Goal: Transaction & Acquisition: Purchase product/service

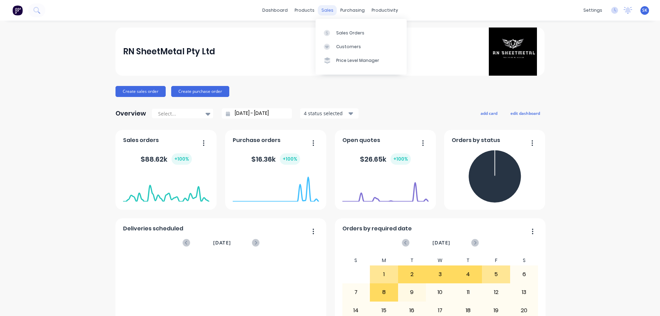
click at [321, 8] on div "sales" at bounding box center [327, 10] width 19 height 10
click at [344, 33] on div "Sales Orders" at bounding box center [350, 33] width 28 height 6
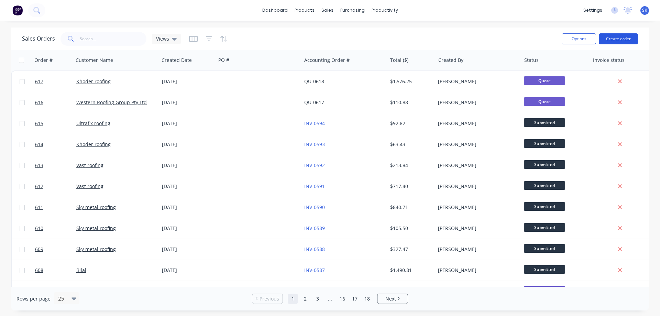
click at [618, 42] on button "Create order" at bounding box center [618, 38] width 39 height 11
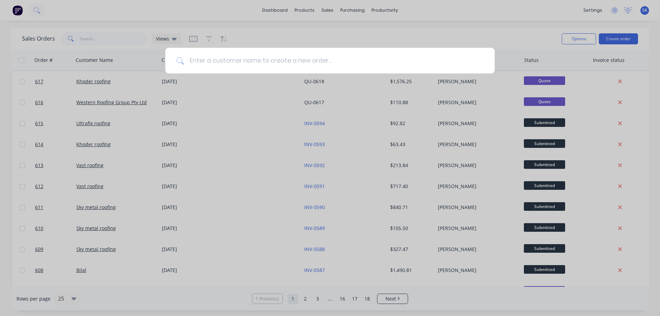
click at [234, 58] on input at bounding box center [334, 61] width 300 height 26
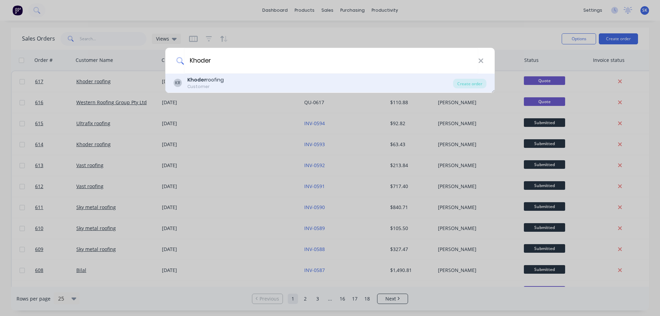
type input "Khoder"
click at [223, 82] on div "Khoder roofing" at bounding box center [205, 79] width 36 height 7
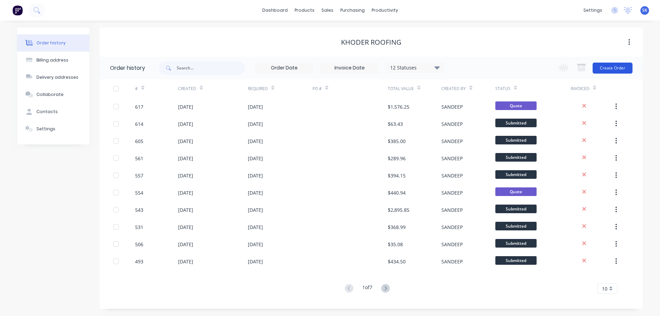
click at [599, 67] on button "Create Order" at bounding box center [613, 68] width 40 height 11
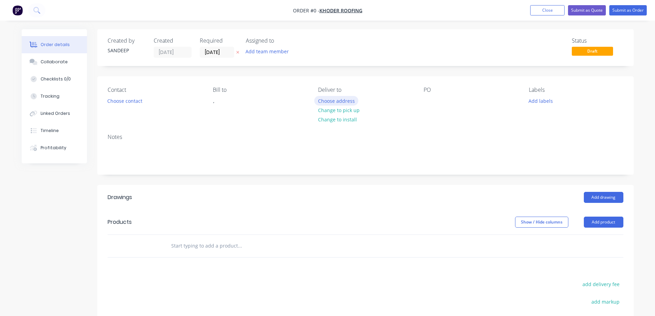
click at [340, 100] on button "Choose address" at bounding box center [336, 100] width 44 height 9
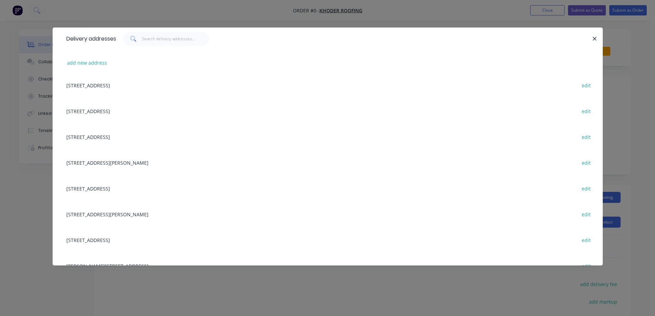
scroll to position [241, 0]
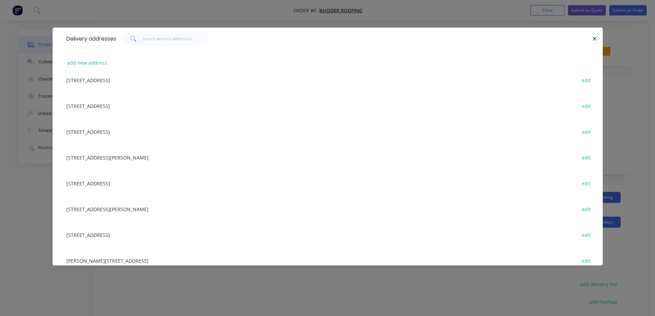
click at [151, 134] on div "84 Fifth Ave, ALTONA NORTH, Victoria, Australia, 3025 edit" at bounding box center [327, 132] width 529 height 26
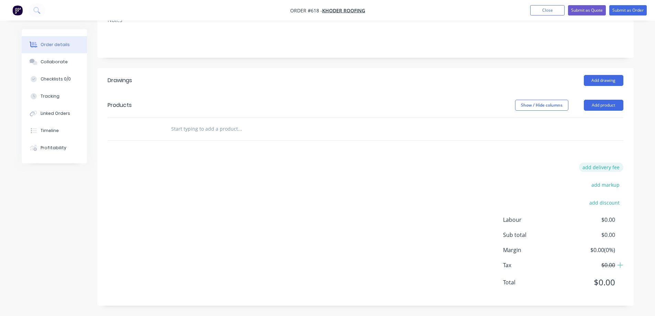
click at [589, 166] on button "add delivery fee" at bounding box center [601, 167] width 44 height 9
type input "50"
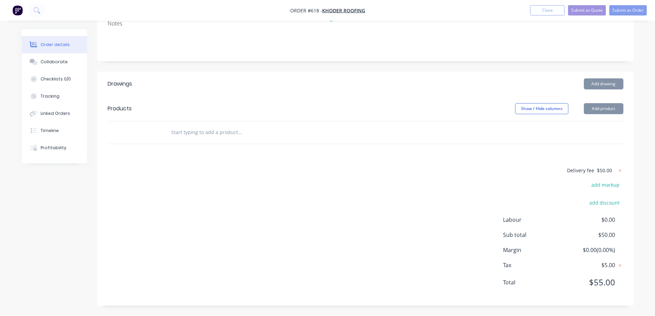
scroll to position [121, 0]
click at [375, 199] on div "Delivery fee $50.00 add markup add discount Labour $0.00 Sub total $50.00 Margi…" at bounding box center [366, 230] width 516 height 129
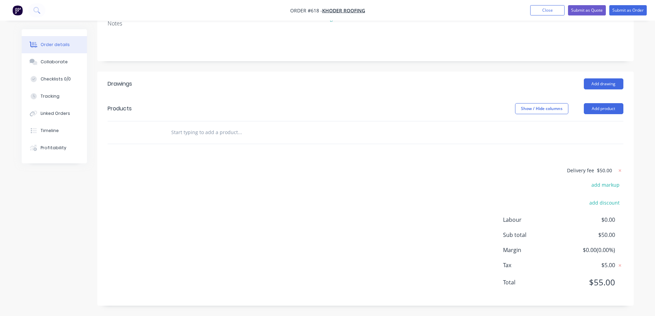
click at [223, 133] on input "text" at bounding box center [240, 132] width 138 height 14
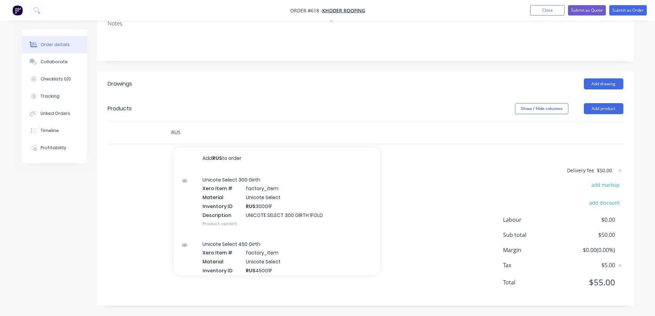
click at [189, 129] on input "RUS" at bounding box center [240, 132] width 138 height 14
click at [194, 135] on input "RUS" at bounding box center [240, 132] width 138 height 14
type input "RUS450G5F"
click at [216, 190] on div "Unicote Select 450 Girth Xero Item # factory_item Material Unicote Select Inven…" at bounding box center [277, 201] width 206 height 64
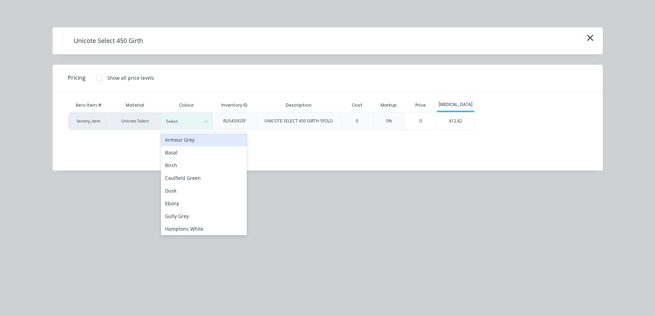
click at [191, 114] on div "Select" at bounding box center [187, 120] width 52 height 17
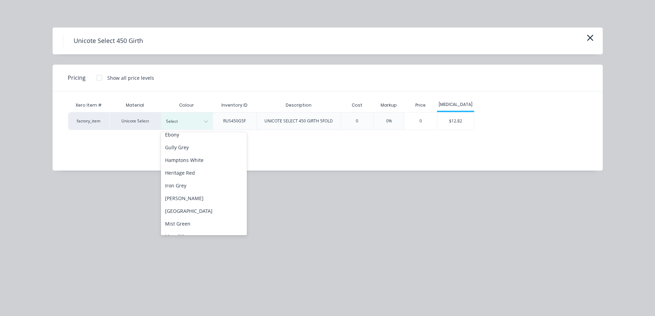
scroll to position [103, 0]
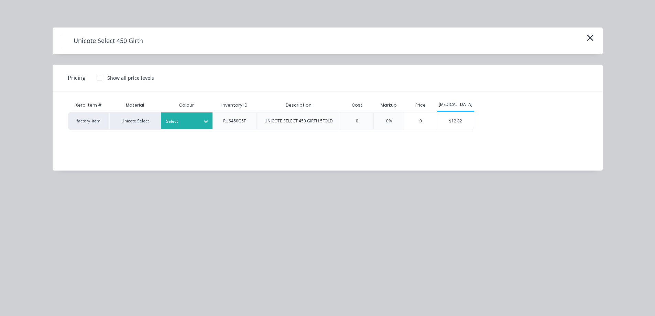
click at [201, 125] on div at bounding box center [206, 121] width 12 height 11
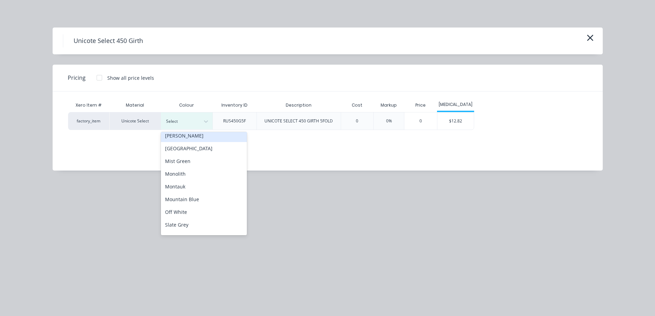
scroll to position [138, 0]
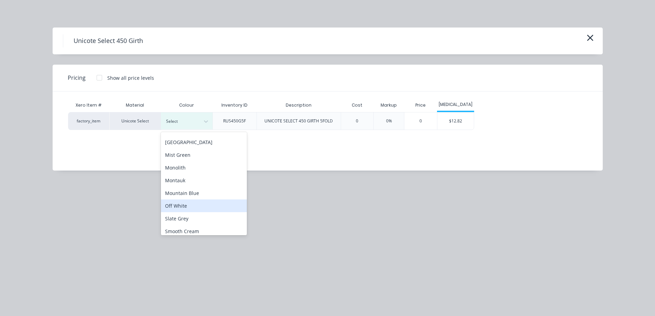
click at [188, 206] on div "Off White" at bounding box center [204, 205] width 86 height 13
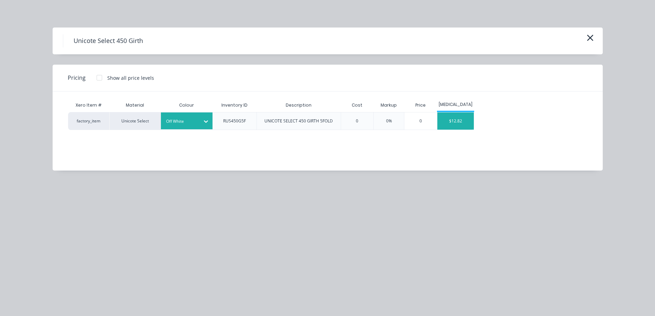
click at [468, 121] on div "$12.82" at bounding box center [455, 120] width 37 height 17
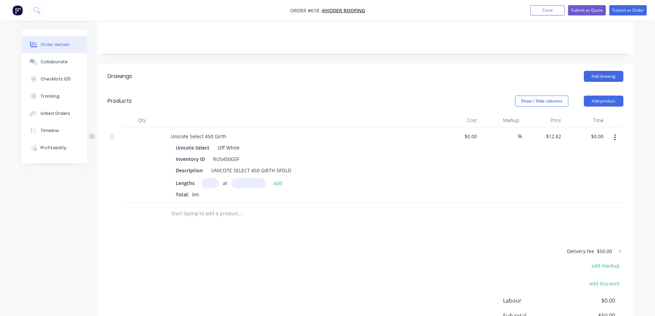
click at [212, 188] on input "text" at bounding box center [209, 183] width 17 height 10
type input "2"
type input "7000mm"
click at [279, 187] on button "add" at bounding box center [278, 182] width 16 height 9
type input "$179.48"
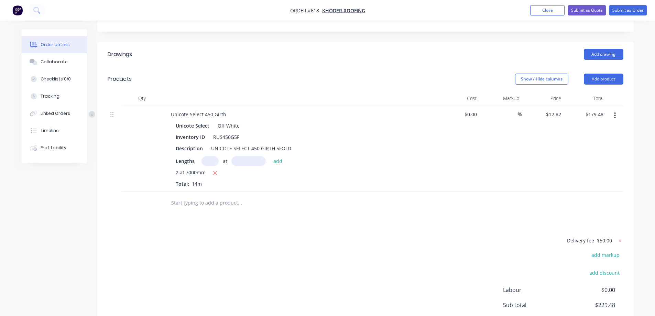
scroll to position [155, 0]
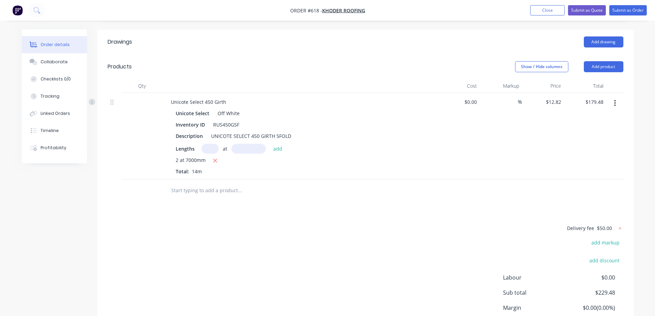
click at [211, 195] on input "text" at bounding box center [240, 191] width 138 height 14
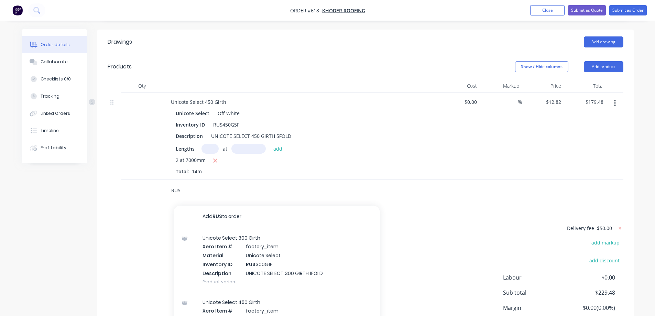
click at [204, 197] on input "RUS" at bounding box center [240, 191] width 138 height 14
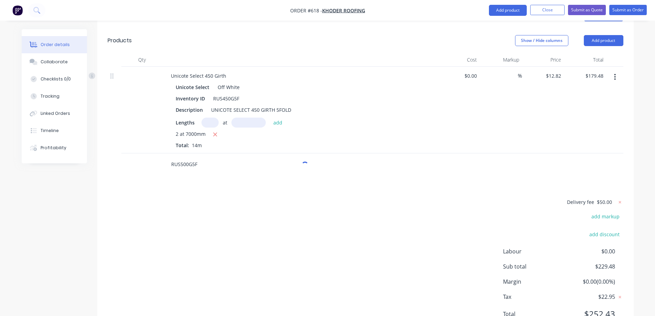
scroll to position [221, 0]
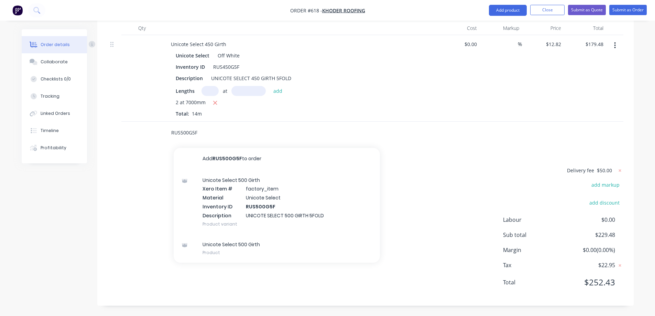
type input "RUS500G5F"
click at [204, 198] on div "Unicote Select 500 Girth Xero Item # factory_item Material Unicote Select Inven…" at bounding box center [277, 202] width 206 height 64
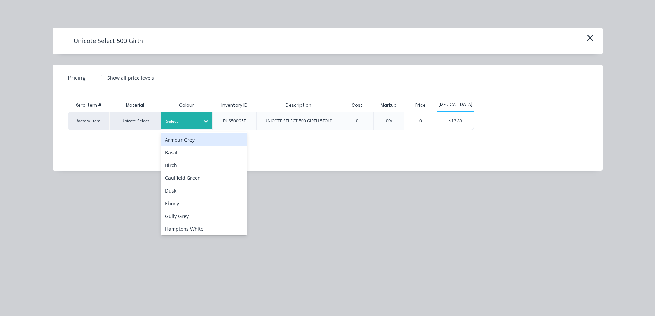
click at [188, 119] on div at bounding box center [181, 122] width 31 height 8
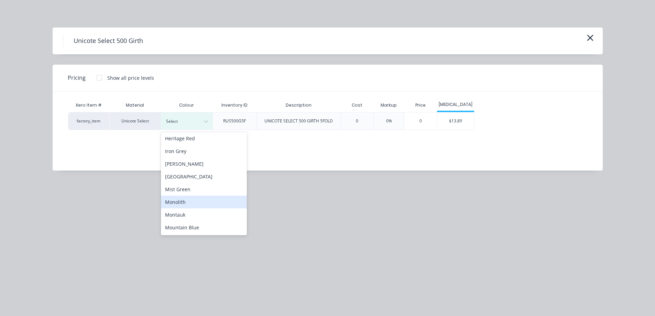
scroll to position [172, 0]
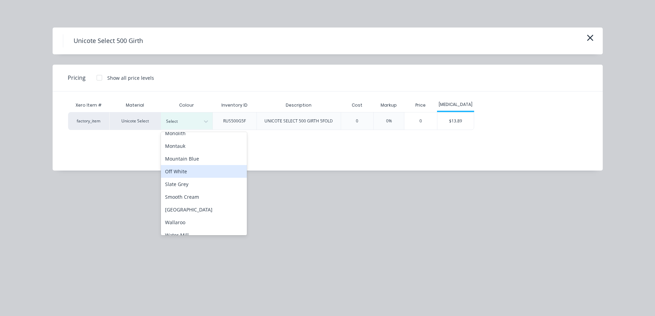
click at [186, 174] on div "Off White" at bounding box center [204, 171] width 86 height 13
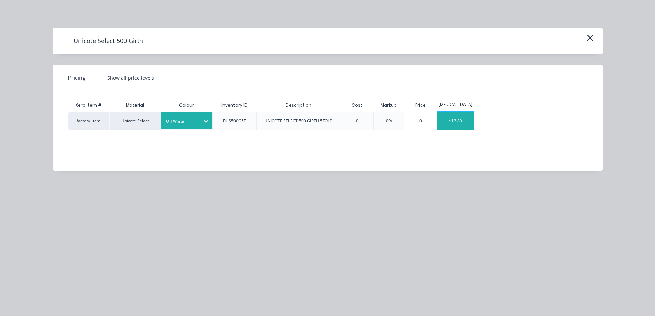
click at [464, 119] on div "$13.89" at bounding box center [455, 120] width 37 height 17
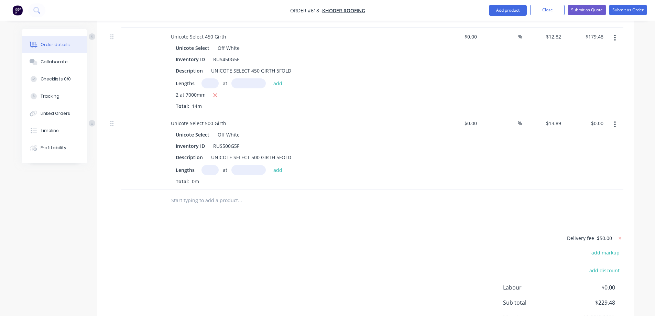
click at [214, 175] on input "text" at bounding box center [209, 170] width 17 height 10
type input "8"
type input "2200mm"
click at [276, 174] on button "add" at bounding box center [278, 169] width 16 height 9
type input "$244.46"
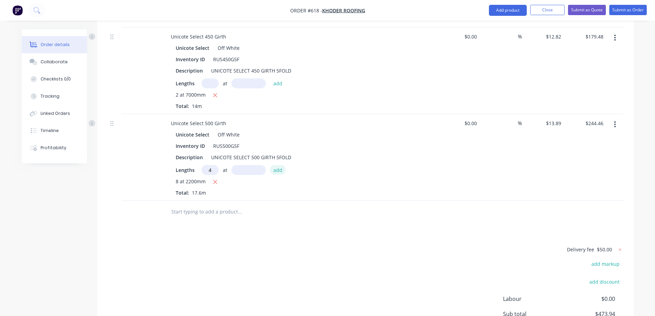
type input "4"
type input "5000mm"
click at [276, 174] on button "add" at bounding box center [278, 169] width 16 height 9
type input "$522.26"
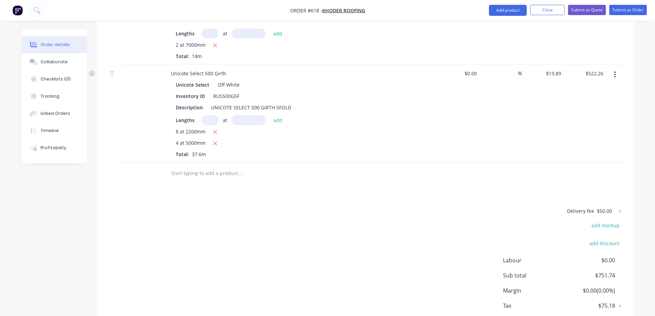
scroll to position [255, 0]
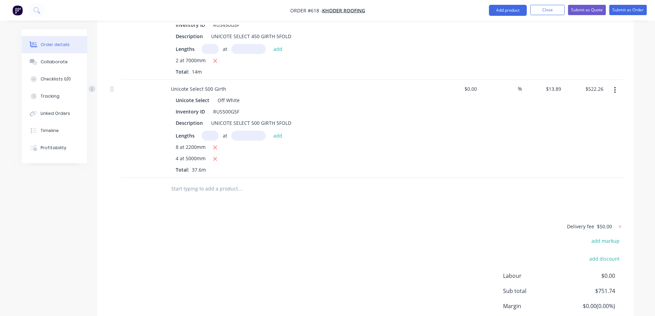
click at [224, 191] on input "text" at bounding box center [240, 189] width 138 height 14
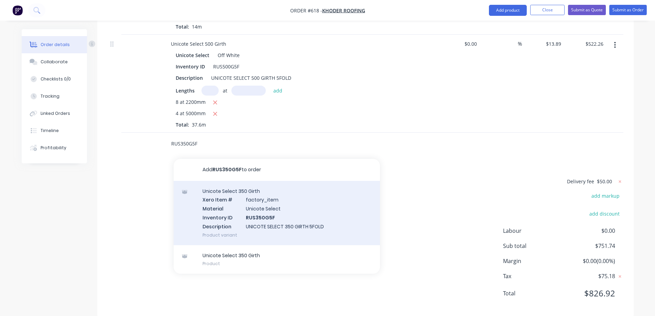
scroll to position [319, 0]
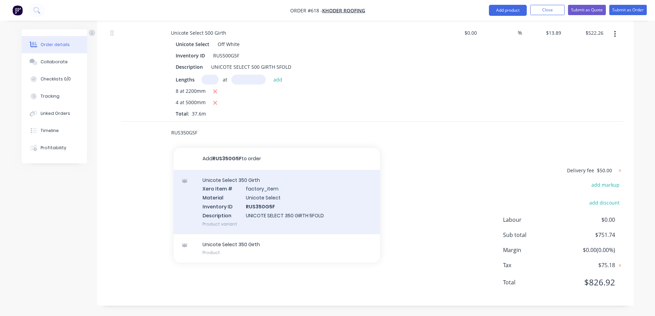
type input "RUS350G5F"
click at [223, 196] on div "Unicote Select 350 Girth Xero Item # factory_item Material Unicote Select Inven…" at bounding box center [277, 202] width 206 height 64
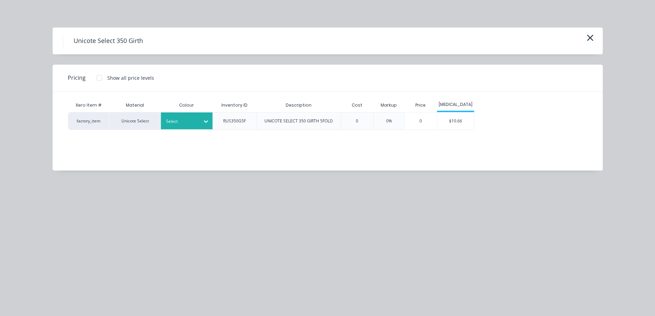
click at [193, 119] on div at bounding box center [181, 122] width 31 height 8
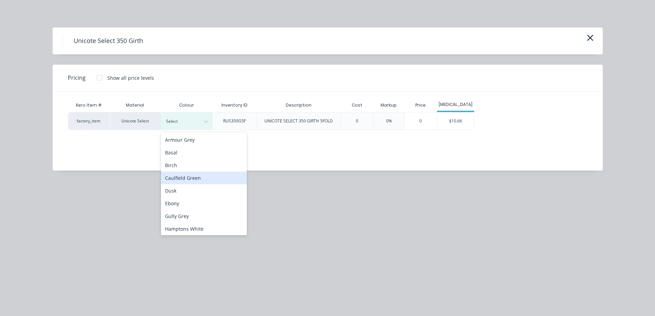
scroll to position [172, 0]
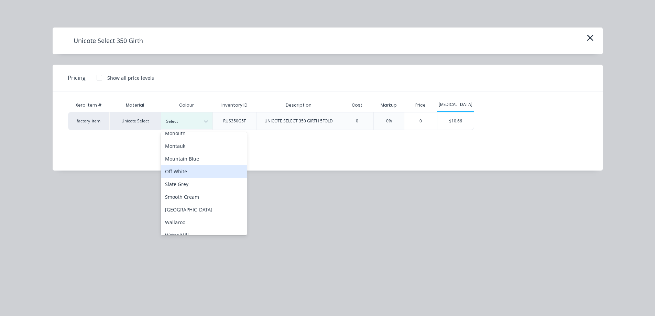
click at [188, 172] on div "Off White" at bounding box center [204, 171] width 86 height 13
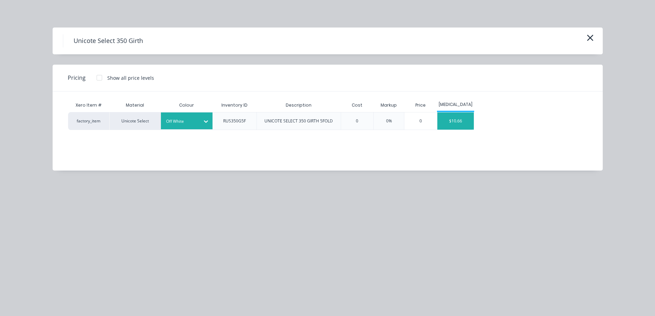
click at [473, 122] on div "$10.66" at bounding box center [455, 120] width 37 height 17
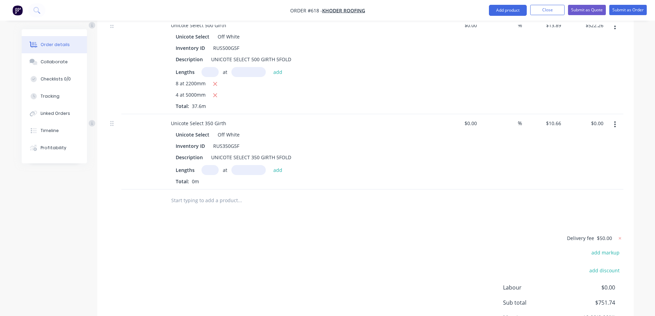
click at [208, 175] on input "text" at bounding box center [209, 170] width 17 height 10
type input "1"
type input "7000mm"
click at [275, 174] on button "add" at bounding box center [278, 169] width 16 height 9
type input "$74.62"
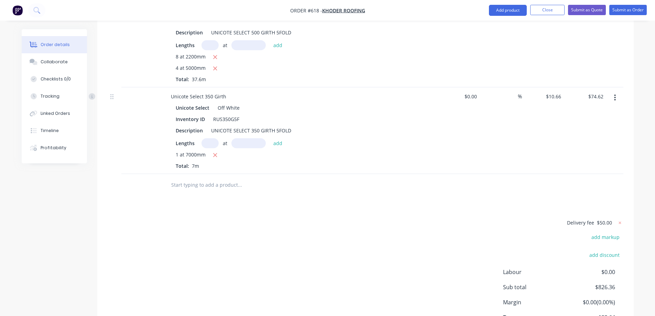
scroll to position [387, 0]
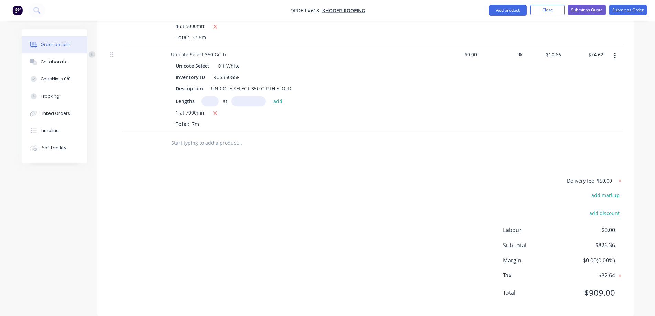
click at [201, 150] on input "text" at bounding box center [240, 143] width 138 height 14
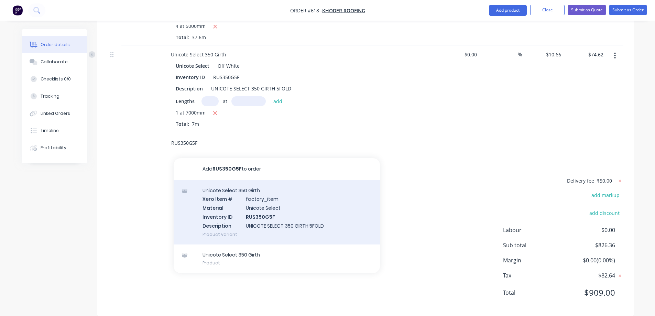
type input "RUS350G5F"
click at [244, 219] on div "Unicote Select 350 Girth Xero Item # factory_item Material Unicote Select Inven…" at bounding box center [277, 212] width 206 height 64
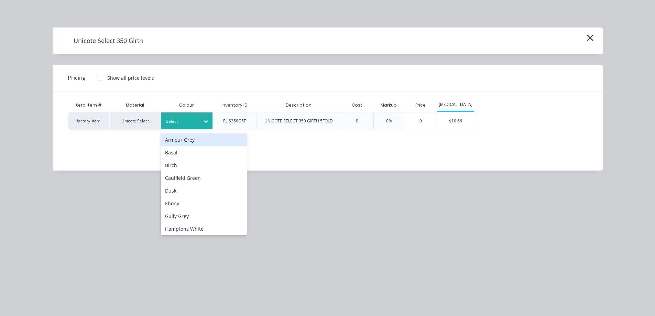
click at [207, 125] on div at bounding box center [206, 121] width 12 height 11
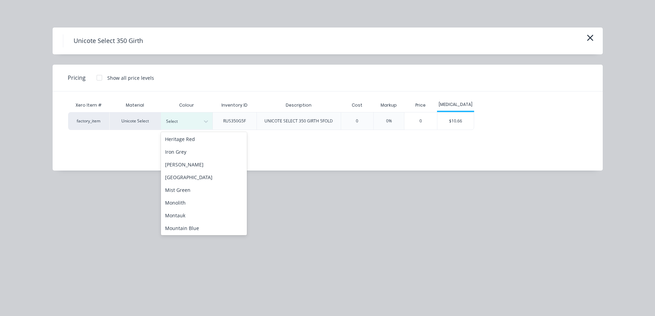
scroll to position [172, 0]
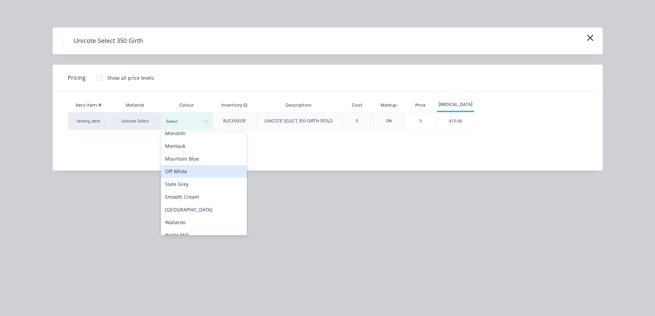
click at [195, 176] on div "Off White" at bounding box center [204, 171] width 86 height 13
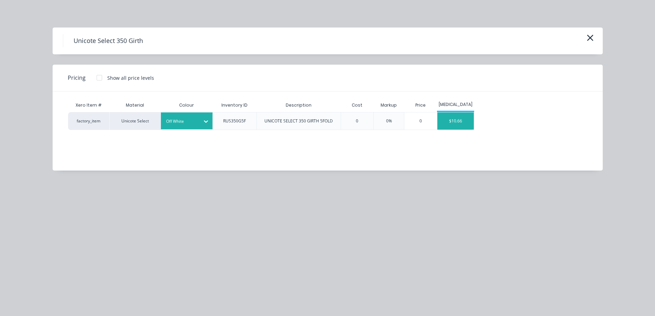
click at [453, 123] on div "$10.66" at bounding box center [455, 120] width 37 height 17
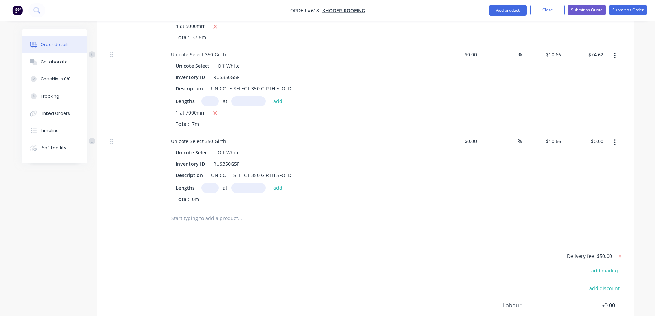
click at [210, 193] on input "text" at bounding box center [209, 188] width 17 height 10
type input "1"
type input "7000mm"
click at [284, 192] on button "add" at bounding box center [278, 187] width 16 height 9
type input "$74.62"
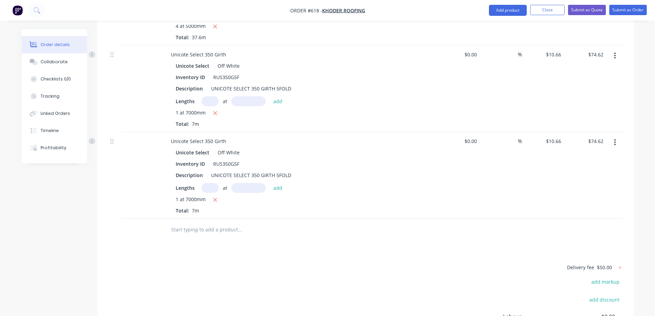
click at [192, 237] on input "text" at bounding box center [240, 230] width 138 height 14
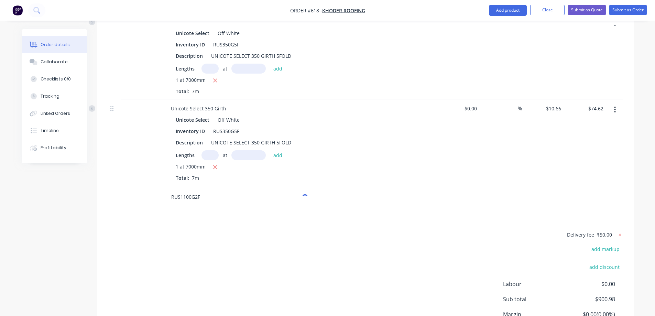
scroll to position [492, 0]
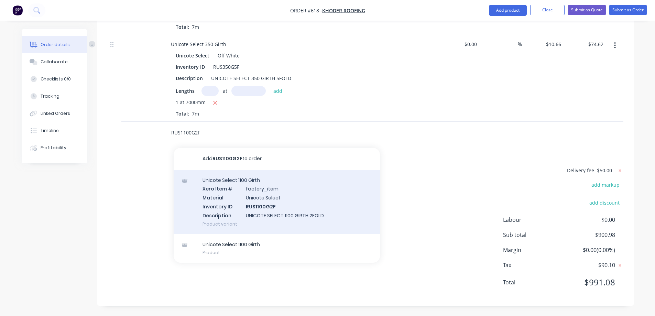
type input "RUS1100G2F"
click at [218, 199] on div "Unicote Select 1100 Girth Xero Item # factory_item Material Unicote Select Inve…" at bounding box center [277, 202] width 206 height 64
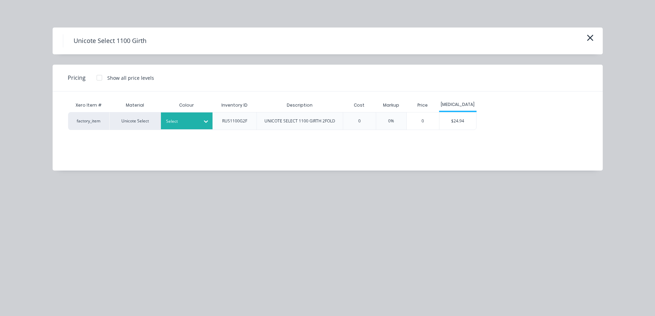
click at [194, 123] on div at bounding box center [181, 122] width 31 height 8
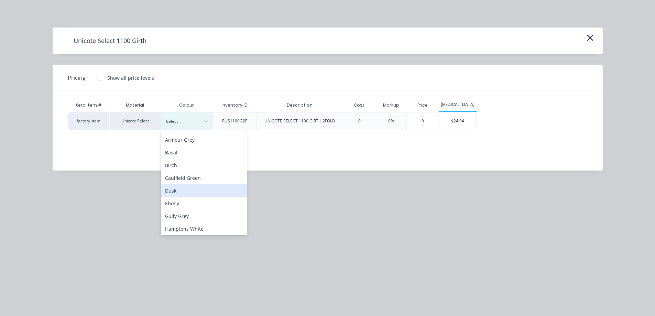
scroll to position [172, 0]
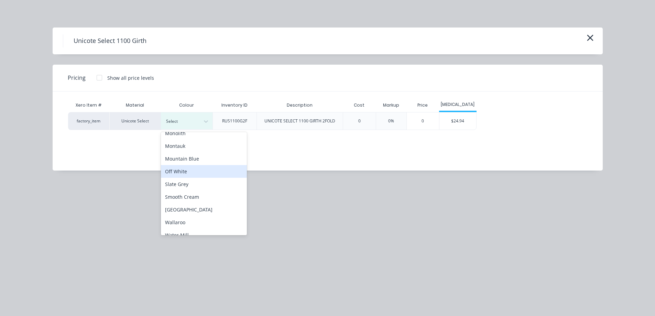
click at [185, 172] on div "Off White" at bounding box center [204, 171] width 86 height 13
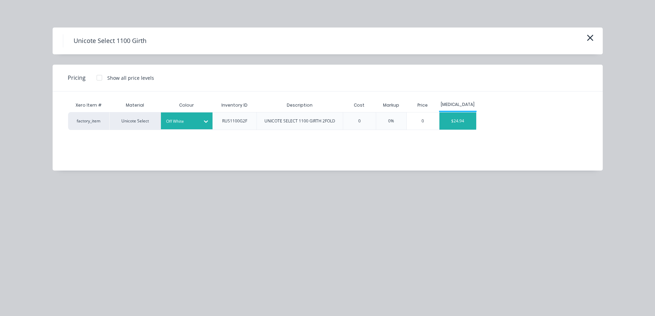
click at [469, 118] on div "$24.94" at bounding box center [457, 120] width 37 height 17
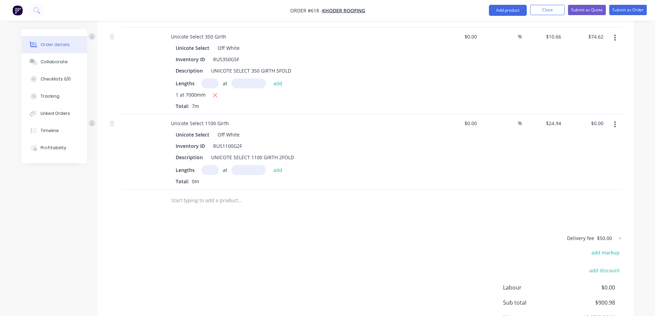
click at [205, 175] on input "text" at bounding box center [209, 170] width 17 height 10
type input "2"
type input "4500mm"
click at [273, 174] on button "add" at bounding box center [278, 169] width 16 height 9
type input "$224.46"
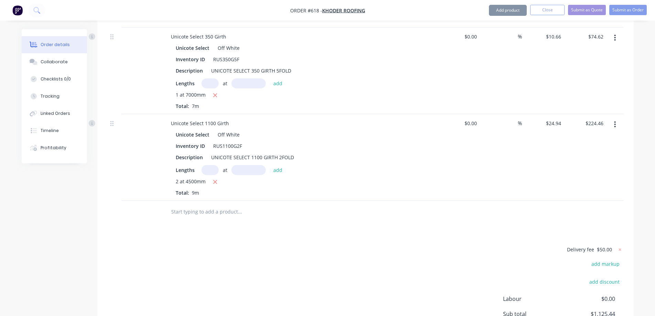
scroll to position [579, 0]
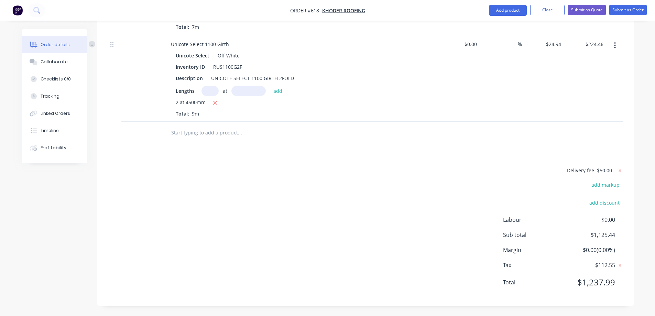
click at [205, 134] on input "text" at bounding box center [240, 133] width 138 height 14
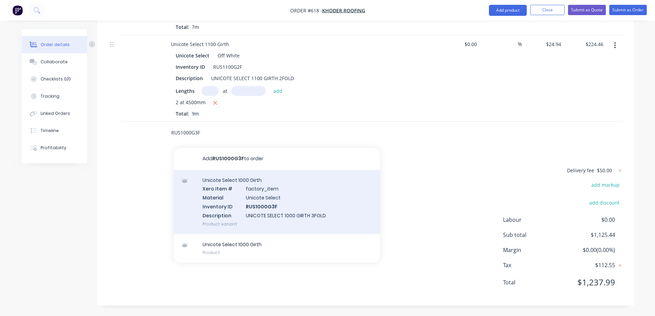
type input "RUS1000G3F"
click at [237, 201] on div "Unicote Select 1000 Girth Xero Item # factory_item Material Unicote Select Inve…" at bounding box center [277, 202] width 206 height 64
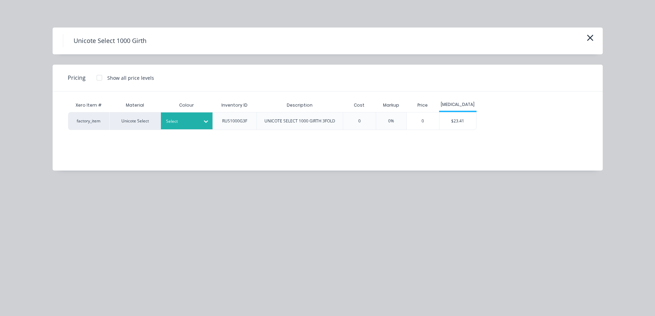
click at [207, 124] on icon at bounding box center [205, 121] width 7 height 7
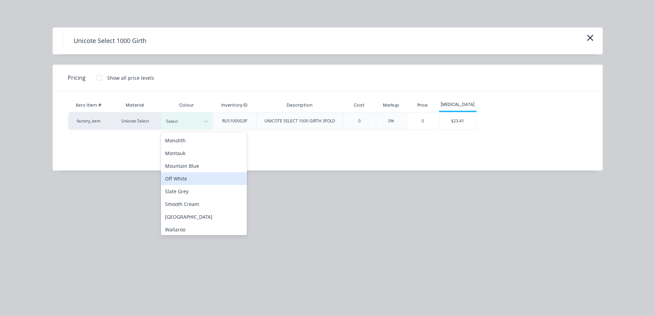
scroll to position [179, 0]
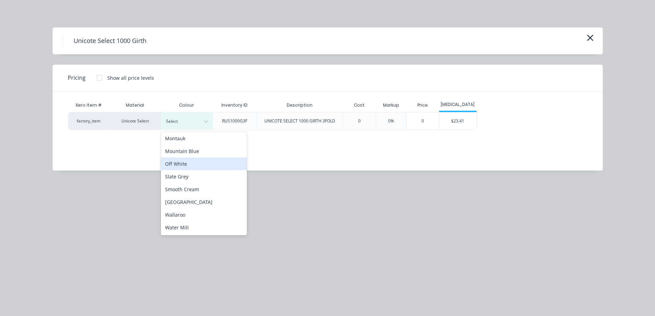
click at [191, 169] on div "Off White" at bounding box center [204, 163] width 86 height 13
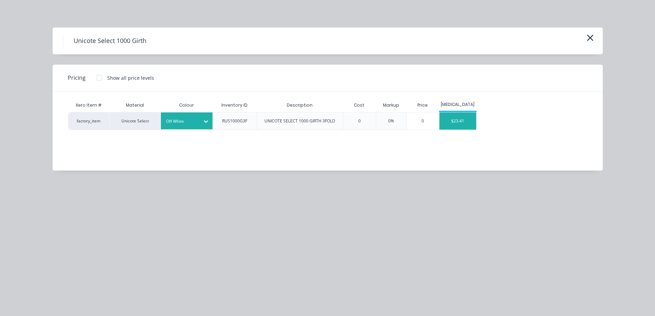
click at [450, 122] on div "$23.41" at bounding box center [457, 120] width 37 height 17
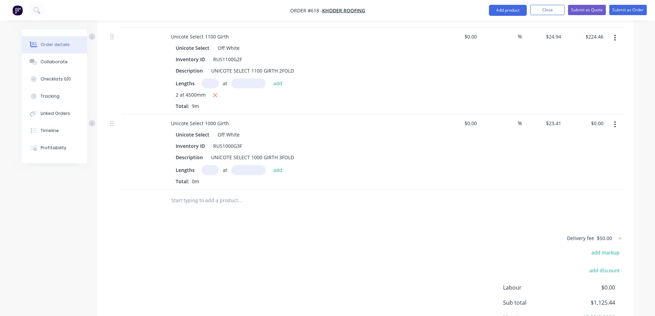
click at [213, 175] on input "text" at bounding box center [209, 170] width 17 height 10
type input "1"
type input "6000mm"
click at [281, 174] on button "add" at bounding box center [278, 169] width 16 height 9
type input "$140.46"
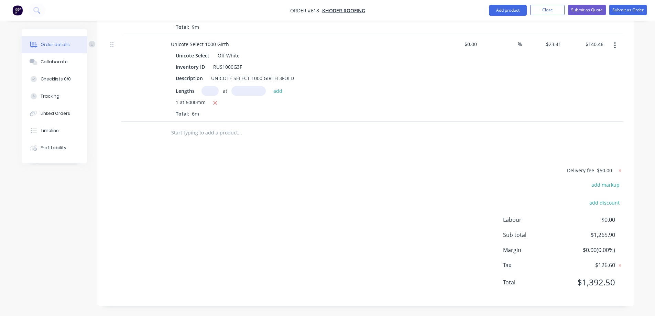
scroll to position [665, 0]
click at [206, 132] on input "text" at bounding box center [240, 133] width 138 height 14
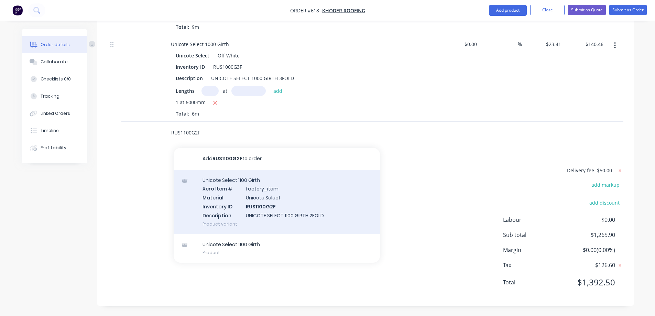
type input "RUS1100G2F"
click at [229, 195] on div "Unicote Select 1100 Girth Xero Item # factory_item Material Unicote Select Inve…" at bounding box center [277, 202] width 206 height 64
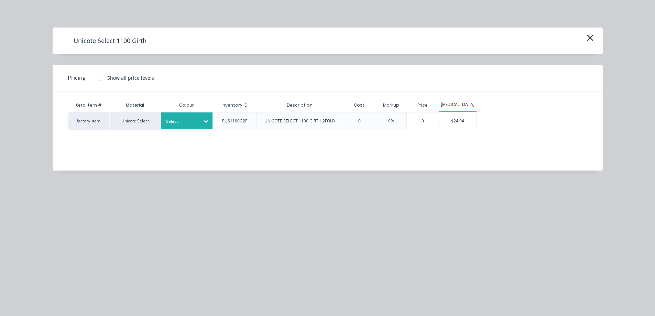
click at [187, 117] on div "Select" at bounding box center [180, 121] width 39 height 9
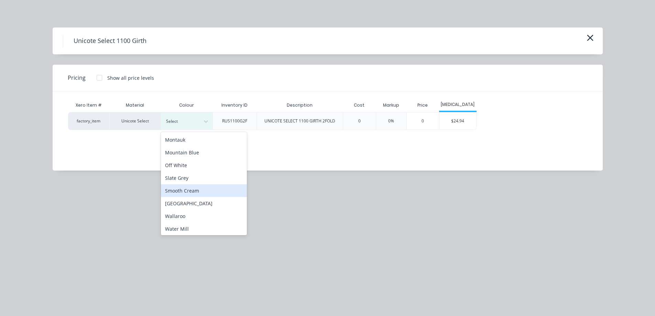
scroll to position [179, 0]
click at [185, 163] on div "Off White" at bounding box center [204, 163] width 86 height 13
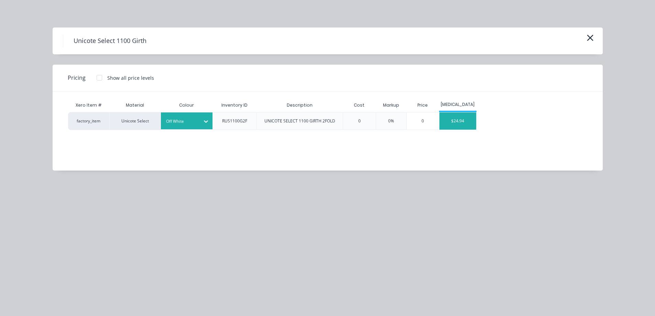
click at [455, 119] on div "$24.94" at bounding box center [457, 120] width 37 height 17
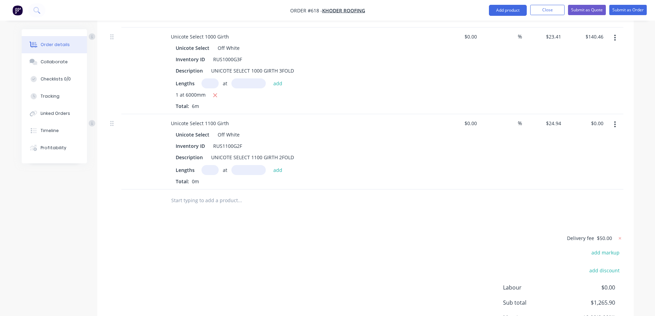
click at [206, 175] on input "text" at bounding box center [209, 170] width 17 height 10
type input "2"
type input "4500mm"
click at [279, 174] on button "add" at bounding box center [278, 169] width 16 height 9
type input "$224.46"
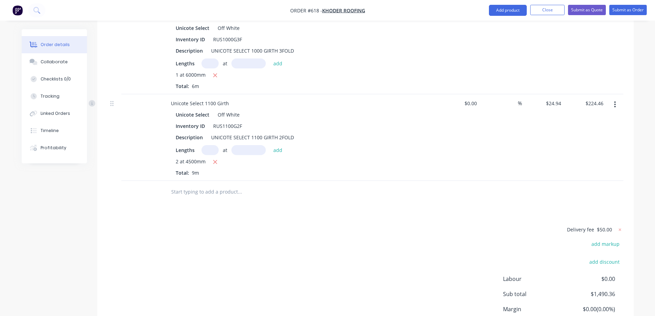
scroll to position [752, 0]
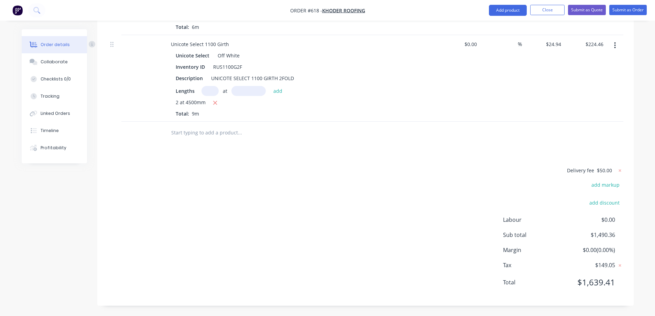
click at [222, 137] on input "text" at bounding box center [240, 133] width 138 height 14
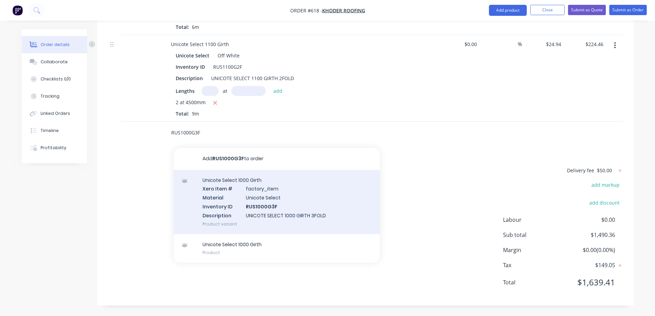
type input "RUS1000G3F"
click at [238, 199] on div "Unicote Select 1000 Girth Xero Item # factory_item Material Unicote Select Inve…" at bounding box center [277, 202] width 206 height 64
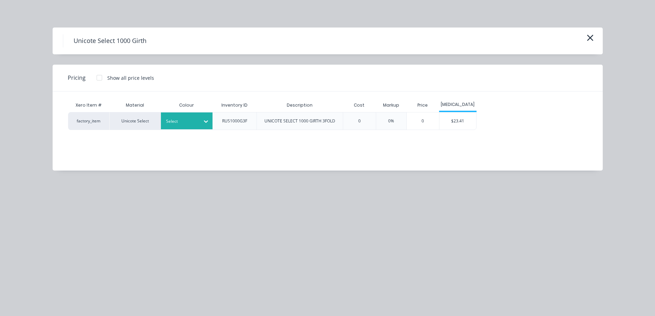
click at [198, 123] on div "Select" at bounding box center [180, 121] width 39 height 9
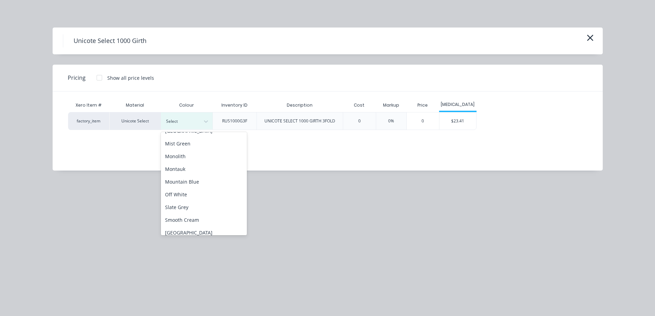
scroll to position [172, 0]
click at [187, 176] on div "Off White" at bounding box center [204, 171] width 86 height 13
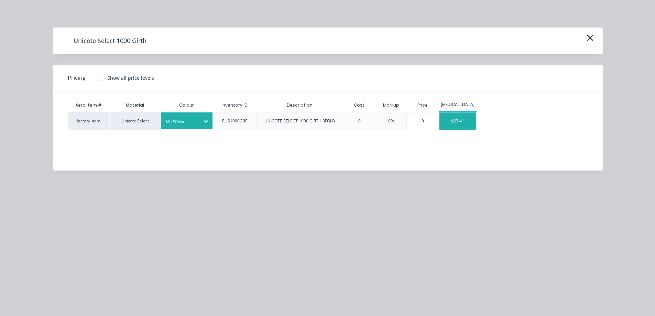
click at [445, 120] on div "$23.41" at bounding box center [457, 120] width 37 height 17
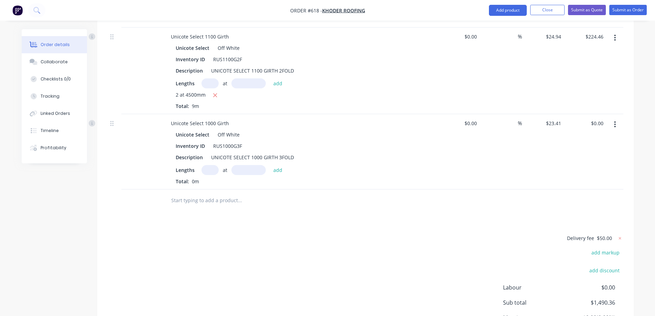
click at [208, 175] on input "text" at bounding box center [209, 170] width 17 height 10
type input "1"
type input "6000mm"
click at [274, 174] on button "add" at bounding box center [278, 169] width 16 height 9
type input "$140.46"
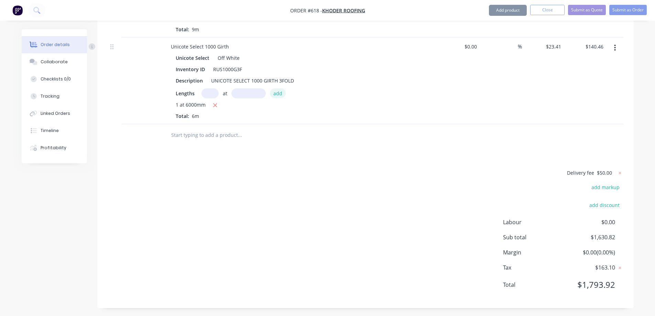
scroll to position [838, 0]
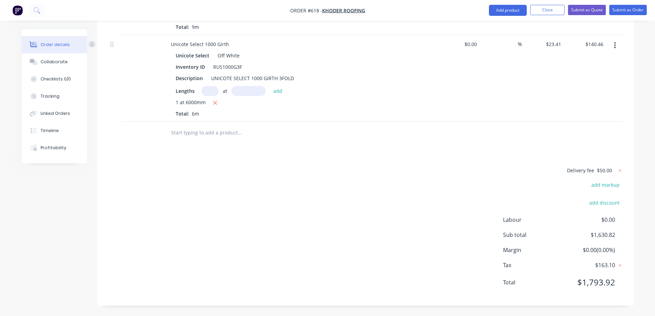
click at [206, 132] on input "text" at bounding box center [240, 133] width 138 height 14
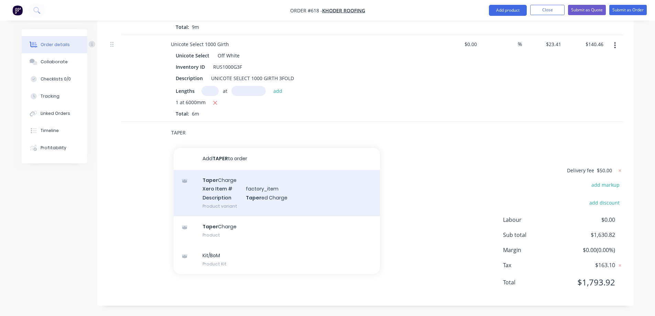
type input "TAPER"
click at [221, 194] on div "Taper Charge Xero Item # factory_item Description Taper ed Charge Product varia…" at bounding box center [277, 193] width 206 height 46
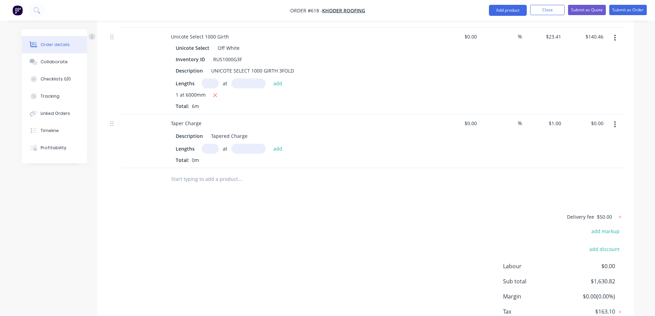
click at [215, 153] on input "text" at bounding box center [209, 149] width 17 height 10
type input "1"
type input "6000mm"
click at [279, 153] on button "add" at bounding box center [278, 148] width 16 height 9
type input "$6.00"
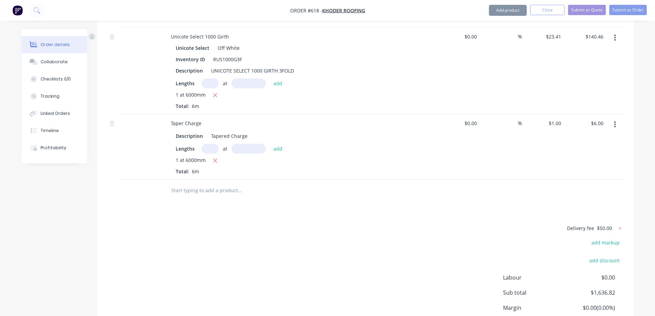
click at [211, 195] on input "text" at bounding box center [240, 191] width 138 height 14
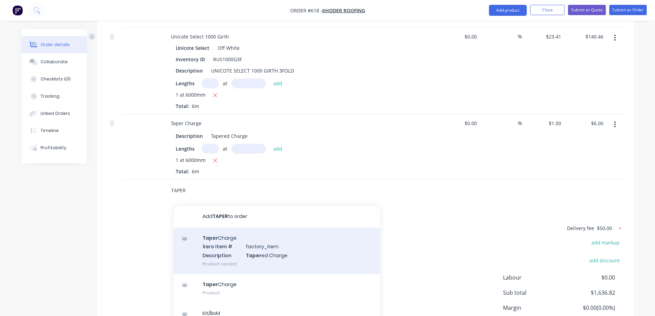
type input "TAPER"
click at [224, 251] on div "Taper Charge Xero Item # factory_item Description Taper ed Charge Product varia…" at bounding box center [277, 251] width 206 height 46
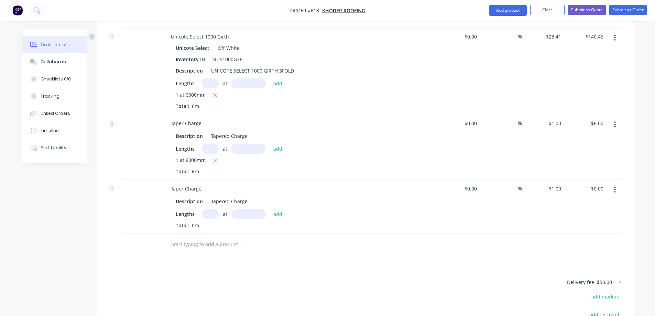
click at [214, 217] on input "text" at bounding box center [209, 214] width 17 height 10
type input "1"
type input "6000mm"
click at [277, 218] on button "add" at bounding box center [278, 213] width 16 height 9
type input "$6.00"
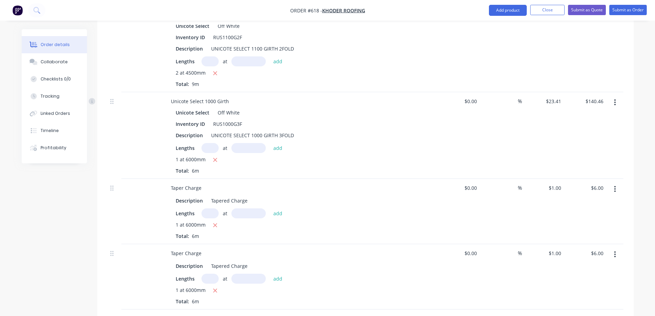
scroll to position [770, 0]
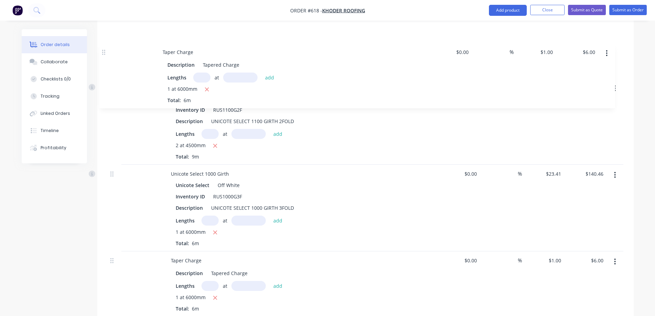
drag, startPoint x: 111, startPoint y: 263, endPoint x: 103, endPoint y: 50, distance: 213.6
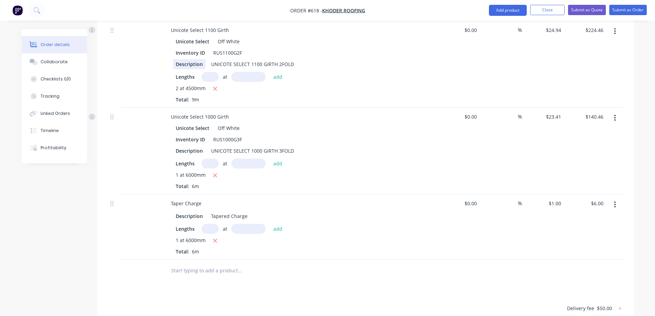
scroll to position [937, 0]
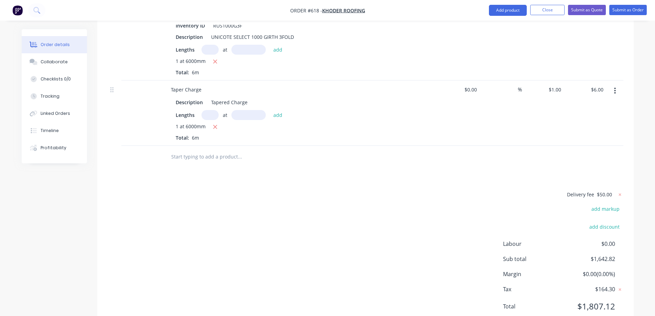
click at [198, 168] on div at bounding box center [287, 157] width 248 height 22
click at [196, 164] on input "text" at bounding box center [240, 157] width 138 height 14
click at [203, 164] on input "SUMP 440X30X620-150X50" at bounding box center [240, 157] width 138 height 14
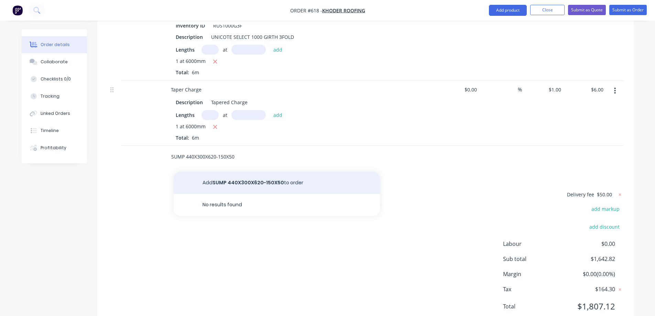
type input "SUMP 440X300X620-150X50"
click at [225, 194] on button "Add SUMP 440X300X620-150X50 to order" at bounding box center [277, 183] width 206 height 22
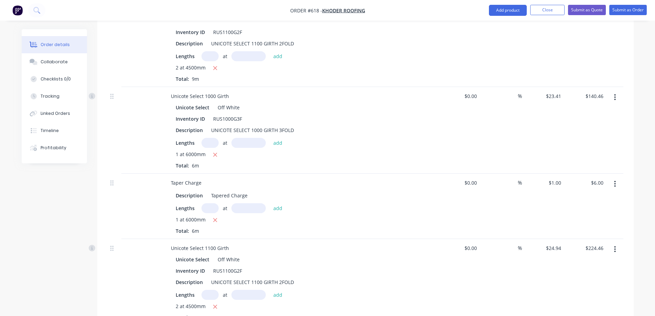
scroll to position [594, 0]
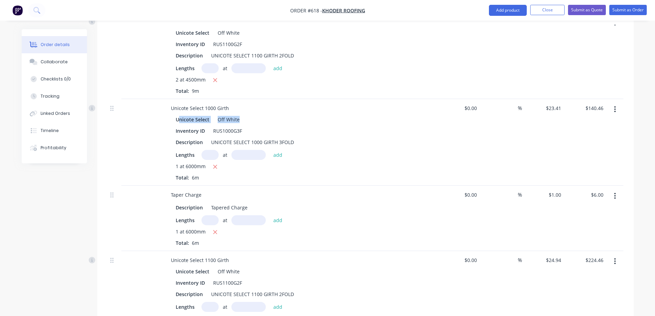
drag, startPoint x: 177, startPoint y: 129, endPoint x: 242, endPoint y: 129, distance: 64.6
click at [242, 124] on div "Unicote Select Off White" at bounding box center [300, 119] width 249 height 10
click at [190, 124] on div "Unicote Select" at bounding box center [194, 119] width 36 height 10
drag, startPoint x: 176, startPoint y: 125, endPoint x: 242, endPoint y: 128, distance: 66.4
click at [242, 124] on div "Unicote Select Off White" at bounding box center [300, 119] width 249 height 10
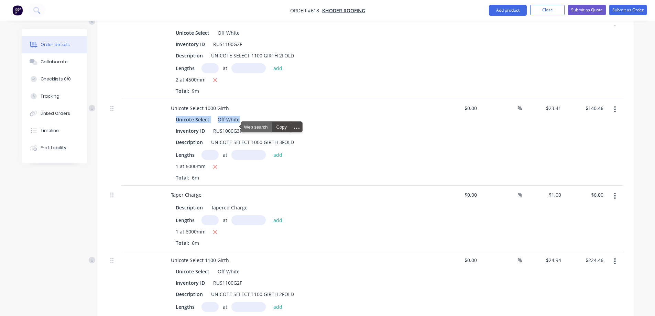
copy div "Unicote Select Off White"
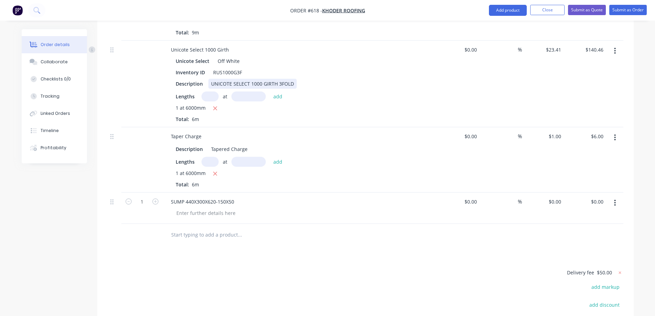
scroll to position [903, 0]
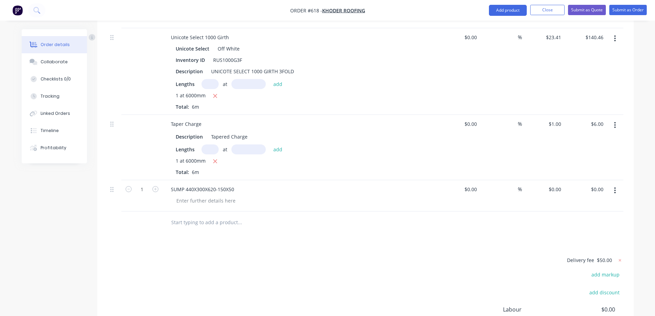
click at [215, 211] on div "SUMP 440X300X620-150X50" at bounding box center [300, 195] width 275 height 31
click at [210, 206] on div at bounding box center [206, 201] width 70 height 10
paste div
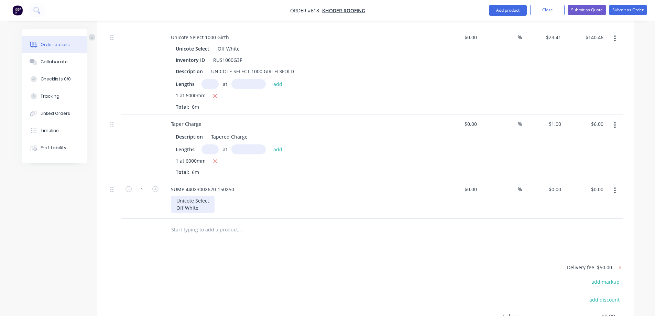
click at [178, 213] on div "Unicote Select Off White" at bounding box center [193, 204] width 44 height 17
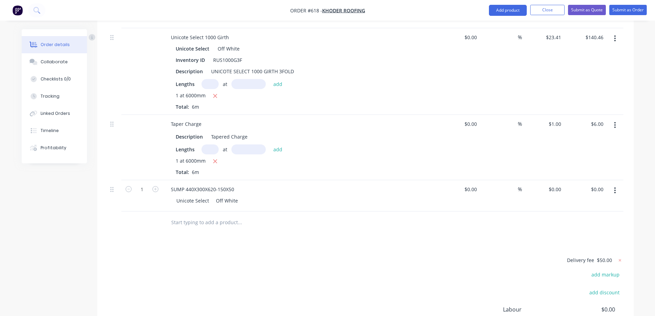
click at [184, 234] on div at bounding box center [287, 222] width 248 height 22
click at [550, 194] on div "0 0" at bounding box center [543, 195] width 42 height 31
type input "$80.00"
click at [358, 263] on div "Delivery fee $50.00 add markup add discount Labour $0.00 Sub total $1,642.82 Ma…" at bounding box center [366, 320] width 516 height 129
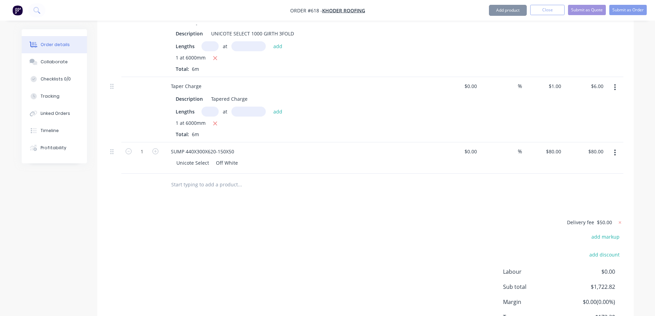
scroll to position [1000, 0]
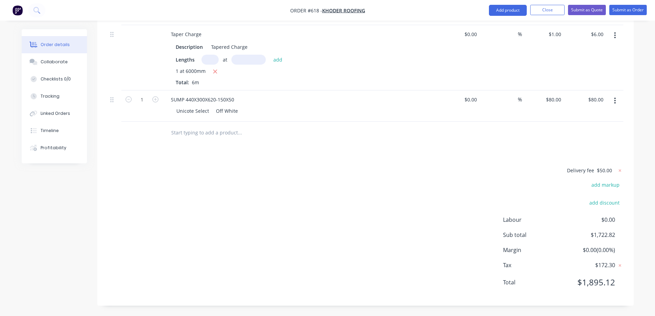
click at [202, 133] on input "text" at bounding box center [240, 133] width 138 height 14
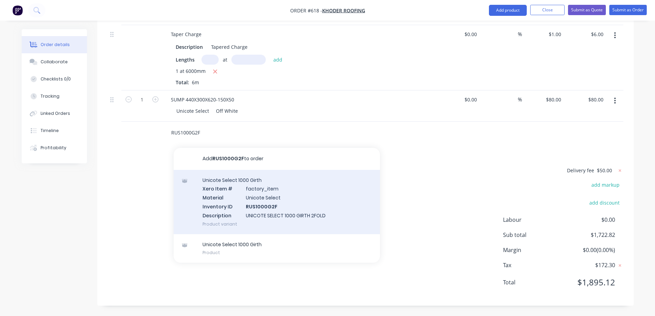
type input "RUS1000G2F"
click at [240, 195] on div "Unicote Select 1000 Girth Xero Item # factory_item Material Unicote Select Inve…" at bounding box center [277, 202] width 206 height 64
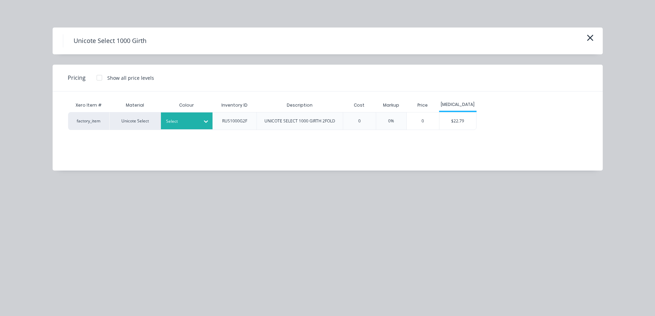
click at [193, 123] on div at bounding box center [181, 122] width 31 height 8
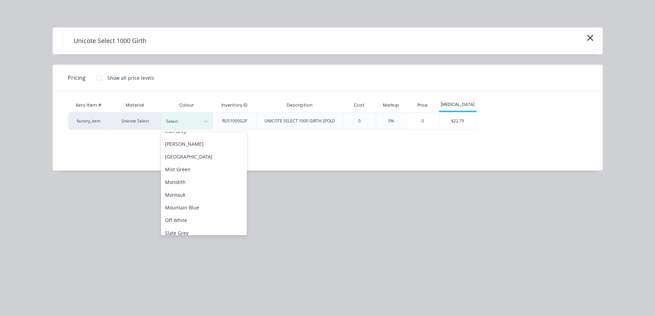
scroll to position [138, 0]
click at [196, 200] on div "Off White" at bounding box center [204, 205] width 86 height 13
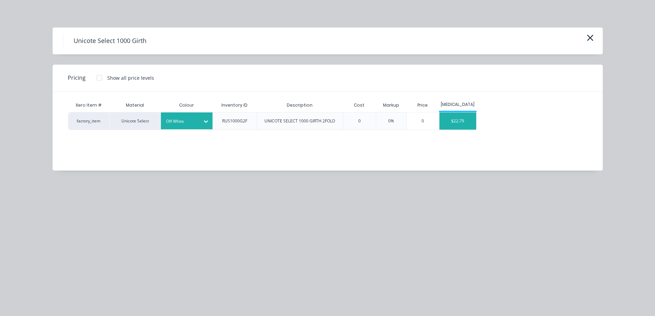
click at [447, 119] on div "$22.79" at bounding box center [457, 120] width 37 height 17
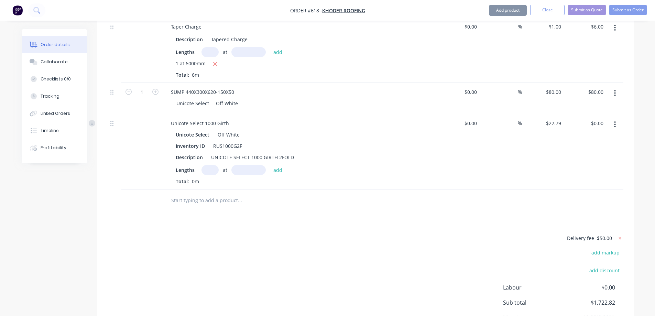
click at [212, 175] on input "text" at bounding box center [209, 170] width 17 height 10
type input "1"
type input "4000mm"
click at [277, 174] on button "add" at bounding box center [278, 169] width 16 height 9
type input "$91.16"
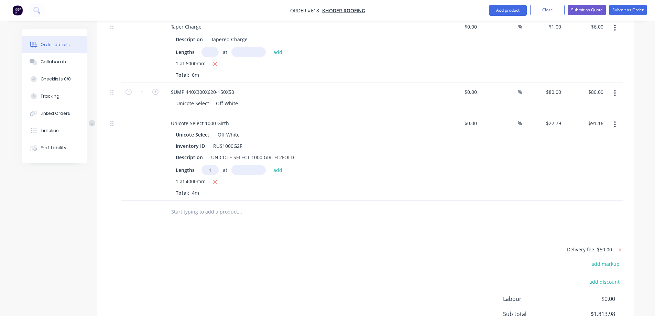
type input "1"
type input "1200mm"
click at [275, 174] on button "add" at bounding box center [278, 169] width 16 height 9
type input "$118.51"
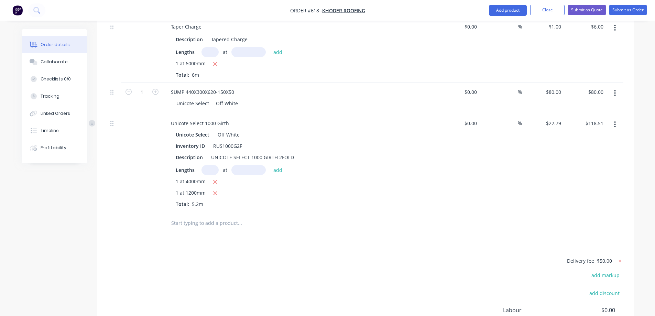
scroll to position [1098, 0]
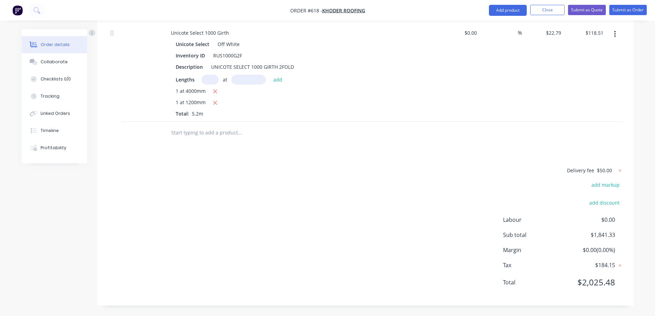
click at [217, 131] on input "text" at bounding box center [240, 133] width 138 height 14
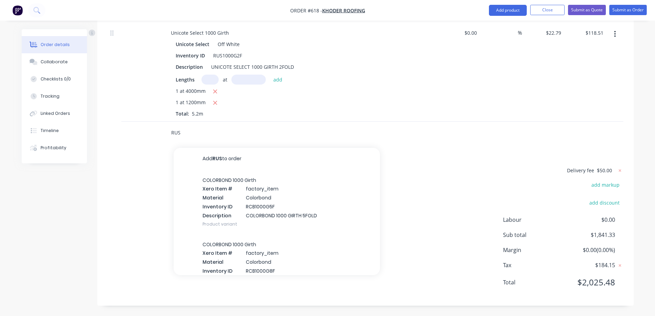
click at [204, 135] on input "RUS" at bounding box center [240, 133] width 138 height 14
click at [183, 136] on input "RUS" at bounding box center [240, 133] width 138 height 14
click at [181, 136] on input "RUS" at bounding box center [240, 133] width 138 height 14
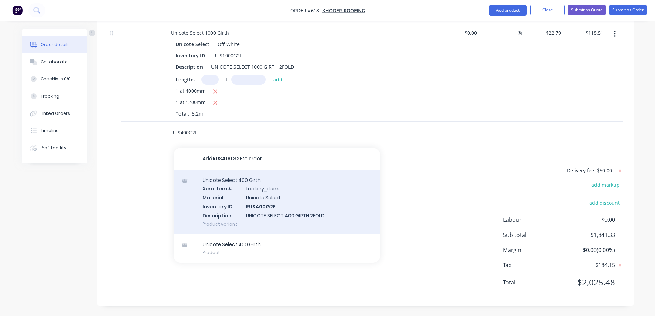
type input "RUS400G2F"
click at [248, 203] on div "Unicote Select 400 Girth Xero Item # factory_item Material Unicote Select Inven…" at bounding box center [277, 202] width 206 height 64
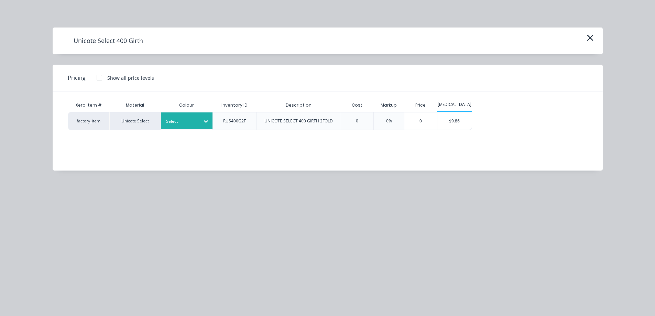
click at [187, 124] on div at bounding box center [181, 122] width 31 height 8
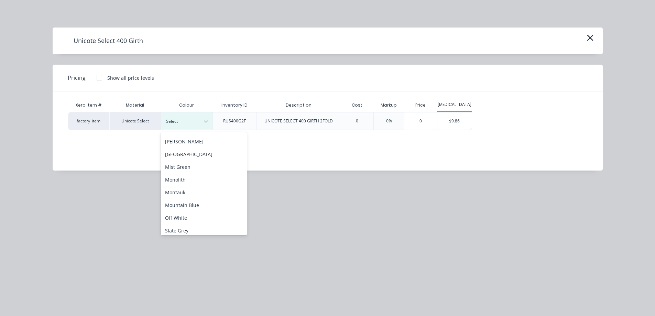
scroll to position [138, 0]
click at [190, 204] on div "Off White" at bounding box center [204, 205] width 86 height 13
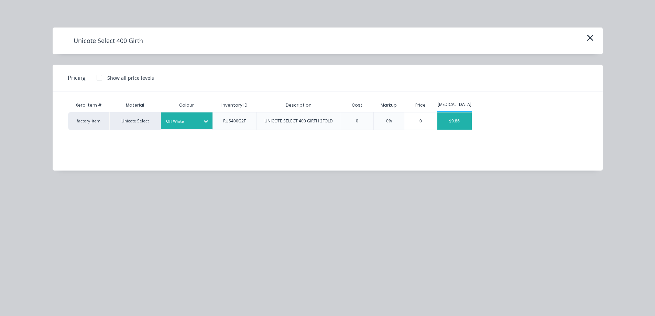
click at [449, 123] on div "$9.86" at bounding box center [454, 120] width 34 height 17
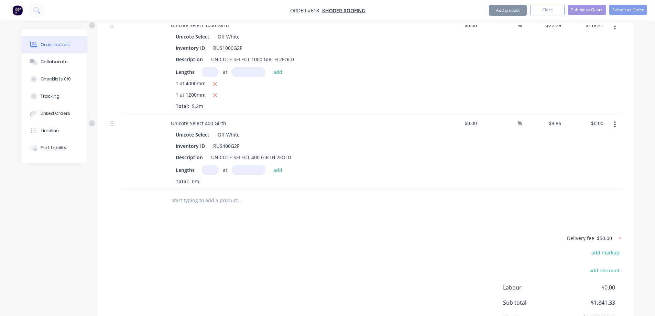
click at [213, 175] on input "text" at bounding box center [209, 170] width 17 height 10
type input "2"
type input "2500mm"
click at [281, 174] on button "add" at bounding box center [278, 169] width 16 height 9
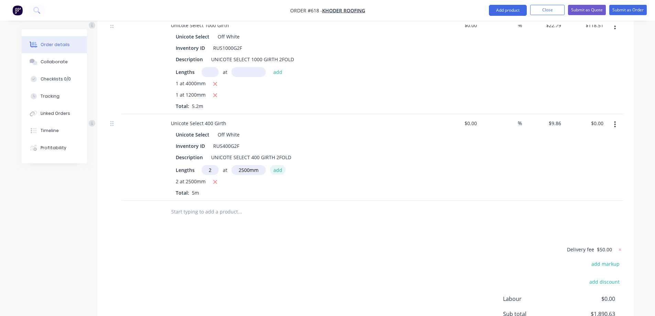
type input "$49.30"
click at [218, 215] on input "text" at bounding box center [240, 212] width 138 height 14
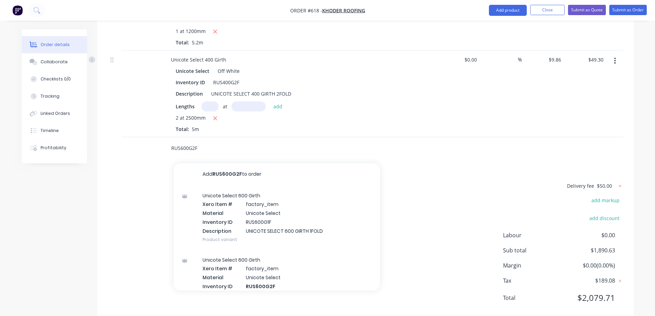
scroll to position [1185, 0]
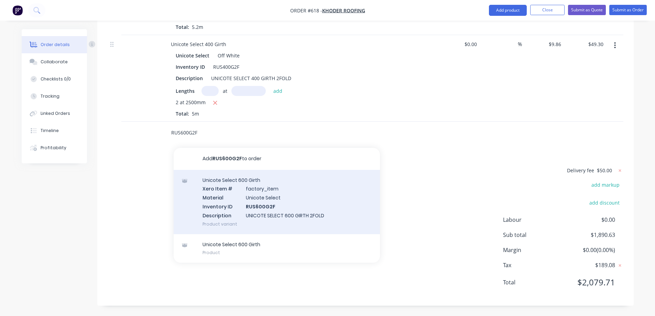
type input "RUS600G2F"
click at [237, 201] on div "Unicote Select 600 Girth Xero Item # factory_item Material Unicote Select Inven…" at bounding box center [277, 202] width 206 height 64
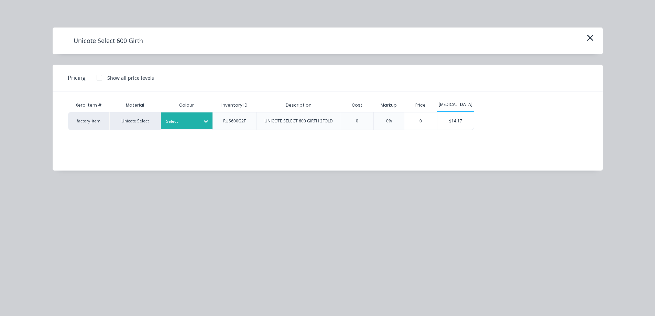
click at [198, 122] on div "Select" at bounding box center [180, 121] width 39 height 9
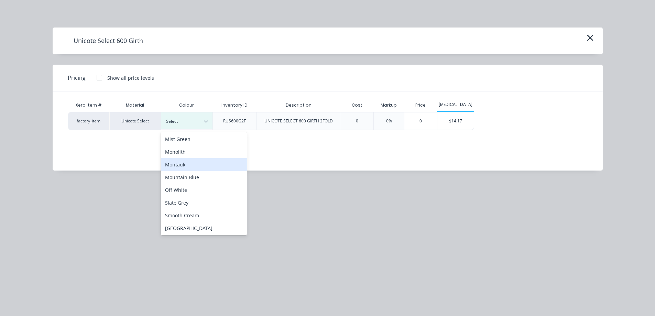
scroll to position [179, 0]
click at [187, 167] on div "Off White" at bounding box center [204, 163] width 86 height 13
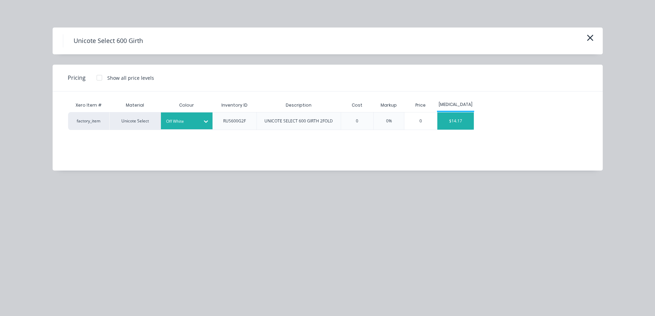
click at [467, 118] on div "$14.17" at bounding box center [455, 120] width 37 height 17
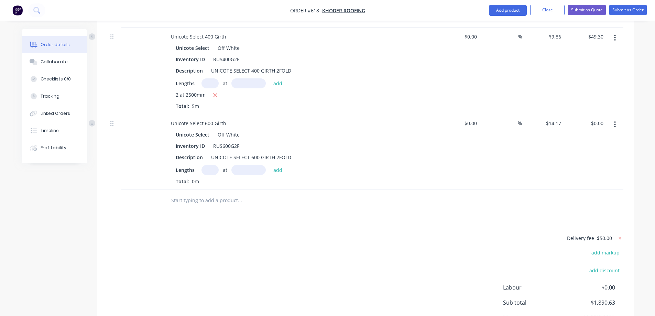
click at [209, 175] on input "text" at bounding box center [209, 170] width 17 height 10
type input "2"
type input "1500mm"
click at [279, 174] on button "add" at bounding box center [278, 169] width 16 height 9
type input "$42.51"
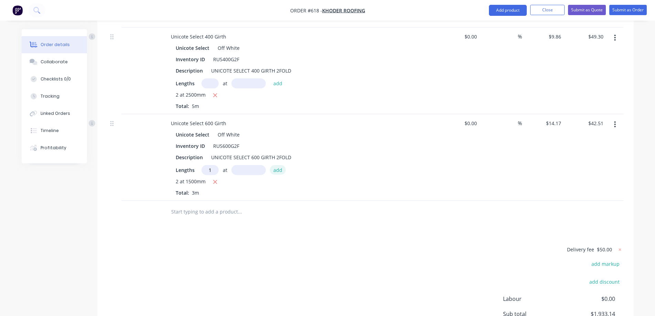
type input "1"
type input "1000mm"
click at [279, 174] on button "add" at bounding box center [278, 169] width 16 height 9
type input "$56.68"
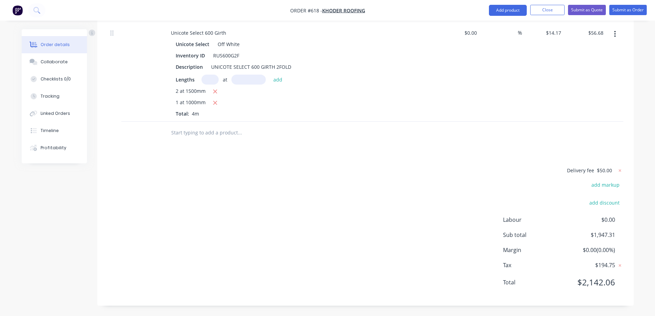
scroll to position [1283, 0]
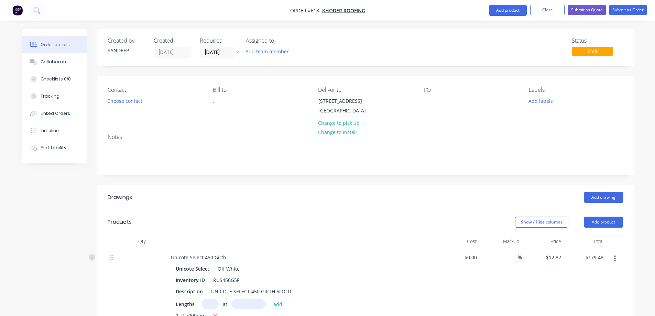
scroll to position [1283, 0]
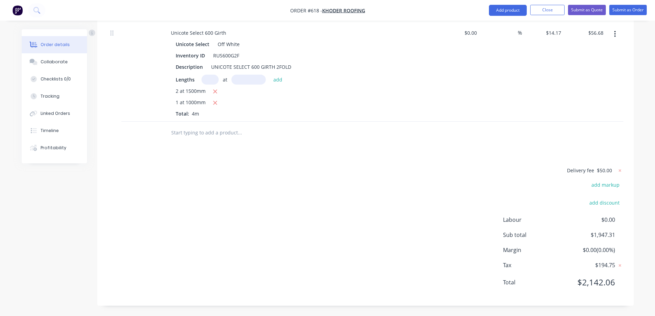
click at [187, 139] on input "text" at bounding box center [240, 133] width 138 height 14
click at [201, 131] on input "text" at bounding box center [240, 133] width 138 height 14
type input "r"
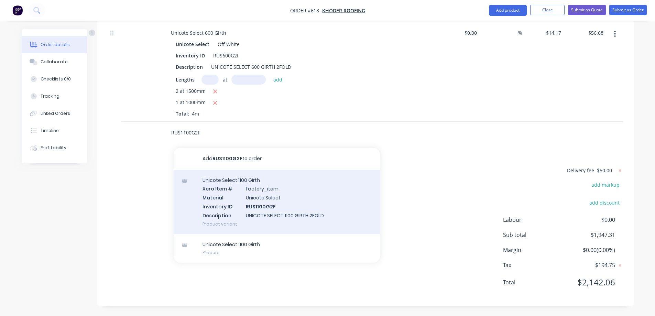
type input "RUS1100G2F"
click at [219, 199] on div "Unicote Select 1100 Girth Xero Item # factory_item Material Unicote Select Inve…" at bounding box center [277, 202] width 206 height 64
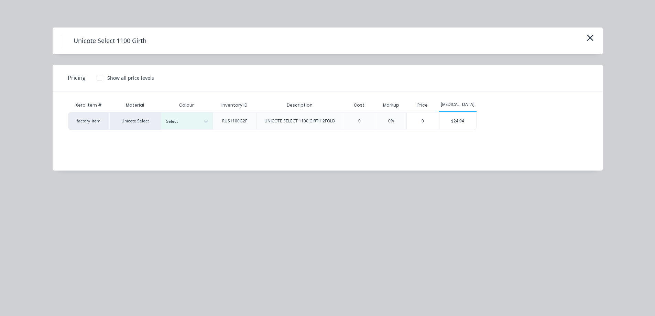
click at [187, 120] on div at bounding box center [181, 122] width 31 height 8
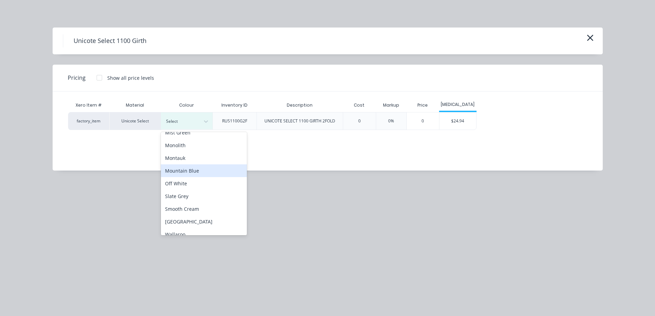
scroll to position [172, 0]
click at [182, 170] on div "Off White" at bounding box center [204, 171] width 86 height 13
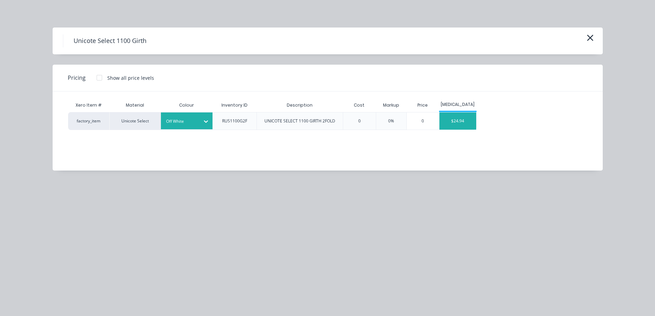
click at [456, 121] on div "$24.94" at bounding box center [457, 120] width 37 height 17
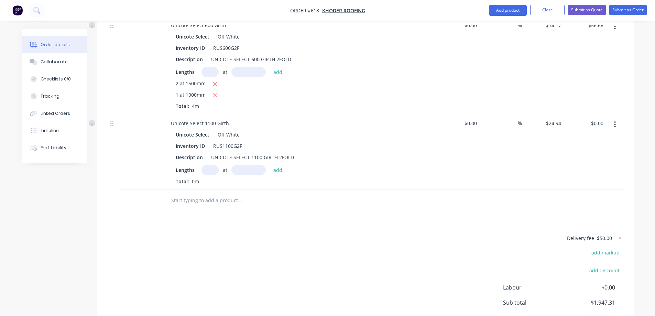
click at [207, 175] on input "text" at bounding box center [209, 170] width 17 height 10
type input "1"
type input "8000mm"
click at [278, 174] on button "add" at bounding box center [278, 169] width 16 height 9
type input "$199.52"
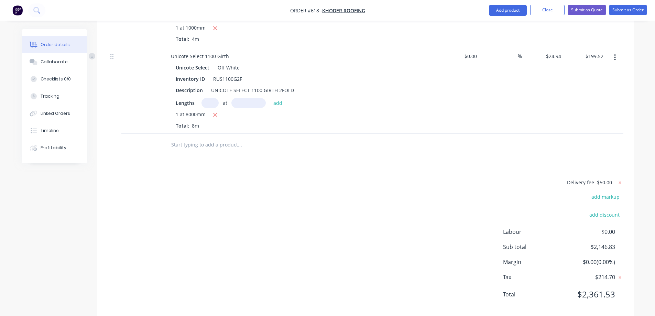
scroll to position [1352, 0]
click at [196, 150] on input "text" at bounding box center [240, 143] width 138 height 14
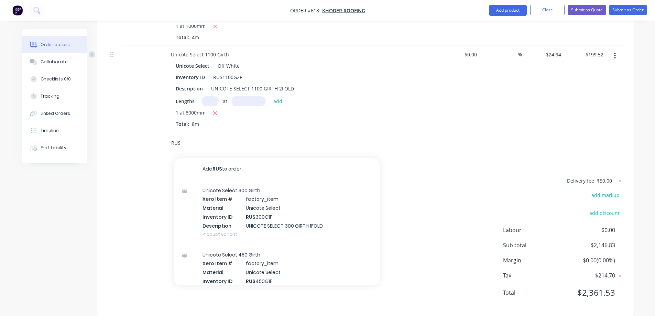
click at [190, 150] on input "RUS" at bounding box center [240, 143] width 138 height 14
click at [184, 150] on input "RUS" at bounding box center [240, 143] width 138 height 14
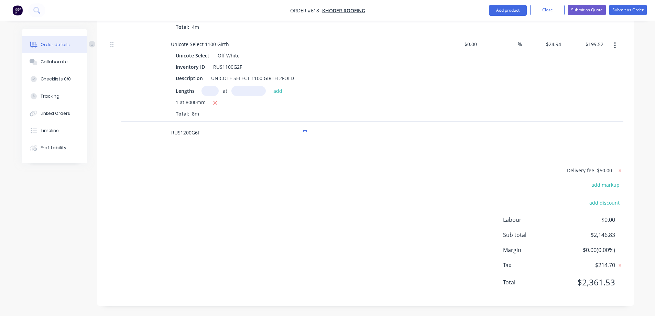
scroll to position [1370, 0]
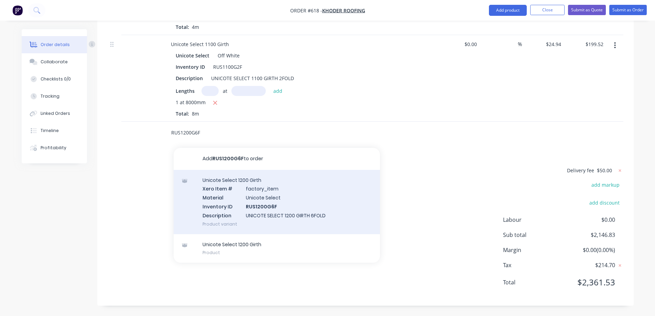
type input "RUS1200G6F"
click at [243, 199] on div "Unicote Select 1200 Girth Xero Item # factory_item Material Unicote Select Inve…" at bounding box center [277, 202] width 206 height 64
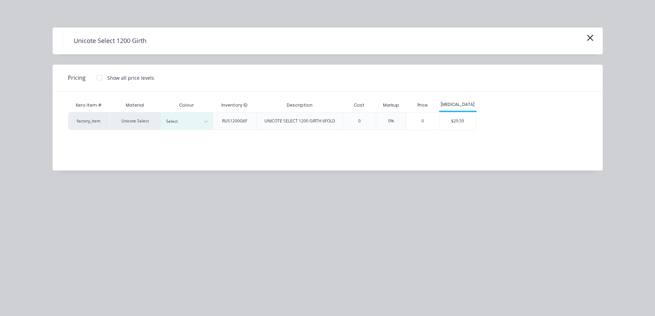
click at [198, 122] on div "Select" at bounding box center [180, 121] width 39 height 9
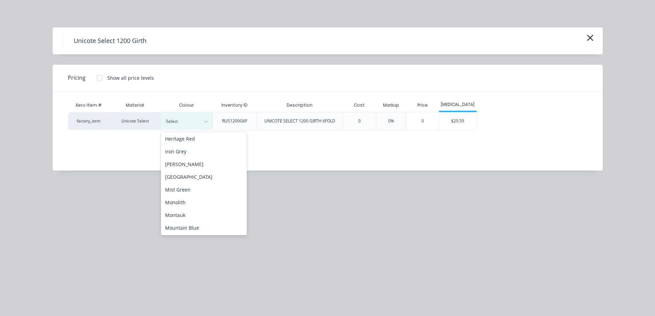
scroll to position [179, 0]
click at [199, 167] on div "Off White" at bounding box center [204, 163] width 86 height 13
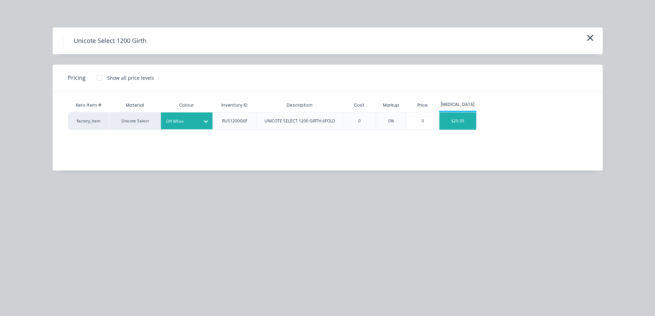
click at [462, 122] on div "$29.59" at bounding box center [457, 120] width 37 height 17
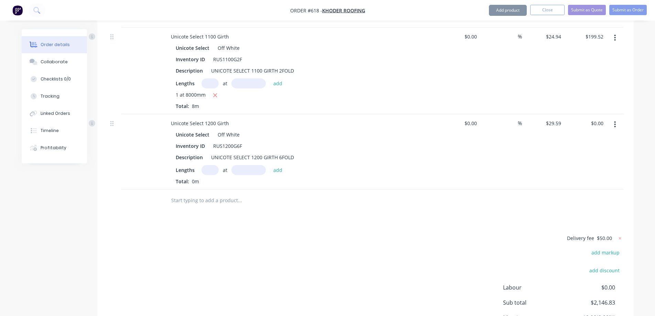
click at [213, 175] on input "text" at bounding box center [209, 170] width 17 height 10
type input "1"
type input "1600mm"
click at [277, 174] on button "add" at bounding box center [278, 169] width 16 height 9
type input "$47.34"
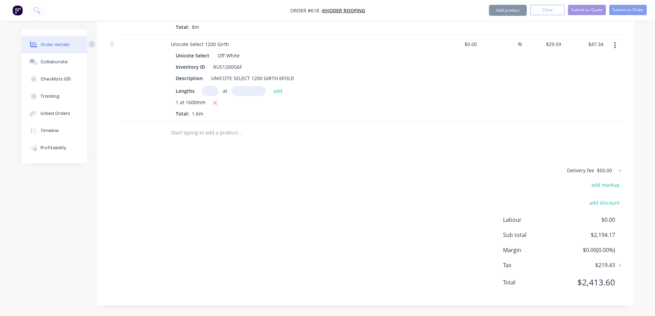
scroll to position [1456, 0]
click at [222, 137] on input "text" at bounding box center [240, 133] width 138 height 14
type input "U"
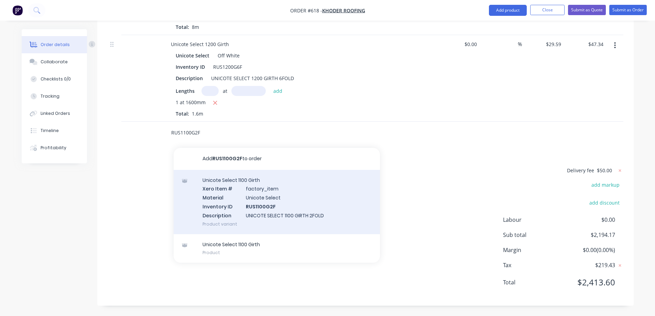
type input "RUS1100G2F"
click at [236, 206] on div "Unicote Select 1100 Girth Xero Item # factory_item Material Unicote Select Inve…" at bounding box center [277, 202] width 206 height 64
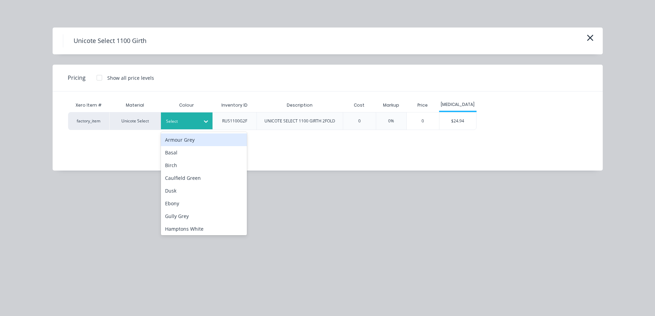
click at [196, 124] on div at bounding box center [181, 122] width 31 height 8
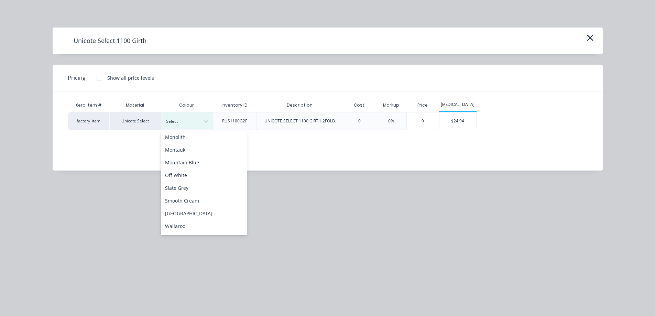
scroll to position [172, 0]
click at [194, 173] on div "Off White" at bounding box center [204, 171] width 86 height 13
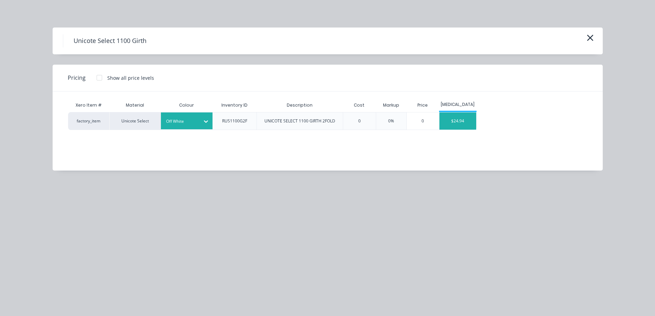
click at [458, 117] on div "$24.94" at bounding box center [457, 120] width 37 height 17
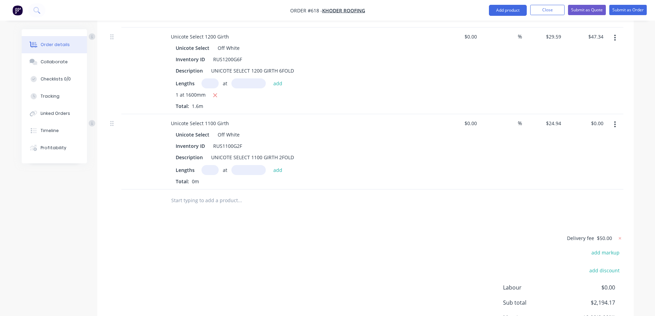
click at [214, 174] on input "text" at bounding box center [209, 170] width 17 height 10
type input "1"
type input "8000mm"
click at [281, 174] on button "add" at bounding box center [278, 169] width 16 height 9
type input "$199.52"
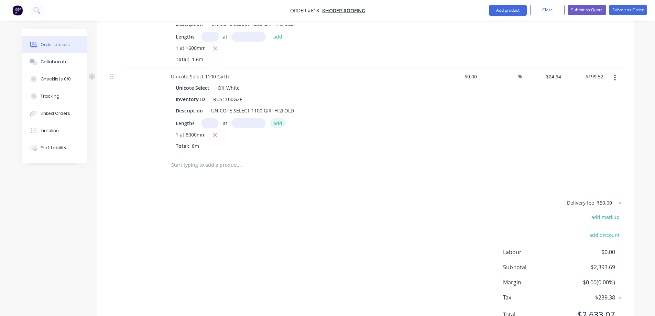
scroll to position [1543, 0]
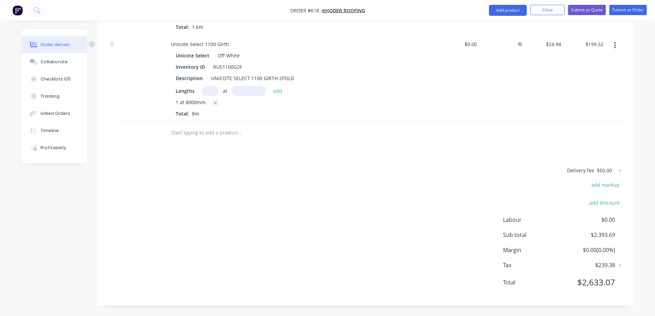
click at [220, 133] on input "text" at bounding box center [240, 133] width 138 height 14
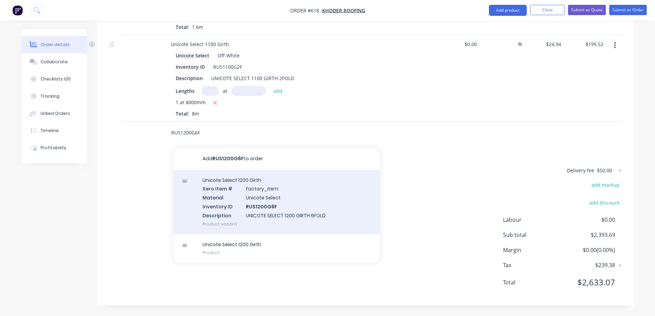
type input "RUS1200G6F"
click at [244, 193] on div "Unicote Select 1200 Girth Xero Item # factory_item Material Unicote Select Inve…" at bounding box center [277, 202] width 206 height 64
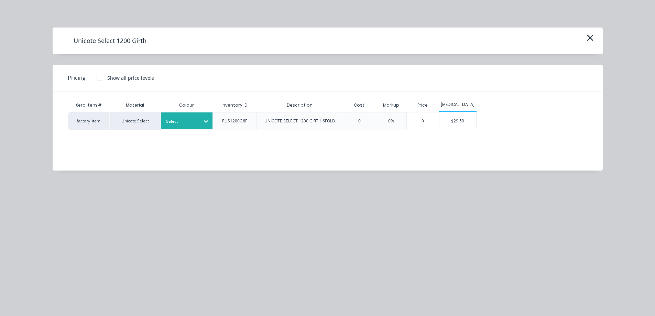
click at [208, 126] on div at bounding box center [206, 121] width 12 height 11
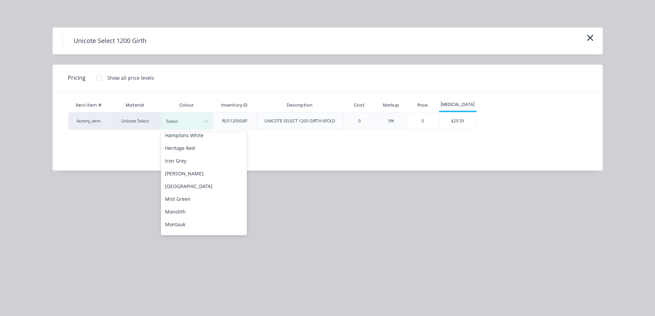
scroll to position [172, 0]
click at [194, 172] on div "Off White" at bounding box center [204, 171] width 86 height 13
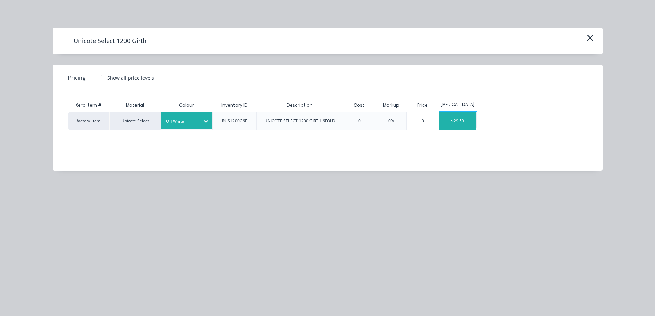
click at [471, 122] on div "$29.59" at bounding box center [457, 120] width 37 height 17
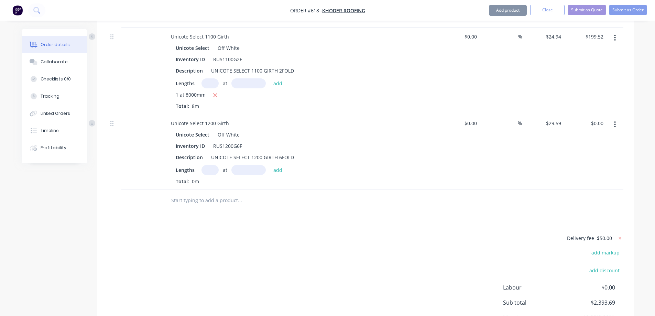
click at [210, 175] on input "text" at bounding box center [209, 170] width 17 height 10
type input "1"
type input "1600mm"
click at [281, 173] on button "add" at bounding box center [278, 169] width 16 height 9
type input "$47.34"
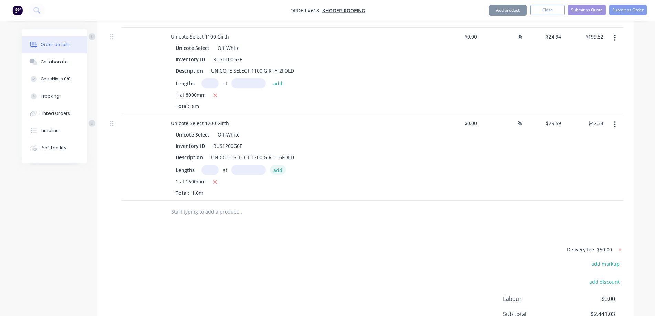
scroll to position [1629, 0]
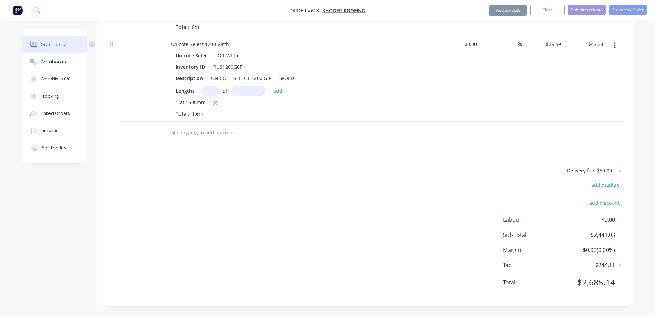
click at [219, 135] on input "text" at bounding box center [240, 133] width 138 height 14
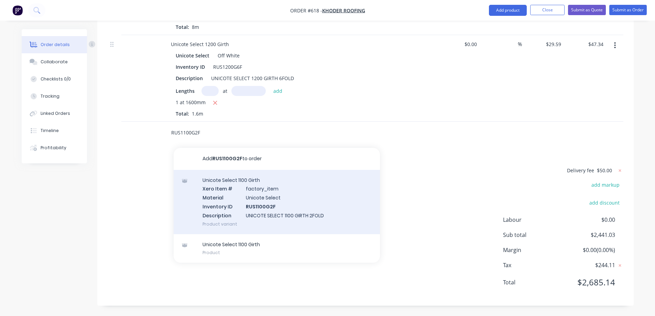
type input "RUS1100G2F"
click at [237, 215] on div "Unicote Select 1100 Girth Xero Item # factory_item Material Unicote Select Inve…" at bounding box center [277, 202] width 206 height 64
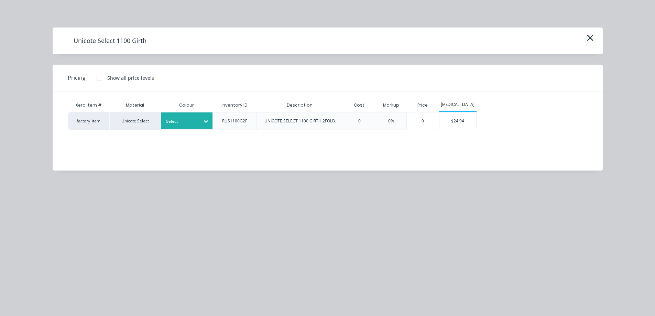
click at [188, 115] on div "Select" at bounding box center [187, 120] width 52 height 17
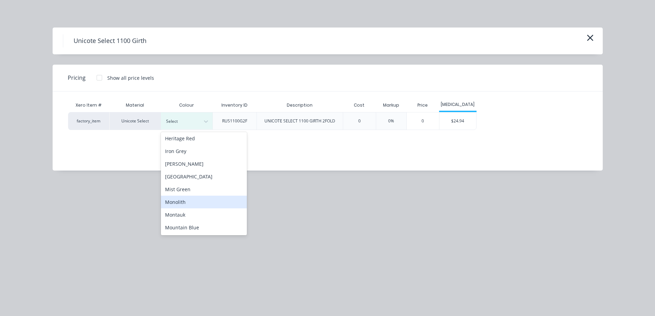
scroll to position [172, 0]
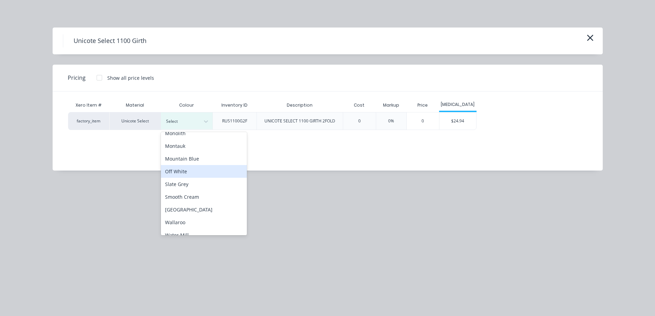
click at [190, 169] on div "Off White" at bounding box center [204, 171] width 86 height 13
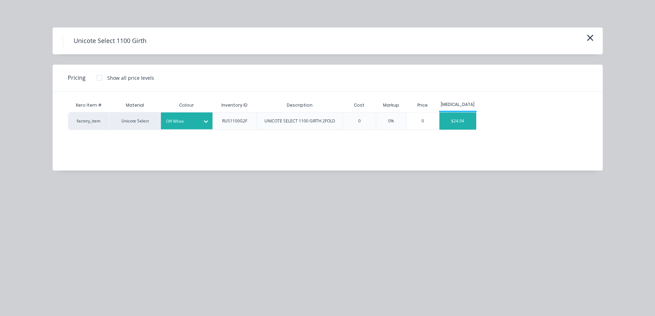
click at [450, 116] on div "$24.94" at bounding box center [457, 120] width 37 height 17
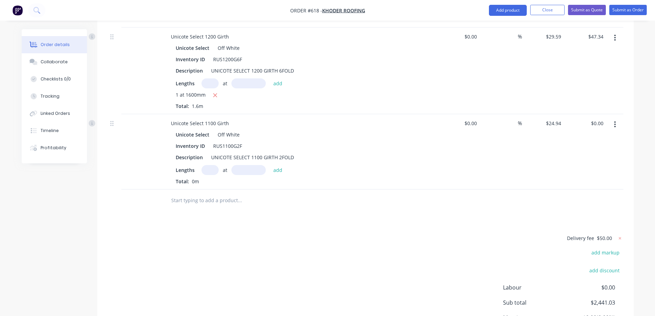
click at [206, 175] on input "text" at bounding box center [209, 170] width 17 height 10
type input "1"
type input "3700mm"
click at [282, 174] on button "add" at bounding box center [278, 169] width 16 height 9
type input "$92.28"
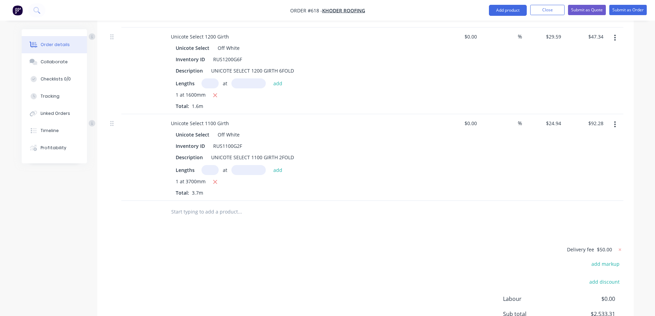
click at [213, 174] on input "text" at bounding box center [209, 170] width 17 height 10
type input "1"
type input "1200mm"
click at [275, 174] on button "add" at bounding box center [278, 169] width 16 height 9
type input "$122.21"
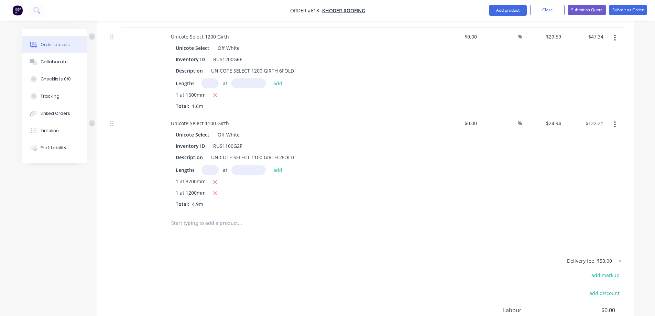
click at [216, 229] on input "text" at bounding box center [240, 223] width 138 height 14
type input "R"
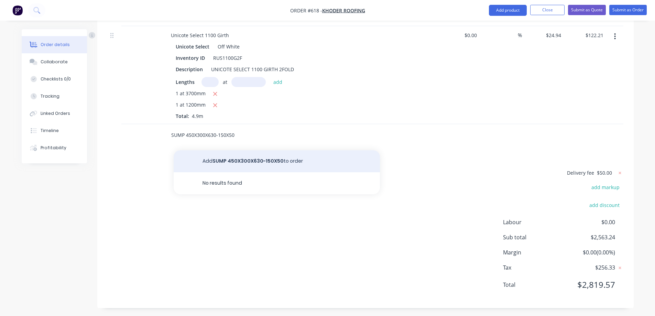
scroll to position [1727, 0]
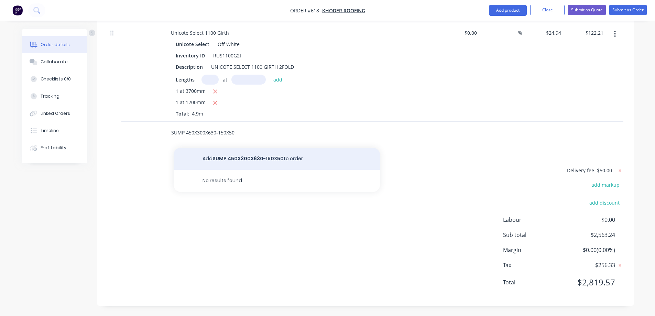
type input "SUMP 450X300X630-150X50"
click at [243, 158] on button "Add SUMP 450X300X630-150X50 to order" at bounding box center [277, 159] width 206 height 22
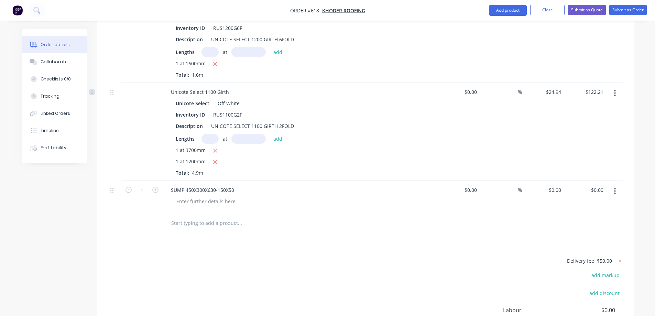
scroll to position [1659, 0]
drag, startPoint x: 176, startPoint y: 112, endPoint x: 241, endPoint y: 108, distance: 65.4
click at [241, 108] on div "Unicote Select Off White" at bounding box center [300, 105] width 249 height 10
copy div "Unicote Select Off White"
click at [187, 208] on div at bounding box center [206, 203] width 70 height 10
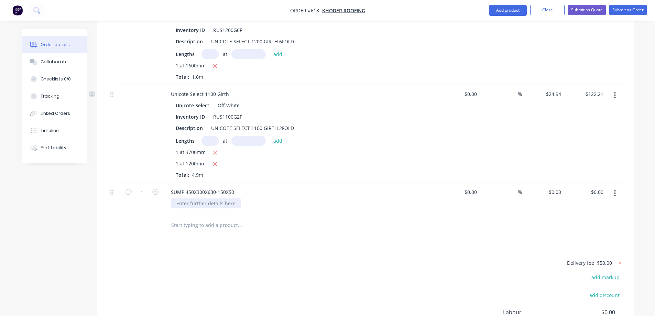
paste div
click at [177, 216] on div "Unicote Select Off White" at bounding box center [193, 206] width 44 height 17
click at [188, 232] on input "text" at bounding box center [240, 225] width 138 height 14
click at [559, 197] on input "0" at bounding box center [556, 192] width 16 height 10
type input "$80.00"
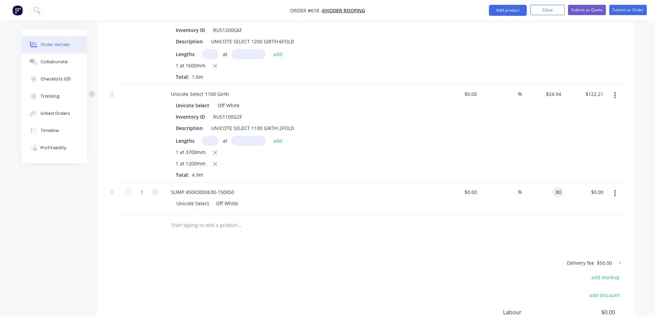
type input "$80.00"
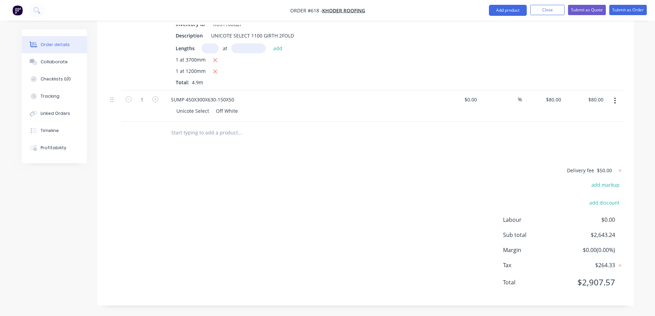
click at [194, 131] on input "text" at bounding box center [240, 133] width 138 height 14
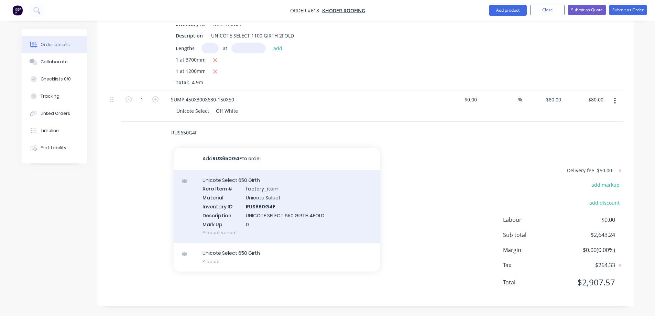
type input "RUS650G4F"
click at [224, 205] on div "Unicote Select 650 Girth Xero Item # factory_item Material Unicote Select Inven…" at bounding box center [277, 206] width 206 height 73
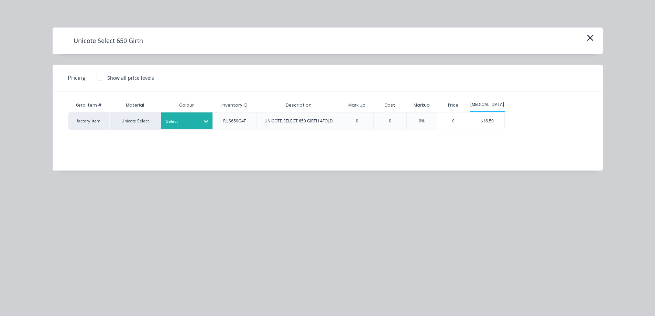
click at [196, 128] on div "Select" at bounding box center [187, 120] width 52 height 17
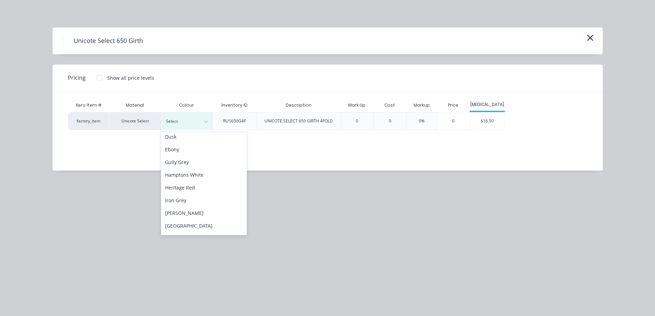
scroll to position [138, 0]
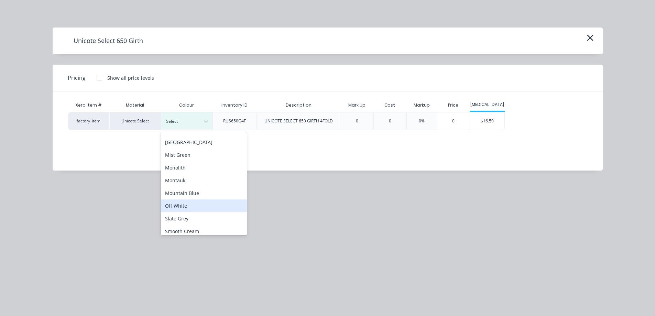
click at [190, 204] on div "Off White" at bounding box center [204, 205] width 86 height 13
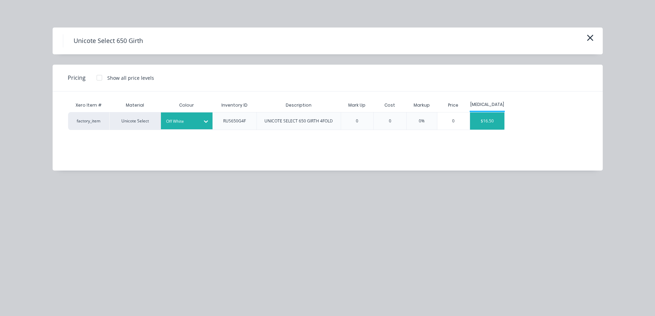
click at [493, 122] on div "$16.50" at bounding box center [487, 120] width 34 height 17
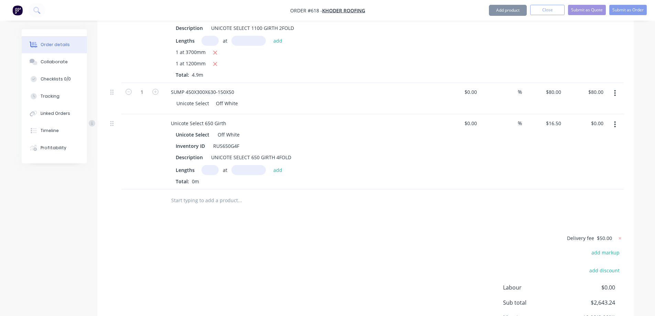
click at [204, 175] on input "text" at bounding box center [209, 170] width 17 height 10
type input "2"
type input "500mm"
click at [276, 174] on button "add" at bounding box center [278, 169] width 16 height 9
type input "$16.50"
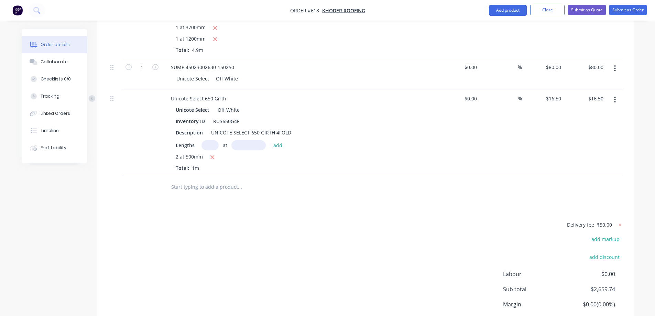
scroll to position [1845, 0]
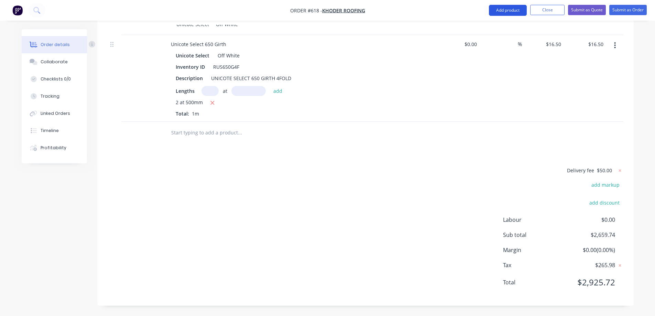
click at [496, 11] on button "Add product" at bounding box center [508, 10] width 38 height 11
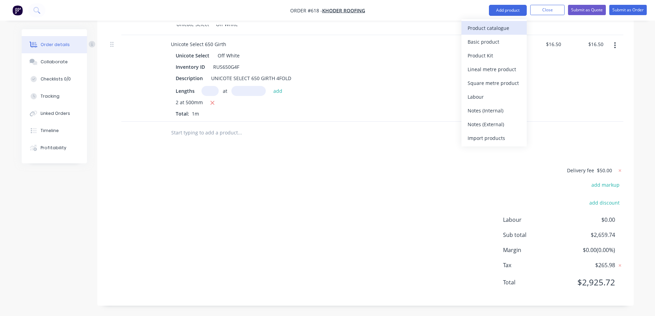
click at [494, 26] on div "Product catalogue" at bounding box center [494, 28] width 53 height 10
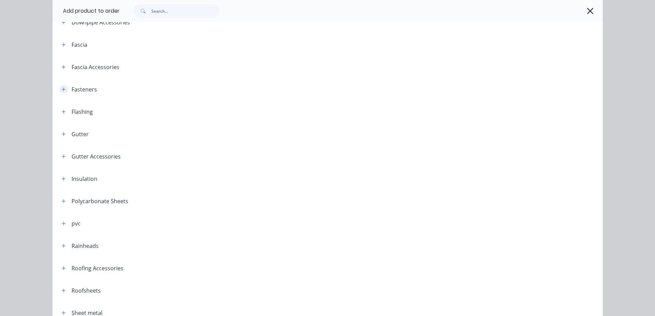
scroll to position [138, 0]
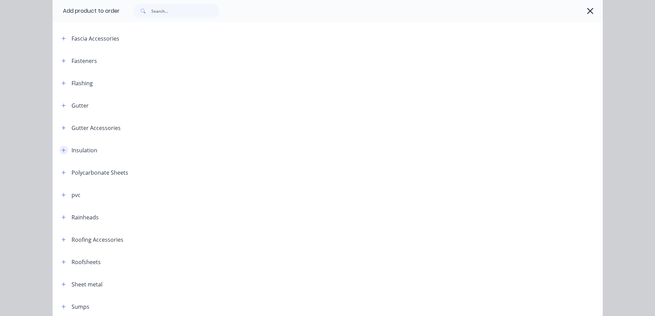
click at [61, 153] on button "button" at bounding box center [63, 150] width 9 height 9
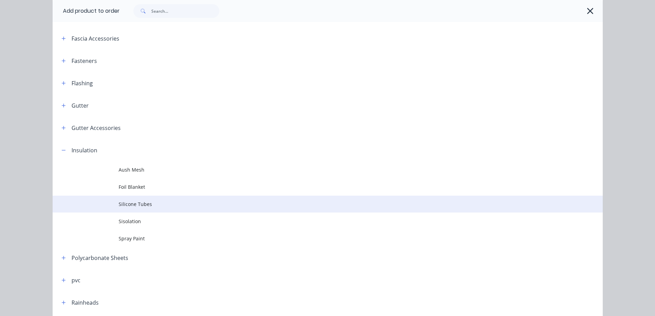
click at [125, 206] on span "Silicone Tubes" at bounding box center [312, 203] width 387 height 7
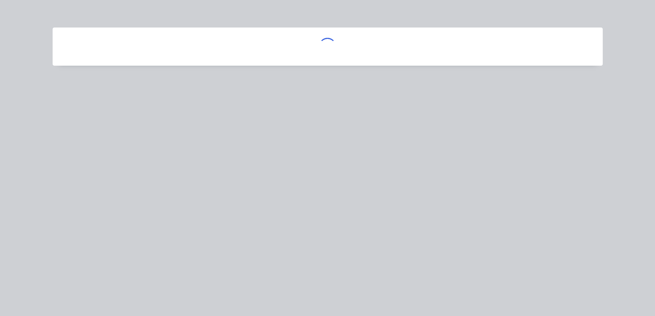
scroll to position [0, 0]
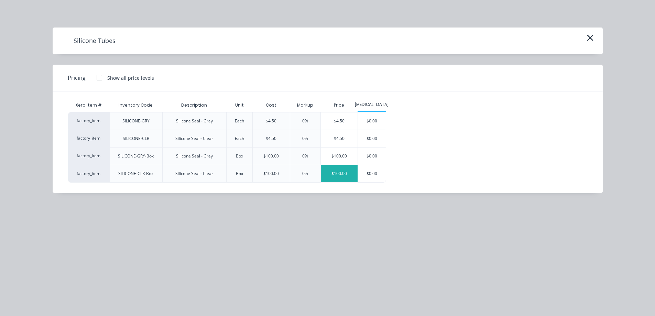
click at [344, 173] on div "$100.00" at bounding box center [339, 173] width 37 height 17
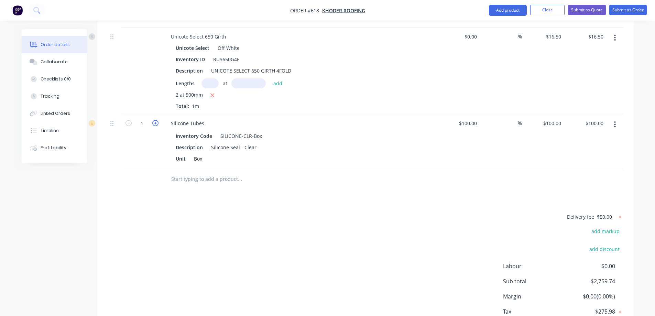
click at [153, 126] on icon "button" at bounding box center [155, 123] width 6 height 6
type input "2"
type input "$200.00"
click at [224, 186] on input "text" at bounding box center [240, 179] width 138 height 14
click at [513, 14] on button "Add product" at bounding box center [508, 10] width 38 height 11
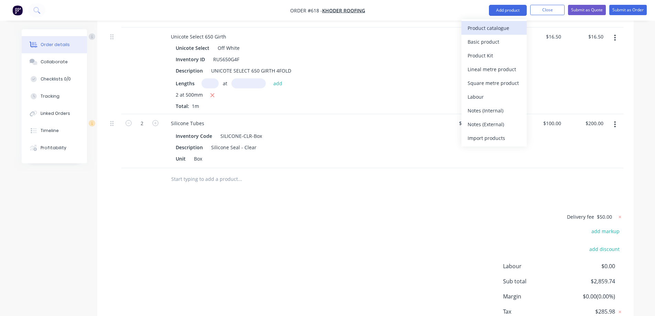
click at [497, 34] on button "Product catalogue" at bounding box center [493, 28] width 65 height 14
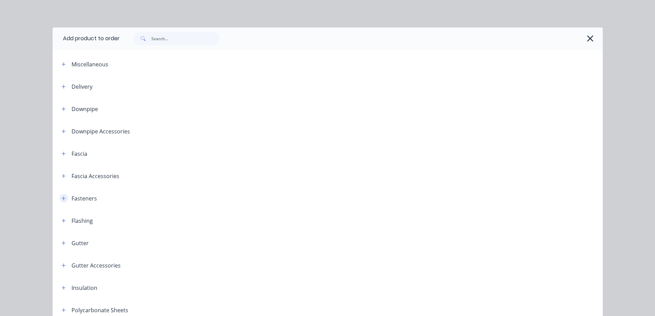
click at [62, 199] on icon "button" at bounding box center [64, 198] width 4 height 5
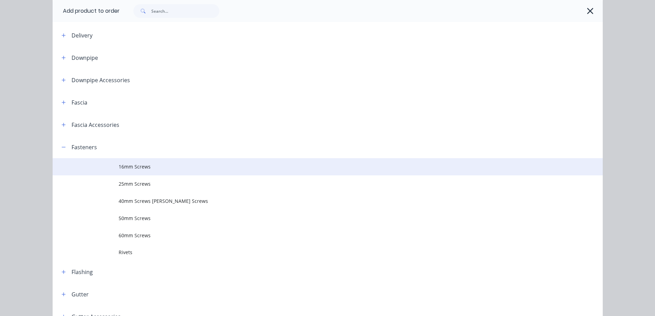
scroll to position [103, 0]
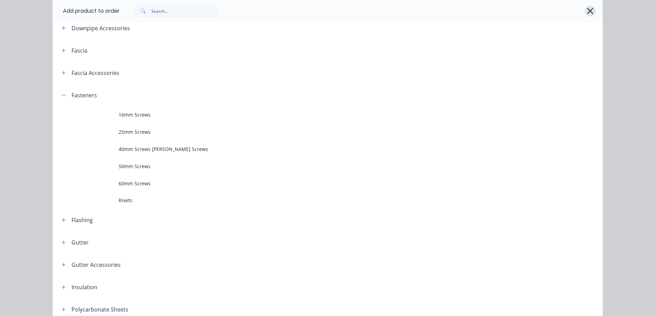
click at [590, 11] on icon "button" at bounding box center [589, 11] width 7 height 10
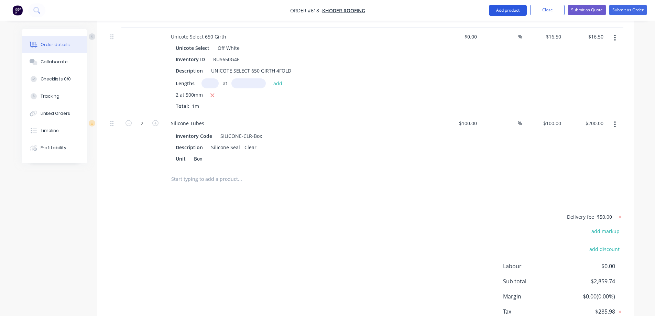
click at [512, 11] on button "Add product" at bounding box center [508, 10] width 38 height 11
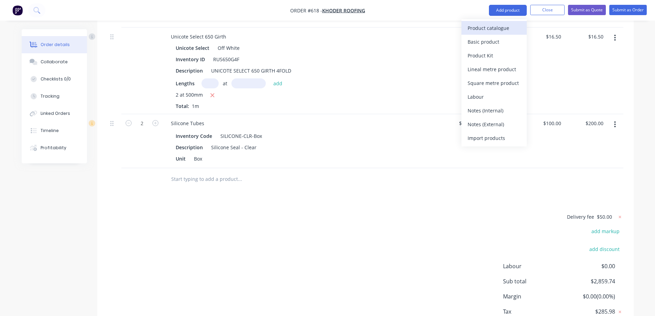
click at [493, 32] on div "Product catalogue" at bounding box center [494, 28] width 53 height 10
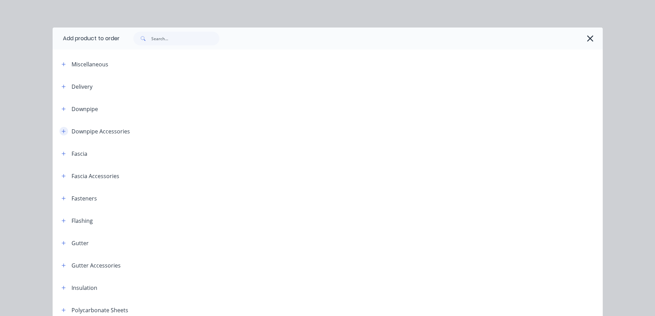
click at [62, 130] on icon "button" at bounding box center [64, 131] width 4 height 5
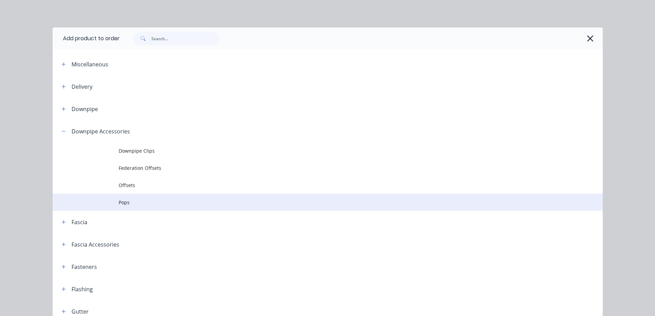
click at [124, 199] on span "Pops" at bounding box center [312, 202] width 387 height 7
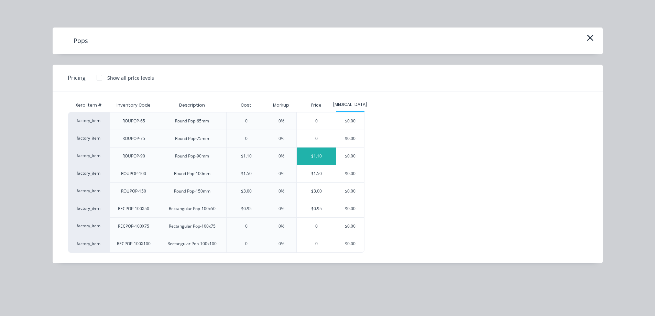
click at [329, 154] on div "$1.10" at bounding box center [316, 155] width 39 height 17
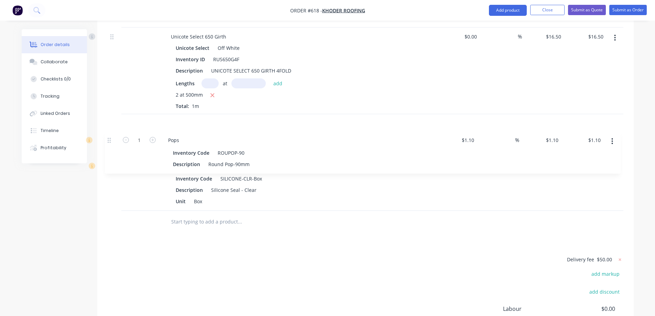
drag, startPoint x: 113, startPoint y: 187, endPoint x: 111, endPoint y: 138, distance: 48.6
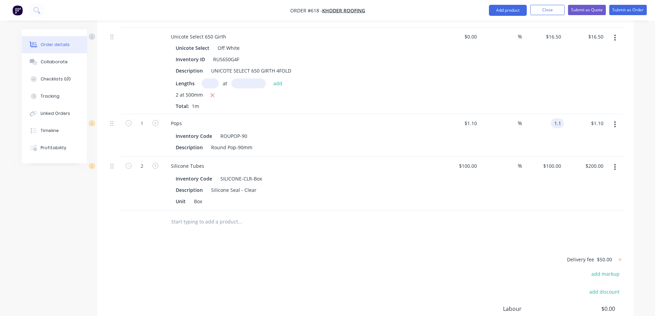
click at [551, 128] on div "1.1 1.1" at bounding box center [557, 123] width 13 height 10
type input "1.43"
type input "30"
type input "$1.43"
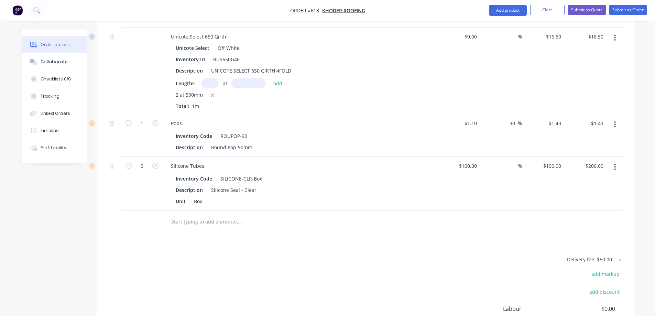
click at [500, 222] on div at bounding box center [366, 222] width 516 height 22
click at [552, 171] on input "100" at bounding box center [558, 166] width 12 height 10
type input "110"
click at [528, 206] on div "110 110" at bounding box center [543, 184] width 42 height 54
type input "10"
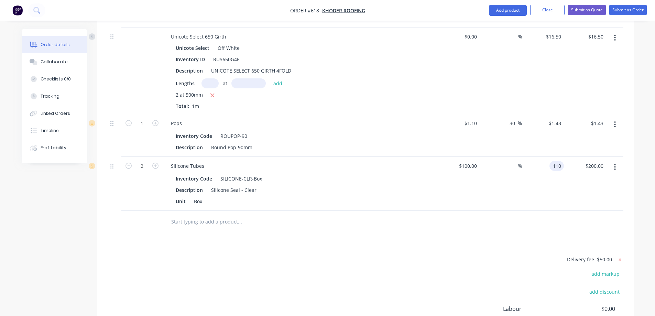
type input "$110.00"
type input "$220.00"
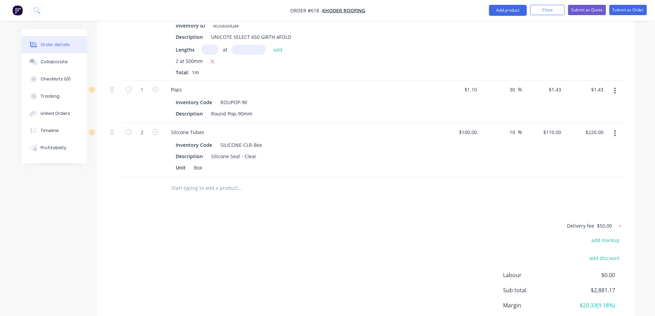
scroll to position [1873, 0]
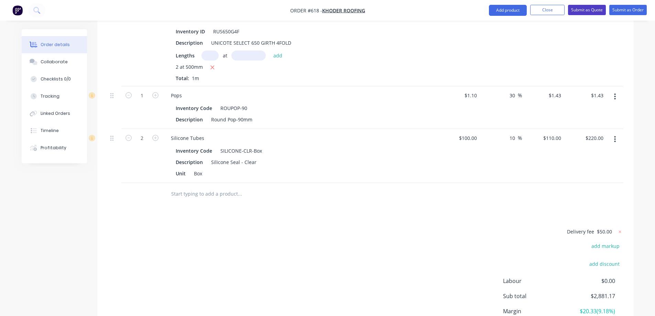
click at [581, 11] on button "Submit as Quote" at bounding box center [587, 10] width 38 height 10
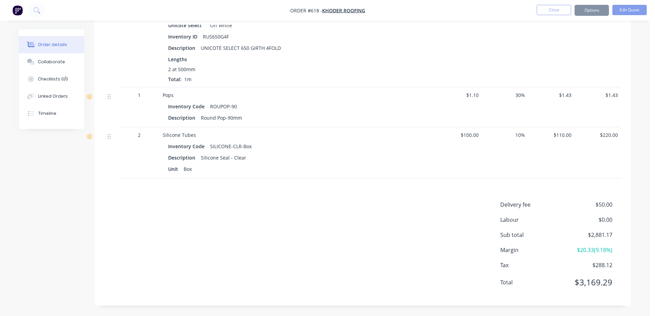
scroll to position [0, 0]
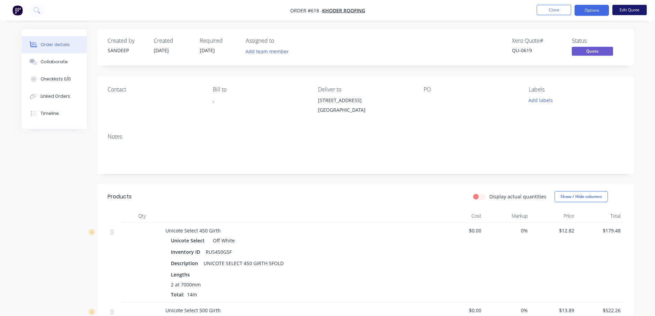
click at [626, 5] on button "Edit Quote" at bounding box center [629, 10] width 34 height 10
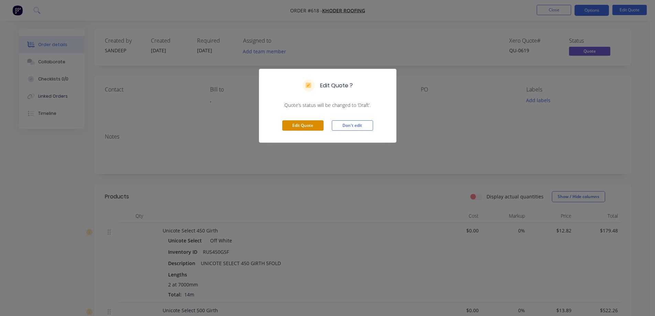
click at [311, 128] on button "Edit Quote" at bounding box center [302, 125] width 41 height 10
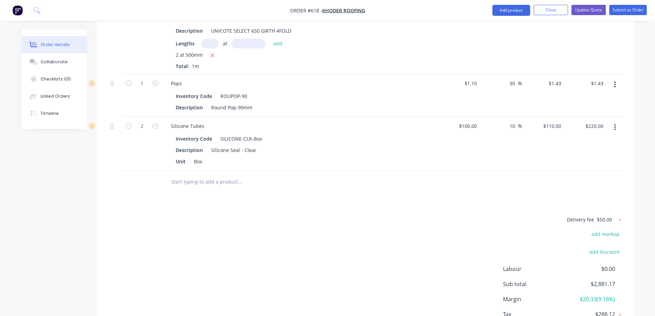
scroll to position [1942, 0]
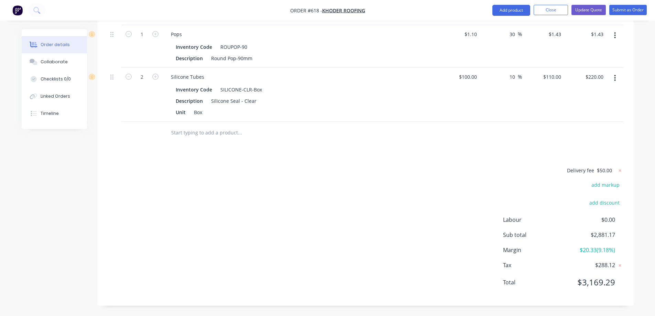
click at [195, 135] on input "text" at bounding box center [240, 133] width 138 height 14
click at [510, 10] on button "Add product" at bounding box center [511, 10] width 38 height 11
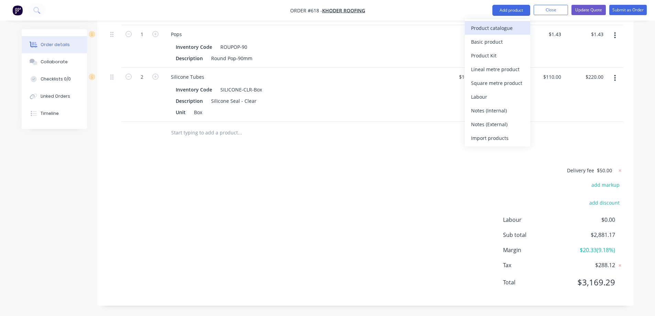
click at [500, 29] on div "Product catalogue" at bounding box center [497, 28] width 53 height 10
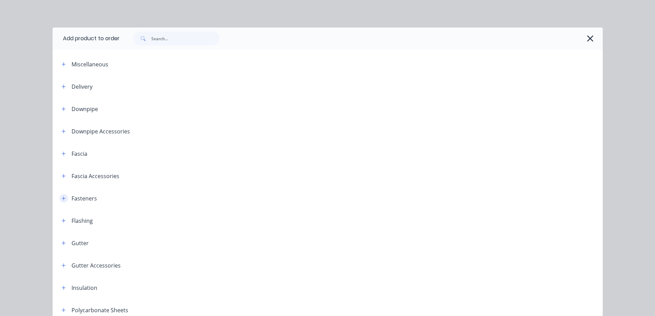
click at [63, 199] on icon "button" at bounding box center [64, 198] width 4 height 5
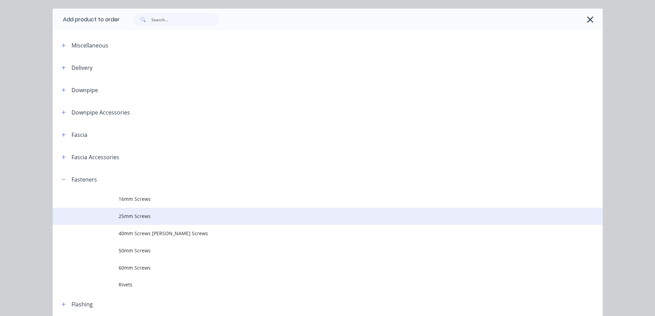
scroll to position [172, 0]
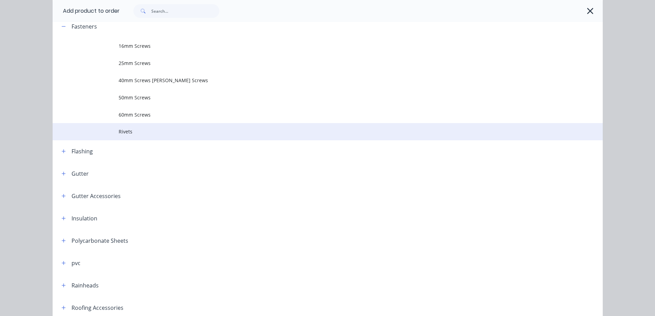
click at [124, 132] on span "Rivets" at bounding box center [312, 131] width 387 height 7
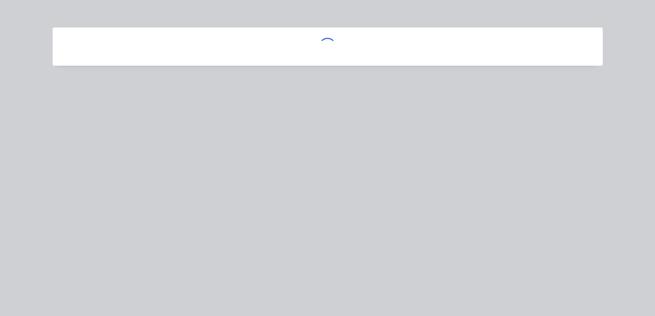
scroll to position [0, 0]
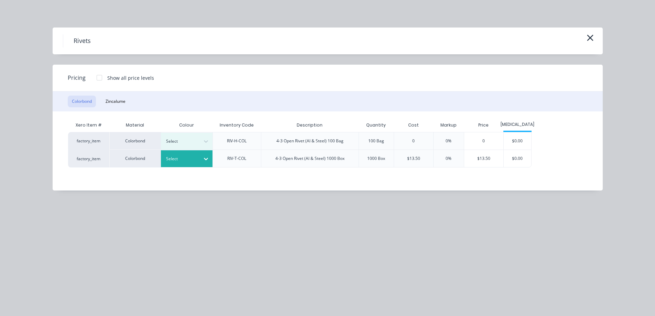
click at [186, 158] on div at bounding box center [181, 159] width 31 height 8
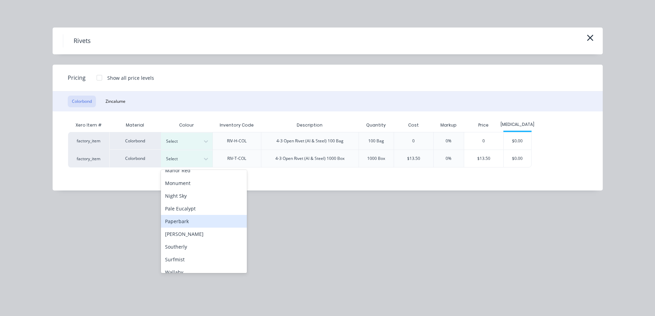
scroll to position [172, 0]
click at [186, 248] on div "Surfmist" at bounding box center [204, 247] width 86 height 13
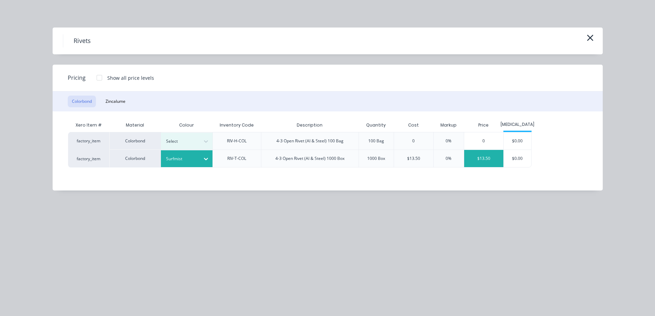
click at [491, 163] on div "$13.50" at bounding box center [483, 158] width 39 height 17
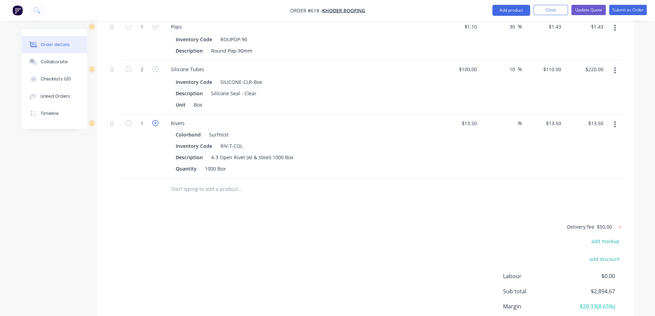
click at [155, 126] on icon "button" at bounding box center [155, 123] width 6 height 6
type input "2"
type input "$27.00"
click at [556, 128] on input "13.5" at bounding box center [554, 123] width 19 height 10
type input "20"
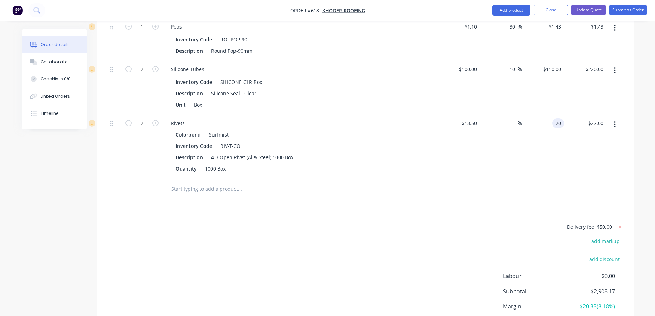
click at [496, 200] on div at bounding box center [366, 189] width 516 height 22
type input "48.15"
type input "$20.00"
type input "$40.00"
click at [595, 10] on button "Update Quote" at bounding box center [588, 10] width 34 height 10
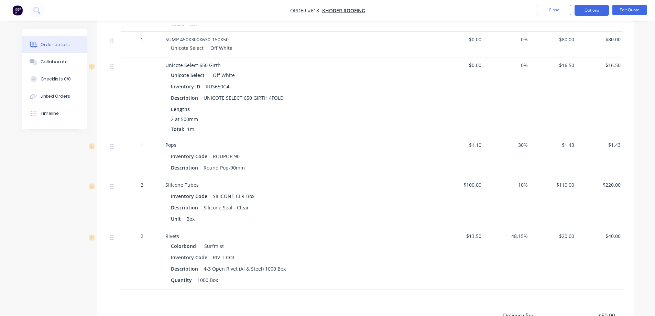
scroll to position [1650, 0]
click at [592, 9] on button "Options" at bounding box center [591, 10] width 34 height 11
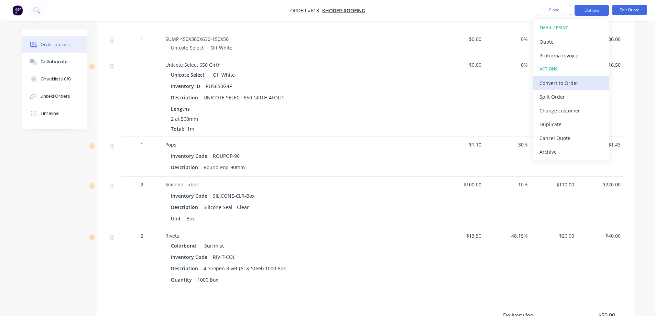
click at [566, 79] on div "Convert to Order" at bounding box center [570, 83] width 63 height 10
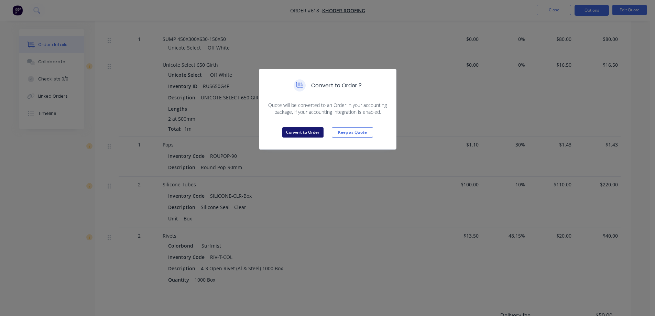
click at [307, 129] on button "Convert to Order" at bounding box center [302, 132] width 41 height 10
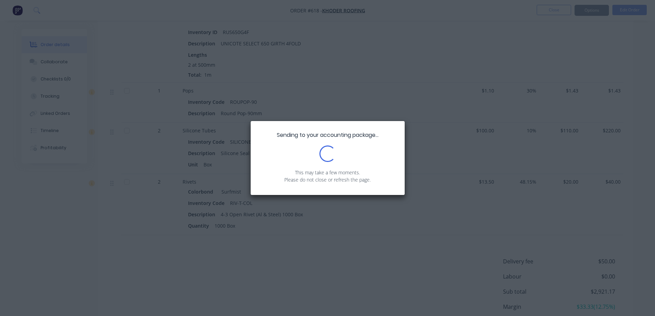
scroll to position [1761, 0]
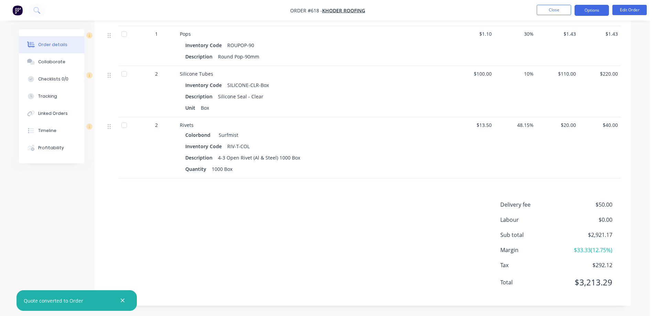
click at [585, 11] on button "Options" at bounding box center [591, 10] width 34 height 11
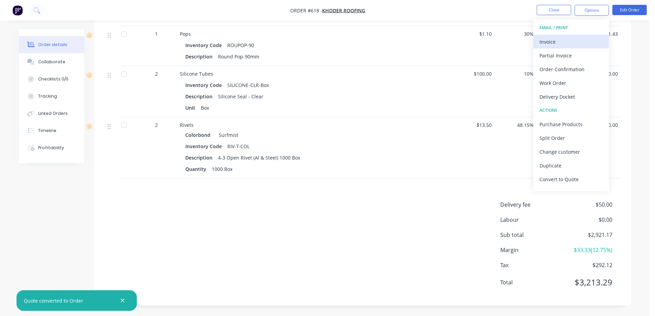
click at [566, 40] on div "Invoice" at bounding box center [570, 42] width 63 height 10
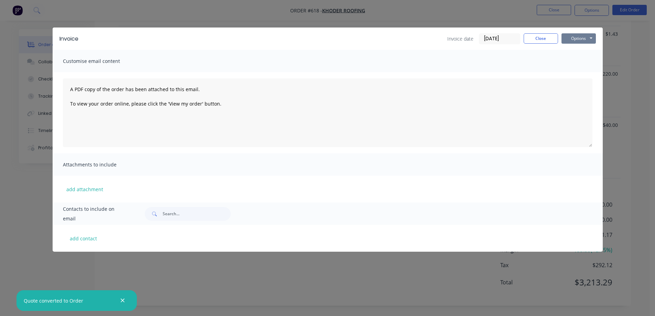
click at [572, 37] on button "Options" at bounding box center [578, 38] width 34 height 10
click at [570, 47] on button "Preview" at bounding box center [583, 50] width 44 height 11
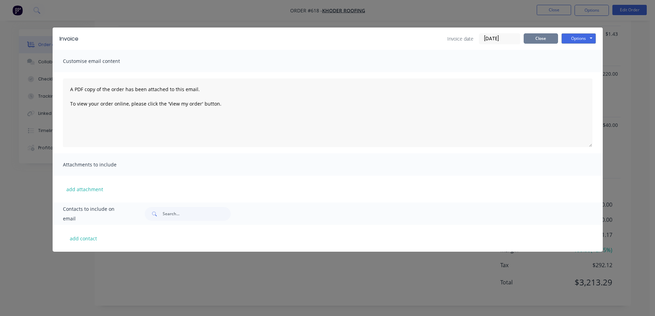
click at [533, 36] on button "Close" at bounding box center [541, 38] width 34 height 10
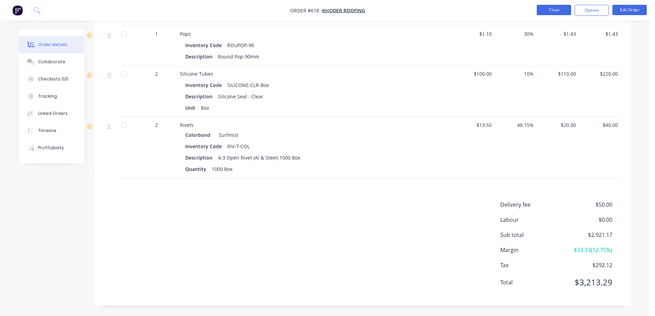
click at [546, 8] on button "Close" at bounding box center [554, 10] width 34 height 10
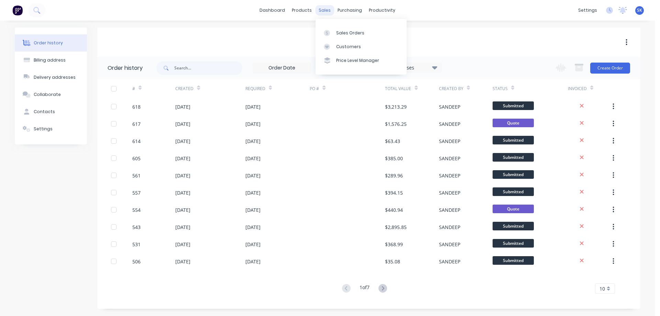
click at [328, 9] on div "sales" at bounding box center [324, 10] width 19 height 10
click at [342, 33] on div "Sales Orders" at bounding box center [350, 33] width 28 height 6
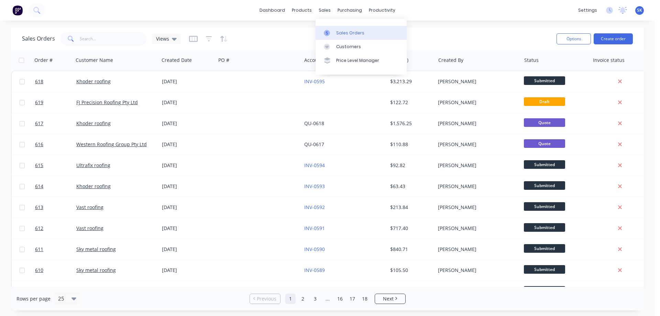
click at [330, 32] on div at bounding box center [329, 33] width 10 height 6
click at [608, 38] on button "Create order" at bounding box center [613, 38] width 39 height 11
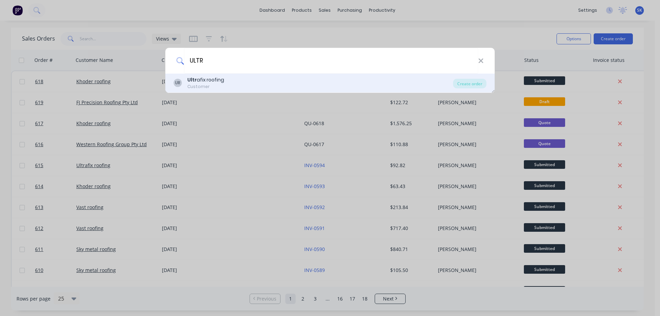
type input "ULTR"
click at [219, 76] on div "Ultr afix roofing" at bounding box center [205, 79] width 37 height 7
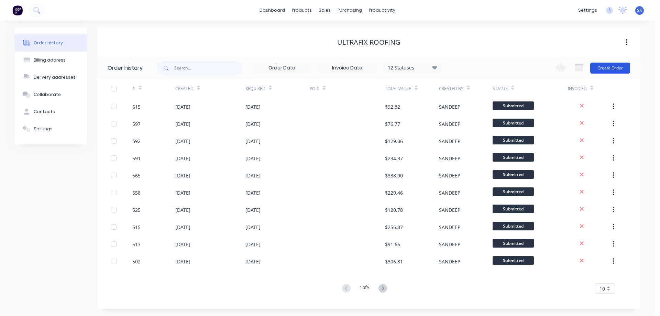
click at [597, 70] on button "Create Order" at bounding box center [610, 68] width 40 height 11
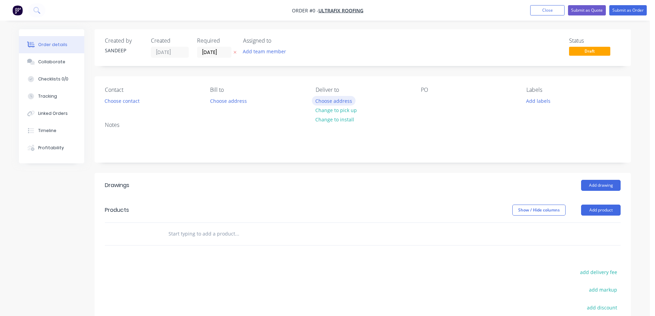
click at [330, 101] on button "Choose address" at bounding box center [334, 100] width 44 height 9
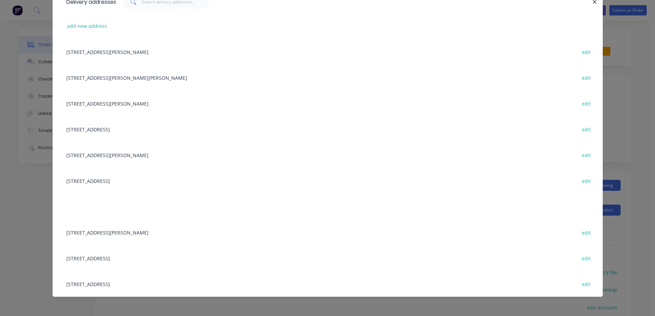
scroll to position [37, 0]
click at [87, 27] on button "add new address" at bounding box center [87, 25] width 47 height 9
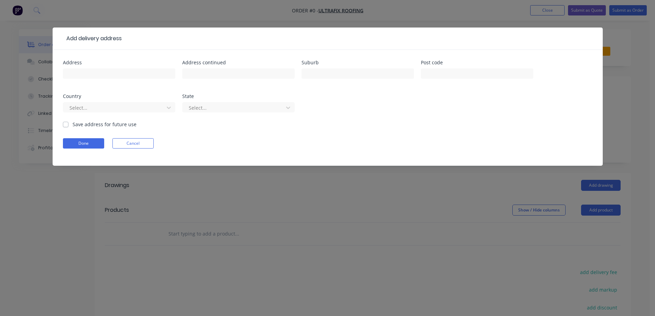
click at [90, 79] on div at bounding box center [119, 77] width 112 height 20
click at [76, 79] on div at bounding box center [119, 77] width 112 height 20
click at [77, 72] on input "text" at bounding box center [119, 73] width 112 height 10
paste input "45 Pienza Rd"
type input "45 Pienza Rd"
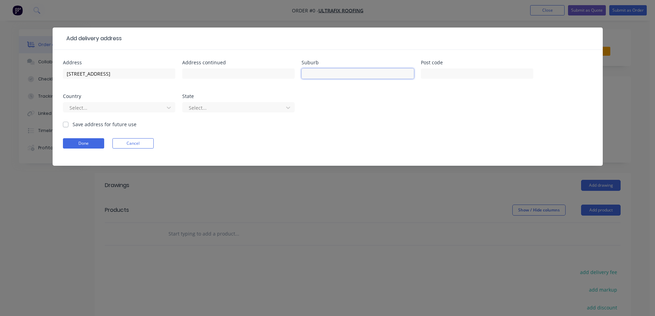
click at [317, 73] on input "text" at bounding box center [357, 73] width 112 height 10
paste input "FRASER RISE"
type input "FRASER RISE"
click at [428, 75] on input "text" at bounding box center [477, 73] width 112 height 10
paste input "3336"
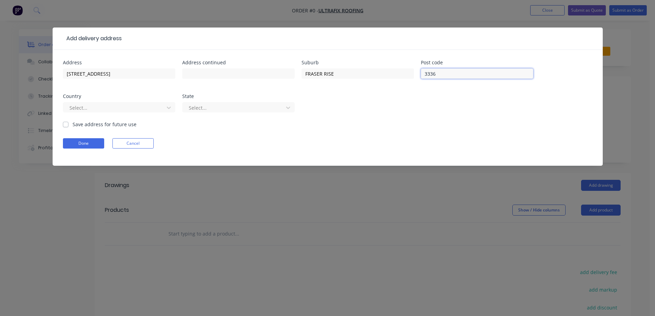
type input "3336"
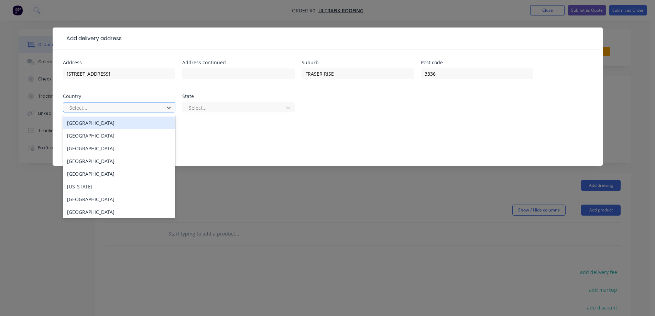
click at [163, 123] on div "Australia" at bounding box center [119, 123] width 112 height 13
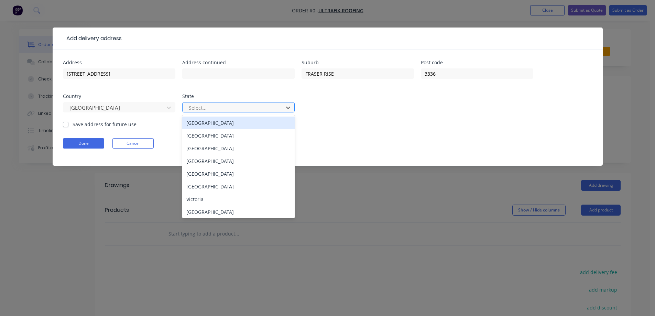
click at [205, 107] on div at bounding box center [234, 107] width 92 height 9
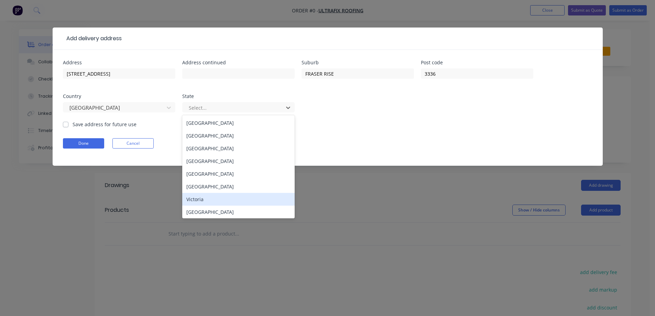
click at [209, 198] on div "Victoria" at bounding box center [238, 199] width 112 height 13
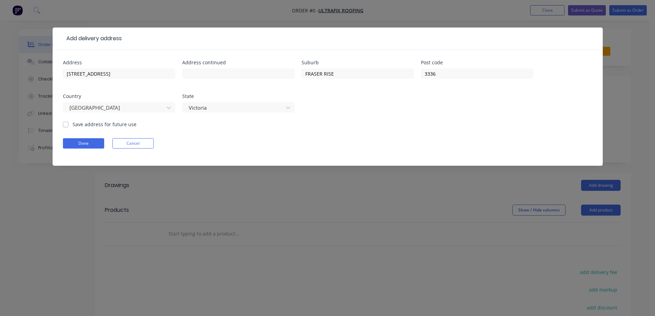
click at [110, 125] on label "Save address for future use" at bounding box center [105, 124] width 64 height 7
click at [68, 125] on input "Save address for future use" at bounding box center [66, 124] width 6 height 7
checkbox input "true"
click at [93, 144] on button "Done" at bounding box center [83, 143] width 41 height 10
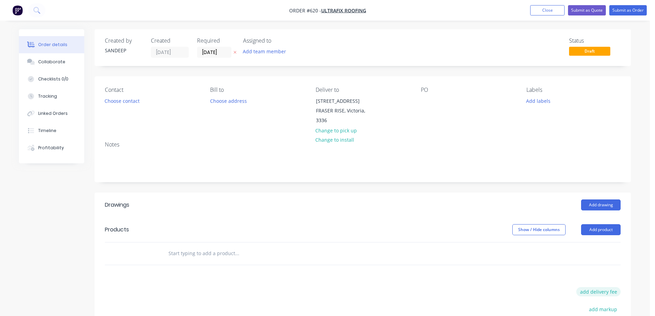
click at [590, 290] on button "add delivery fee" at bounding box center [598, 291] width 44 height 9
type input "50"
click at [460, 278] on div "Drawings Add drawing Products Show / Hide columns Add product Delivery fee Deli…" at bounding box center [363, 311] width 536 height 236
click at [186, 260] on div at bounding box center [284, 253] width 248 height 22
click at [185, 253] on input "text" at bounding box center [237, 253] width 138 height 14
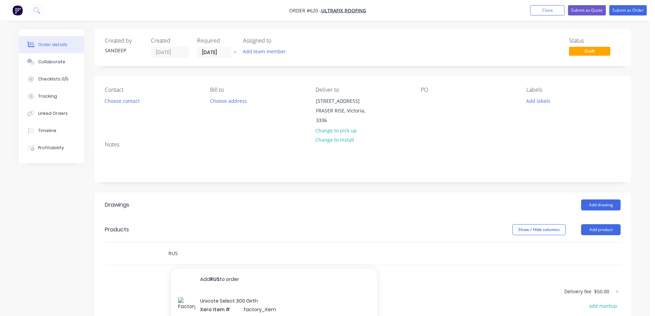
click at [182, 255] on input "RUS" at bounding box center [237, 253] width 138 height 14
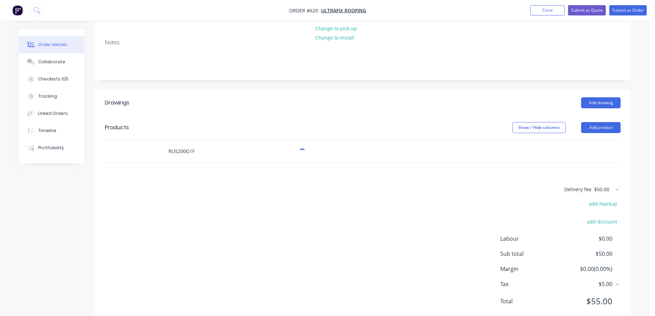
scroll to position [121, 0]
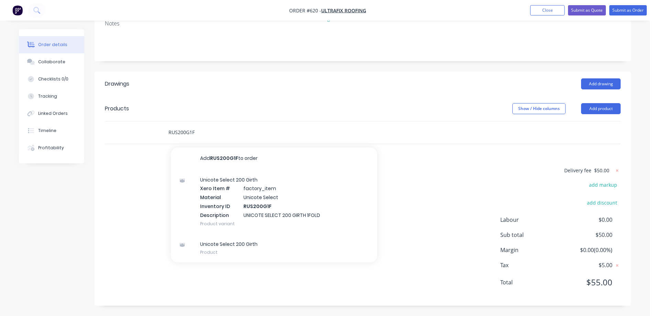
type input "RUS200G1F"
click at [212, 190] on div "Unicote Select 200 Girth Xero Item # factory_item Material Unicote Select Inven…" at bounding box center [274, 201] width 206 height 64
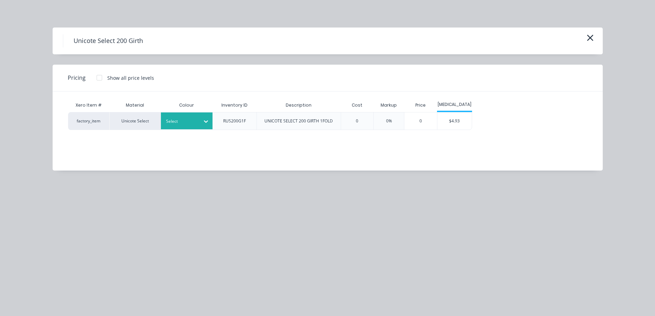
click at [180, 121] on div at bounding box center [181, 122] width 31 height 8
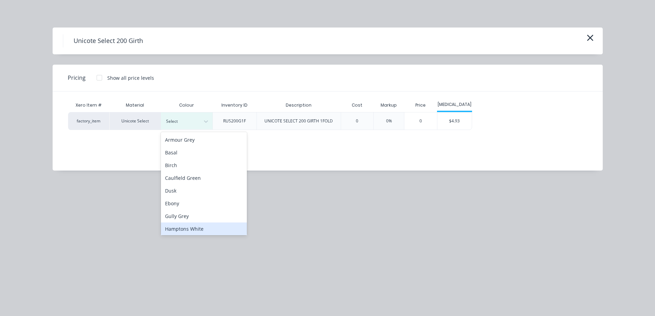
scroll to position [138, 0]
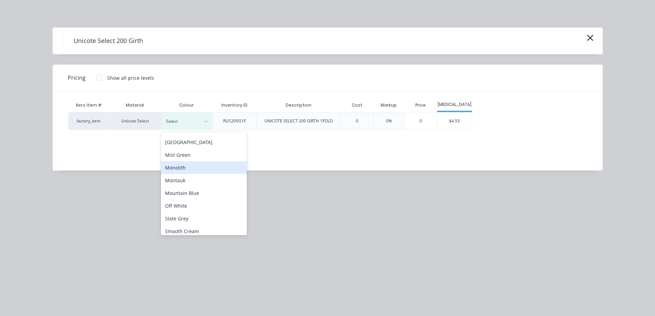
click at [185, 167] on div "Monolith" at bounding box center [204, 167] width 86 height 13
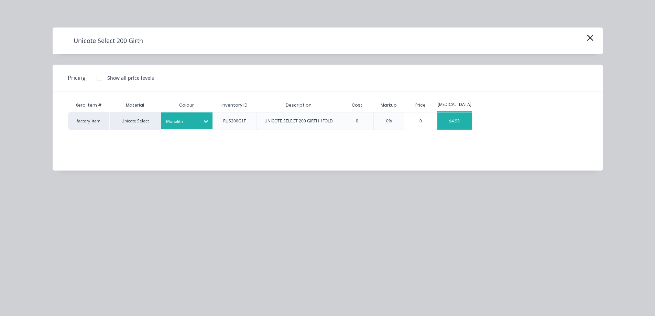
click at [456, 120] on div "$4.93" at bounding box center [454, 120] width 34 height 17
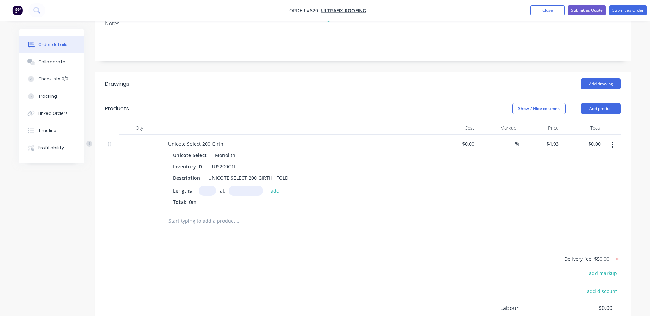
click at [210, 193] on input "text" at bounding box center [207, 191] width 17 height 10
type input "1"
type input "400mm"
click at [279, 190] on button "add" at bounding box center [275, 190] width 16 height 9
type input "$1.97"
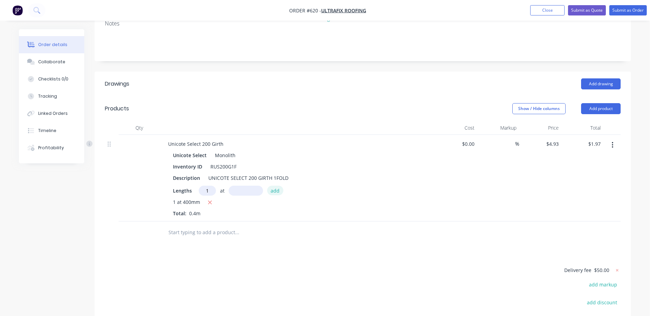
type input "1"
type input "1100mm"
click at [279, 190] on button "add" at bounding box center [275, 190] width 16 height 9
type input "$7.40"
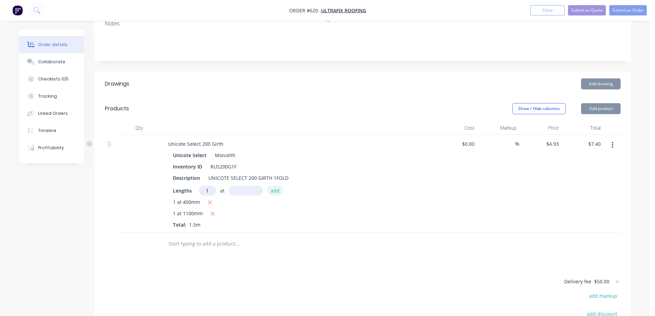
type input "1"
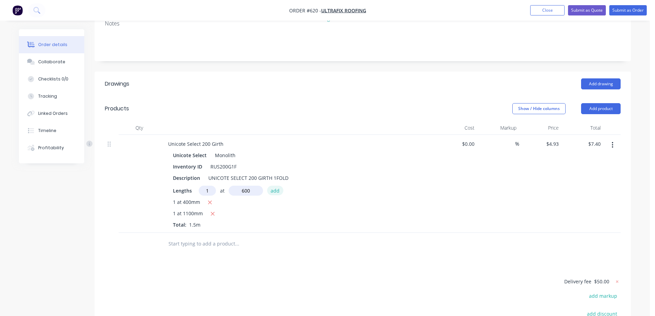
type input "600mm"
click at [279, 190] on button "add" at bounding box center [275, 190] width 16 height 9
type input "$10.35"
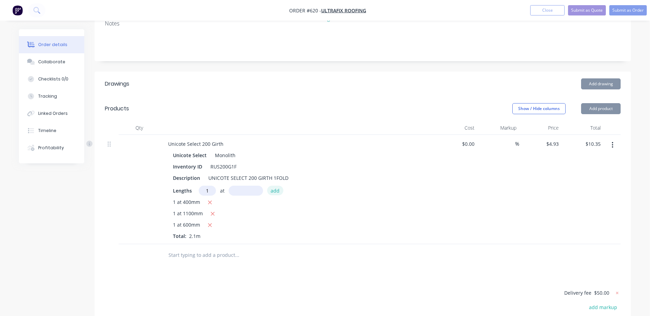
type input "1"
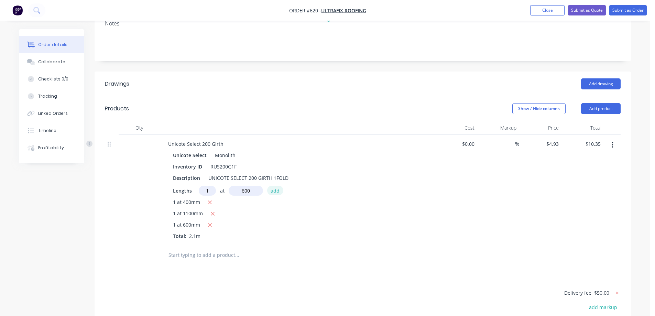
type input "600mm"
click at [279, 190] on button "add" at bounding box center [275, 190] width 16 height 9
type input "$13.31"
click at [198, 261] on input "text" at bounding box center [237, 267] width 138 height 14
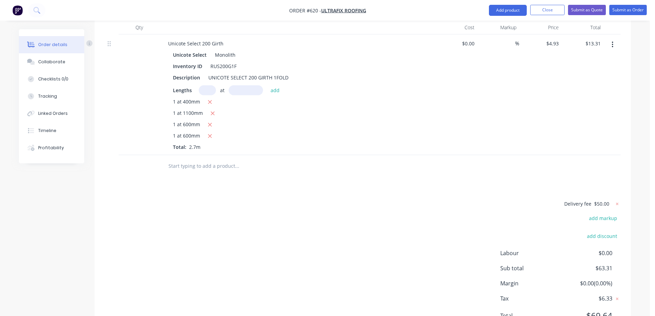
scroll to position [224, 0]
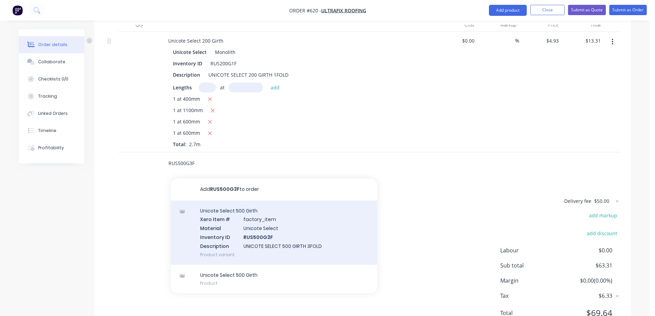
type input "RUS500G3F"
click at [241, 238] on div "Unicote Select 500 Girth Xero Item # factory_item Material Unicote Select Inven…" at bounding box center [274, 232] width 206 height 64
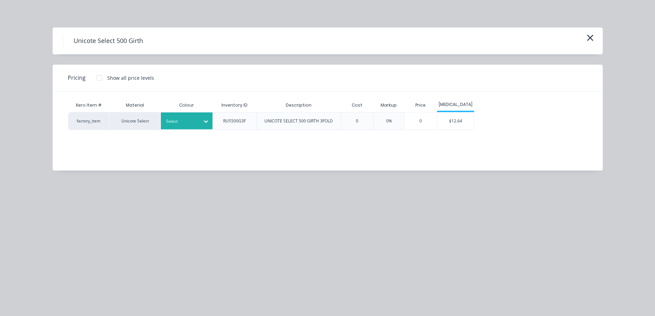
click at [203, 121] on icon at bounding box center [205, 121] width 7 height 7
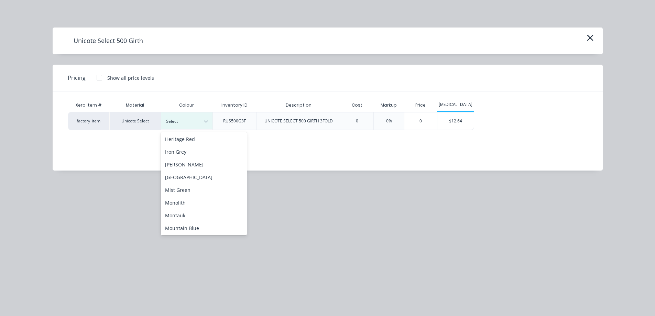
scroll to position [103, 0]
click at [190, 198] on div "Monolith" at bounding box center [204, 202] width 86 height 13
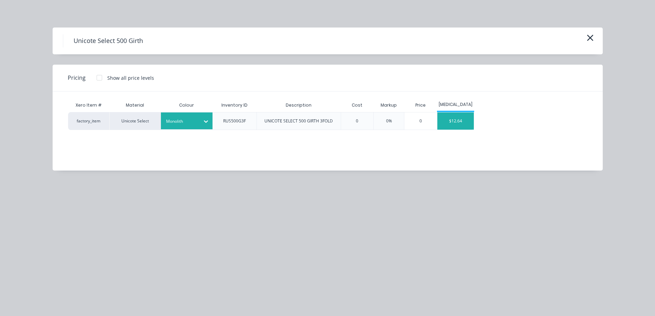
click at [458, 117] on div "$12.64" at bounding box center [455, 120] width 37 height 17
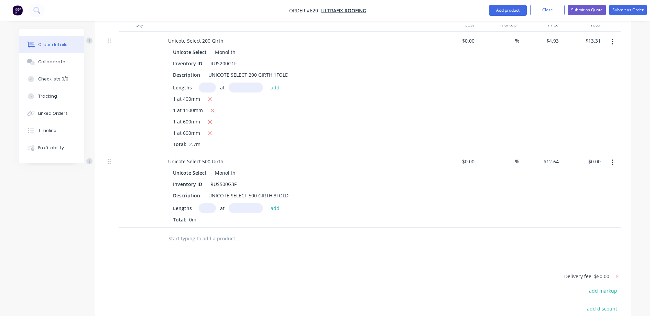
click at [209, 213] on input "text" at bounding box center [207, 208] width 17 height 10
type input "1"
type input "3000mm"
click at [276, 212] on button "add" at bounding box center [275, 207] width 16 height 9
type input "$37.92"
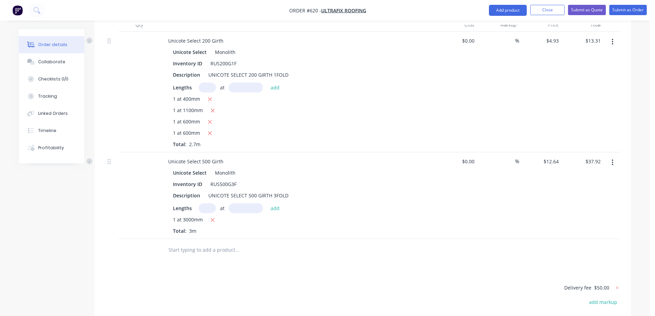
click at [212, 248] on input "text" at bounding box center [237, 250] width 138 height 14
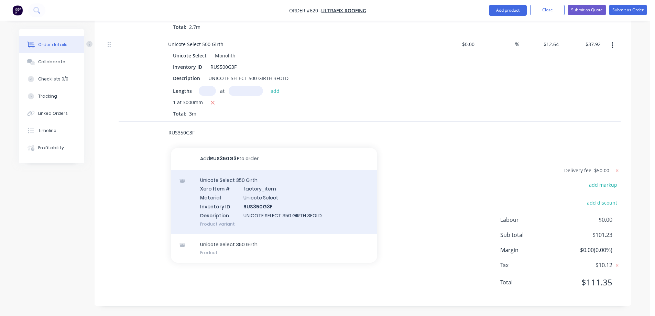
type input "RUS350G3F"
click at [209, 205] on div "Unicote Select 350 Girth Xero Item # factory_item Material Unicote Select Inven…" at bounding box center [274, 202] width 206 height 64
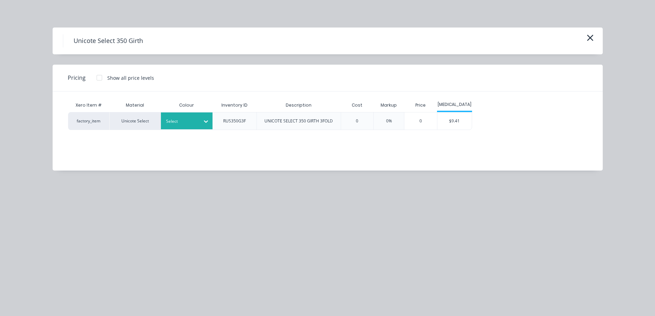
click at [184, 122] on div at bounding box center [181, 122] width 31 height 8
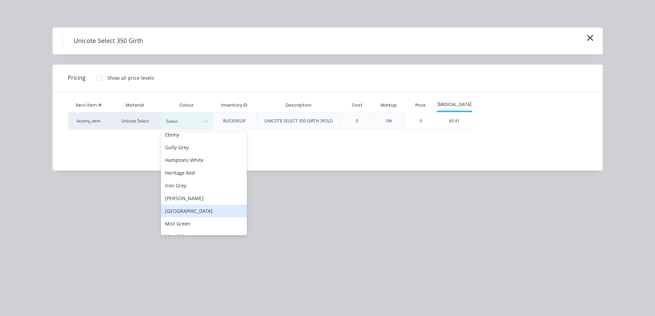
scroll to position [103, 0]
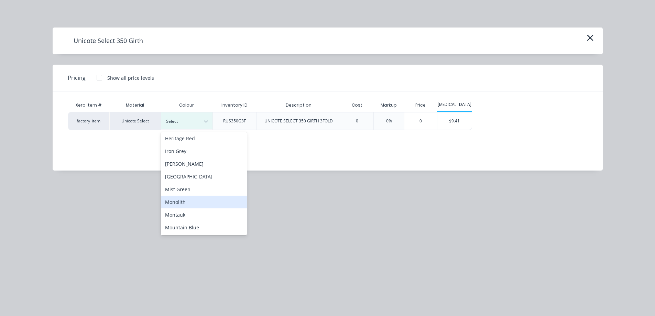
click at [182, 202] on div "Monolith" at bounding box center [204, 202] width 86 height 13
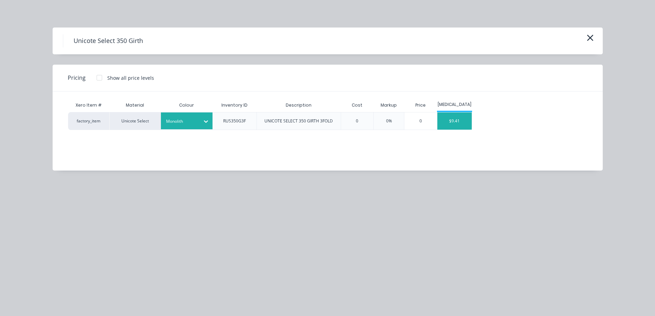
click at [455, 121] on div "$9.41" at bounding box center [454, 120] width 34 height 17
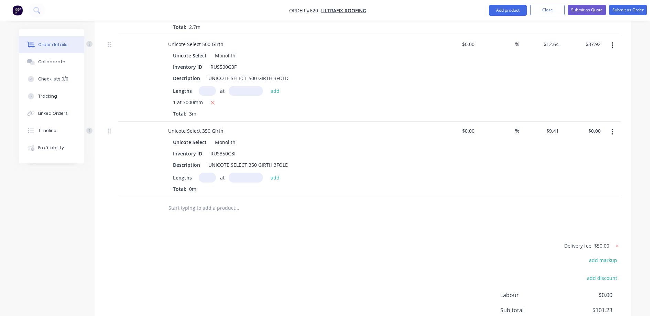
click at [210, 178] on input "text" at bounding box center [207, 178] width 17 height 10
type input "1"
type input "1600mm"
click at [282, 178] on div "1 at 1600mm add" at bounding box center [241, 178] width 85 height 10
click at [278, 178] on button "add" at bounding box center [275, 177] width 16 height 9
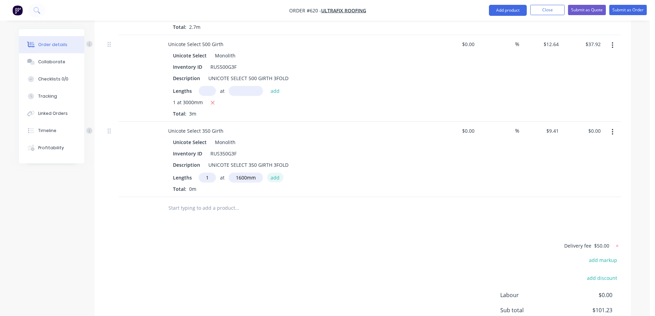
type input "$15.06"
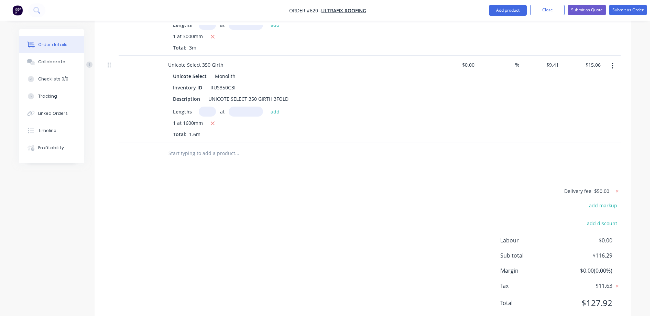
scroll to position [410, 0]
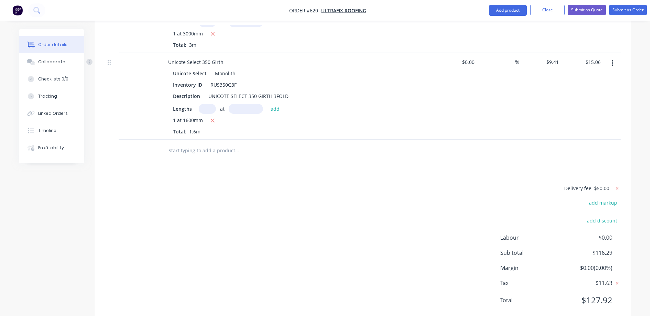
click at [205, 150] on input "text" at bounding box center [237, 151] width 138 height 14
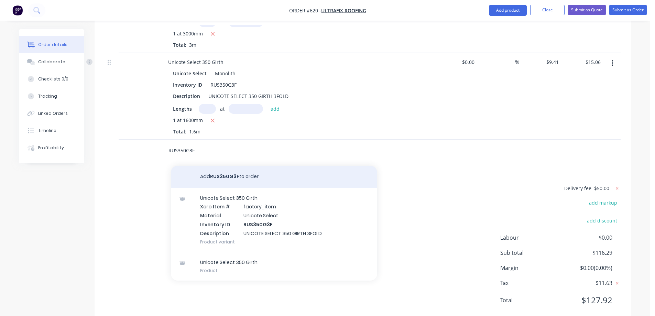
scroll to position [428, 0]
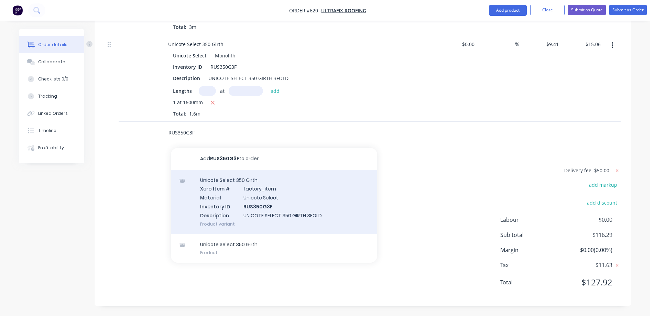
type input "RUS350G3F"
click at [245, 207] on div "Unicote Select 350 Girth Xero Item # factory_item Material Unicote Select Inven…" at bounding box center [274, 202] width 206 height 64
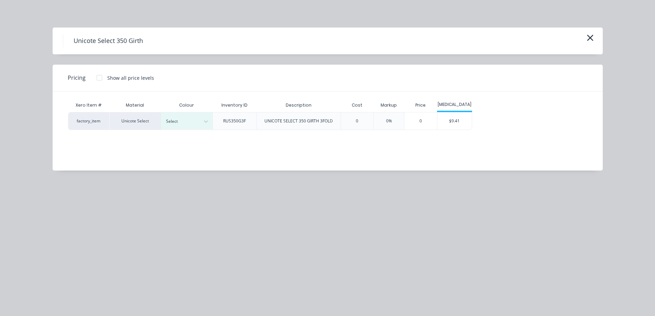
click at [189, 110] on div "Colour" at bounding box center [187, 105] width 52 height 14
click at [189, 120] on div at bounding box center [181, 122] width 31 height 8
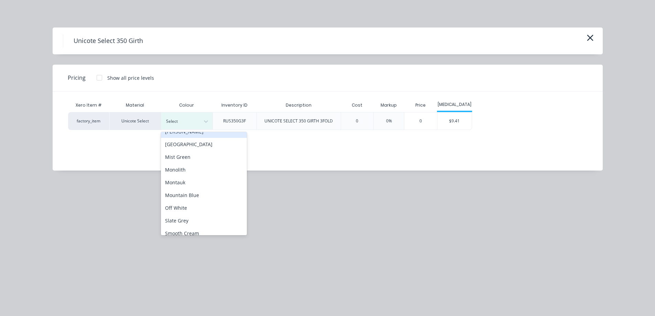
scroll to position [138, 0]
click at [189, 169] on div "Monolith" at bounding box center [204, 167] width 86 height 13
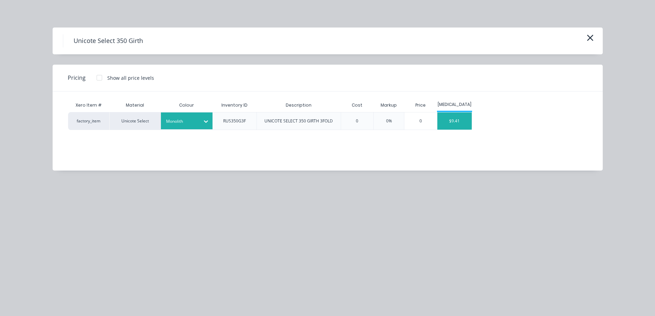
click at [455, 118] on div "$9.41" at bounding box center [454, 120] width 34 height 17
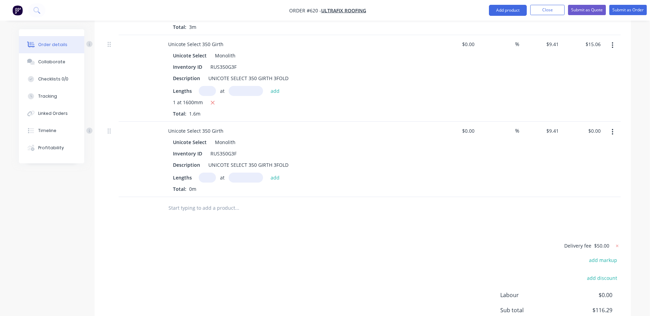
click at [208, 180] on input "text" at bounding box center [207, 178] width 17 height 10
type input "1"
type input "1500mm"
click at [271, 177] on button "add" at bounding box center [275, 177] width 16 height 9
type input "$14.12"
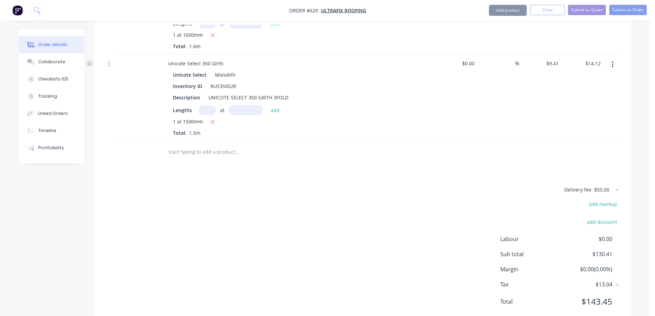
scroll to position [497, 0]
click at [172, 154] on input "text" at bounding box center [237, 151] width 138 height 14
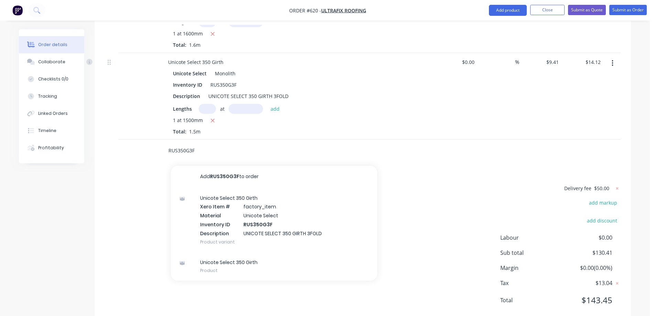
type input "RUS350G3F"
click at [241, 223] on div "Unicote Select 350 Girth Xero Item # factory_item Material Unicote Select Inven…" at bounding box center [274, 220] width 206 height 64
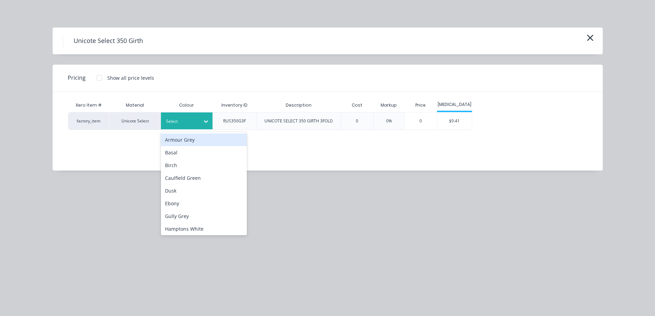
click at [201, 125] on div at bounding box center [206, 121] width 12 height 11
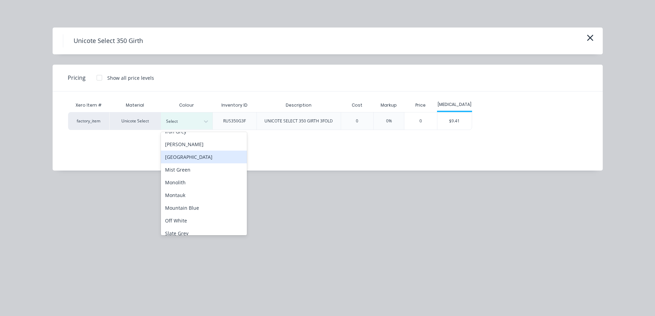
scroll to position [138, 0]
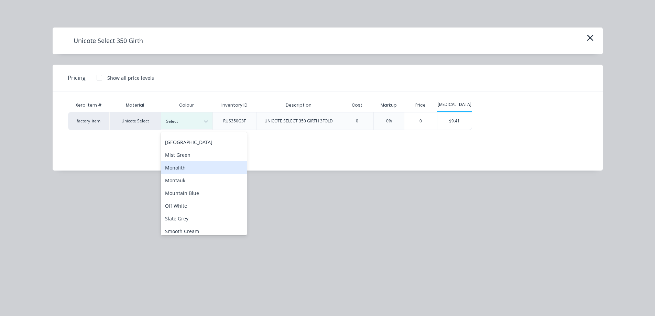
click at [183, 171] on div "Monolith" at bounding box center [204, 167] width 86 height 13
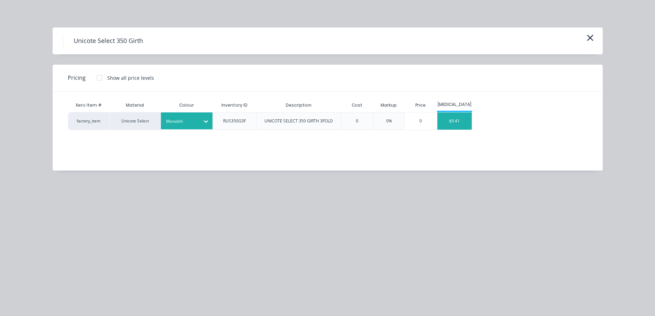
click at [452, 124] on div "$9.41" at bounding box center [454, 120] width 34 height 17
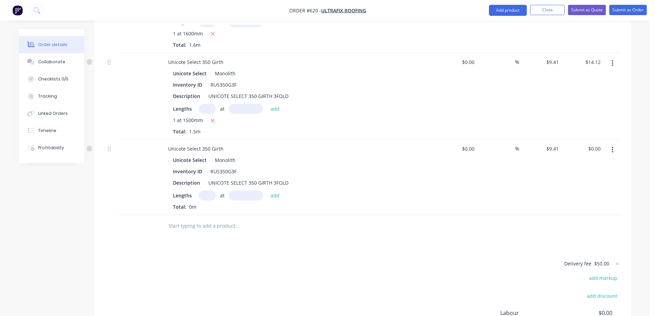
click at [208, 198] on input "text" at bounding box center [207, 195] width 17 height 10
type input "1"
type input "1500mm"
click at [278, 196] on button "add" at bounding box center [275, 194] width 16 height 9
type input "$14.12"
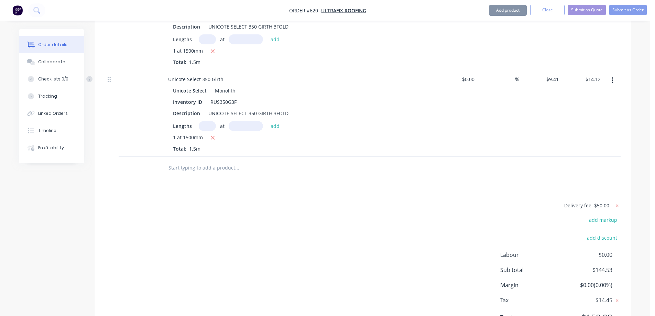
scroll to position [600, 0]
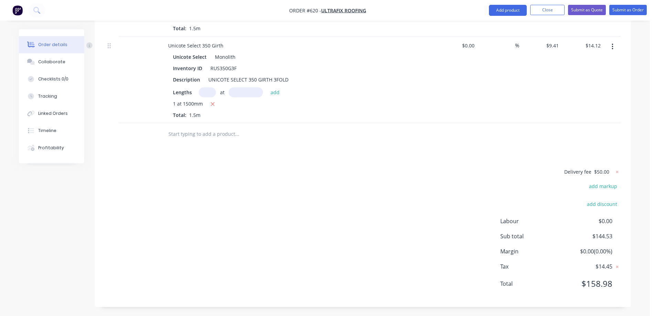
click at [189, 128] on input "text" at bounding box center [237, 134] width 138 height 14
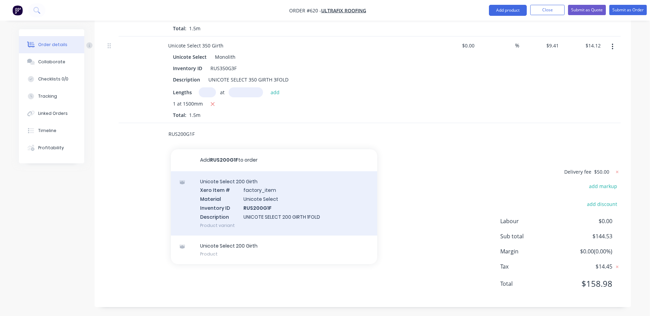
type input "RUS200G1F"
click at [206, 186] on div "Unicote Select 200 Girth Xero Item # factory_item Material Unicote Select Inven…" at bounding box center [274, 203] width 206 height 64
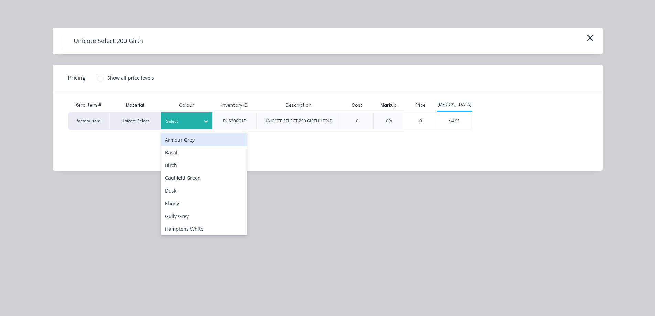
click at [196, 128] on div "Select" at bounding box center [187, 120] width 52 height 17
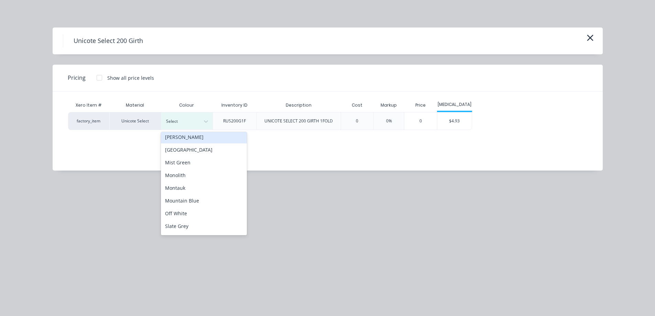
scroll to position [138, 0]
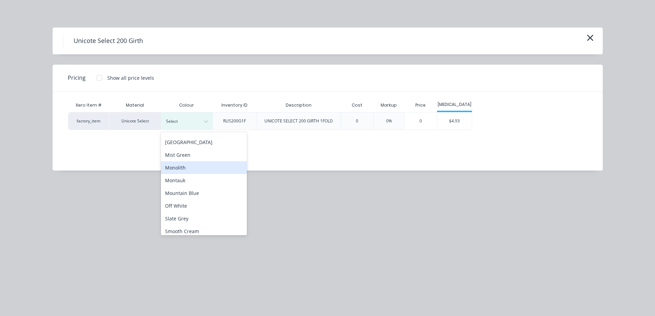
click at [189, 166] on div "Monolith" at bounding box center [204, 167] width 86 height 13
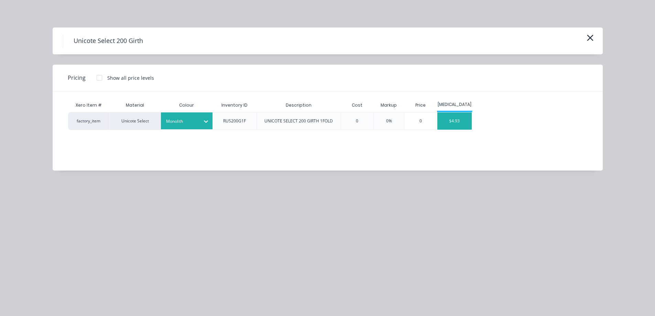
click at [453, 125] on div "$4.93" at bounding box center [454, 120] width 34 height 17
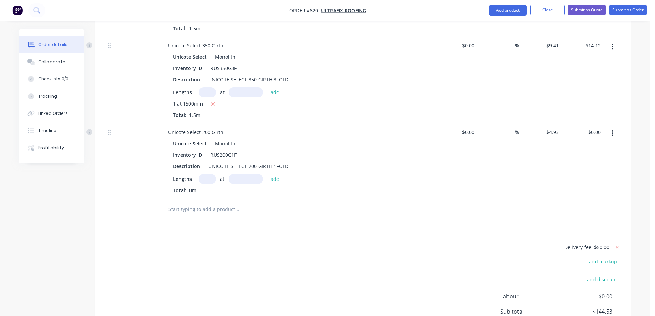
click at [203, 182] on input "text" at bounding box center [207, 179] width 17 height 10
type input "2"
type input "1000mm"
click at [277, 177] on button "add" at bounding box center [275, 178] width 16 height 9
type input "$9.86"
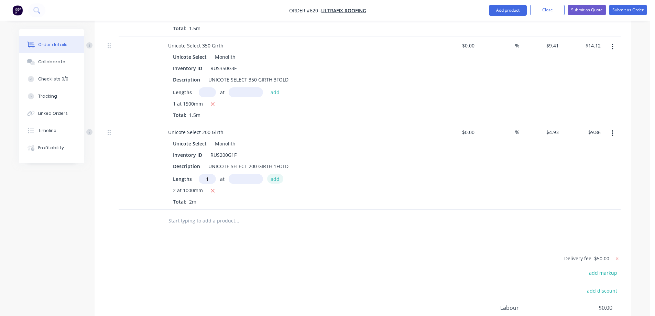
type input "1"
type input "700mm"
click at [277, 177] on button "add" at bounding box center [275, 178] width 16 height 9
type input "$13.31"
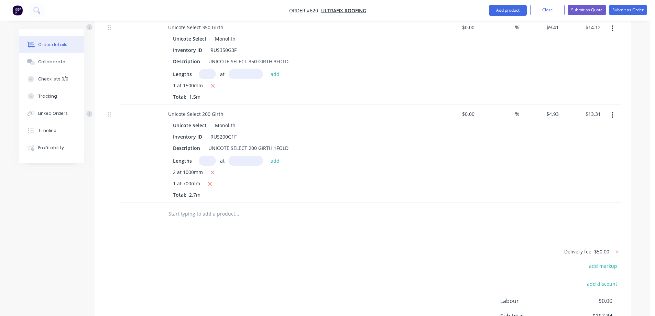
scroll to position [634, 0]
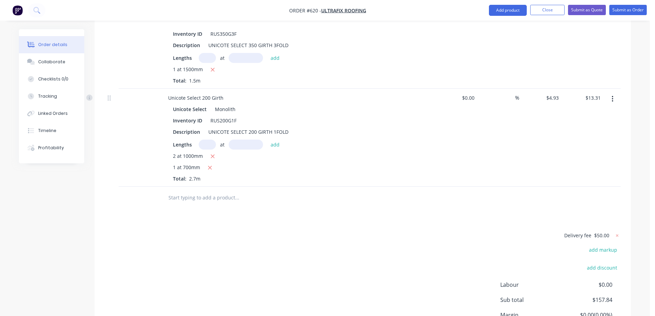
click at [211, 196] on input "text" at bounding box center [237, 198] width 138 height 14
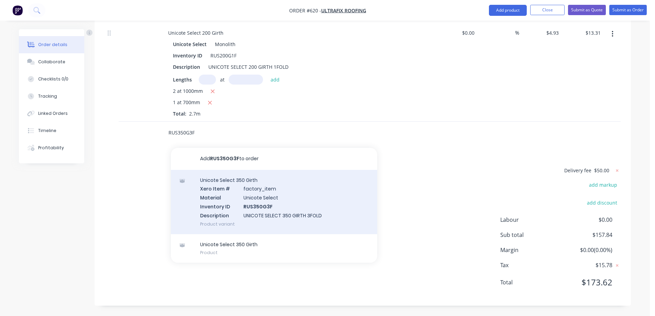
type input "RUS350G3F"
click at [222, 198] on div "Unicote Select 350 Girth Xero Item # factory_item Material Unicote Select Inven…" at bounding box center [274, 202] width 206 height 64
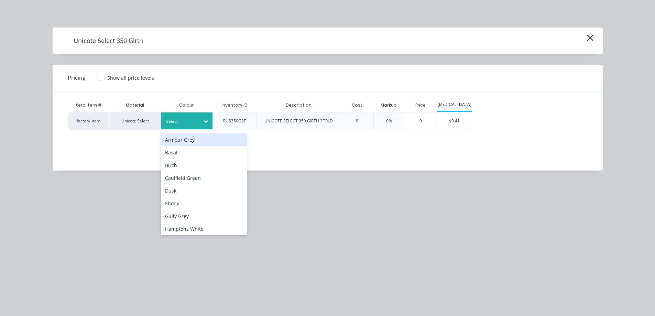
click at [177, 127] on div "Select" at bounding box center [187, 120] width 52 height 17
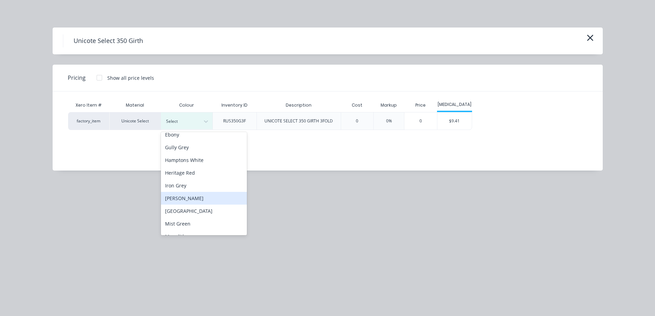
scroll to position [103, 0]
click at [187, 204] on div "Monolith" at bounding box center [204, 202] width 86 height 13
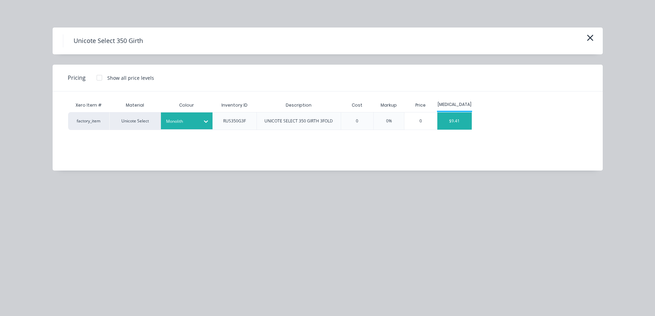
click at [444, 118] on div "$9.41" at bounding box center [454, 120] width 34 height 17
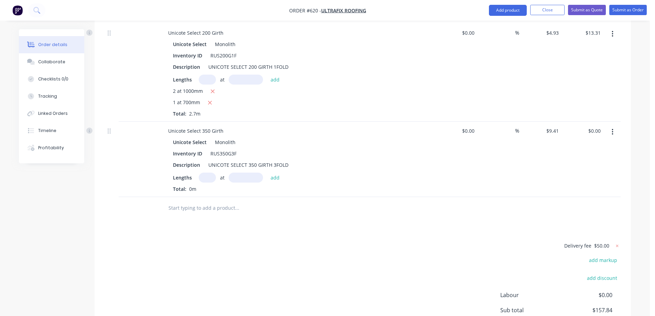
click at [204, 176] on input "text" at bounding box center [207, 178] width 17 height 10
type input "1"
type input "4100mm"
click at [279, 181] on button "add" at bounding box center [275, 177] width 16 height 9
type input "$38.58"
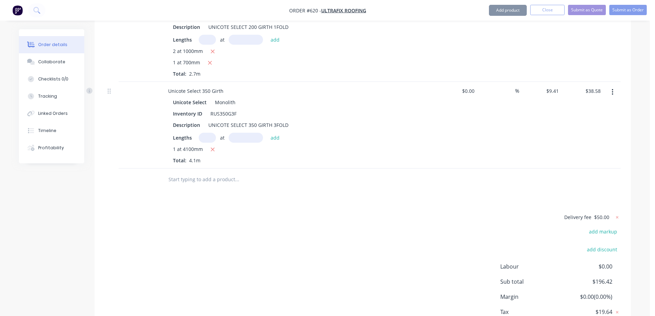
scroll to position [786, 0]
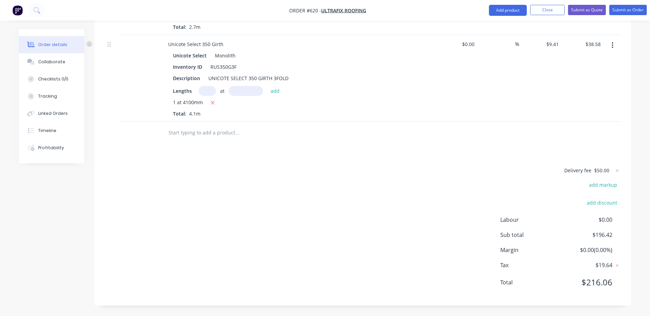
click at [198, 134] on input "text" at bounding box center [237, 133] width 138 height 14
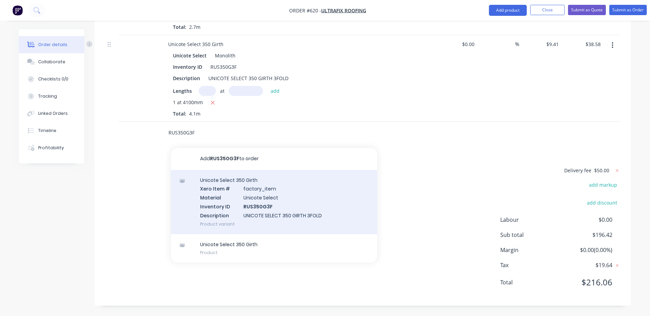
type input "RUS350G3F"
click at [219, 203] on div "Unicote Select 350 Girth Xero Item # factory_item Material Unicote Select Inven…" at bounding box center [274, 202] width 206 height 64
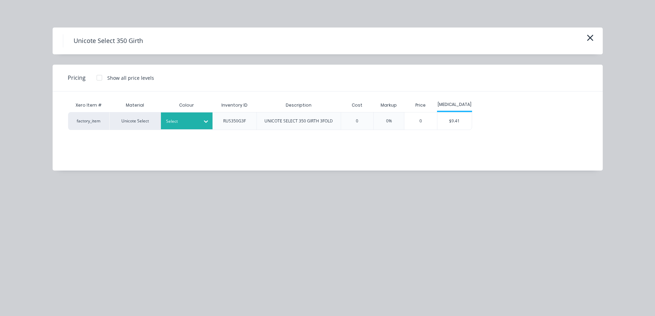
click at [196, 122] on div at bounding box center [181, 122] width 31 height 8
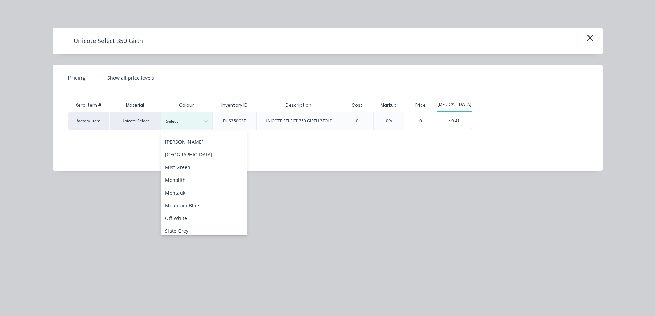
scroll to position [138, 0]
click at [183, 170] on div "Monolith" at bounding box center [204, 167] width 86 height 13
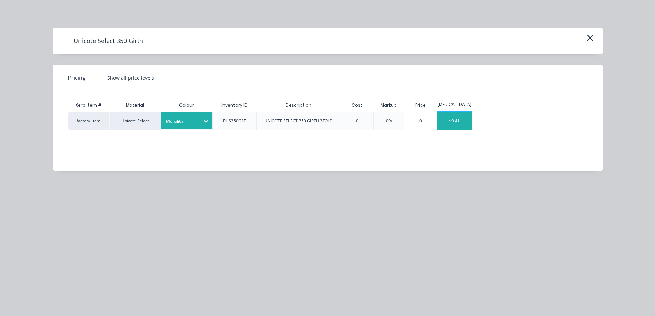
click at [450, 124] on div "$9.41" at bounding box center [454, 120] width 34 height 17
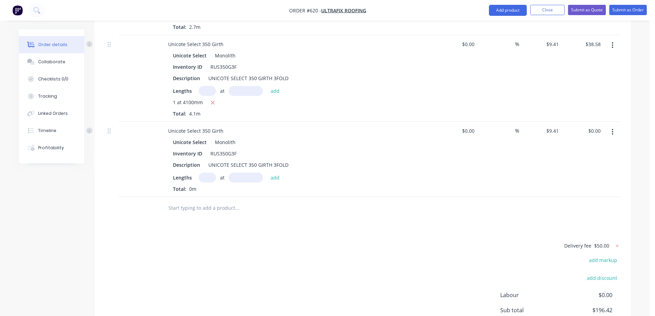
click at [208, 179] on input "text" at bounding box center [207, 178] width 17 height 10
type input "2"
type input "4500mm"
click at [274, 177] on button "add" at bounding box center [275, 177] width 16 height 9
type input "$84.69"
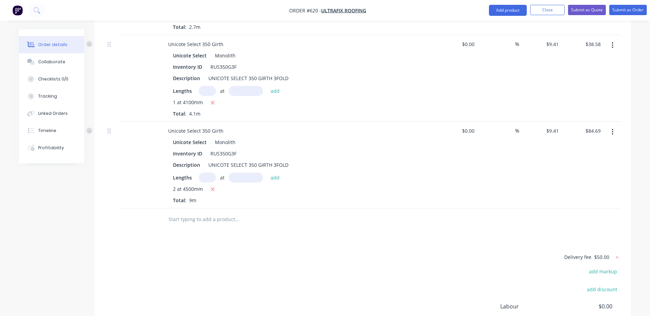
click at [191, 213] on input "text" at bounding box center [237, 219] width 138 height 14
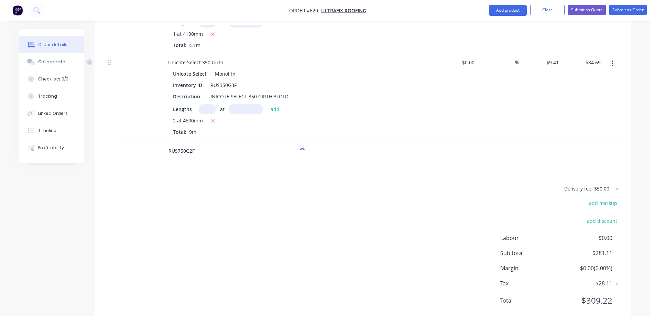
scroll to position [855, 0]
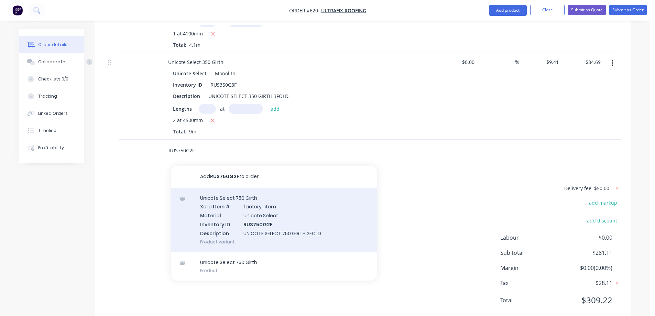
type input "RUS750G2F"
click at [230, 216] on div "Unicote Select 750 Girth Xero Item # factory_item Material Unicote Select Inven…" at bounding box center [274, 220] width 206 height 64
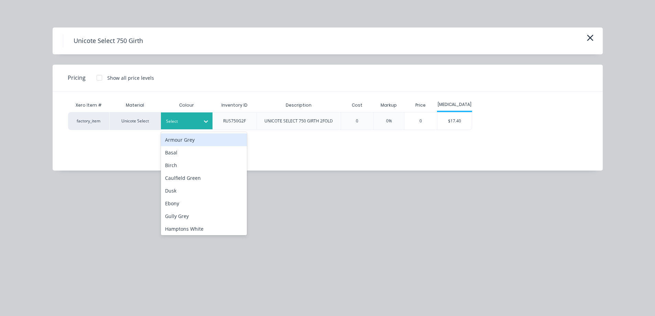
click at [195, 122] on div at bounding box center [181, 122] width 31 height 8
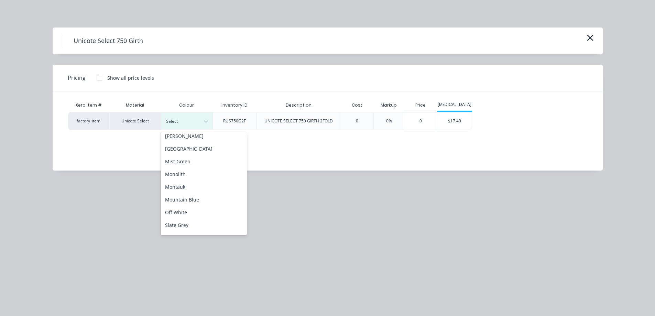
scroll to position [138, 0]
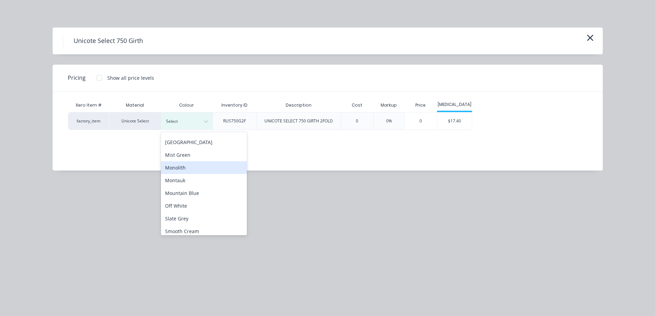
click at [186, 172] on div "Monolith" at bounding box center [204, 167] width 86 height 13
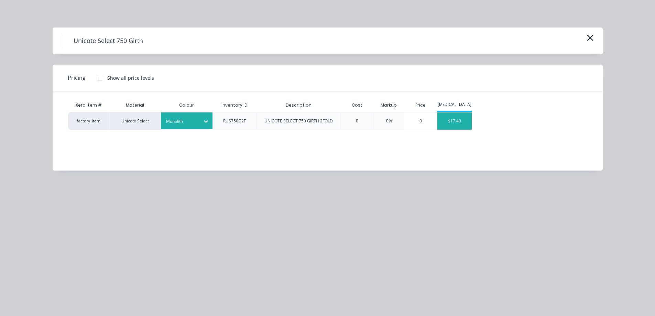
click at [463, 122] on div "$17.40" at bounding box center [454, 120] width 34 height 17
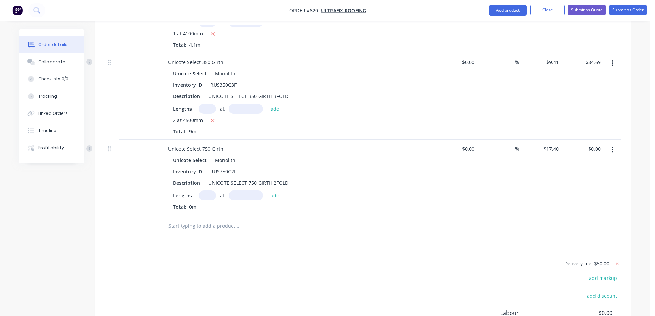
click at [208, 196] on input "text" at bounding box center [207, 195] width 17 height 10
type input "1"
type input "500mm"
click at [275, 196] on button "add" at bounding box center [275, 194] width 16 height 9
type input "$8.70"
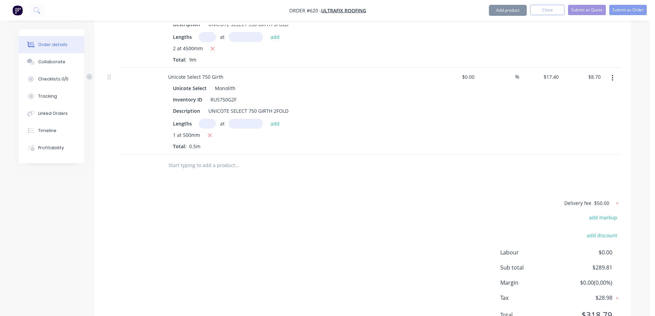
scroll to position [958, 0]
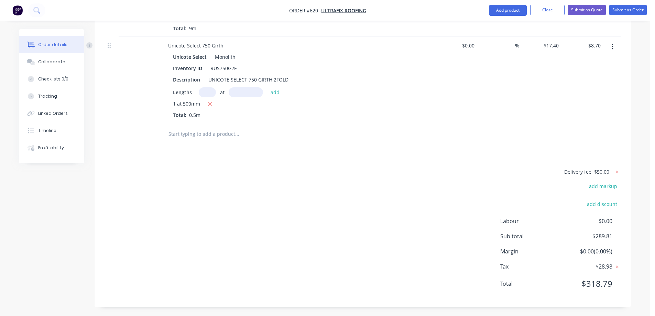
click at [194, 136] on input "text" at bounding box center [237, 134] width 138 height 14
click at [172, 127] on input "text" at bounding box center [237, 134] width 138 height 14
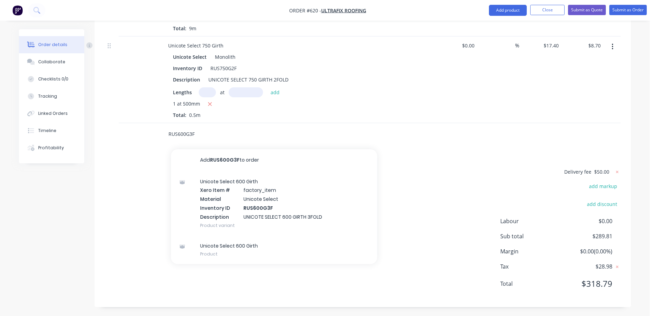
type input "RUS600G3F"
click at [224, 188] on div "Unicote Select 600 Girth Xero Item # factory_item Material Unicote Select Inven…" at bounding box center [274, 203] width 206 height 64
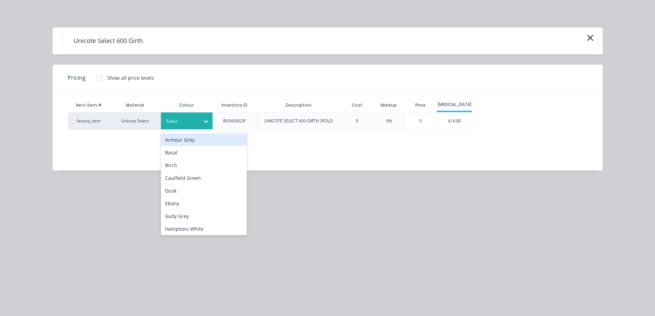
click at [189, 123] on div at bounding box center [181, 122] width 31 height 8
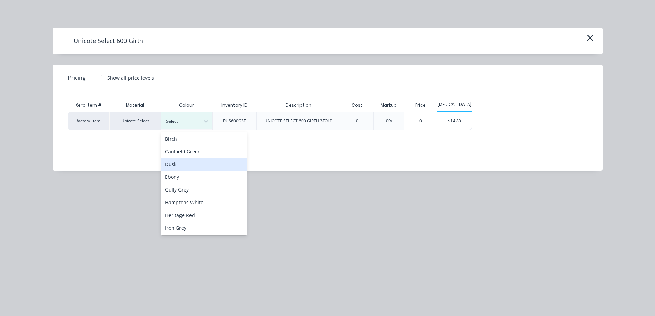
scroll to position [103, 0]
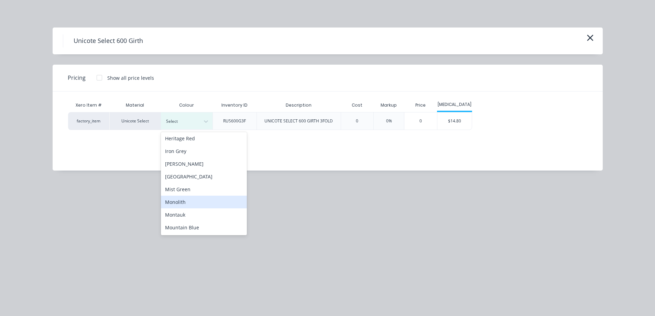
click at [190, 200] on div "Monolith" at bounding box center [204, 202] width 86 height 13
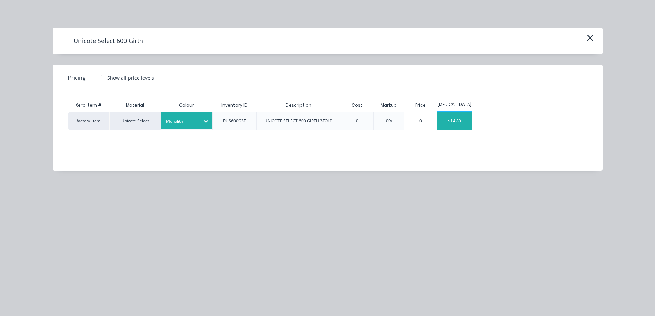
click at [463, 112] on div "$14.80" at bounding box center [454, 120] width 34 height 17
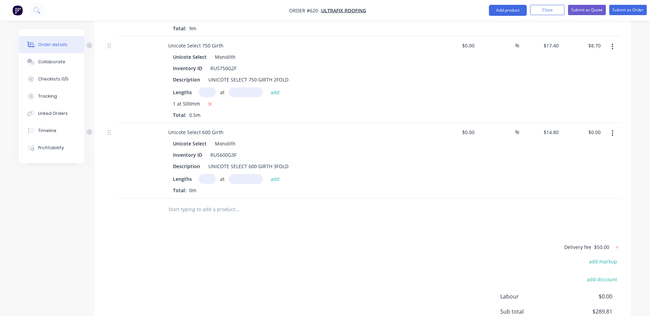
click at [207, 179] on input "text" at bounding box center [207, 179] width 17 height 10
type input "2"
type input "5000mm"
click at [278, 182] on button "add" at bounding box center [275, 178] width 16 height 9
type input "$148.00"
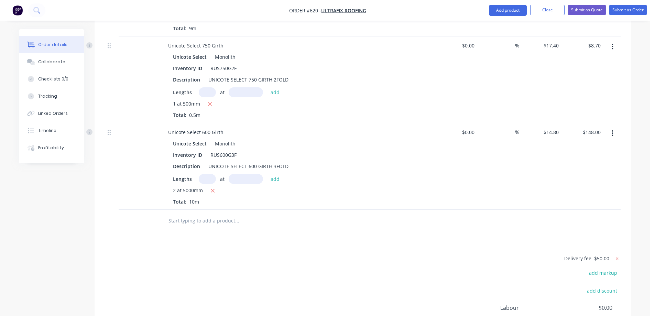
click at [204, 218] on input "text" at bounding box center [237, 221] width 138 height 14
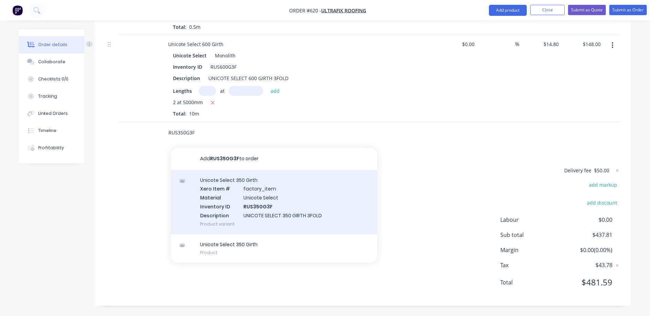
type input "RUS350G3F"
click at [227, 211] on div "Unicote Select 350 Girth Xero Item # factory_item Material Unicote Select Inven…" at bounding box center [274, 202] width 206 height 64
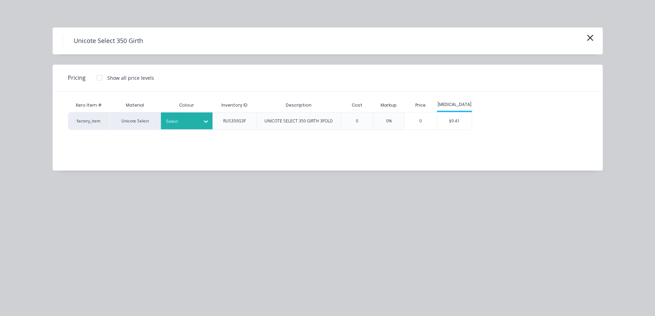
click at [196, 124] on div at bounding box center [181, 122] width 31 height 8
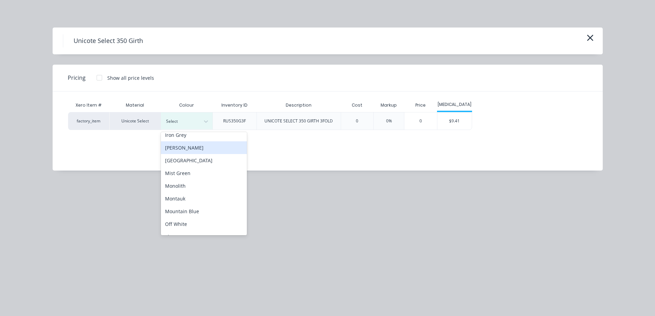
scroll to position [138, 0]
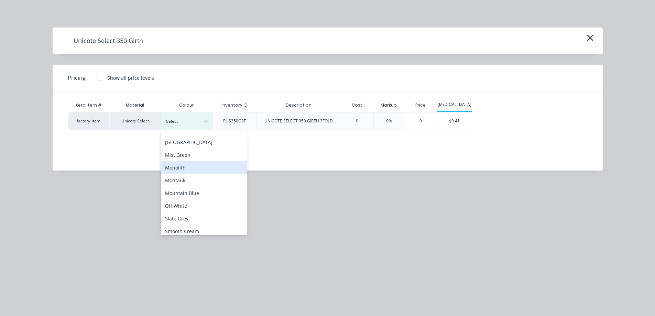
click at [192, 171] on div "Monolith" at bounding box center [204, 167] width 86 height 13
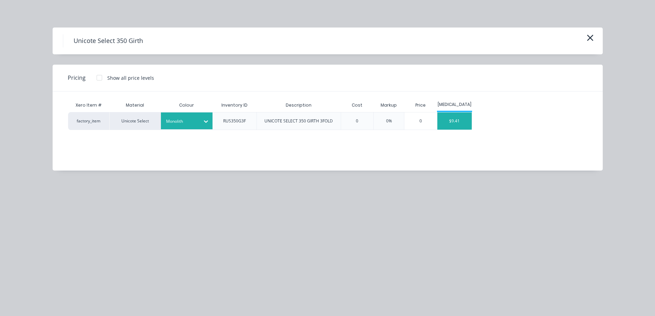
click at [450, 121] on div "$9.41" at bounding box center [454, 120] width 34 height 17
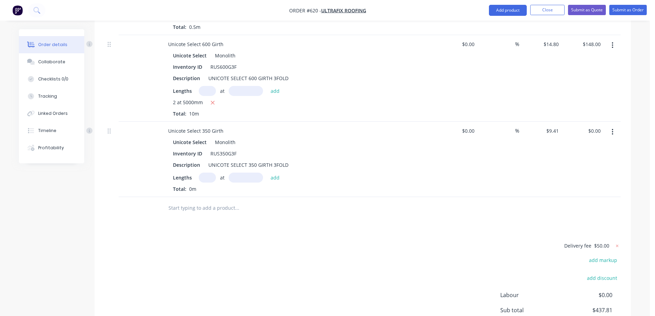
click at [208, 176] on input "text" at bounding box center [207, 178] width 17 height 10
type input "1"
type input "800mm"
click at [278, 177] on button "add" at bounding box center [275, 177] width 16 height 9
type input "$7.53"
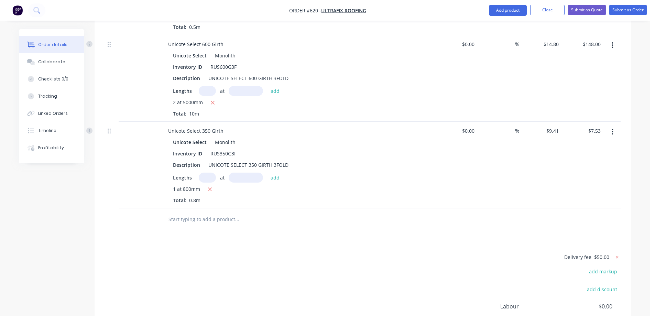
click at [186, 218] on input "text" at bounding box center [237, 219] width 138 height 14
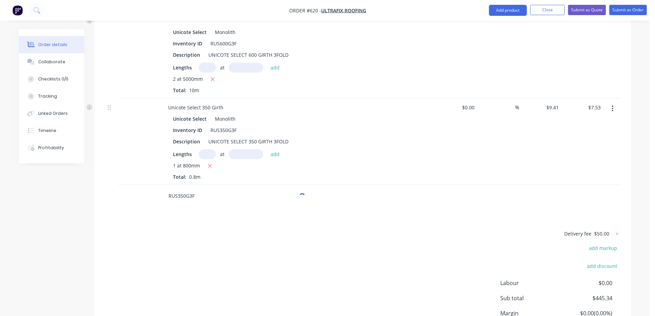
scroll to position [1115, 0]
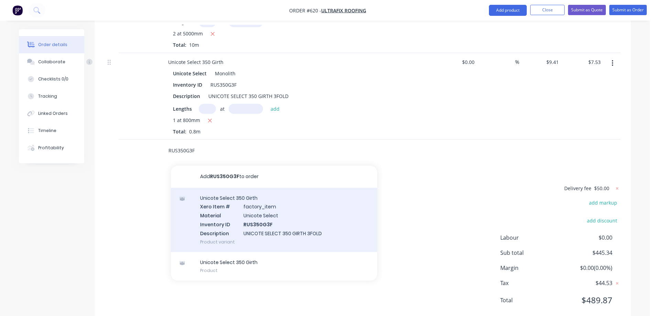
type input "RUS350G3F"
click at [214, 221] on div "Unicote Select 350 Girth Xero Item # factory_item Material Unicote Select Inven…" at bounding box center [274, 220] width 206 height 64
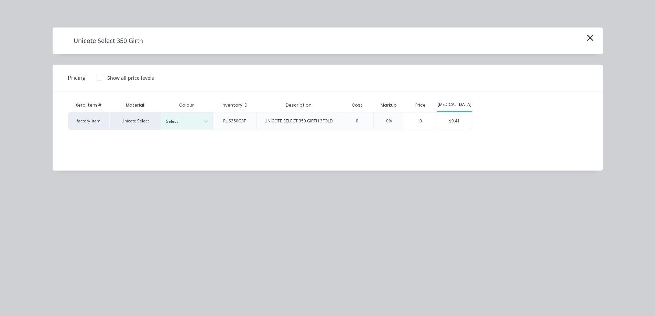
click at [196, 130] on div "Select" at bounding box center [187, 121] width 52 height 18
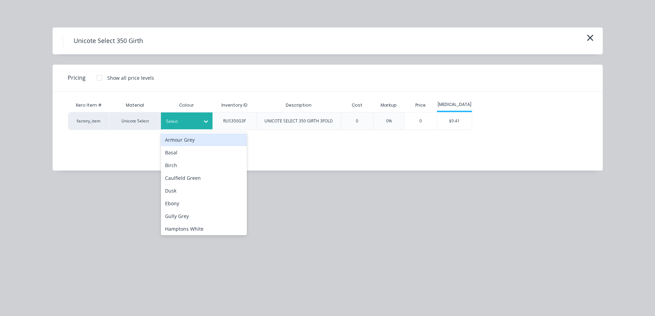
click at [197, 125] on div "Select" at bounding box center [180, 121] width 39 height 9
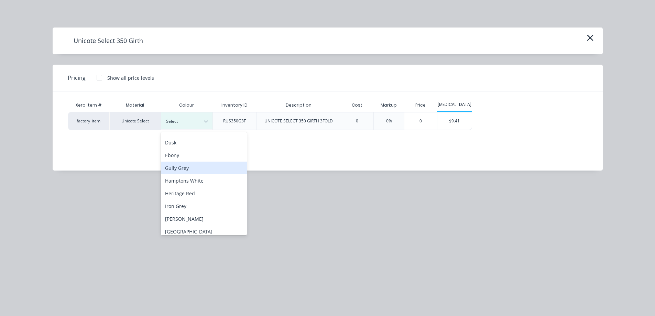
scroll to position [103, 0]
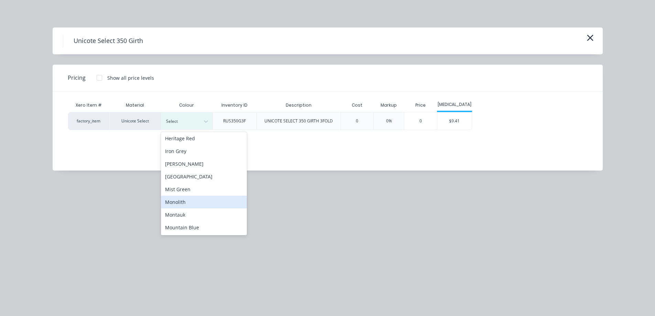
click at [184, 202] on div "Monolith" at bounding box center [204, 202] width 86 height 13
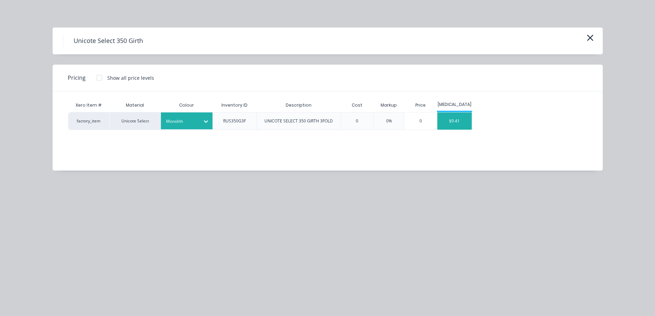
click at [445, 126] on div "$9.41" at bounding box center [454, 120] width 34 height 17
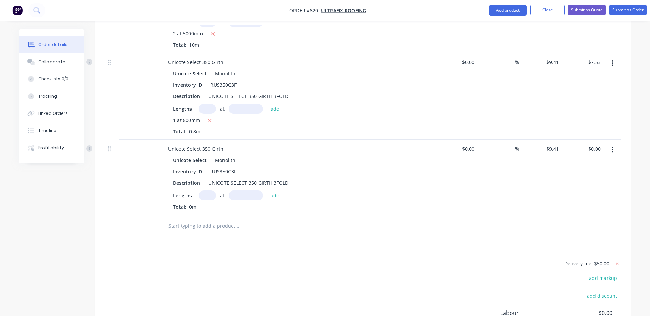
click at [206, 194] on input "text" at bounding box center [207, 195] width 17 height 10
type input "1"
type input "700mm"
click at [274, 195] on button "add" at bounding box center [275, 194] width 16 height 9
type input "$6.59"
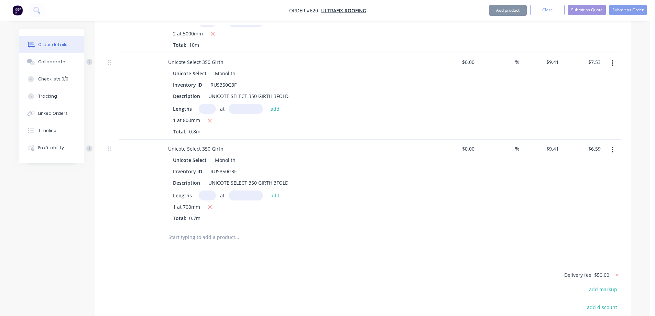
click at [205, 237] on input "text" at bounding box center [237, 237] width 138 height 14
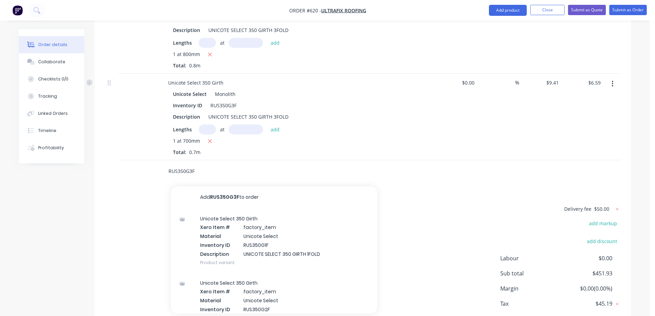
scroll to position [1183, 0]
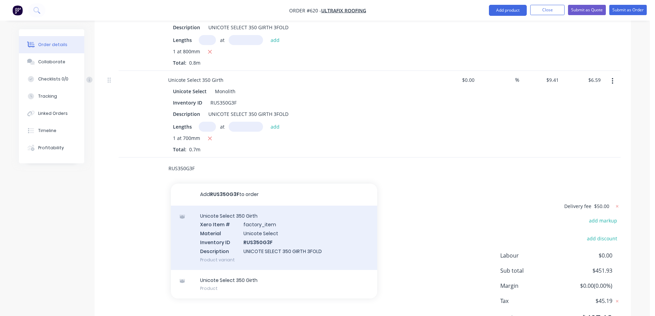
type input "RUS350G3F"
click at [235, 242] on div "Unicote Select 350 Girth Xero Item # factory_item Material Unicote Select Inven…" at bounding box center [274, 238] width 206 height 64
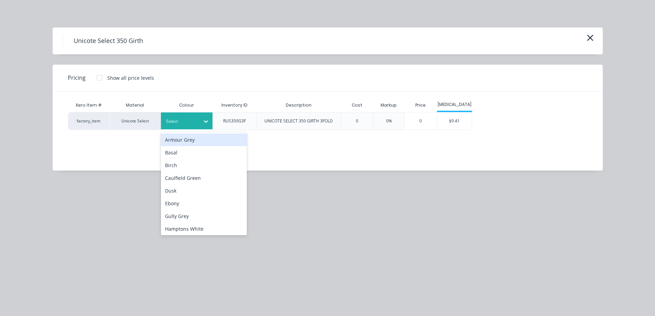
click at [210, 123] on div at bounding box center [206, 121] width 12 height 11
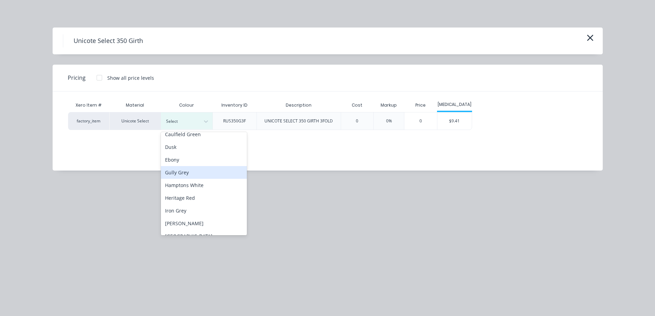
scroll to position [138, 0]
click at [190, 165] on div "Monolith" at bounding box center [204, 167] width 86 height 13
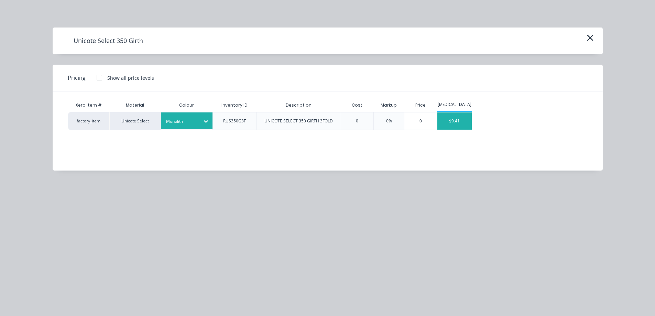
click at [452, 125] on div "$9.41" at bounding box center [454, 120] width 34 height 17
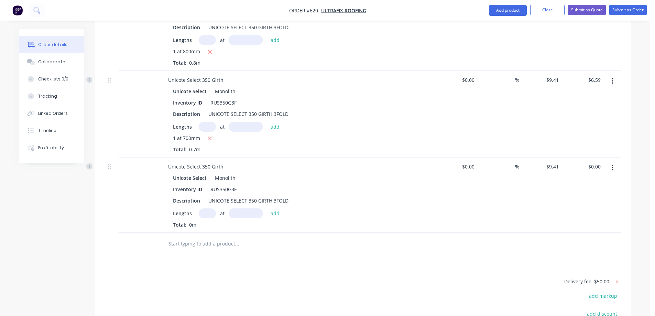
click at [204, 213] on input "text" at bounding box center [207, 213] width 17 height 10
type input "1"
type input "6600mm"
click at [270, 211] on button "add" at bounding box center [275, 212] width 16 height 9
type input "$62.11"
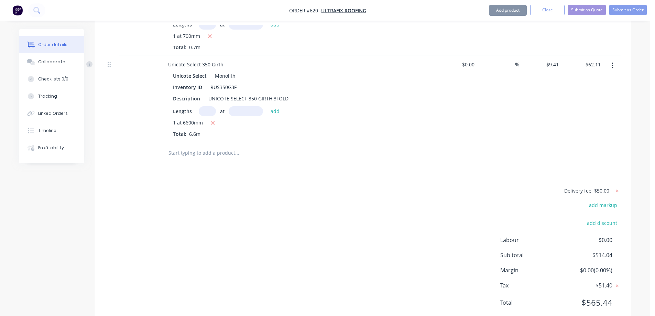
scroll to position [1286, 0]
click at [211, 149] on input "text" at bounding box center [237, 152] width 138 height 14
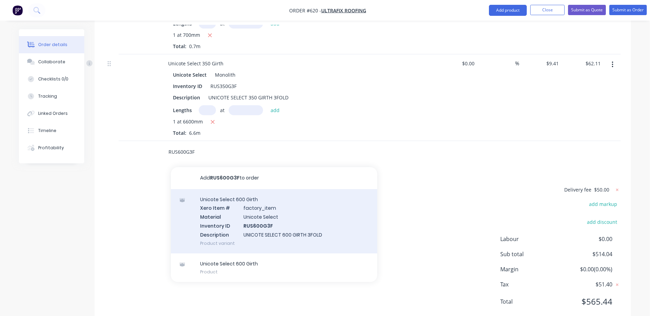
type input "RUS600G3F"
click at [214, 211] on div "Unicote Select 600 Girth Xero Item # factory_item Material Unicote Select Inven…" at bounding box center [274, 221] width 206 height 64
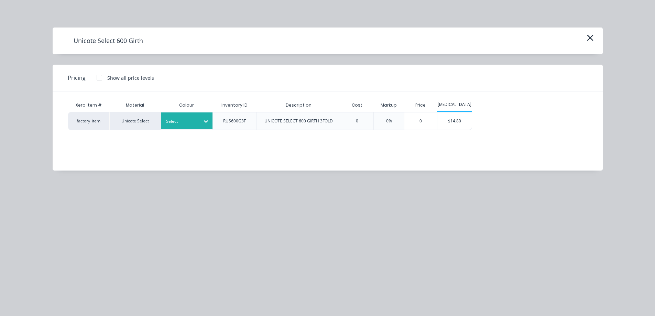
click at [193, 120] on div at bounding box center [181, 122] width 31 height 8
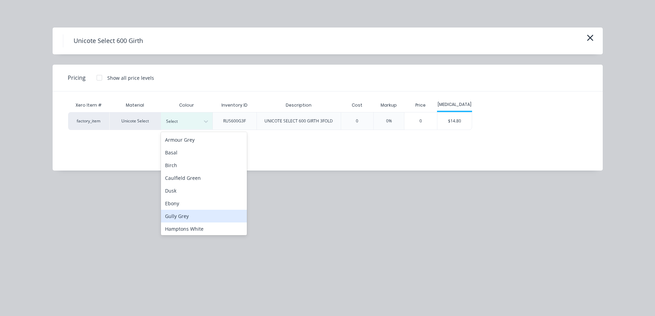
scroll to position [103, 0]
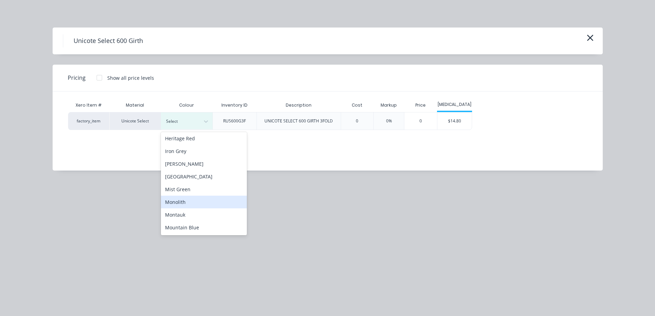
click at [181, 204] on div "Monolith" at bounding box center [204, 202] width 86 height 13
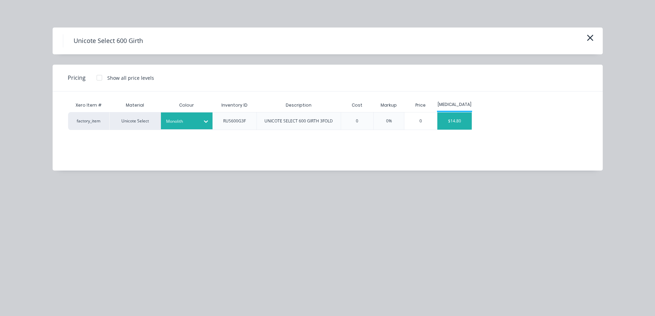
click at [455, 120] on div "$14.80" at bounding box center [454, 120] width 34 height 17
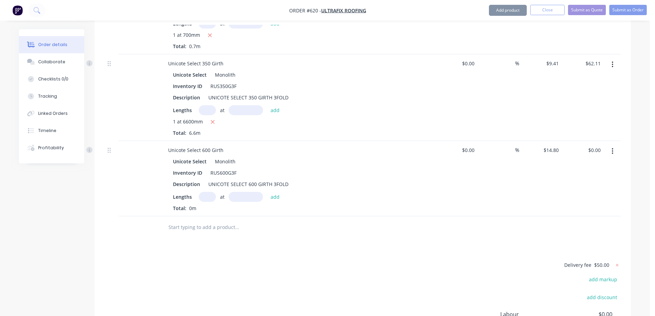
click at [209, 197] on input "text" at bounding box center [207, 197] width 17 height 10
type input "3"
type input "4400mm"
click at [273, 195] on button "add" at bounding box center [275, 196] width 16 height 9
type input "$195.36"
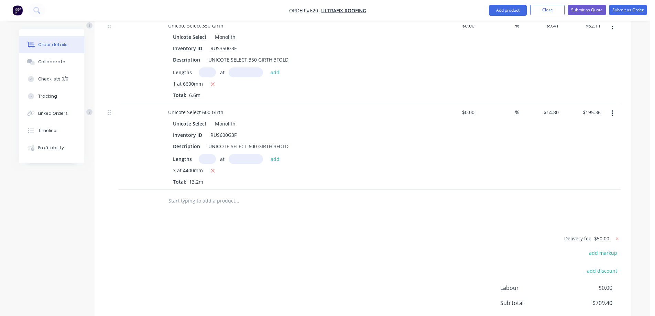
scroll to position [1324, 0]
click at [200, 204] on input "text" at bounding box center [237, 202] width 138 height 14
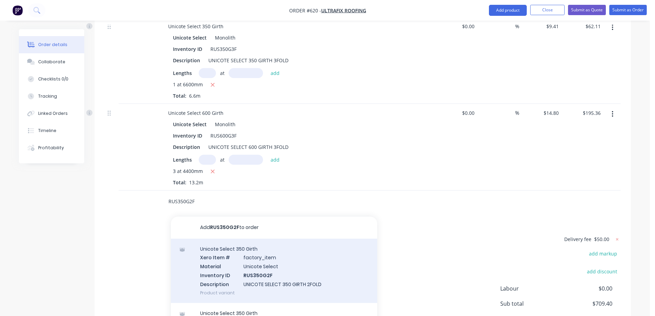
type input "RUS350G2F"
click at [211, 265] on div "Unicote Select 350 Girth Xero Item # factory_item Material Unicote Select Inven…" at bounding box center [274, 271] width 206 height 64
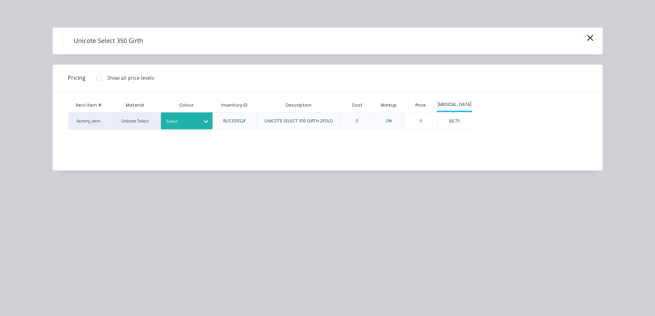
click at [173, 126] on div "Select" at bounding box center [187, 120] width 52 height 17
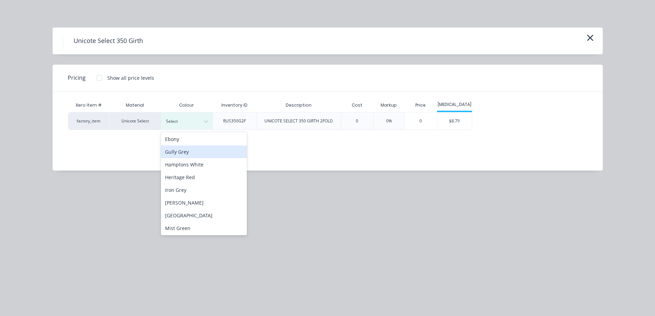
scroll to position [103, 0]
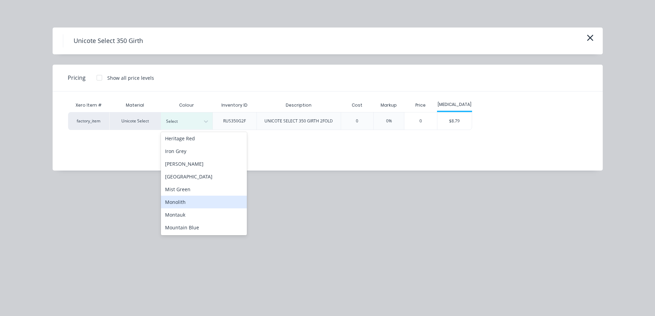
click at [188, 198] on div "Monolith" at bounding box center [204, 202] width 86 height 13
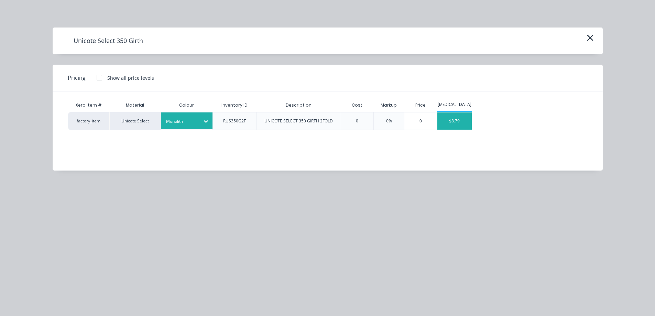
click at [452, 121] on div "$8.79" at bounding box center [454, 120] width 34 height 17
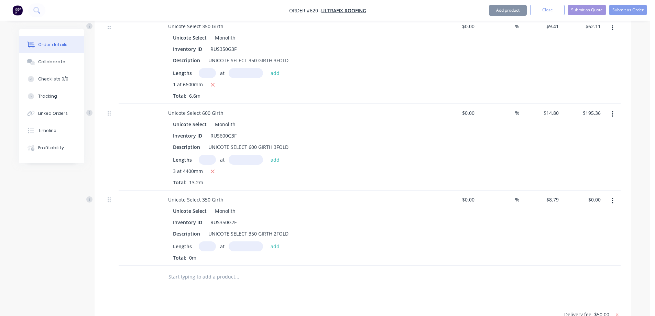
click at [208, 251] on div "Lengths at add Total: 0m" at bounding box center [297, 251] width 249 height 20
click at [208, 249] on input "text" at bounding box center [207, 246] width 17 height 10
type input "2"
type input "3700mm"
click at [277, 250] on button "add" at bounding box center [275, 245] width 16 height 9
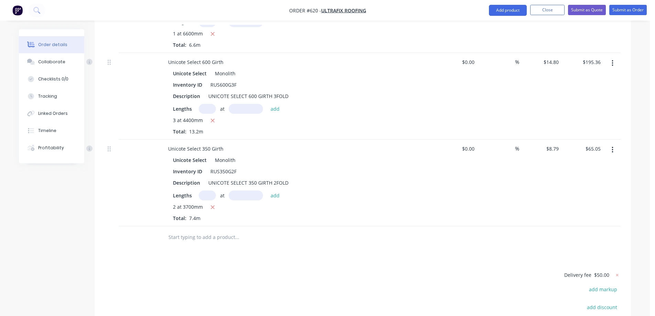
scroll to position [1375, 0]
click at [589, 12] on button "Submit as Quote" at bounding box center [587, 10] width 38 height 10
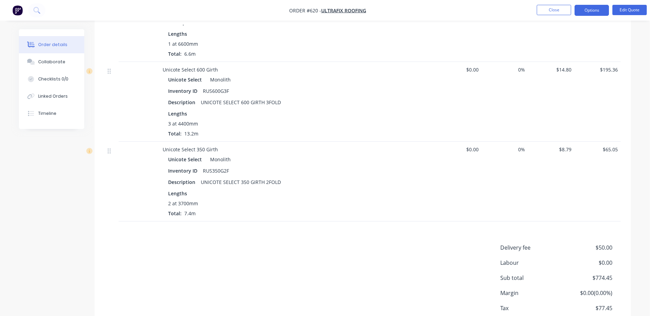
scroll to position [1281, 0]
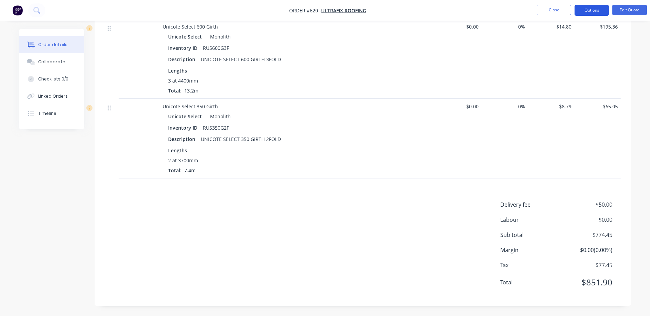
click at [591, 9] on button "Options" at bounding box center [591, 10] width 34 height 11
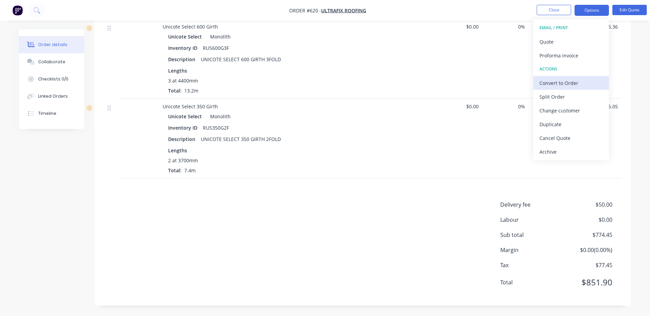
click at [554, 80] on div "Convert to Order" at bounding box center [570, 83] width 63 height 10
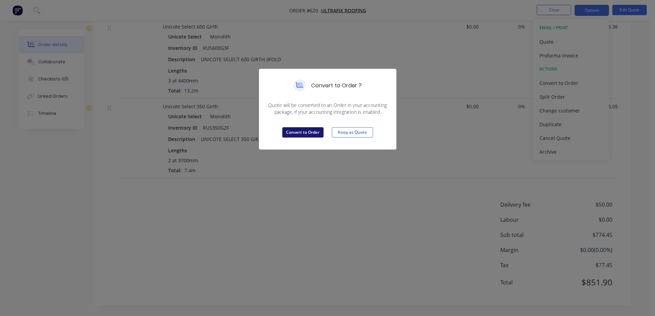
click at [292, 133] on button "Convert to Order" at bounding box center [302, 132] width 41 height 10
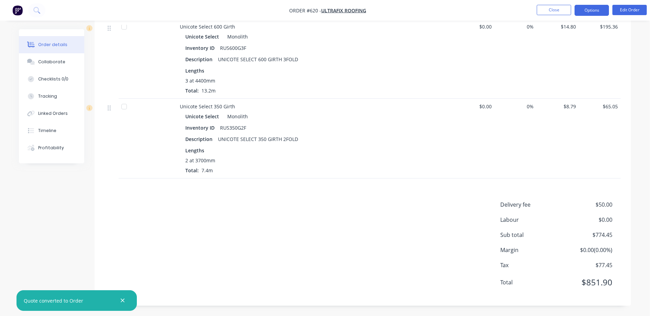
click at [586, 12] on button "Options" at bounding box center [591, 10] width 34 height 11
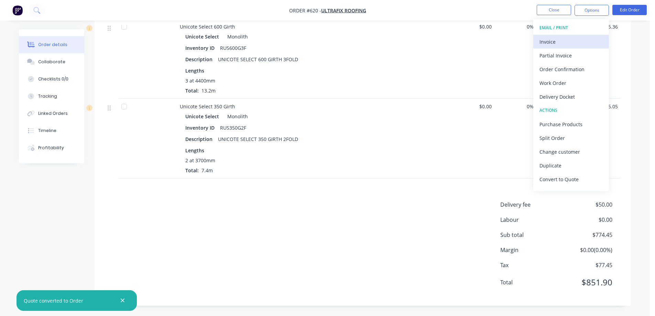
click at [570, 40] on div "Invoice" at bounding box center [570, 42] width 63 height 10
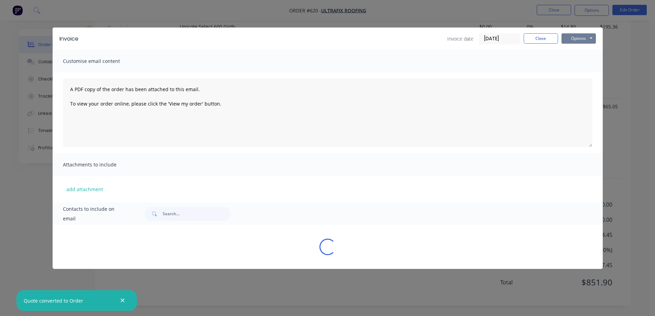
click at [579, 40] on button "Options" at bounding box center [578, 38] width 34 height 10
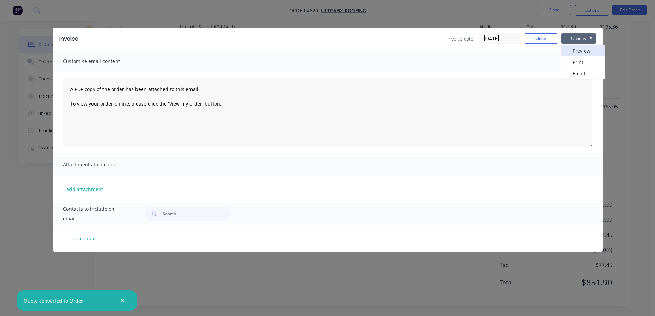
click at [575, 47] on button "Preview" at bounding box center [583, 50] width 44 height 11
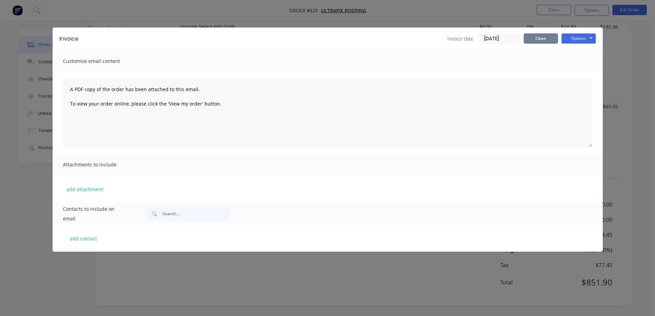
click at [534, 38] on button "Close" at bounding box center [541, 38] width 34 height 10
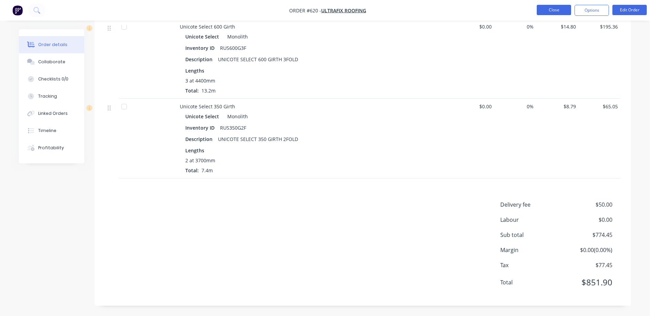
click at [546, 7] on button "Close" at bounding box center [554, 10] width 34 height 10
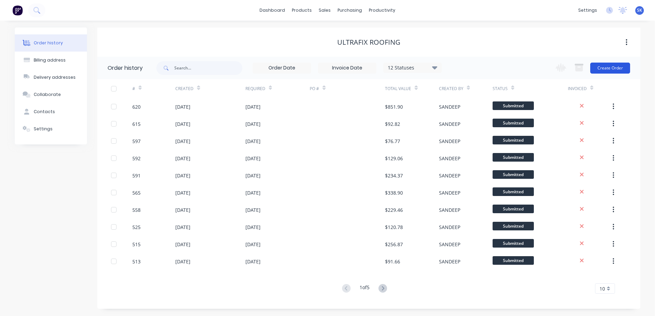
click at [603, 66] on button "Create Order" at bounding box center [610, 68] width 40 height 11
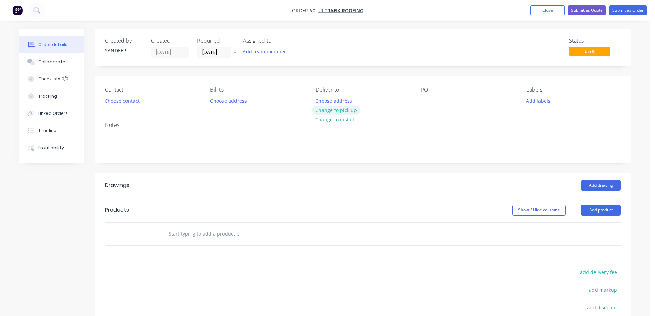
click at [356, 107] on button "Change to pick up" at bounding box center [336, 110] width 49 height 9
click at [216, 229] on input "text" at bounding box center [237, 234] width 138 height 14
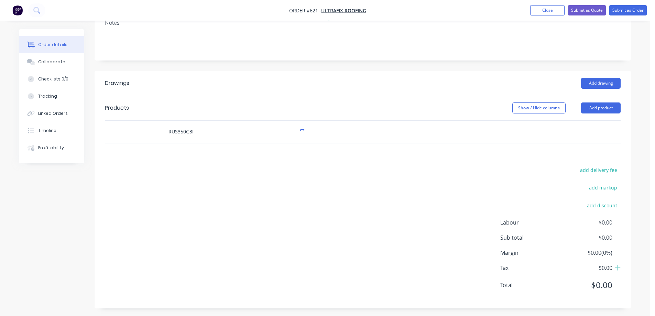
scroll to position [105, 0]
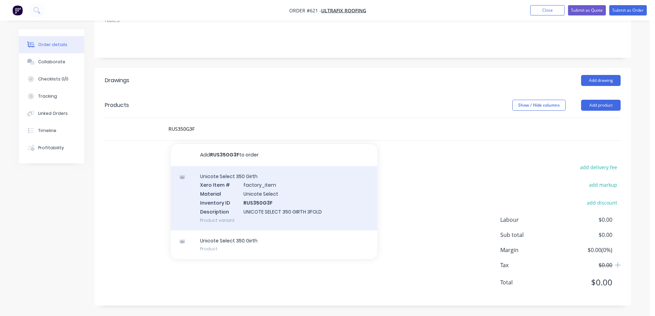
click at [228, 205] on div "Unicote Select 350 Girth Xero Item # factory_item Material Unicote Select Inven…" at bounding box center [274, 198] width 206 height 64
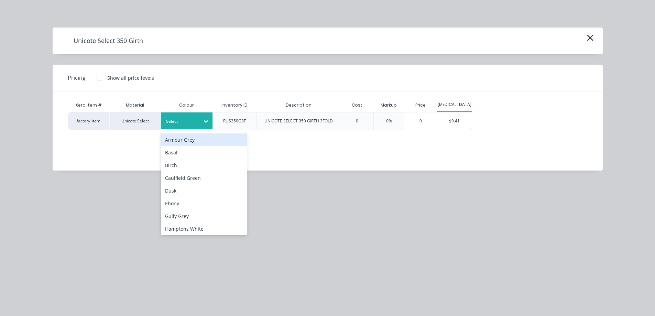
click at [190, 123] on div at bounding box center [181, 122] width 31 height 8
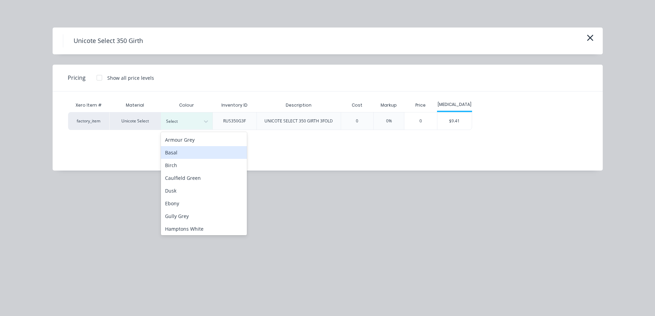
click at [184, 156] on div "Basal" at bounding box center [204, 152] width 86 height 13
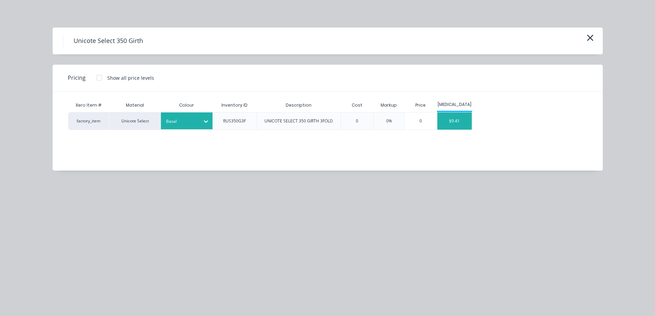
click at [453, 121] on div "$9.41" at bounding box center [454, 120] width 34 height 17
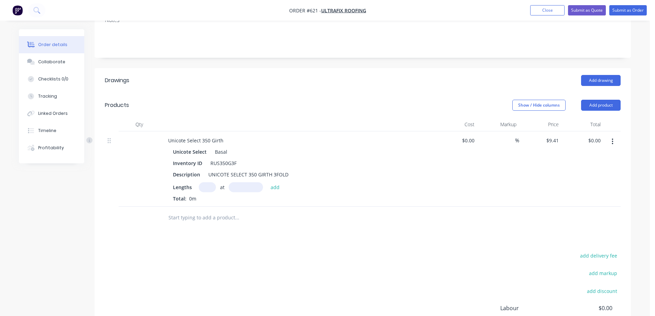
click at [212, 186] on input "text" at bounding box center [207, 187] width 17 height 10
click at [278, 187] on button "add" at bounding box center [275, 186] width 16 height 9
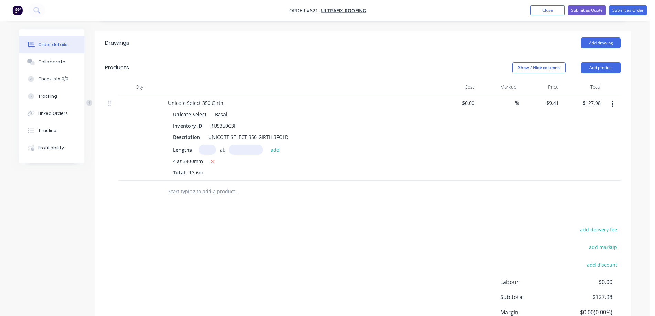
scroll to position [33, 0]
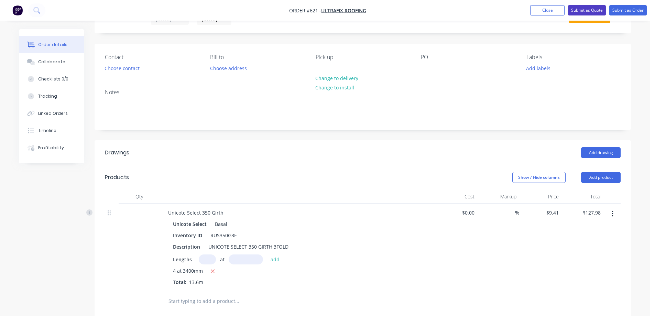
click at [594, 9] on button "Submit as Quote" at bounding box center [587, 10] width 38 height 10
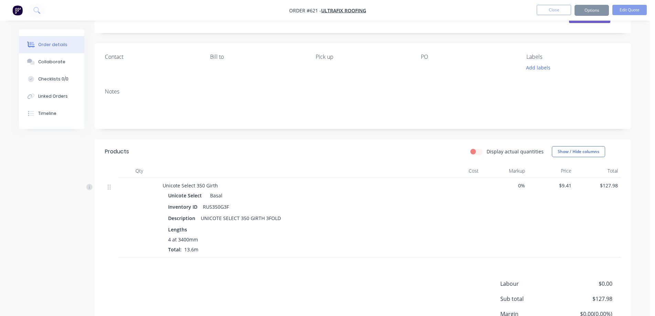
scroll to position [0, 0]
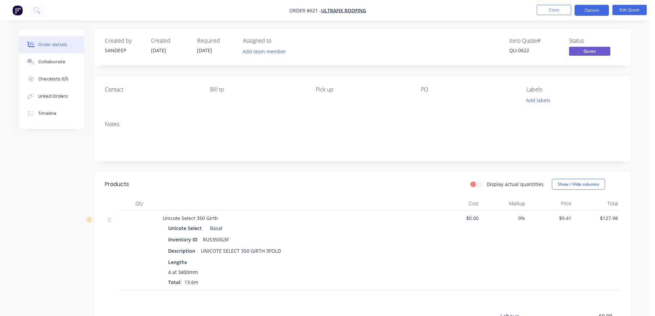
click at [588, 11] on button "Options" at bounding box center [591, 10] width 34 height 11
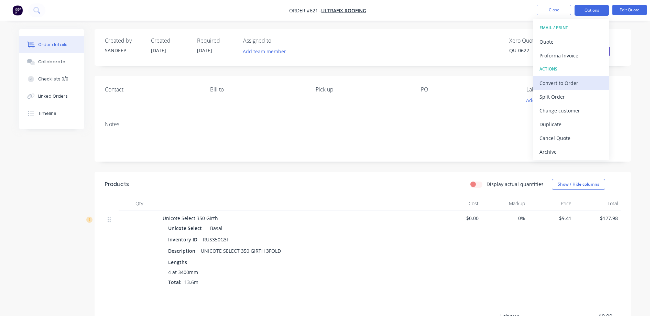
click at [563, 79] on div "Convert to Order" at bounding box center [570, 83] width 63 height 10
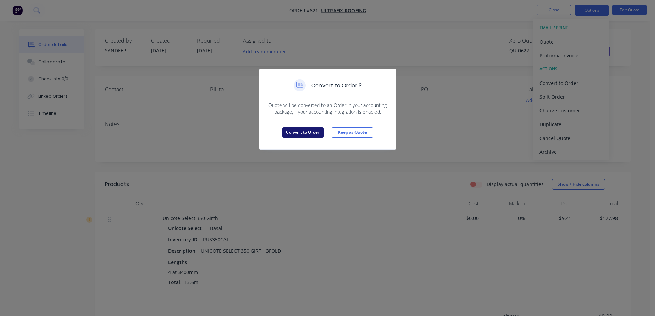
click at [311, 133] on button "Convert to Order" at bounding box center [302, 132] width 41 height 10
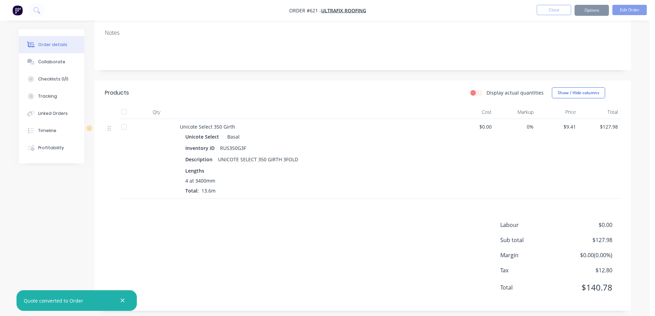
scroll to position [97, 0]
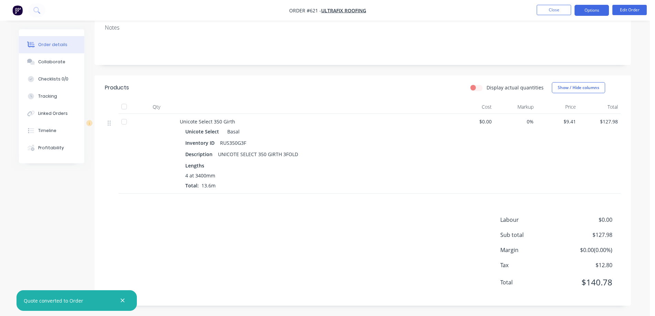
click at [590, 8] on button "Options" at bounding box center [591, 10] width 34 height 11
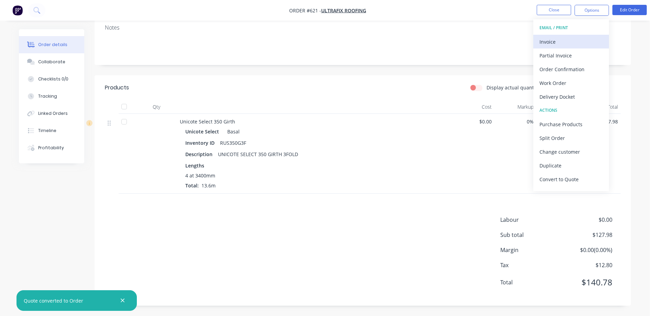
click at [566, 41] on div "Invoice" at bounding box center [570, 42] width 63 height 10
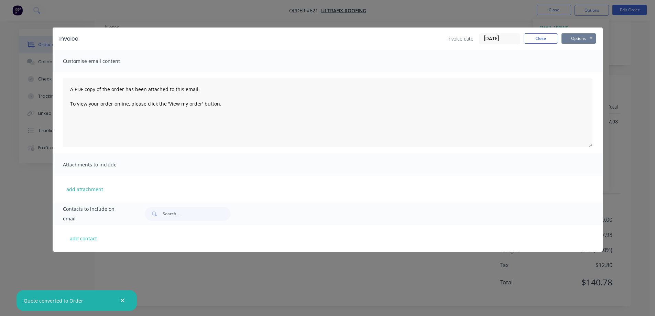
click at [584, 35] on button "Options" at bounding box center [578, 38] width 34 height 10
click at [580, 46] on button "Preview" at bounding box center [583, 50] width 44 height 11
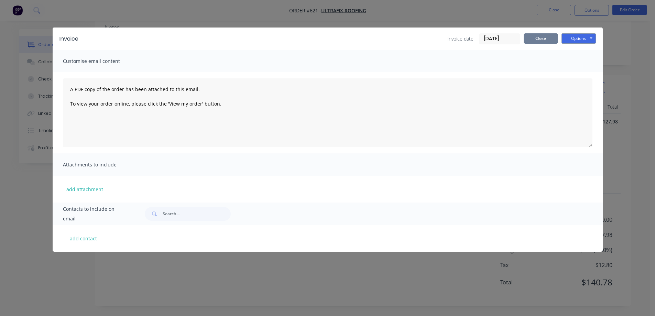
click at [539, 36] on button "Close" at bounding box center [541, 38] width 34 height 10
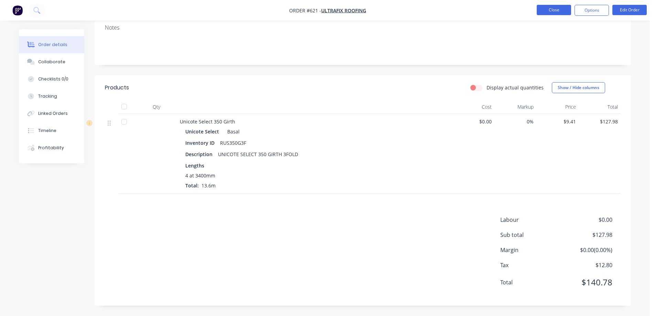
click at [546, 5] on button "Close" at bounding box center [554, 10] width 34 height 10
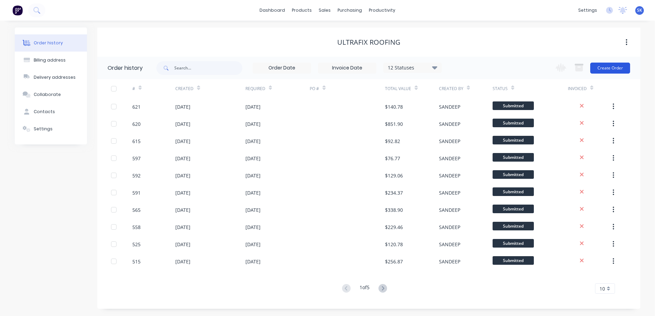
click at [608, 64] on button "Create Order" at bounding box center [610, 68] width 40 height 11
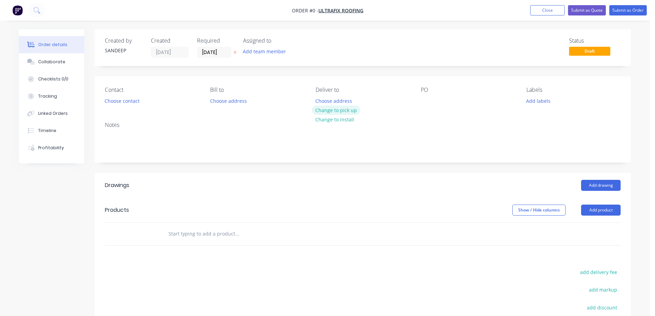
click at [324, 109] on button "Change to pick up" at bounding box center [336, 110] width 49 height 9
click at [207, 232] on input "text" at bounding box center [237, 234] width 138 height 14
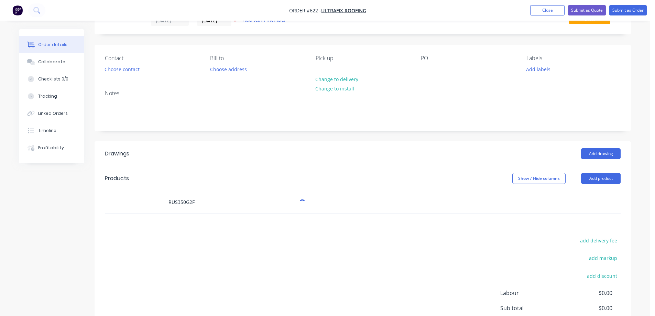
scroll to position [105, 0]
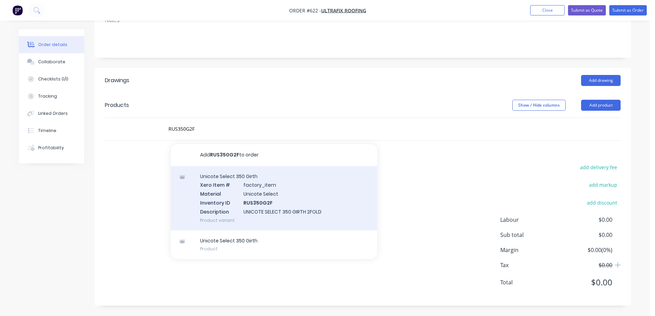
click at [227, 195] on div "Unicote Select 350 Girth Xero Item # factory_item Material Unicote Select Inven…" at bounding box center [274, 198] width 206 height 64
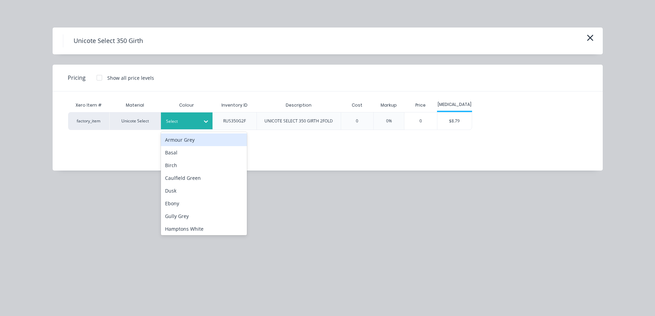
click at [194, 121] on div at bounding box center [181, 122] width 31 height 8
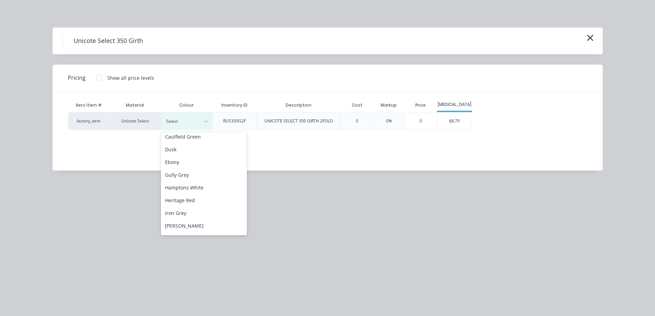
scroll to position [103, 0]
drag, startPoint x: 186, startPoint y: 202, endPoint x: 251, endPoint y: 176, distance: 69.9
click at [185, 202] on div "Monolith" at bounding box center [204, 202] width 86 height 13
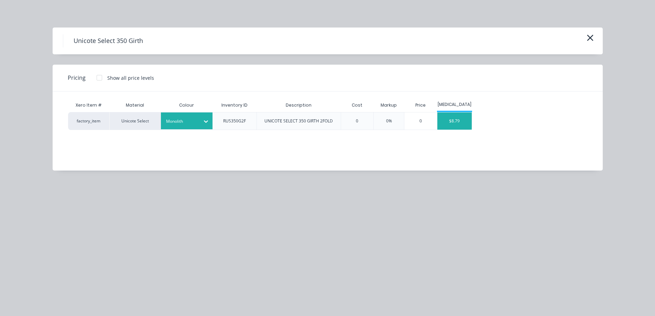
click at [464, 119] on div "$8.79" at bounding box center [454, 120] width 34 height 17
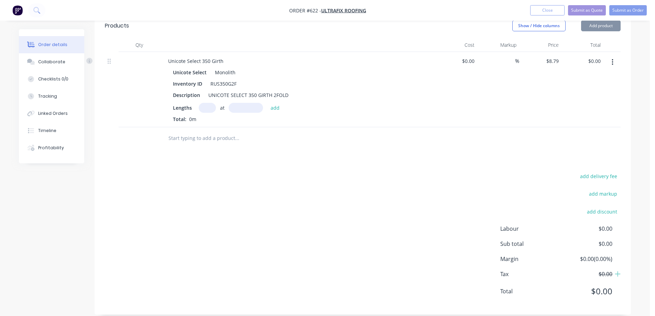
scroll to position [193, 0]
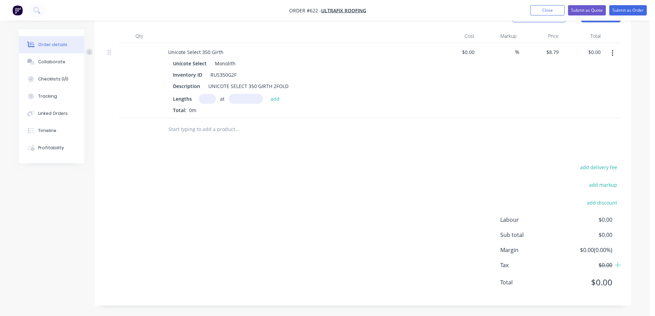
click at [202, 97] on input "text" at bounding box center [207, 99] width 17 height 10
click at [273, 98] on button "add" at bounding box center [275, 98] width 16 height 9
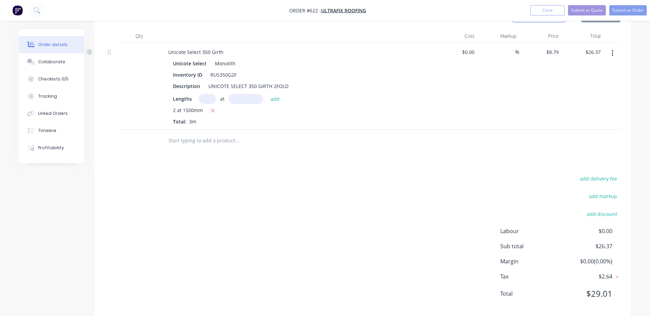
click at [206, 146] on input "text" at bounding box center [237, 141] width 138 height 14
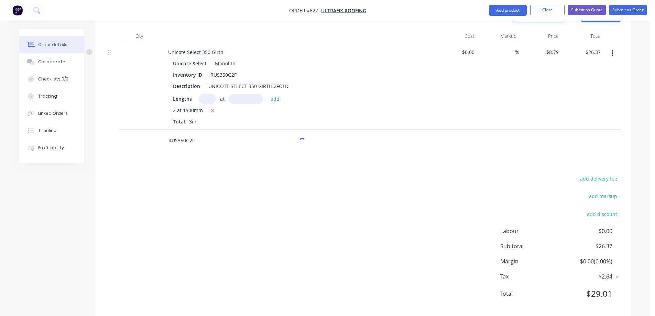
scroll to position [205, 0]
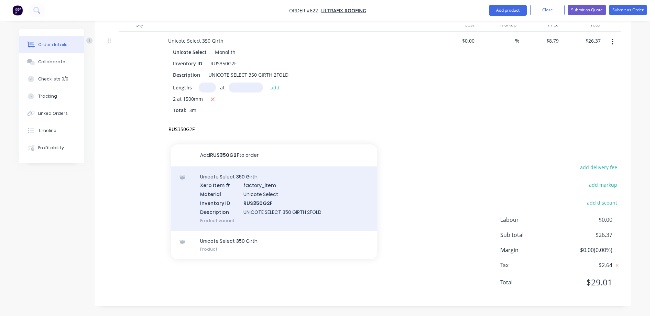
click at [216, 198] on div "Unicote Select 350 Girth Xero Item # factory_item Material Unicote Select Inven…" at bounding box center [274, 198] width 206 height 64
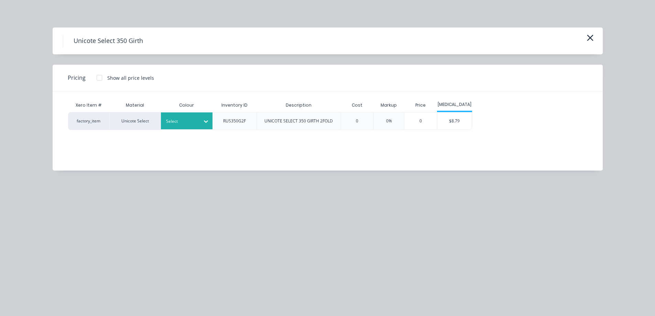
click at [195, 114] on div "Select" at bounding box center [187, 120] width 52 height 17
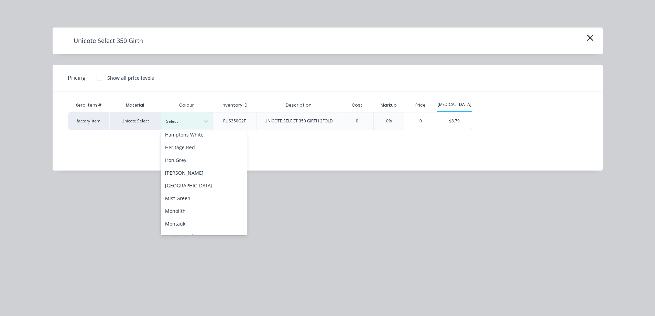
scroll to position [103, 0]
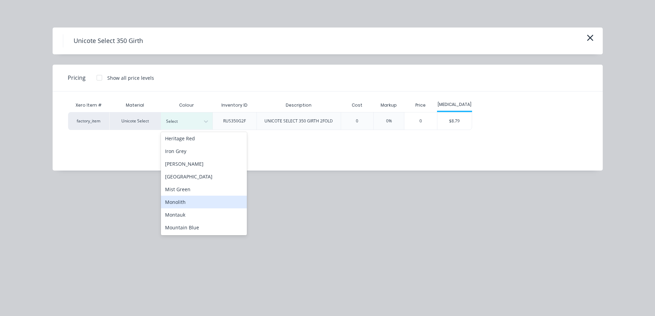
click at [183, 201] on div "Monolith" at bounding box center [204, 202] width 86 height 13
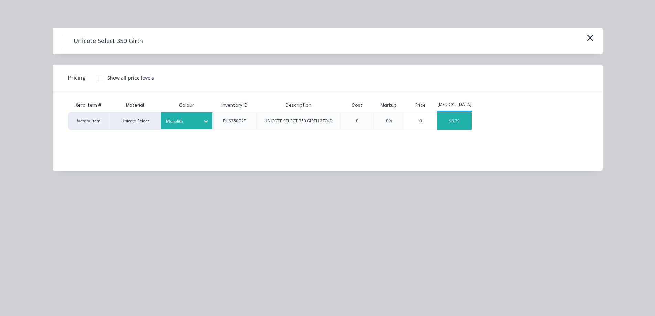
click at [450, 118] on div "$8.79" at bounding box center [454, 120] width 34 height 17
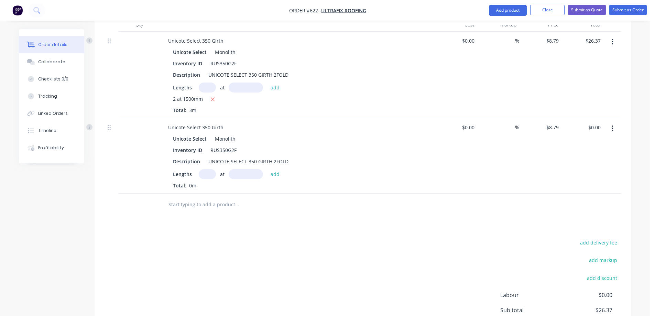
click at [210, 173] on input "text" at bounding box center [207, 174] width 17 height 10
click at [272, 174] on button "add" at bounding box center [275, 173] width 16 height 9
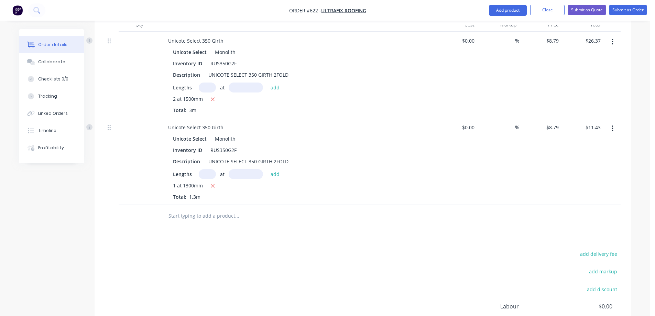
click at [193, 214] on input "text" at bounding box center [237, 216] width 138 height 14
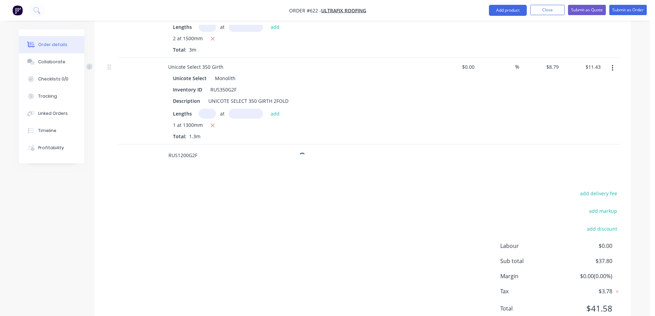
scroll to position [291, 0]
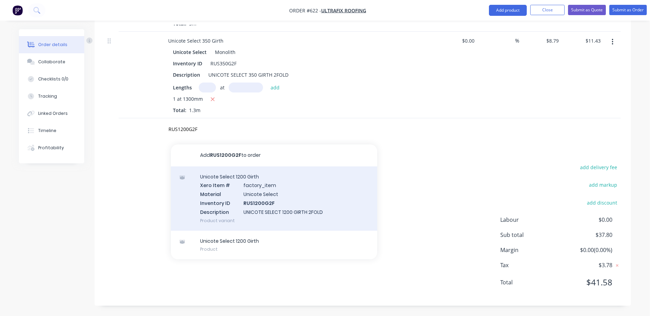
click at [209, 193] on div "Unicote Select 1200 Girth Xero Item # factory_item Material Unicote Select Inve…" at bounding box center [274, 198] width 206 height 64
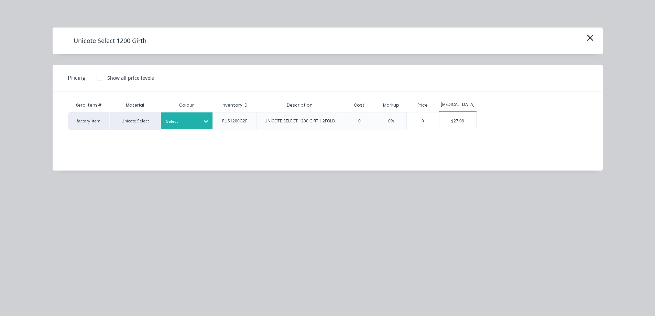
click at [186, 128] on div "Select" at bounding box center [187, 120] width 52 height 17
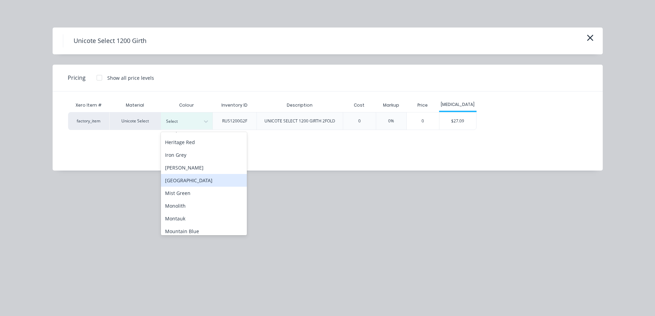
scroll to position [138, 0]
click at [180, 163] on div "Monolith" at bounding box center [204, 167] width 86 height 13
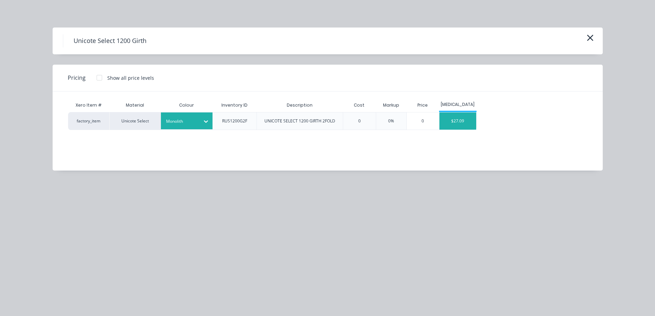
click at [470, 123] on div "$27.09" at bounding box center [457, 120] width 37 height 17
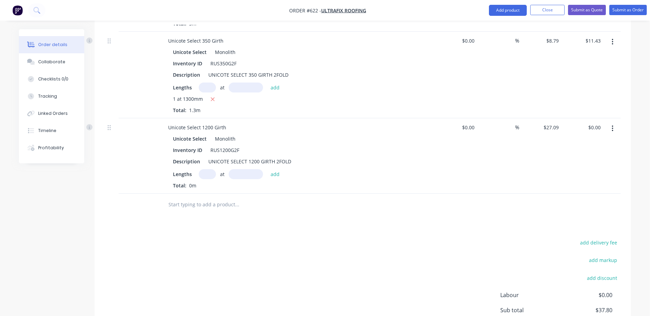
click at [205, 176] on input "text" at bounding box center [207, 174] width 17 height 10
click at [276, 173] on button "add" at bounding box center [275, 173] width 16 height 9
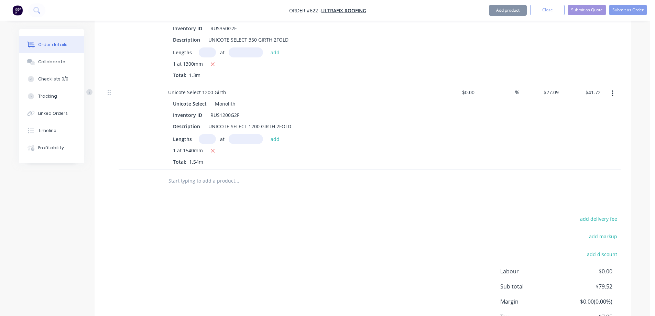
scroll to position [360, 0]
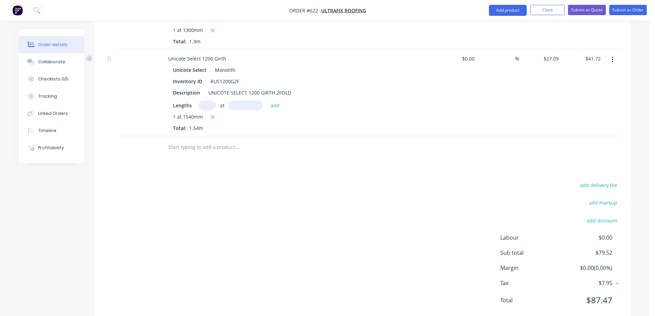
click at [210, 147] on input "text" at bounding box center [237, 147] width 138 height 14
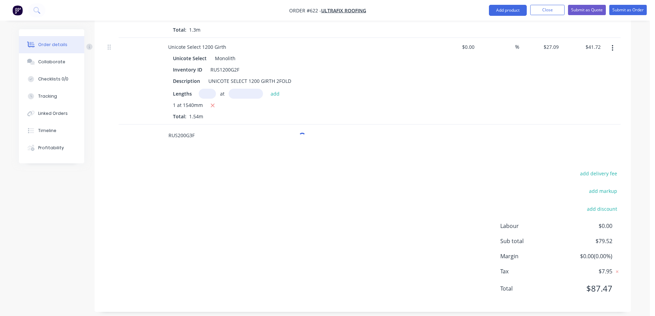
scroll to position [378, 0]
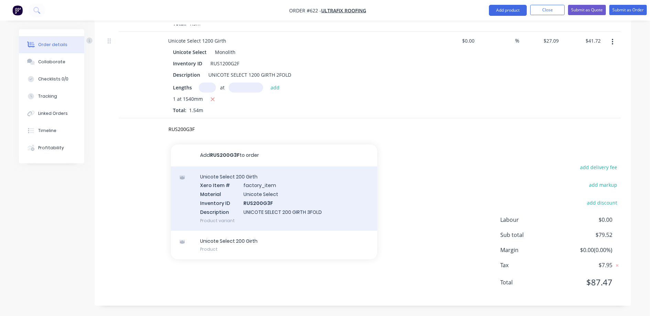
click at [228, 205] on div "Unicote Select 200 Girth Xero Item # factory_item Material Unicote Select Inven…" at bounding box center [274, 198] width 206 height 64
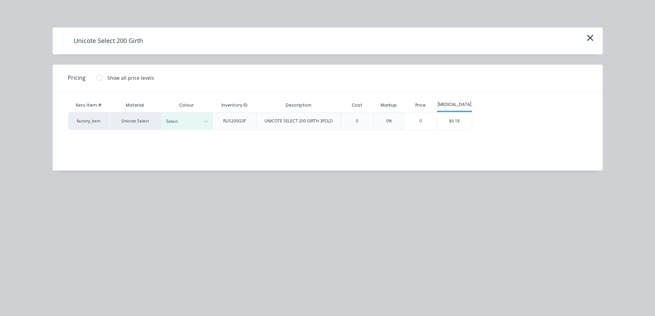
click at [183, 111] on div "Colour" at bounding box center [187, 105] width 52 height 14
click at [186, 122] on div at bounding box center [181, 122] width 31 height 8
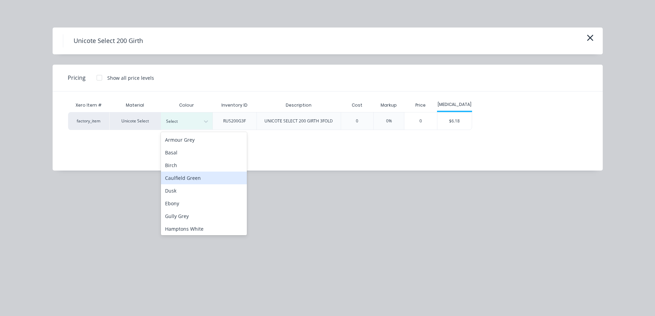
scroll to position [103, 0]
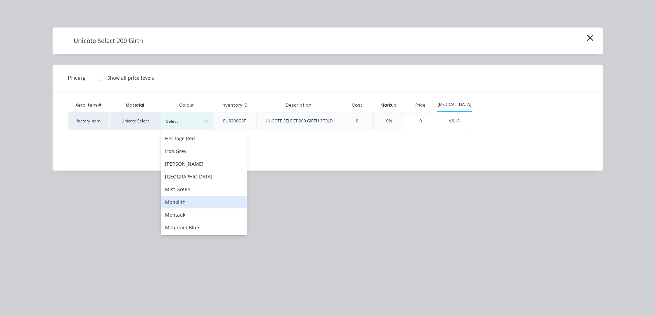
click at [190, 199] on div "Monolith" at bounding box center [204, 202] width 86 height 13
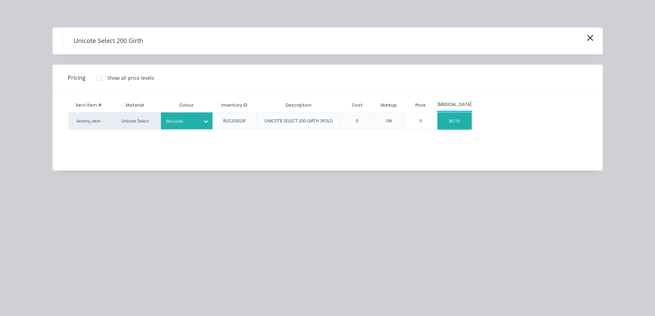
click at [449, 123] on div "$6.18" at bounding box center [454, 120] width 34 height 17
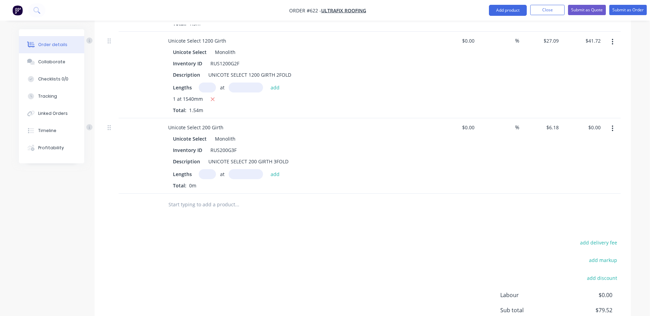
click at [211, 174] on input "text" at bounding box center [207, 174] width 17 height 10
click at [274, 177] on button "add" at bounding box center [275, 173] width 16 height 9
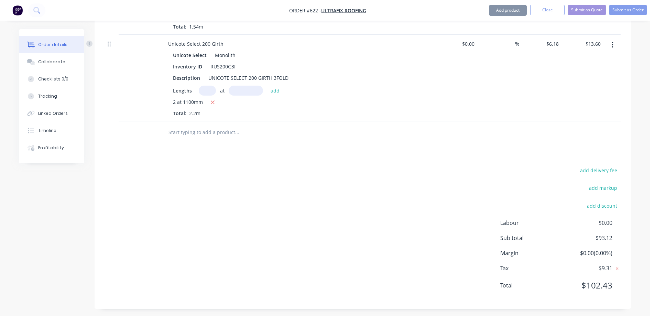
scroll to position [464, 0]
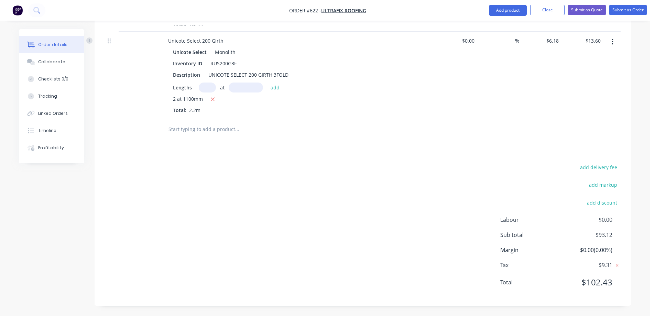
click at [212, 132] on input "text" at bounding box center [237, 129] width 138 height 14
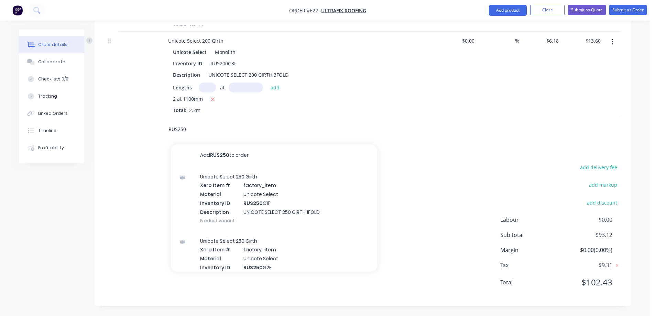
click at [212, 132] on input "RUS250" at bounding box center [237, 129] width 138 height 14
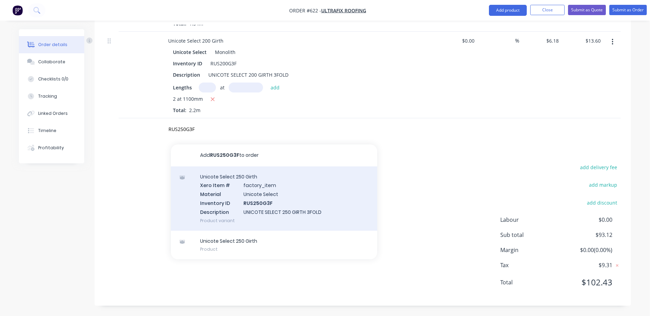
click at [223, 201] on div "Unicote Select 250 Girth Xero Item # factory_item Material Unicote Select Inven…" at bounding box center [274, 198] width 206 height 64
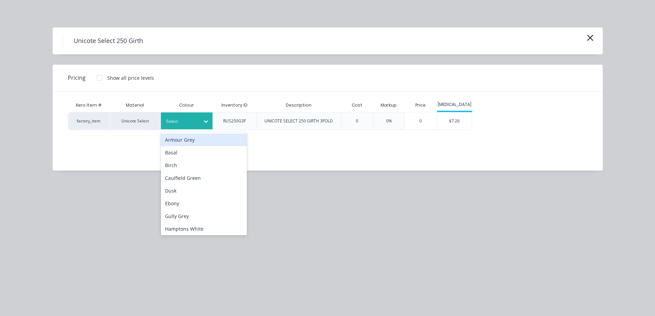
click at [193, 117] on div "Select" at bounding box center [180, 121] width 39 height 9
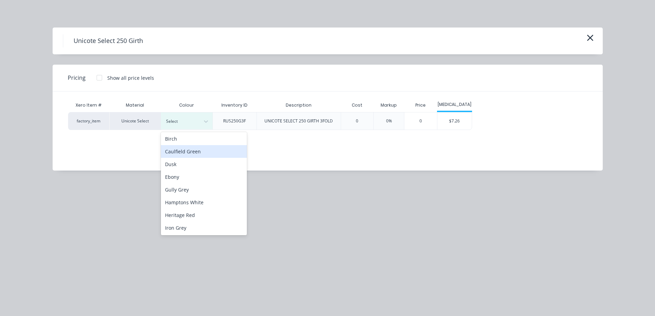
scroll to position [103, 0]
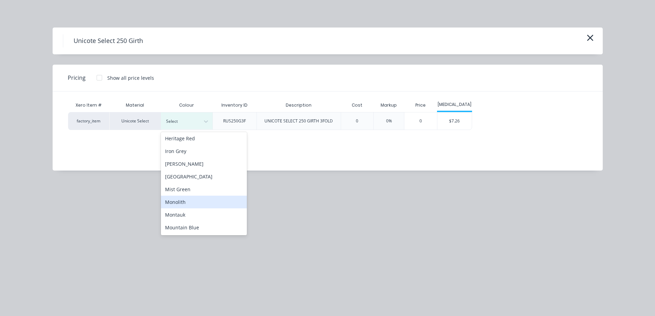
click at [188, 201] on div "Monolith" at bounding box center [204, 202] width 86 height 13
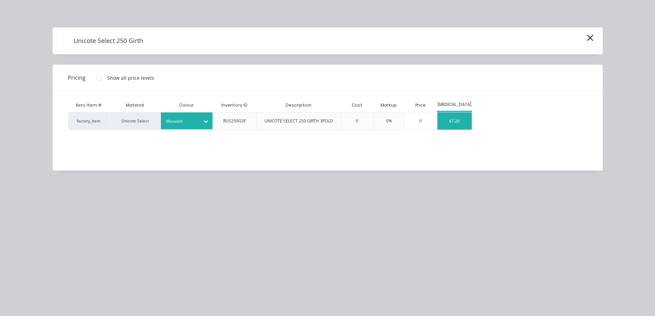
click at [449, 125] on div "$7.26" at bounding box center [454, 120] width 34 height 17
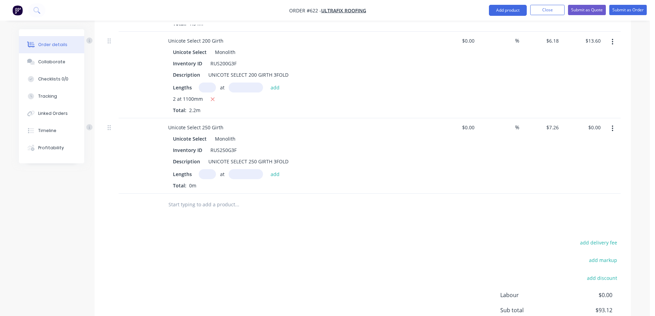
click at [211, 177] on input "text" at bounding box center [207, 174] width 17 height 10
click at [268, 172] on button "add" at bounding box center [275, 173] width 16 height 9
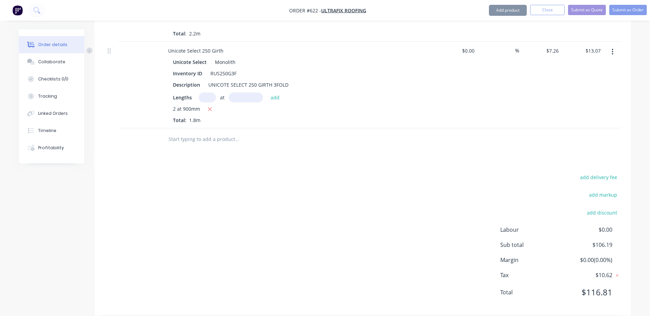
scroll to position [551, 0]
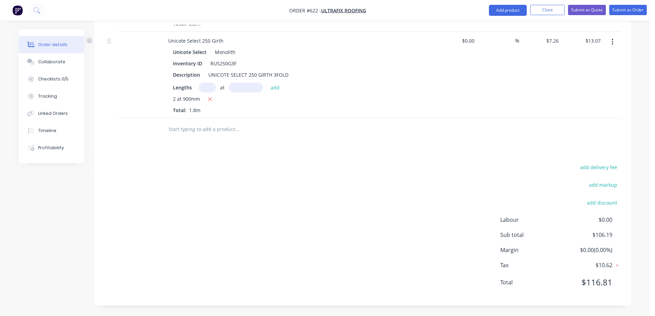
click at [194, 123] on input "text" at bounding box center [237, 129] width 138 height 14
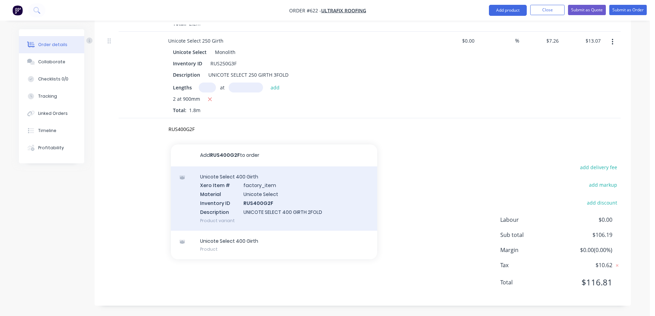
click at [220, 195] on div "Unicote Select 400 Girth Xero Item # factory_item Material Unicote Select Inven…" at bounding box center [274, 198] width 206 height 64
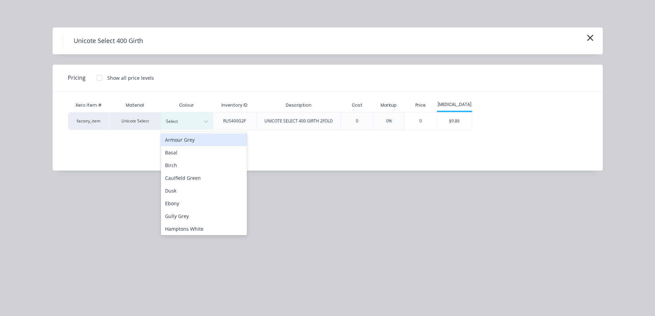
click at [195, 113] on div "Select" at bounding box center [187, 120] width 52 height 17
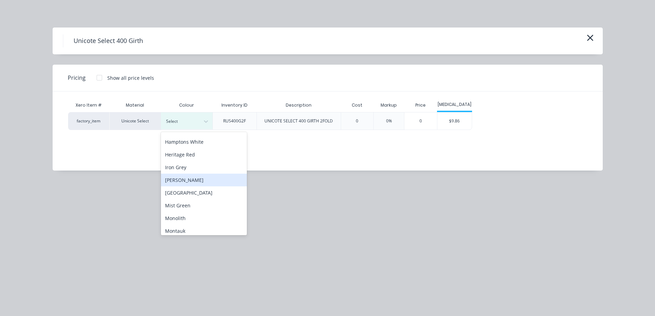
scroll to position [103, 0]
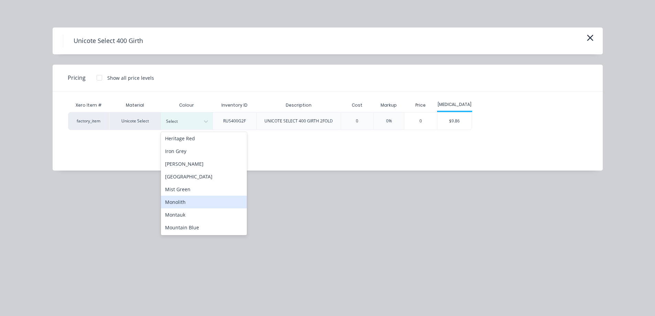
click at [183, 199] on div "Monolith" at bounding box center [204, 202] width 86 height 13
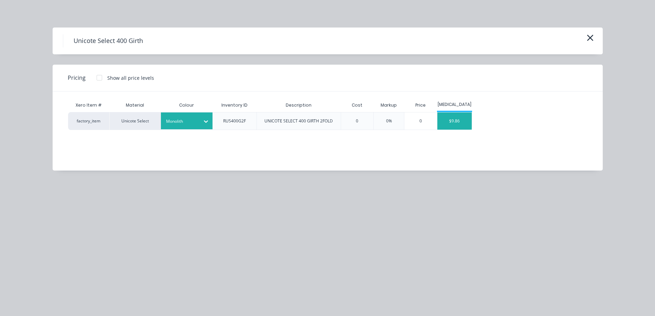
click at [440, 123] on div "$9.86" at bounding box center [454, 120] width 34 height 17
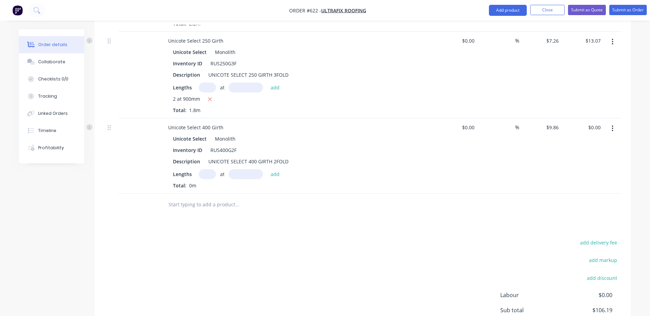
click at [204, 176] on input "text" at bounding box center [207, 174] width 17 height 10
click at [273, 174] on button "add" at bounding box center [275, 173] width 16 height 9
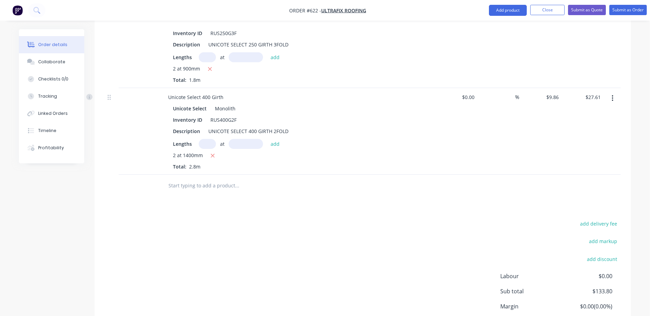
scroll to position [638, 0]
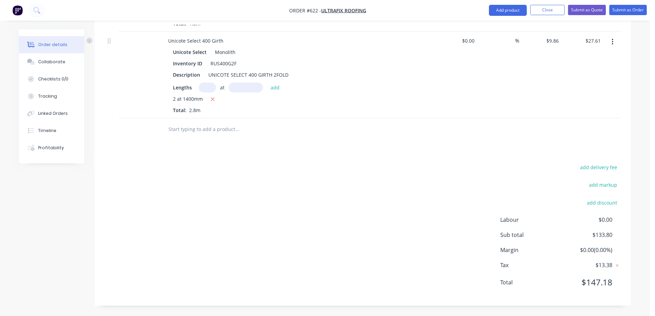
click at [218, 134] on input "text" at bounding box center [237, 129] width 138 height 14
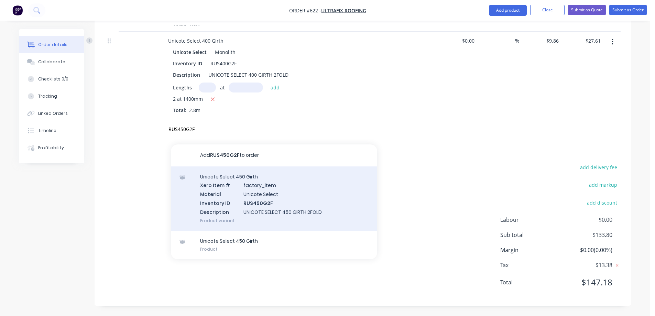
click at [236, 182] on div "Unicote Select 450 Girth Xero Item # factory_item Material Unicote Select Inven…" at bounding box center [274, 198] width 206 height 64
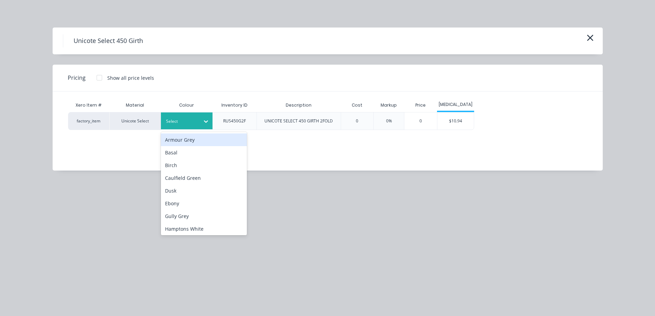
click at [188, 118] on div at bounding box center [181, 122] width 31 height 8
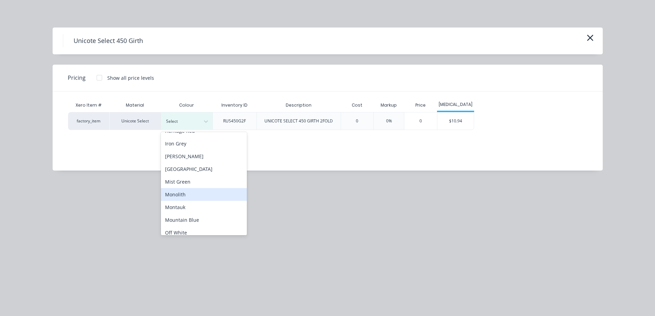
click at [184, 195] on div "Monolith" at bounding box center [204, 194] width 86 height 13
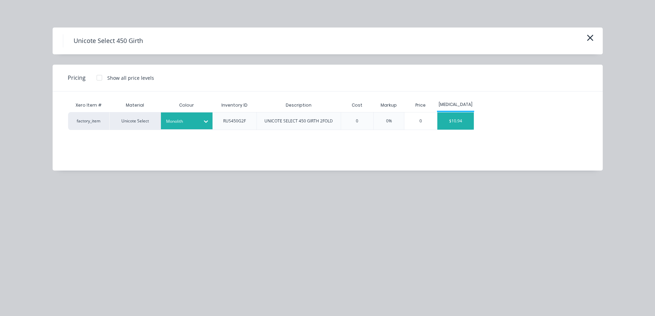
click at [450, 124] on div "$10.94" at bounding box center [455, 120] width 37 height 17
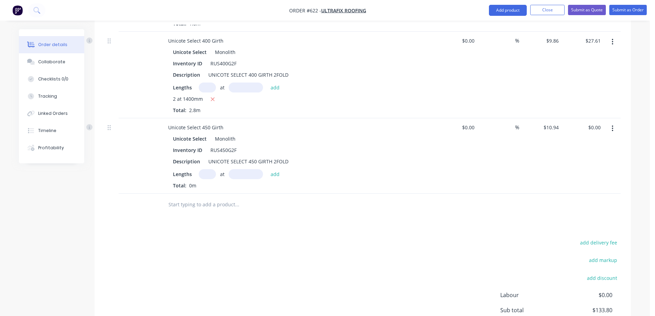
click at [212, 175] on input "text" at bounding box center [207, 174] width 17 height 10
click at [270, 174] on button "add" at bounding box center [275, 173] width 16 height 9
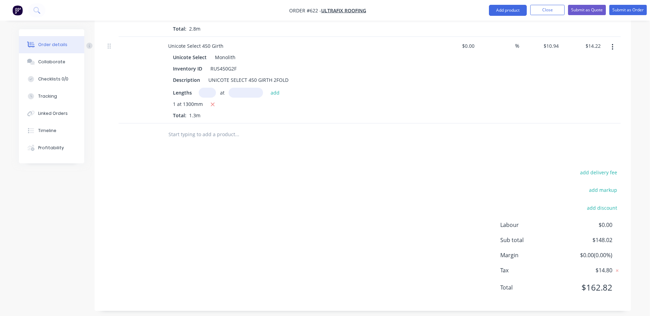
scroll to position [724, 0]
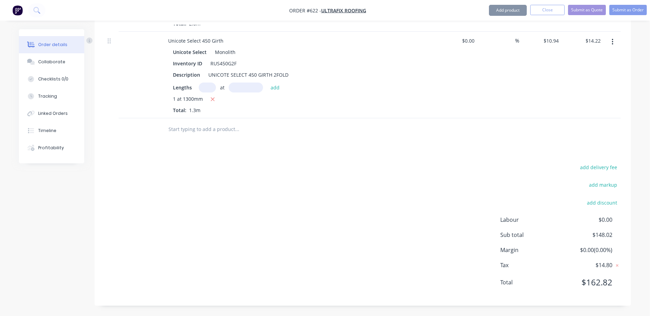
click at [206, 132] on input "text" at bounding box center [237, 129] width 138 height 14
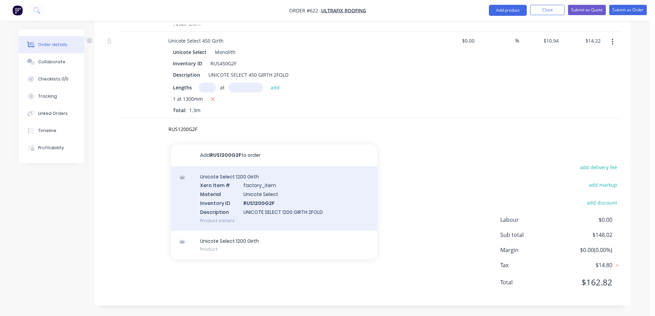
click at [220, 189] on div "Unicote Select 1200 Girth Xero Item # factory_item Material Unicote Select Inve…" at bounding box center [274, 198] width 206 height 64
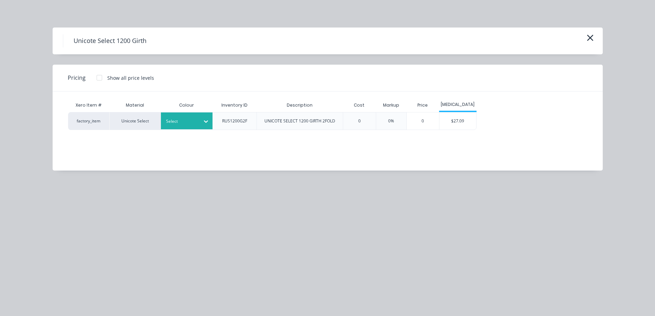
click at [191, 121] on div at bounding box center [181, 122] width 31 height 8
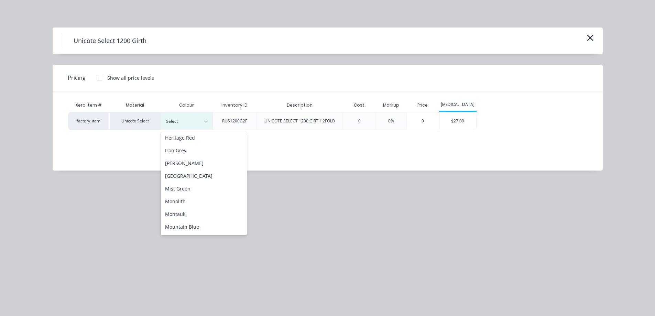
scroll to position [138, 0]
click at [188, 166] on div "Monolith" at bounding box center [204, 167] width 86 height 13
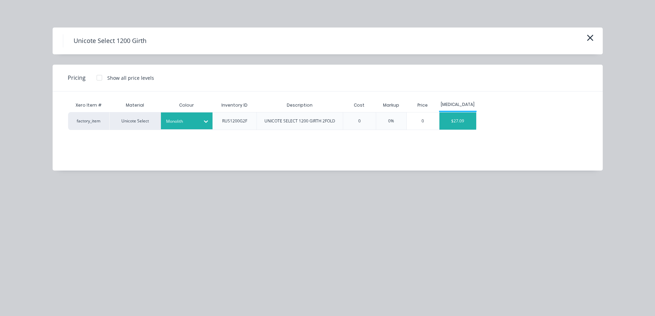
click at [454, 124] on div "$27.09" at bounding box center [457, 120] width 37 height 17
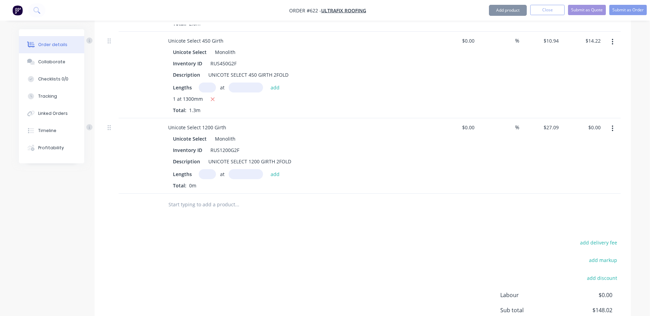
click at [208, 175] on input "text" at bounding box center [207, 174] width 17 height 10
click at [276, 176] on button "add" at bounding box center [275, 173] width 16 height 9
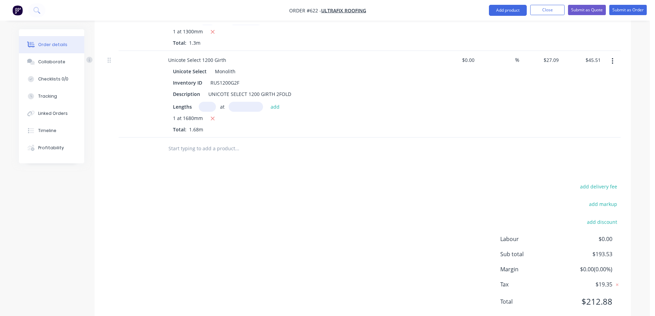
scroll to position [793, 0]
click at [190, 150] on input "text" at bounding box center [237, 147] width 138 height 14
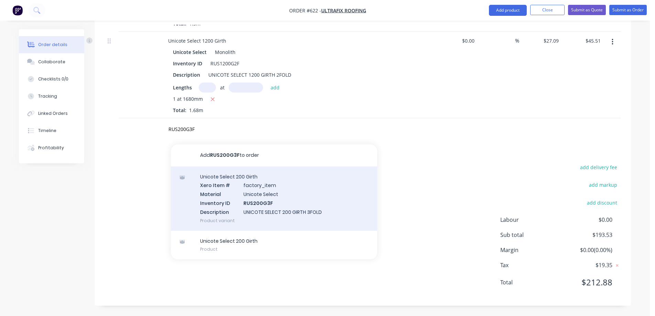
click at [238, 187] on div "Unicote Select 200 Girth Xero Item # factory_item Material Unicote Select Inven…" at bounding box center [274, 198] width 206 height 64
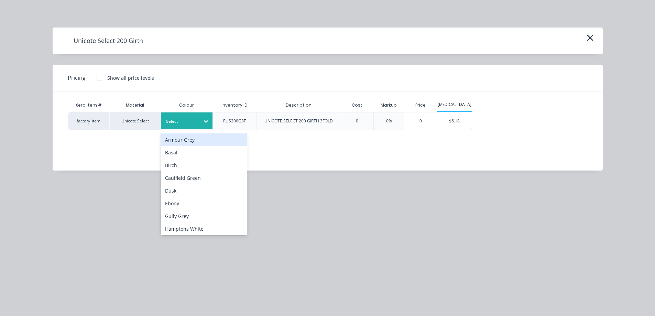
click at [195, 129] on div "Select" at bounding box center [187, 120] width 52 height 17
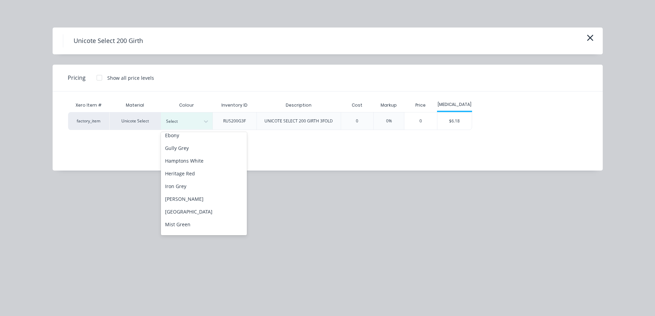
scroll to position [103, 0]
click at [187, 207] on div "Monolith" at bounding box center [204, 202] width 86 height 13
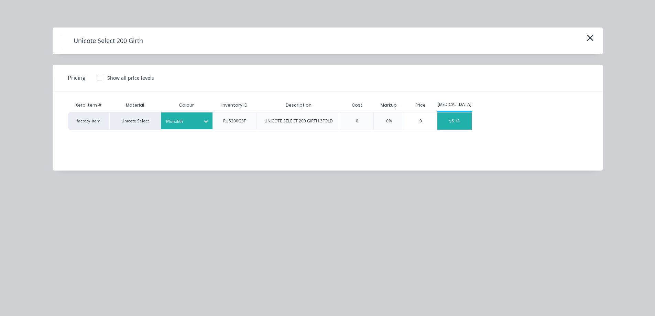
click at [457, 120] on div "$6.18" at bounding box center [454, 120] width 34 height 17
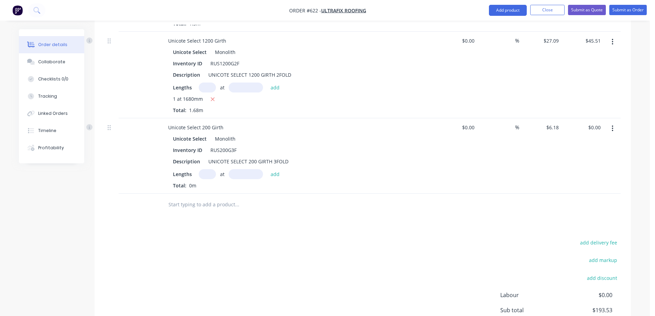
click at [205, 177] on input "text" at bounding box center [207, 174] width 17 height 10
click at [281, 173] on button "add" at bounding box center [275, 173] width 16 height 9
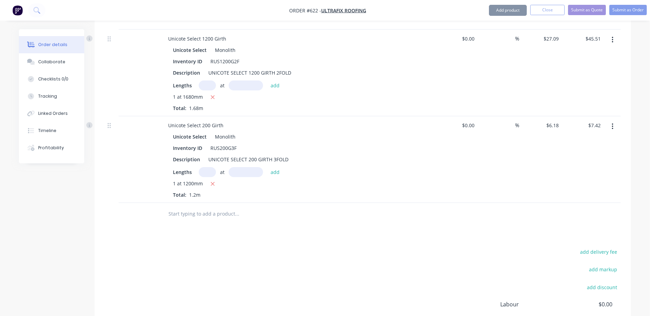
scroll to position [898, 0]
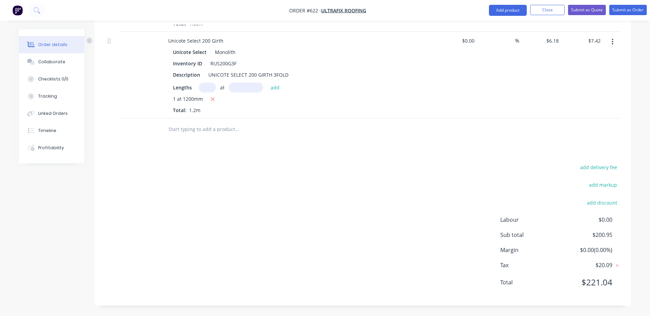
click at [200, 131] on input "text" at bounding box center [237, 129] width 138 height 14
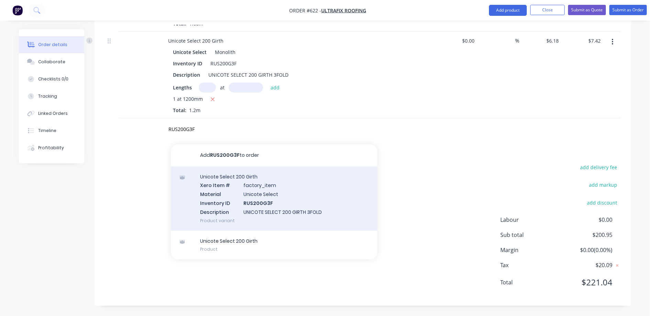
click at [234, 200] on div "Unicote Select 200 Girth Xero Item # factory_item Material Unicote Select Inven…" at bounding box center [274, 198] width 206 height 64
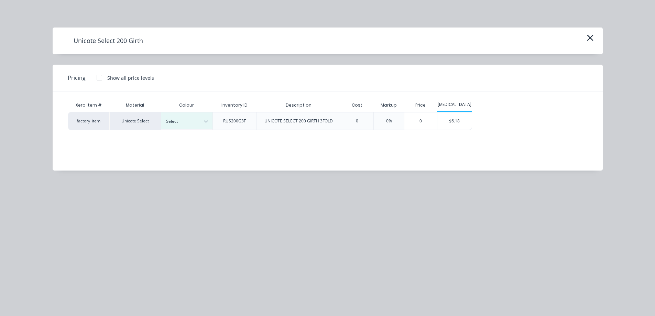
click at [175, 122] on div at bounding box center [181, 122] width 31 height 8
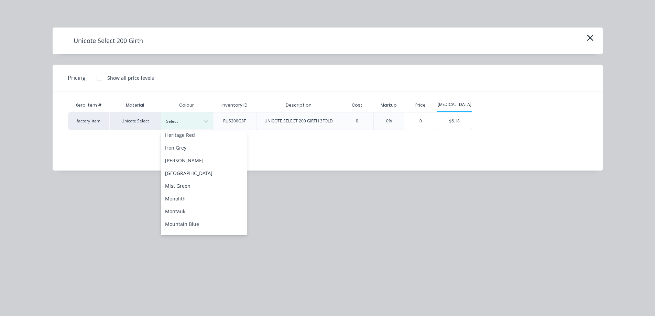
scroll to position [138, 0]
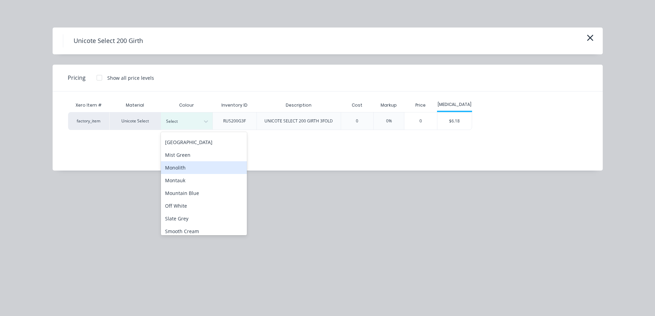
click at [187, 171] on div "Monolith" at bounding box center [204, 167] width 86 height 13
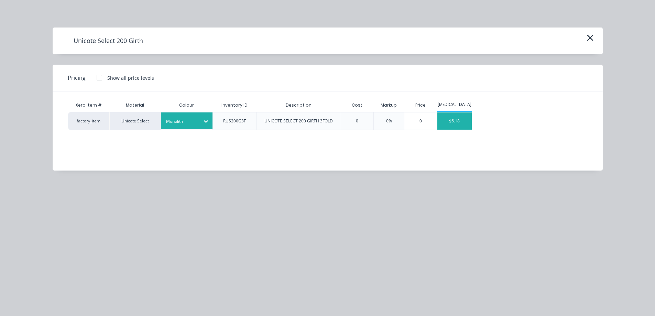
click at [456, 120] on div "$6.18" at bounding box center [454, 120] width 34 height 17
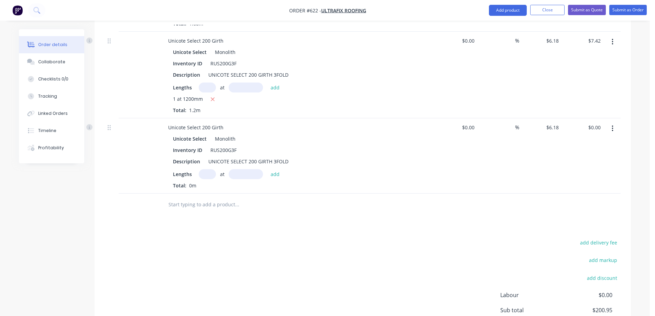
click at [202, 175] on input "text" at bounding box center [207, 174] width 17 height 10
click at [276, 178] on button "add" at bounding box center [275, 173] width 16 height 9
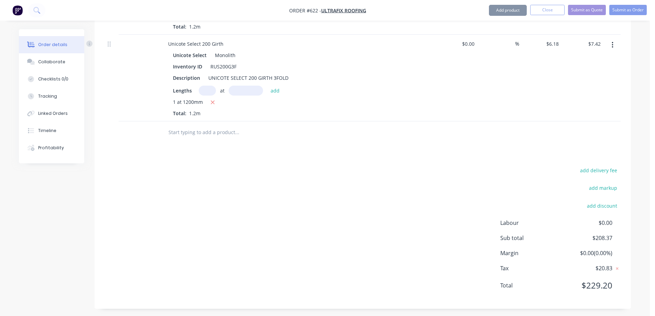
scroll to position [984, 0]
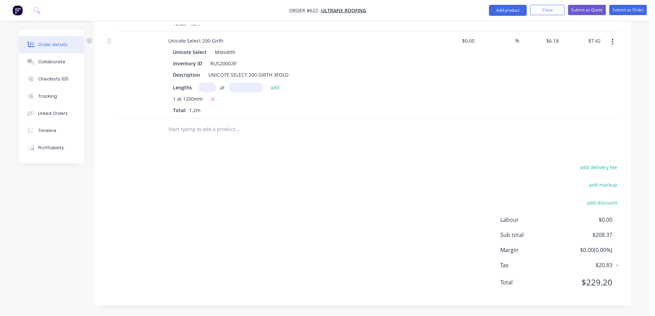
click at [195, 130] on input "text" at bounding box center [237, 129] width 138 height 14
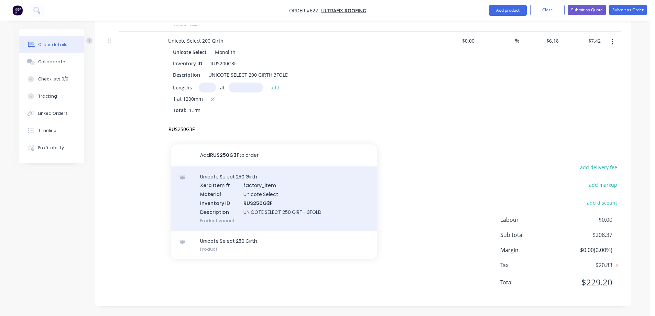
click at [212, 191] on div "Unicote Select 250 Girth Xero Item # factory_item Material Unicote Select Inven…" at bounding box center [274, 198] width 206 height 64
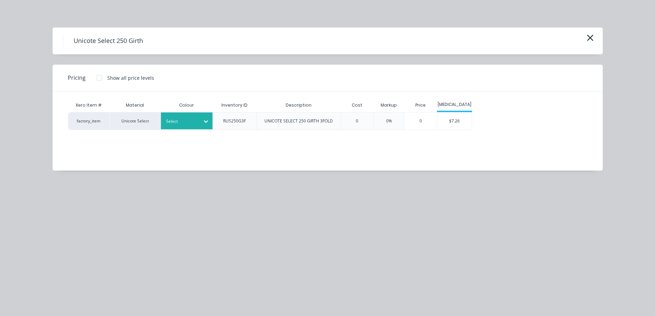
click at [198, 129] on div "Select" at bounding box center [187, 120] width 52 height 17
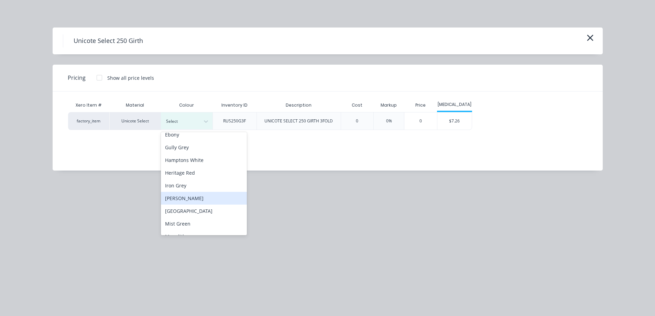
scroll to position [138, 0]
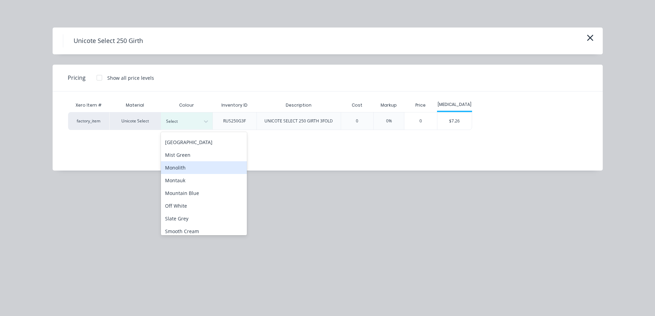
click at [187, 168] on div "Monolith" at bounding box center [204, 167] width 86 height 13
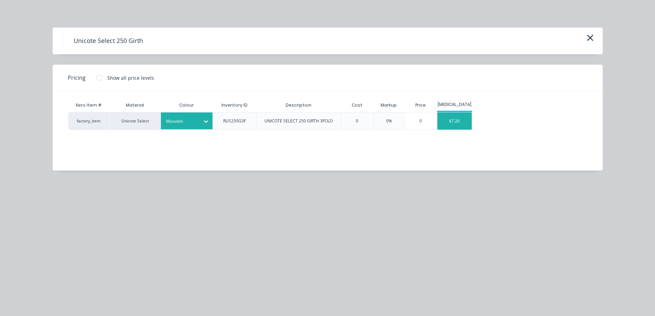
click at [453, 126] on div "$7.26" at bounding box center [454, 120] width 34 height 17
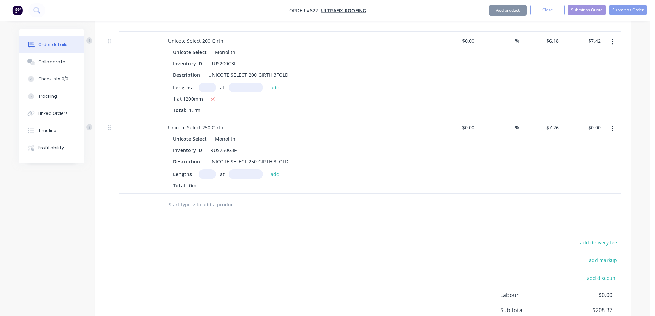
click at [208, 174] on input "text" at bounding box center [207, 174] width 17 height 10
click at [275, 178] on button "add" at bounding box center [275, 173] width 16 height 9
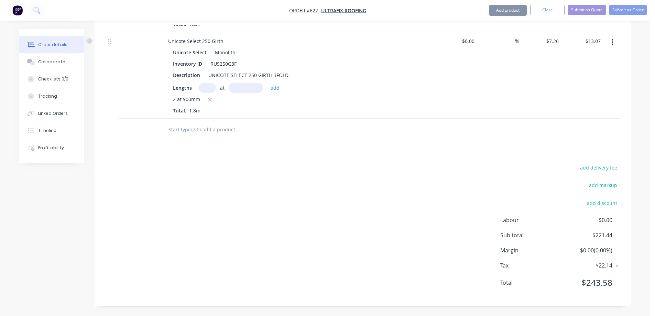
scroll to position [1071, 0]
click at [205, 134] on input "text" at bounding box center [237, 129] width 138 height 14
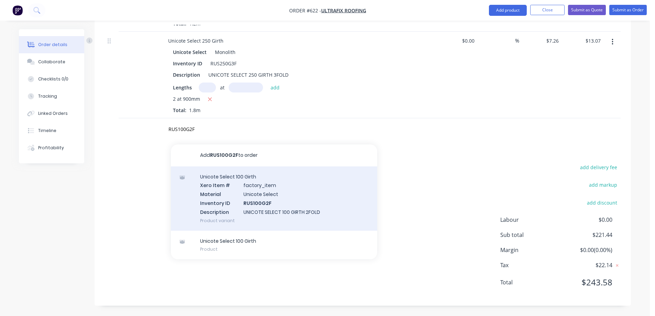
click at [233, 201] on div "Unicote Select 100 Girth Xero Item # factory_item Material Unicote Select Inven…" at bounding box center [274, 198] width 206 height 64
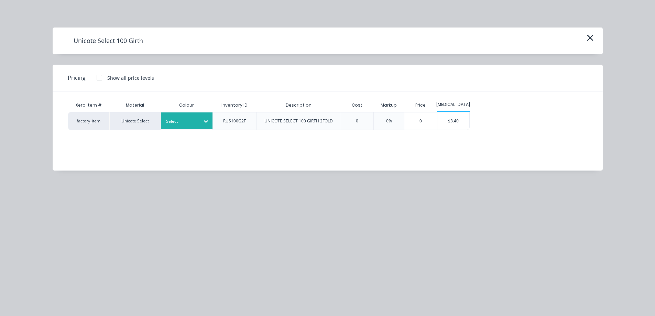
click at [192, 126] on div "Select" at bounding box center [187, 120] width 52 height 17
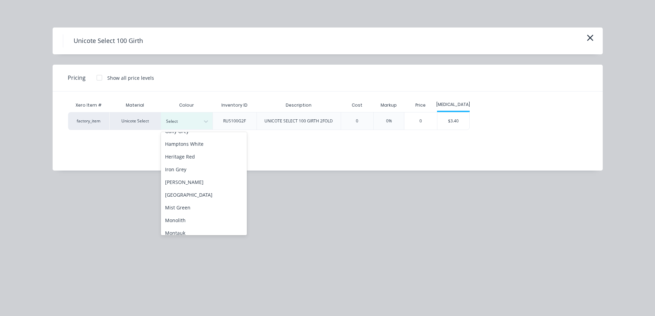
scroll to position [103, 0]
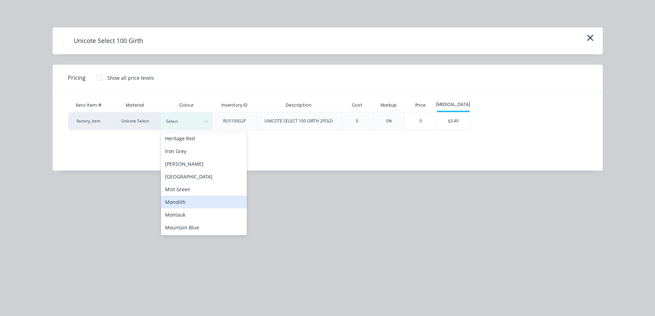
click at [186, 205] on div "Monolith" at bounding box center [204, 202] width 86 height 13
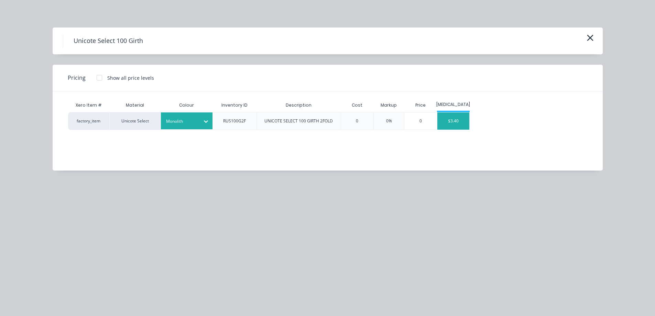
click at [456, 120] on div "$3.40" at bounding box center [453, 120] width 32 height 17
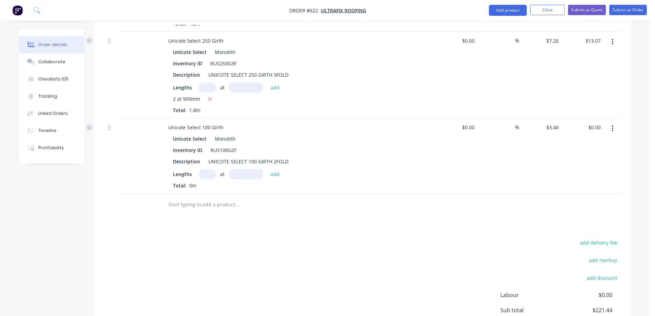
click at [204, 176] on input "text" at bounding box center [207, 174] width 17 height 10
click at [275, 176] on button "add" at bounding box center [275, 173] width 16 height 9
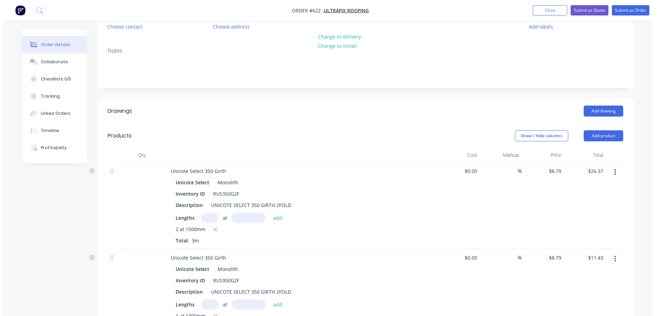
scroll to position [0, 0]
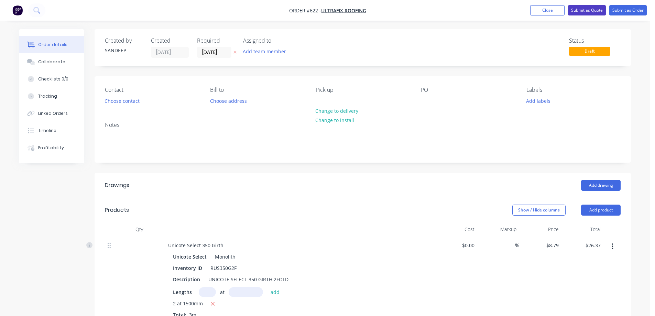
click at [584, 7] on button "Submit as Quote" at bounding box center [587, 10] width 38 height 10
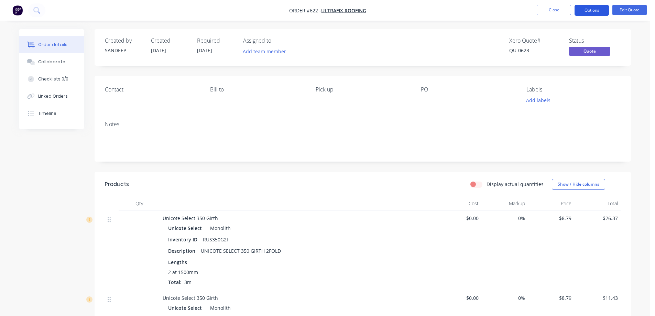
click at [582, 7] on button "Options" at bounding box center [591, 10] width 34 height 11
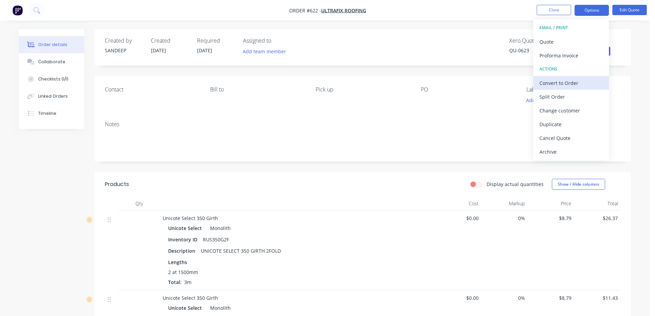
click at [558, 77] on button "Convert to Order" at bounding box center [571, 83] width 76 height 14
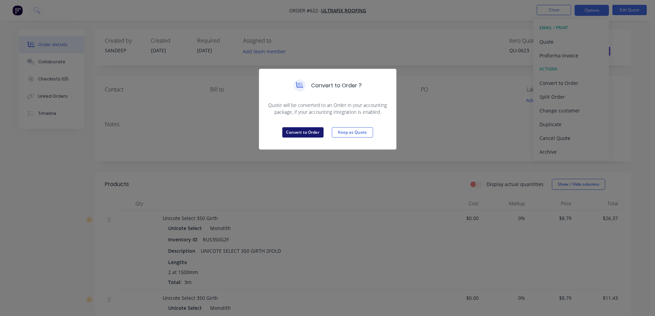
click at [316, 135] on button "Convert to Order" at bounding box center [302, 132] width 41 height 10
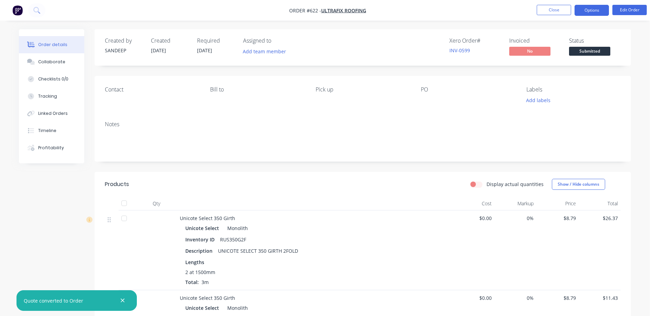
click at [582, 10] on button "Options" at bounding box center [591, 10] width 34 height 11
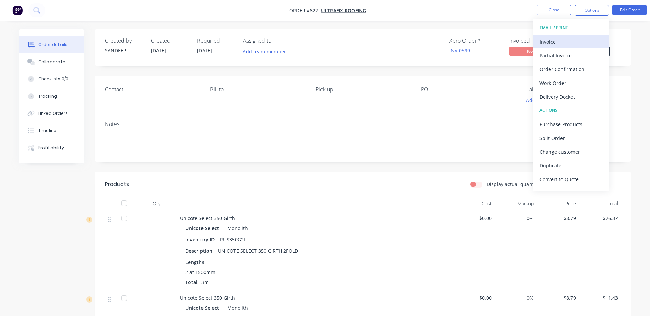
click at [565, 39] on div "Invoice" at bounding box center [570, 42] width 63 height 10
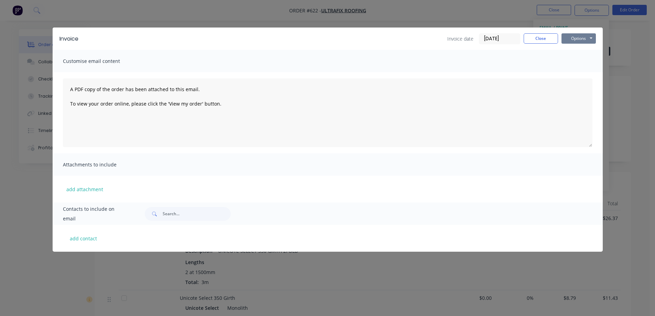
click at [587, 40] on button "Options" at bounding box center [578, 38] width 34 height 10
click at [579, 52] on button "Preview" at bounding box center [583, 50] width 44 height 11
click at [534, 38] on button "Close" at bounding box center [541, 38] width 34 height 10
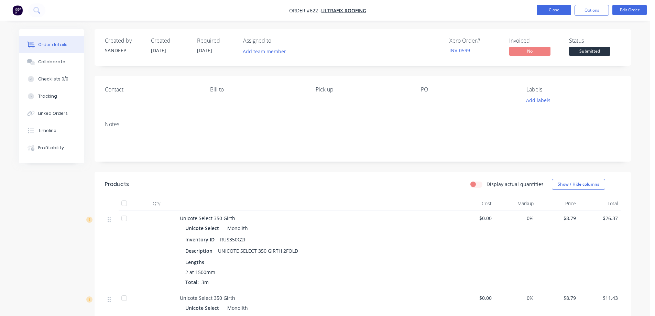
click at [546, 10] on button "Close" at bounding box center [554, 10] width 34 height 10
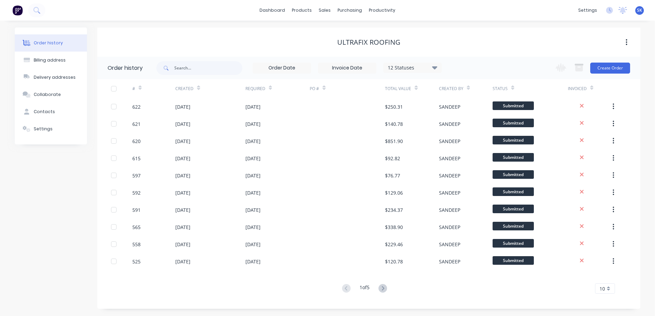
click at [18, 10] on img at bounding box center [17, 10] width 10 height 10
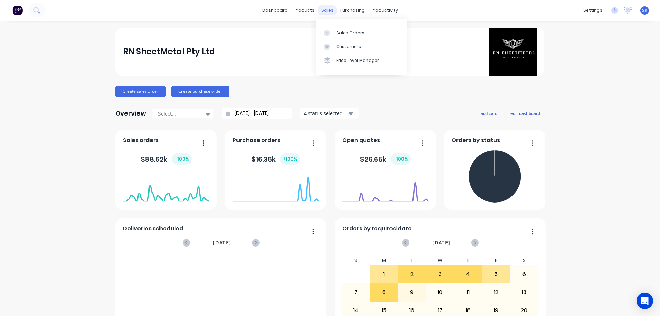
click at [323, 10] on div "sales" at bounding box center [327, 10] width 19 height 10
click at [345, 37] on link "Sales Orders" at bounding box center [361, 33] width 91 height 14
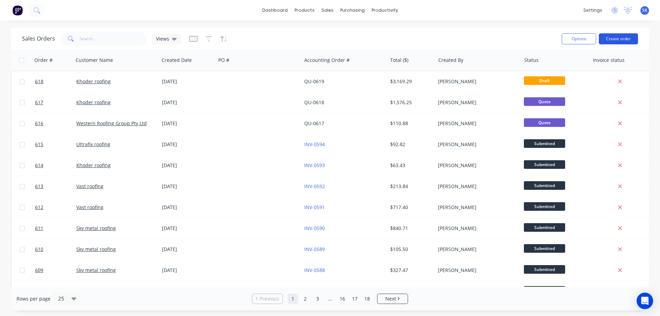
click at [617, 34] on button "Create order" at bounding box center [618, 38] width 39 height 11
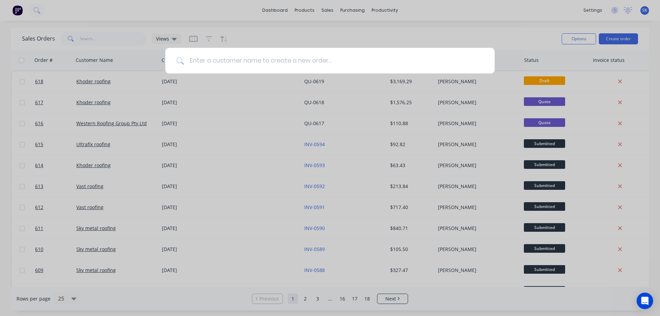
click at [277, 62] on input at bounding box center [334, 61] width 300 height 26
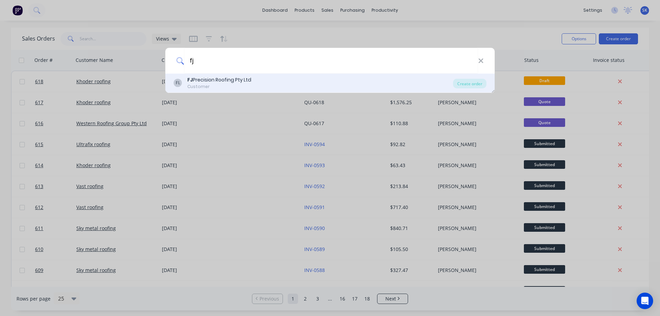
type input "fj"
click at [263, 77] on div "FL FJ Precision Roofing Pty Ltd Customer" at bounding box center [313, 82] width 279 height 13
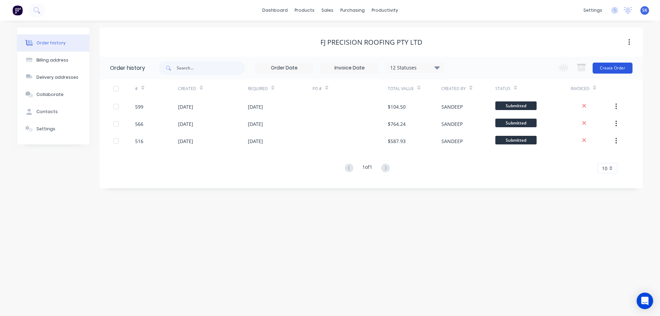
click at [617, 68] on button "Create Order" at bounding box center [613, 68] width 40 height 11
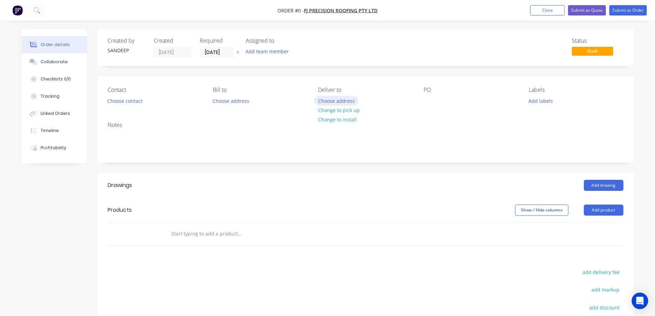
click at [325, 100] on button "Choose address" at bounding box center [336, 100] width 44 height 9
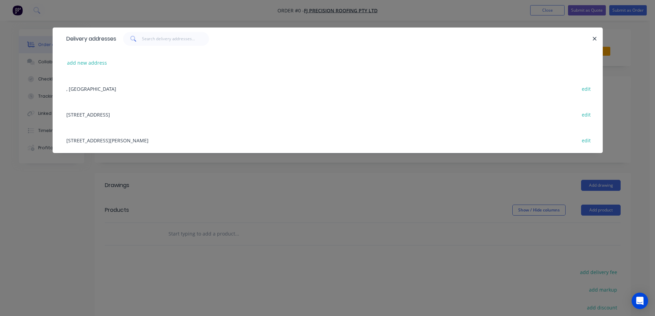
click at [121, 141] on div "[STREET_ADDRESS][PERSON_NAME] edit" at bounding box center [327, 140] width 529 height 26
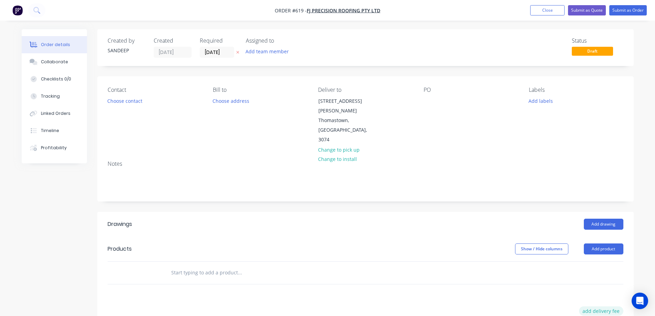
click at [606, 306] on button "add delivery fee" at bounding box center [601, 310] width 44 height 9
type input "50"
click at [209, 266] on input "text" at bounding box center [240, 273] width 138 height 14
type input "r"
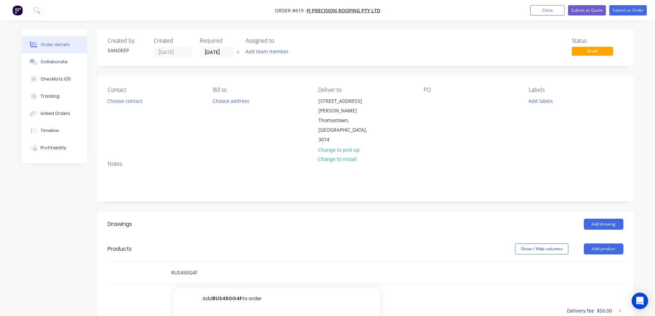
scroll to position [69, 0]
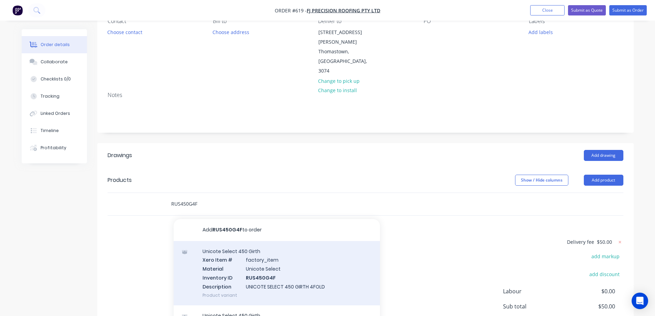
type input "RUS450G4F"
click at [220, 243] on div "Unicote Select 450 Girth Xero Item # factory_item Material Unicote Select Inven…" at bounding box center [277, 273] width 206 height 64
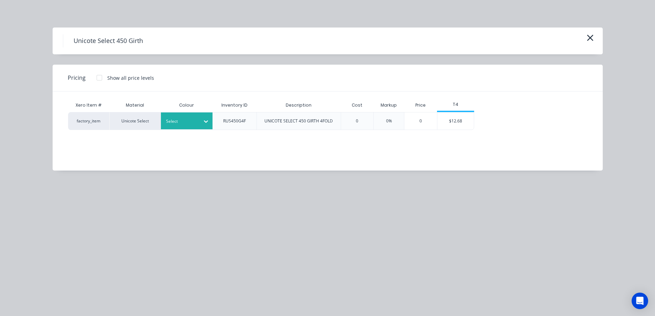
click at [189, 120] on div at bounding box center [181, 122] width 31 height 8
click at [187, 124] on div at bounding box center [181, 122] width 31 height 8
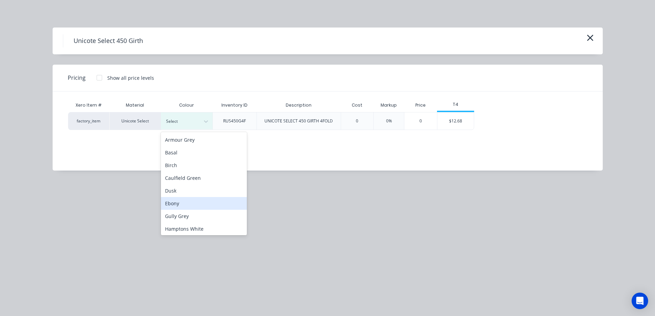
click at [171, 202] on div "Ebony" at bounding box center [204, 203] width 86 height 13
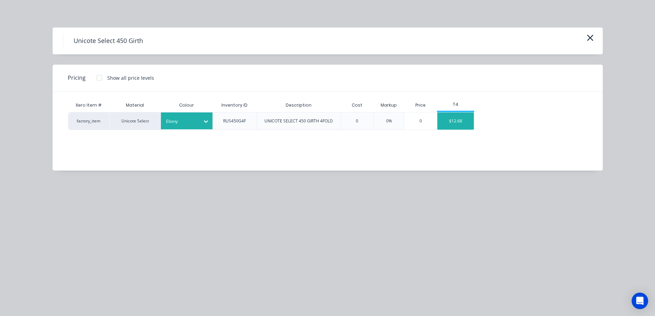
click at [466, 123] on div "$12.68" at bounding box center [455, 120] width 37 height 17
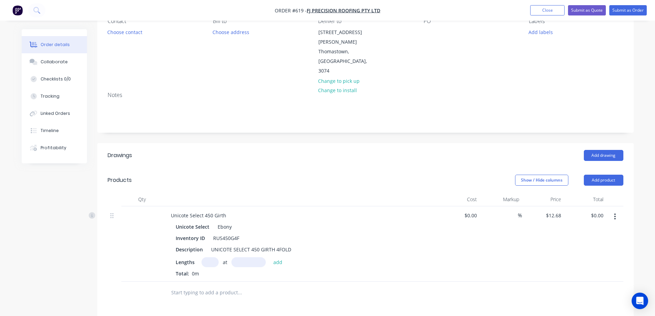
click at [208, 257] on input "text" at bounding box center [209, 262] width 17 height 10
type input "1"
type input "4500mm"
click at [281, 257] on button "add" at bounding box center [278, 261] width 16 height 9
type input "$57.06"
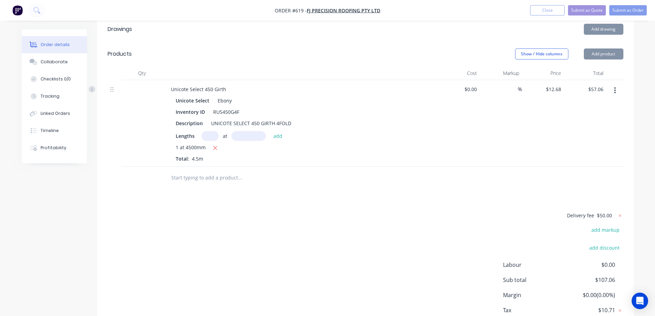
scroll to position [206, 0]
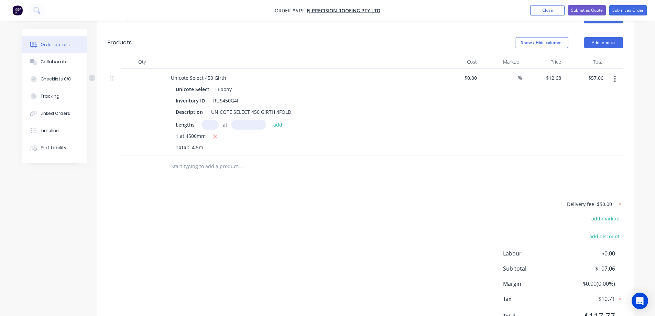
click at [195, 160] on input "text" at bounding box center [240, 167] width 138 height 14
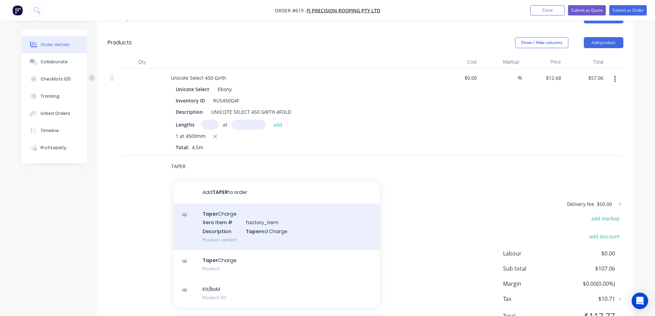
type input "TAPER"
click at [212, 206] on div "Taper Charge Xero Item # factory_item Description Taper ed Charge Product varia…" at bounding box center [277, 227] width 206 height 46
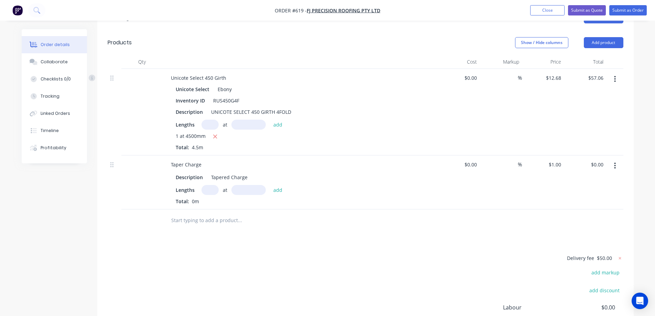
click at [208, 185] on input "text" at bounding box center [209, 190] width 17 height 10
type input "1"
type input "4500mm"
click at [283, 185] on button "add" at bounding box center [278, 189] width 16 height 9
type input "$4.50"
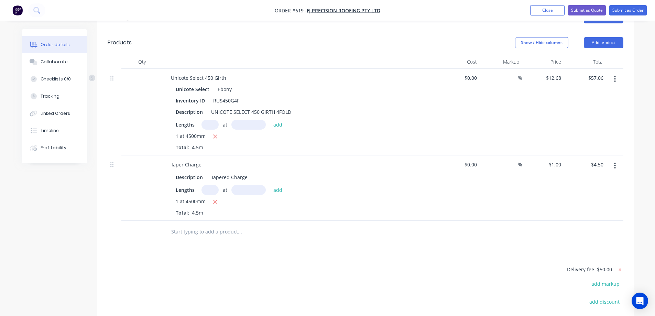
click at [197, 225] on input "text" at bounding box center [240, 232] width 138 height 14
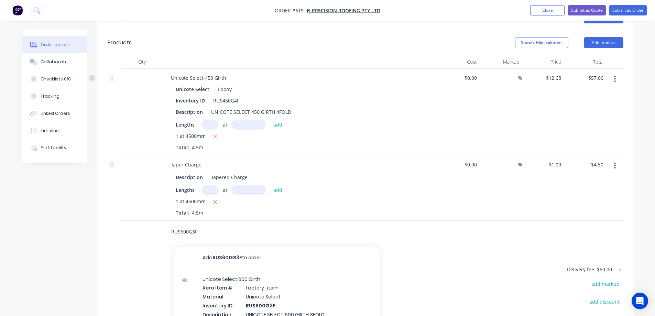
type input "RUS600G3F"
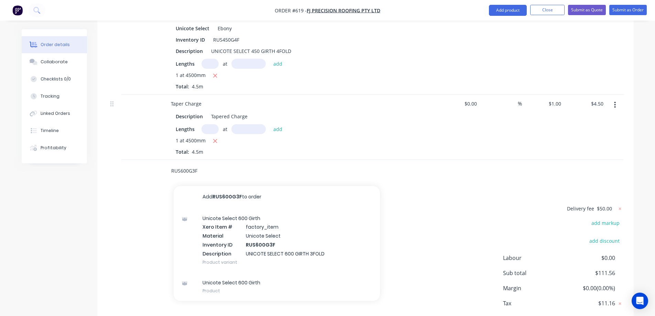
scroll to position [275, 0]
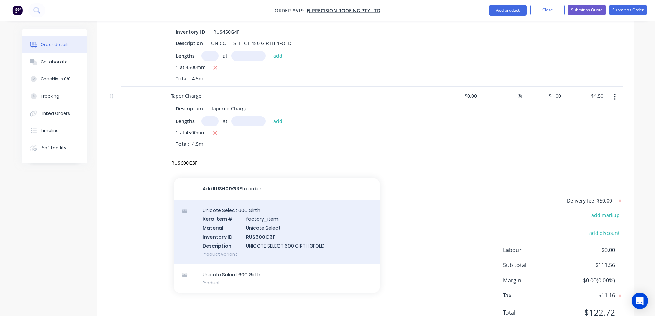
click at [210, 206] on div "Unicote Select 600 Girth Xero Item # factory_item Material Unicote Select Inven…" at bounding box center [277, 232] width 206 height 64
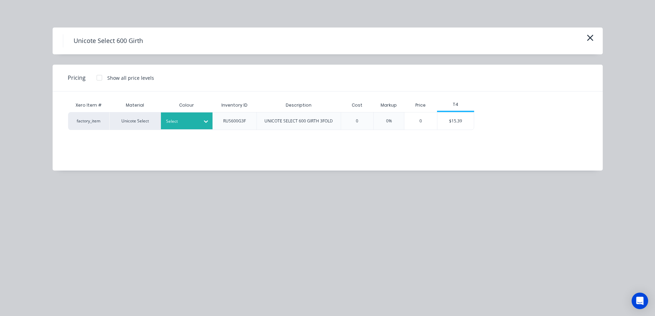
click at [189, 125] on div "Select" at bounding box center [180, 121] width 39 height 9
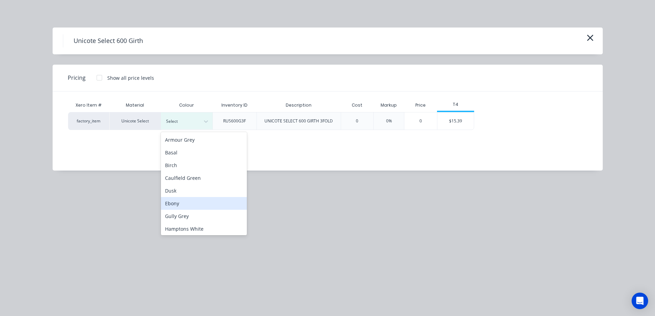
click at [188, 199] on div "Ebony" at bounding box center [204, 203] width 86 height 13
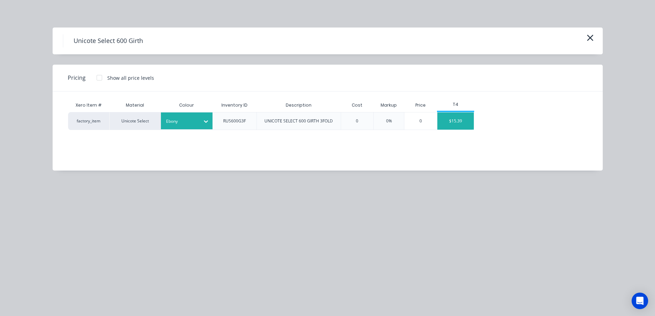
click at [460, 118] on div "$15.39" at bounding box center [455, 120] width 37 height 17
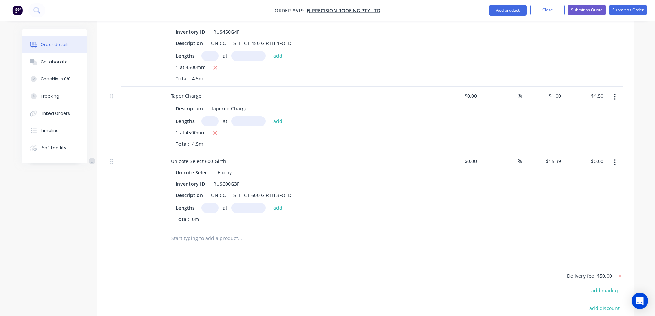
click at [205, 203] on input "text" at bounding box center [209, 208] width 17 height 10
type input "1"
type input "1500mm"
click at [278, 203] on button "add" at bounding box center [278, 207] width 16 height 9
type input "$23.09"
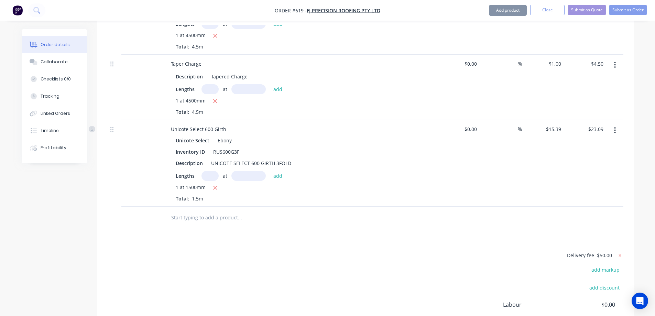
scroll to position [373, 0]
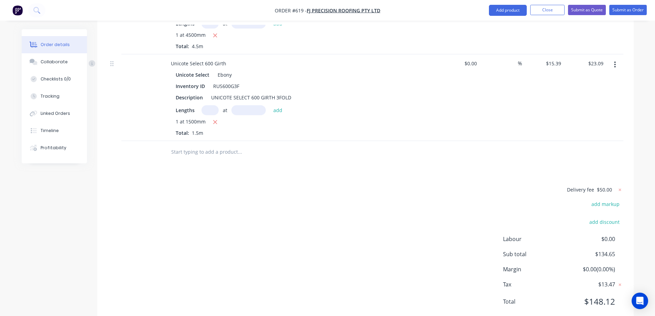
click at [208, 145] on input "text" at bounding box center [240, 152] width 138 height 14
type input "r"
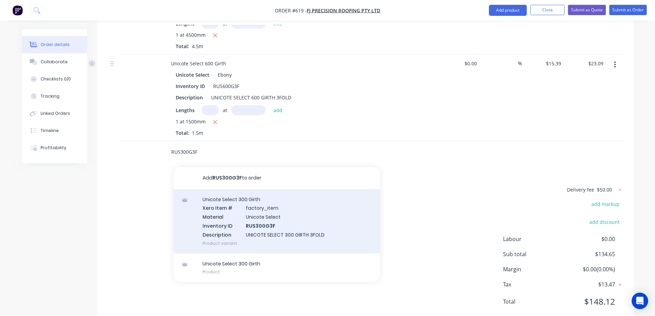
type input "RUS300G3F"
click at [226, 202] on div "Unicote Select 300 Girth Xero Item # factory_item Material Unicote Select Inven…" at bounding box center [277, 221] width 206 height 64
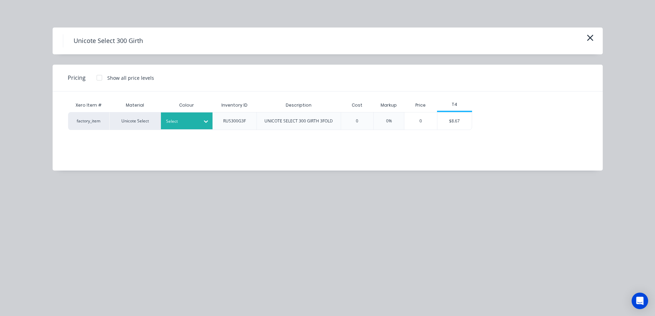
click at [194, 122] on div at bounding box center [181, 122] width 31 height 8
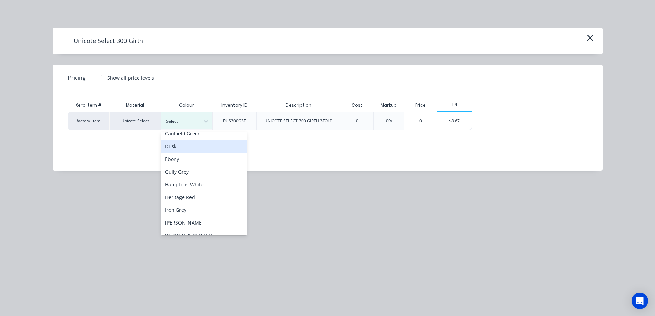
scroll to position [69, 0]
click at [191, 139] on div "Ebony" at bounding box center [204, 134] width 86 height 13
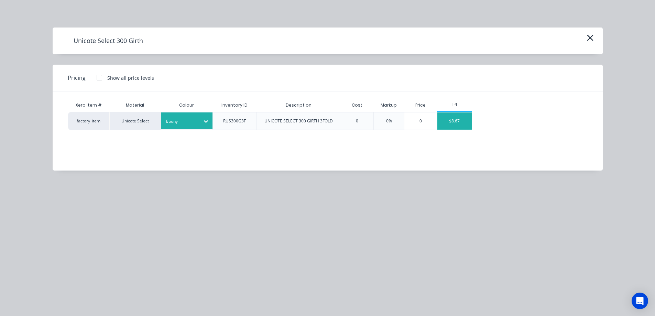
click at [459, 115] on div "$8.67" at bounding box center [454, 120] width 34 height 17
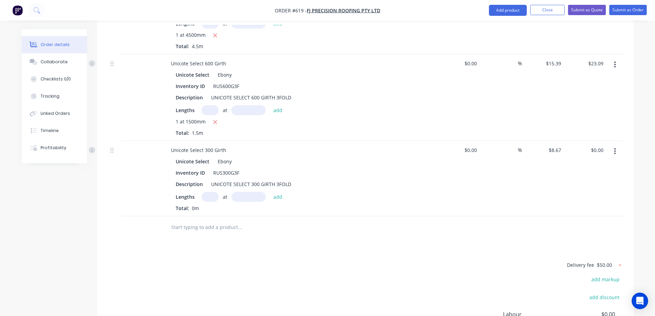
click at [215, 192] on input "text" at bounding box center [209, 197] width 17 height 10
type input "1"
type input "2000mm"
click at [279, 192] on button "add" at bounding box center [278, 196] width 16 height 9
type input "$17.34"
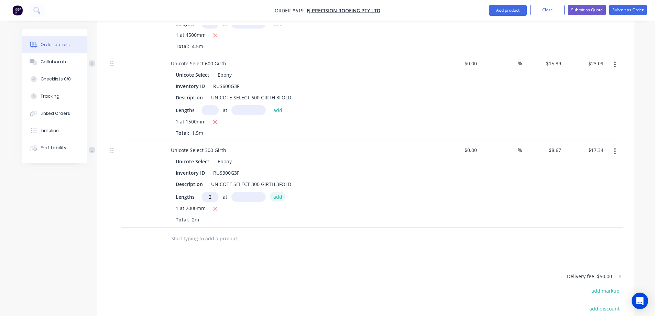
type input "2"
type input "1000mm"
click at [279, 192] on button "add" at bounding box center [278, 196] width 16 height 9
type input "$34.68"
click at [217, 243] on input "text" at bounding box center [240, 250] width 138 height 14
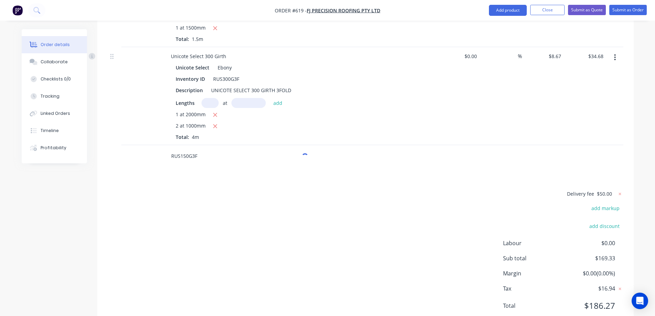
scroll to position [471, 0]
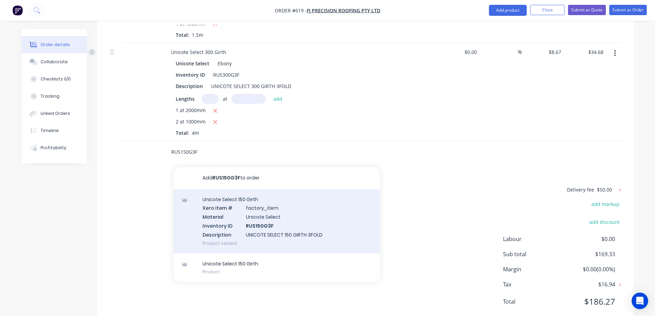
type input "RUS150G3F"
click at [240, 211] on div "Unicote Select 150 Girth Xero Item # factory_item Material Unicote Select Inven…" at bounding box center [277, 221] width 206 height 64
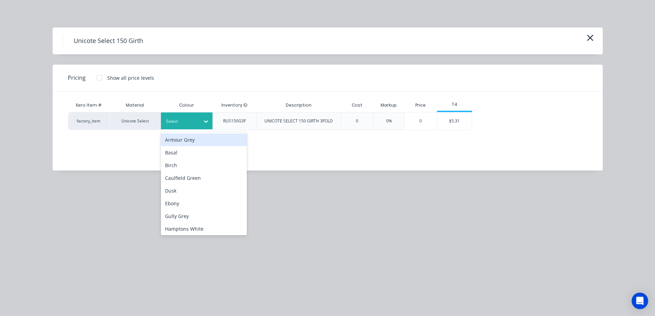
click at [191, 122] on div at bounding box center [181, 122] width 31 height 8
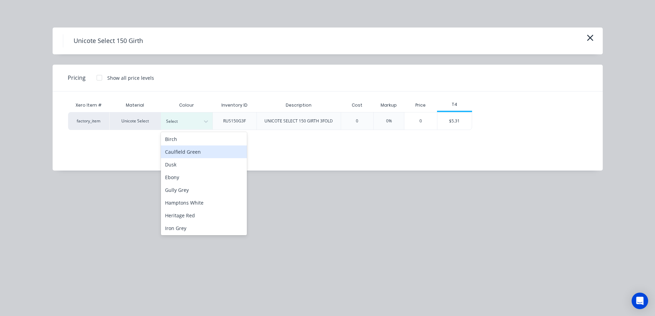
scroll to position [69, 0]
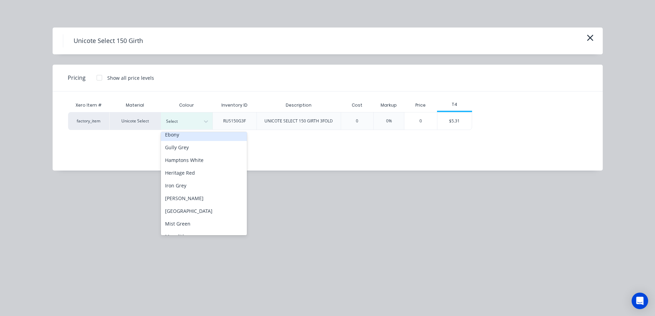
click at [180, 135] on div "Ebony" at bounding box center [204, 134] width 86 height 13
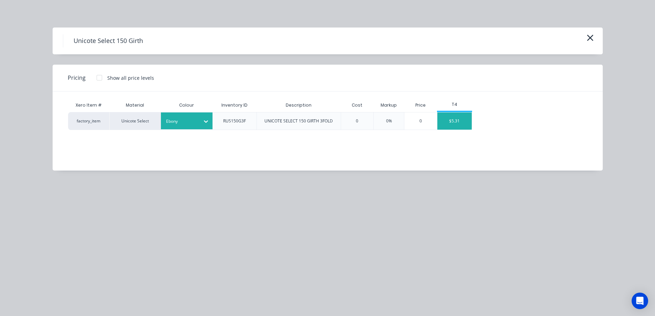
click at [461, 124] on div "$5.31" at bounding box center [454, 120] width 34 height 17
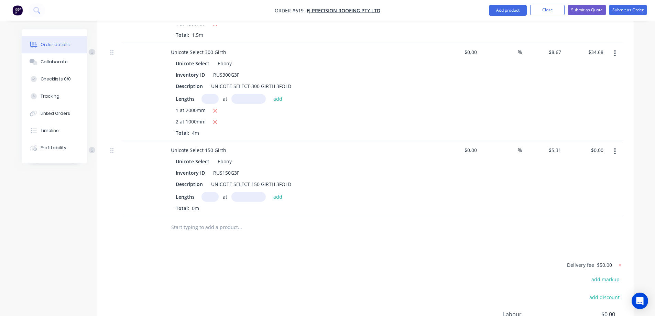
click at [213, 192] on input "text" at bounding box center [209, 197] width 17 height 10
type input "8"
type input "1000mm"
click at [274, 192] on button "add" at bounding box center [278, 196] width 16 height 9
type input "$42.48"
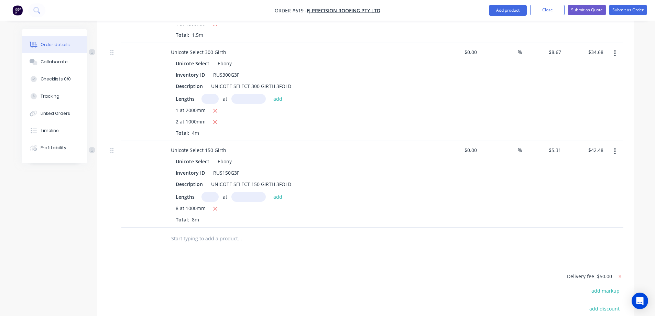
click at [182, 232] on input "text" at bounding box center [240, 239] width 138 height 14
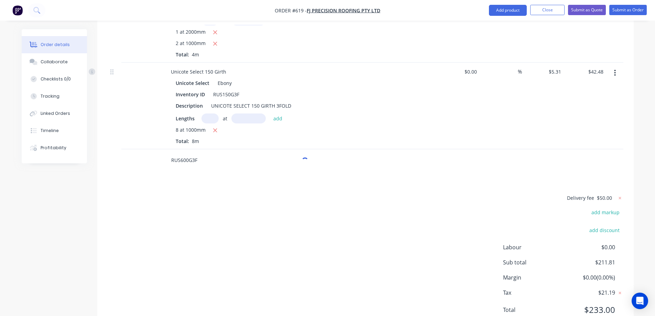
scroll to position [557, 0]
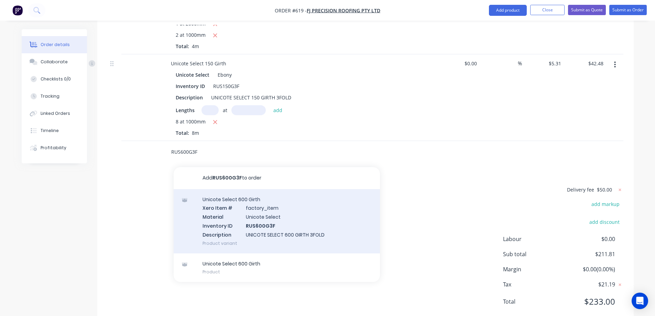
type input "RUS600G3F"
click at [229, 210] on div "Unicote Select 600 Girth Xero Item # factory_item Material Unicote Select Inven…" at bounding box center [277, 221] width 206 height 64
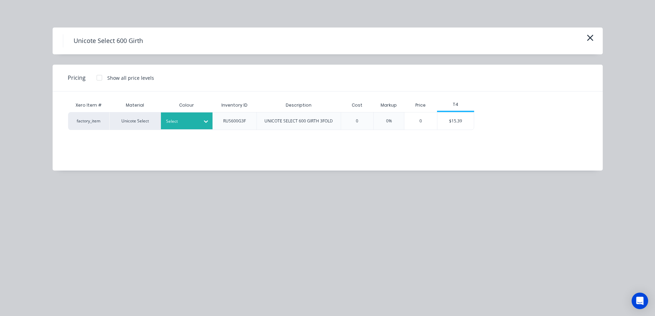
click at [191, 122] on div at bounding box center [181, 122] width 31 height 8
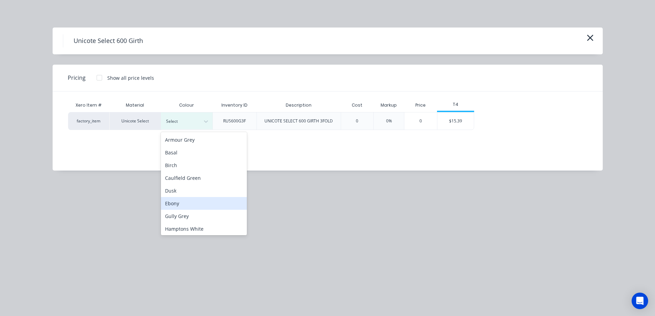
click at [190, 200] on div "Ebony" at bounding box center [204, 203] width 86 height 13
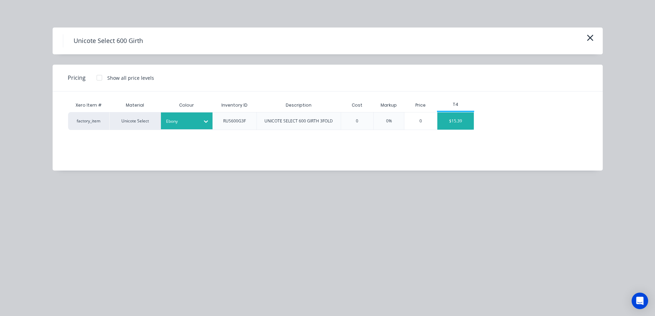
click at [466, 121] on div "$15.39" at bounding box center [455, 120] width 37 height 17
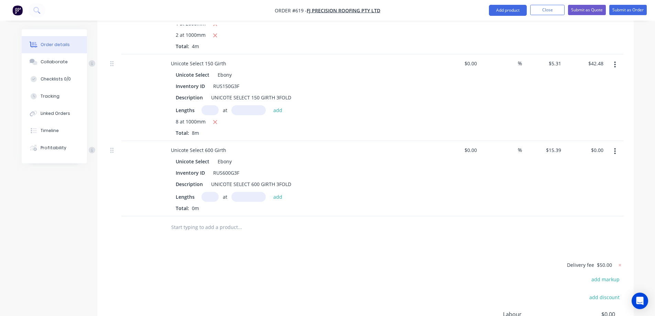
click at [204, 192] on input "text" at bounding box center [209, 197] width 17 height 10
type input "1"
type input "1300mm"
click at [273, 192] on button "add" at bounding box center [278, 196] width 16 height 9
type input "$20.01"
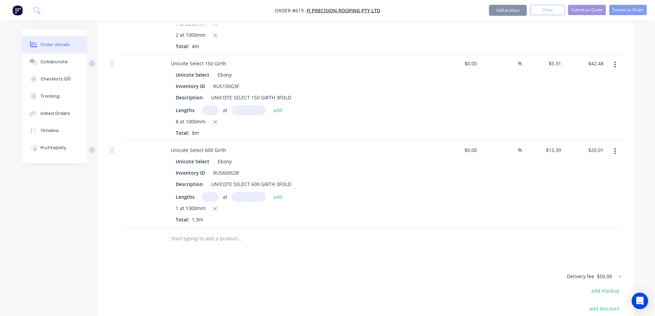
click at [198, 232] on input "text" at bounding box center [240, 239] width 138 height 14
click at [507, 2] on nav "Order #619 - FJ Precision Roofing Pty Ltd Add product Close Submit as Quote Sub…" at bounding box center [327, 10] width 655 height 21
click at [507, 8] on button "Add product" at bounding box center [508, 10] width 38 height 11
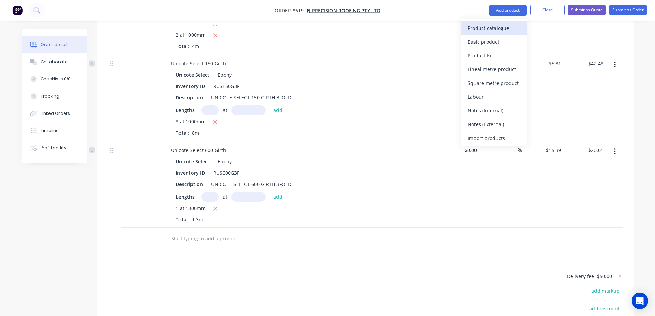
click at [498, 24] on div "Product catalogue" at bounding box center [494, 28] width 53 height 10
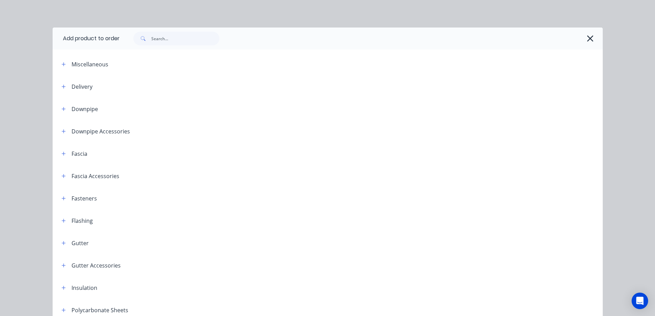
click at [66, 131] on div "Downpipe Accessories" at bounding box center [93, 131] width 74 height 9
click at [65, 131] on button "button" at bounding box center [63, 131] width 9 height 9
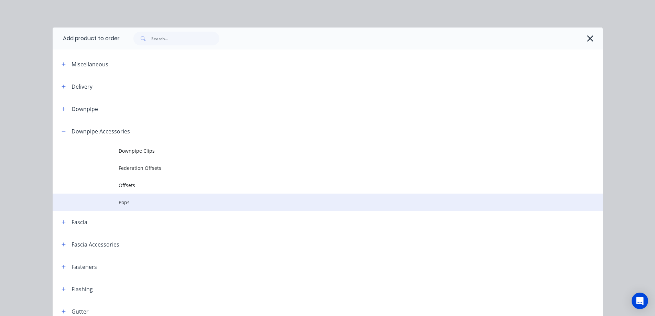
click at [119, 200] on span "Pops" at bounding box center [312, 202] width 387 height 7
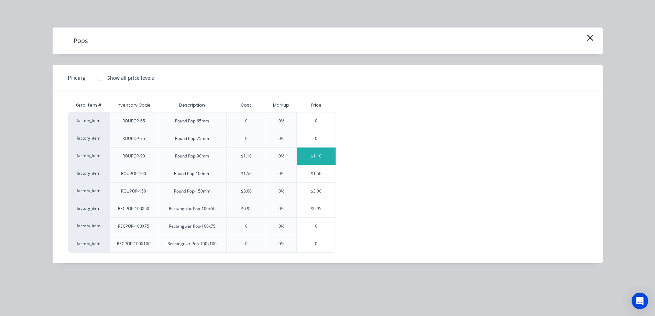
click at [319, 154] on div "$1.10" at bounding box center [316, 155] width 39 height 17
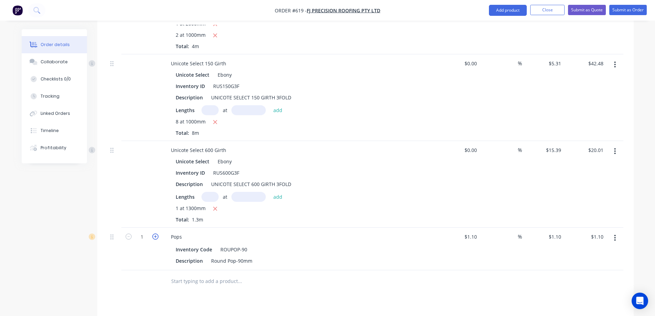
click at [157, 233] on icon "button" at bounding box center [155, 236] width 6 height 6
type input "2"
type input "$2.20"
click at [156, 232] on button "button" at bounding box center [155, 235] width 9 height 7
type input "3"
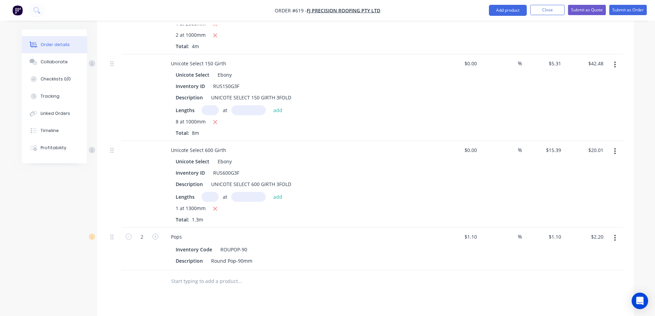
type input "$3.30"
click at [156, 232] on button "button" at bounding box center [155, 235] width 9 height 7
type input "4"
type input "$4.40"
click at [156, 232] on button "button" at bounding box center [155, 235] width 9 height 7
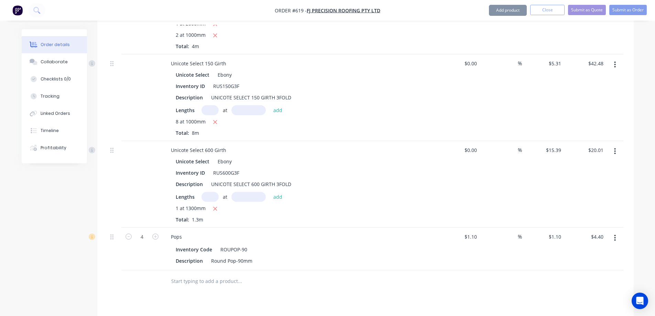
type input "5"
type input "$5.50"
click at [155, 233] on icon "button" at bounding box center [155, 236] width 6 height 6
type input "6"
type input "$6.60"
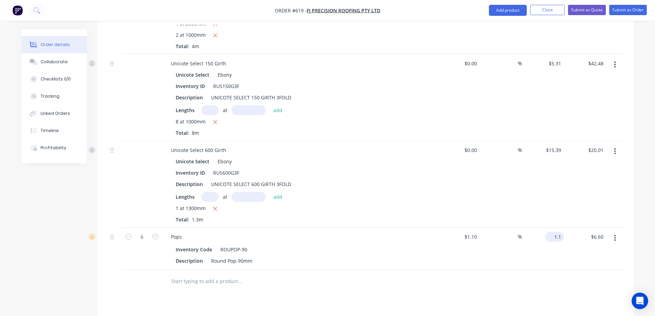
click at [550, 228] on div "1.1 $1.10" at bounding box center [543, 249] width 42 height 43
type input "4"
type input "1.43"
type input "30"
type input "$1.43"
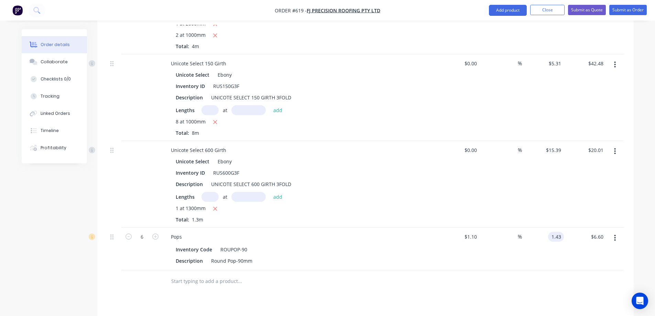
type input "$8.58"
click at [529, 250] on div "$1.43 $1.43" at bounding box center [543, 249] width 42 height 43
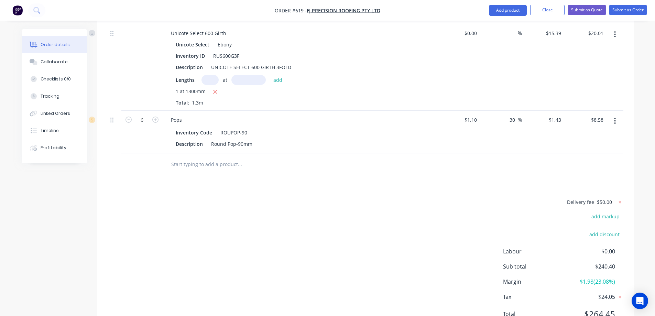
scroll to position [687, 0]
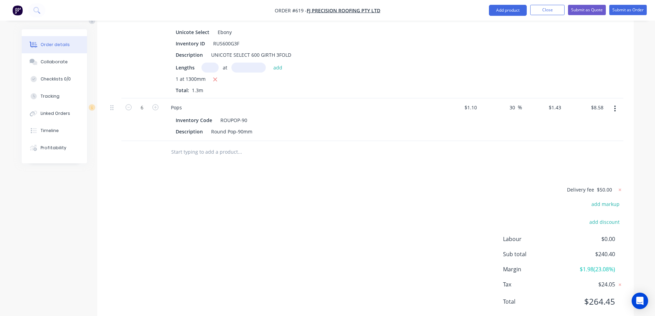
click at [202, 145] on input "text" at bounding box center [240, 152] width 138 height 14
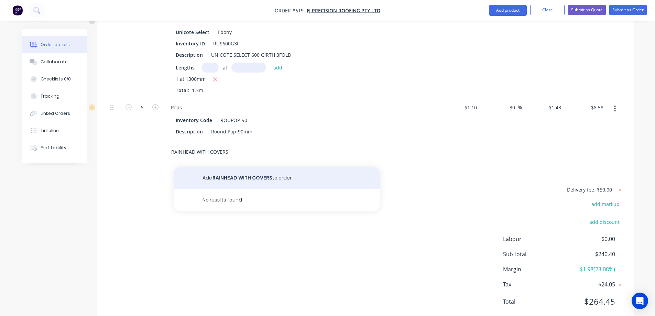
type input "RAINHEAD WITH COVERS"
click at [217, 167] on button "Add RAINHEAD WITH COVERS to order" at bounding box center [277, 178] width 206 height 22
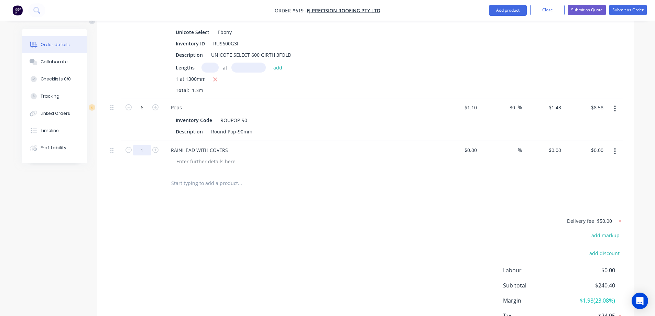
click at [145, 145] on input "1" at bounding box center [142, 150] width 18 height 10
type input "15"
drag, startPoint x: 293, startPoint y: 238, endPoint x: 495, endPoint y: 120, distance: 234.3
click at [300, 231] on div "Delivery fee $50.00 add markup add discount Labour $0.00 Sub total $240.40 Marg…" at bounding box center [366, 281] width 516 height 129
click at [560, 145] on input "0" at bounding box center [556, 150] width 16 height 10
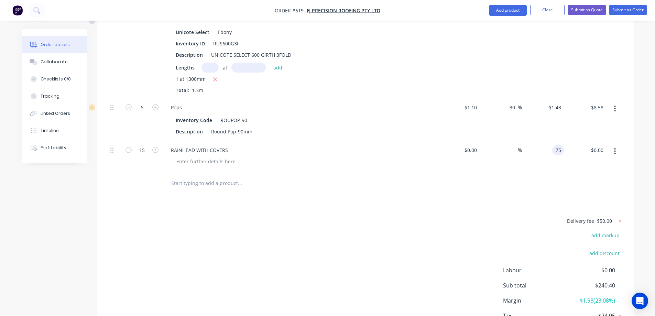
type input "$75.00"
type input "$1,125.00"
click at [460, 173] on div at bounding box center [366, 183] width 516 height 22
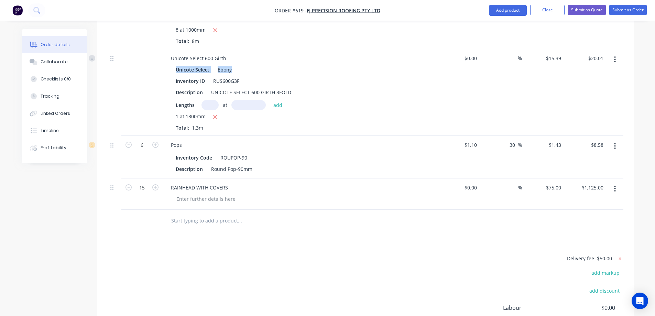
drag, startPoint x: 177, startPoint y: 50, endPoint x: 248, endPoint y: 50, distance: 71.5
click at [248, 65] on div "Unicote Select Ebony" at bounding box center [300, 70] width 249 height 10
copy div "Unicote Select Ebony"
click at [187, 194] on div at bounding box center [206, 199] width 70 height 10
paste div
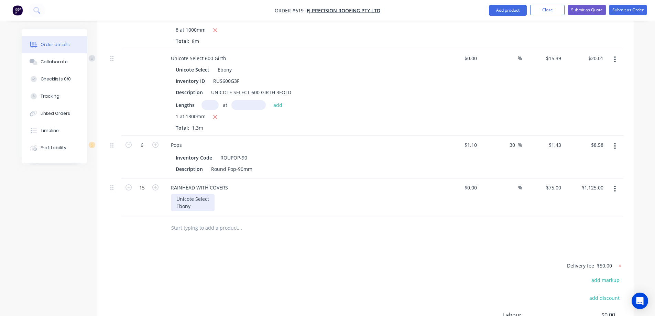
click at [176, 194] on div "Unicote Select Ebony" at bounding box center [193, 202] width 44 height 17
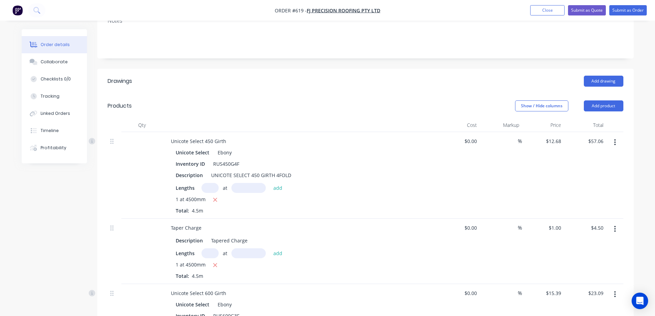
scroll to position [65, 0]
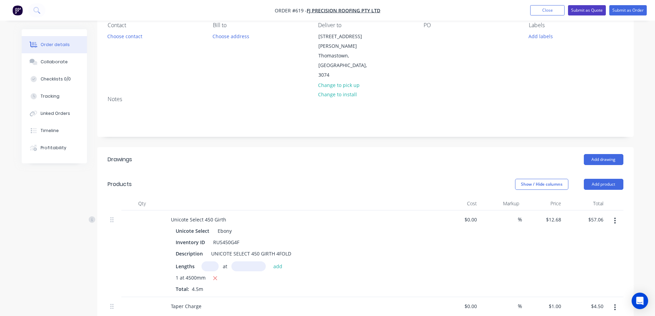
click at [593, 12] on button "Submit as Quote" at bounding box center [587, 10] width 38 height 10
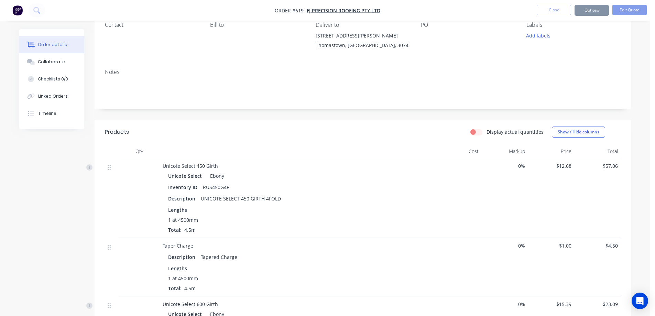
scroll to position [0, 0]
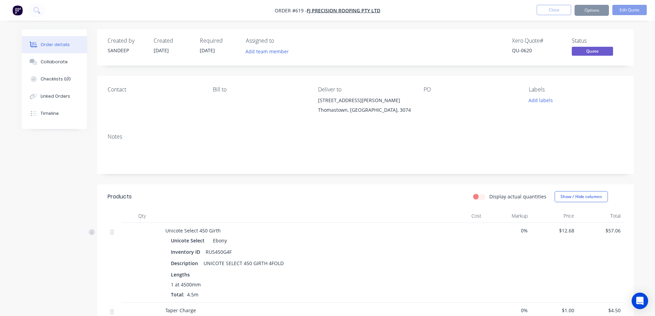
click at [588, 10] on button "Options" at bounding box center [591, 10] width 34 height 11
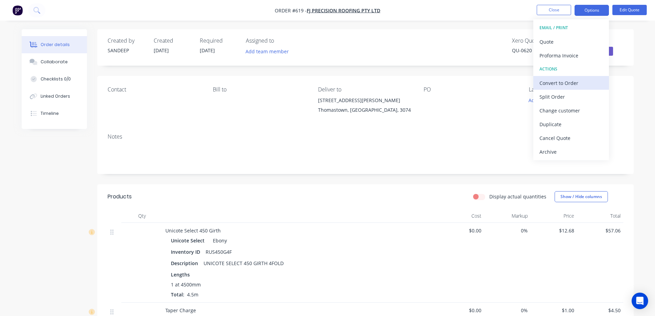
click at [563, 80] on div "Convert to Order" at bounding box center [570, 83] width 63 height 10
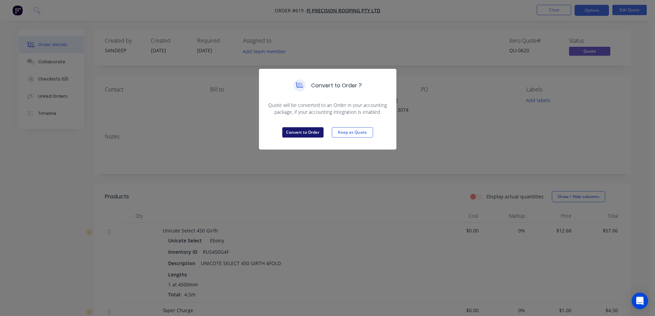
click at [305, 130] on button "Convert to Order" at bounding box center [302, 132] width 41 height 10
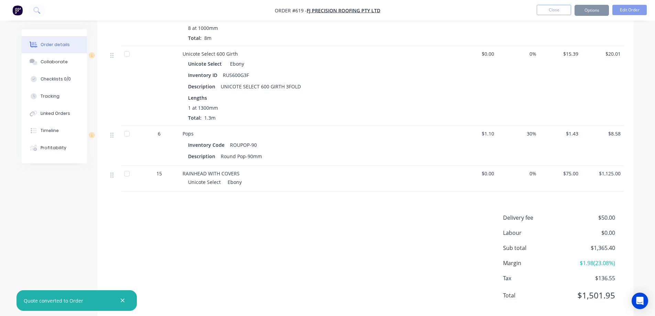
scroll to position [577, 0]
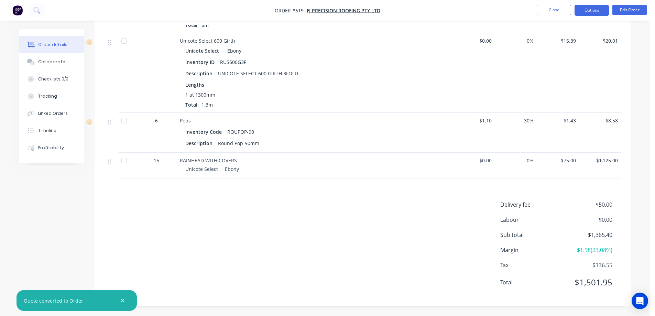
click at [588, 11] on button "Options" at bounding box center [591, 10] width 34 height 11
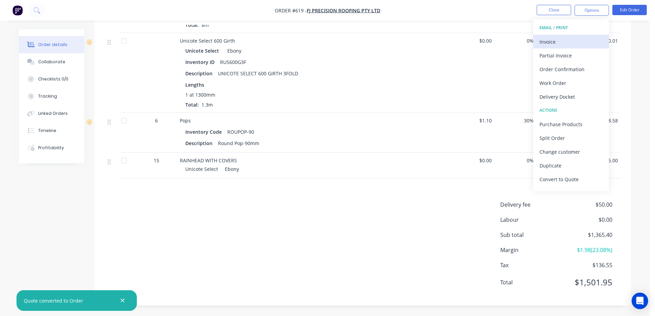
click at [569, 37] on div "Invoice" at bounding box center [570, 42] width 63 height 10
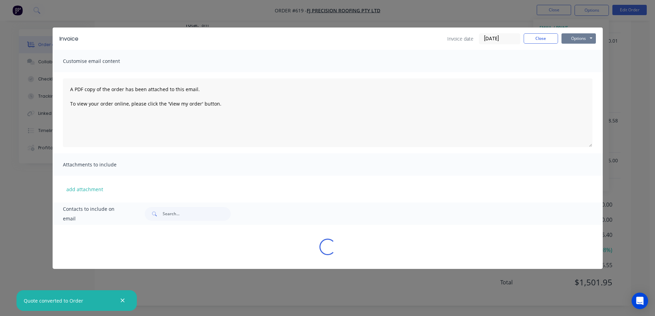
click at [579, 37] on button "Options" at bounding box center [578, 38] width 34 height 10
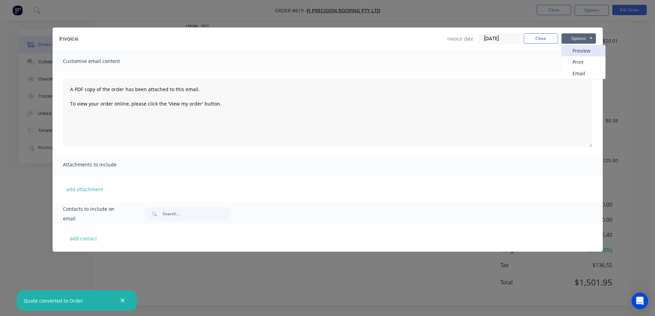
click at [578, 49] on button "Preview" at bounding box center [583, 50] width 44 height 11
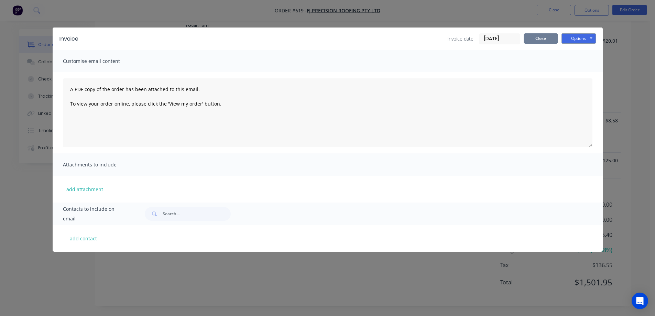
click at [553, 39] on button "Close" at bounding box center [541, 38] width 34 height 10
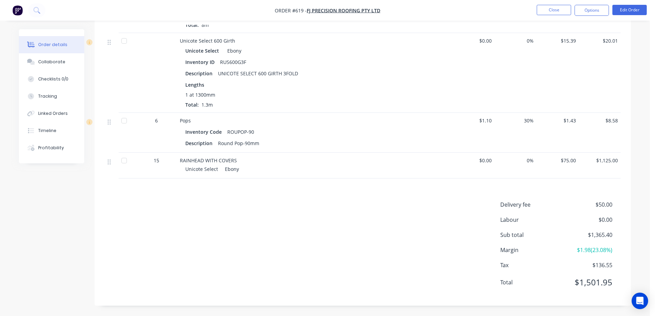
click at [551, 4] on nav "Order #619 - FJ Precision Roofing Pty Ltd Close Options Edit Order" at bounding box center [327, 10] width 655 height 21
click at [556, 12] on button "Close" at bounding box center [554, 10] width 34 height 10
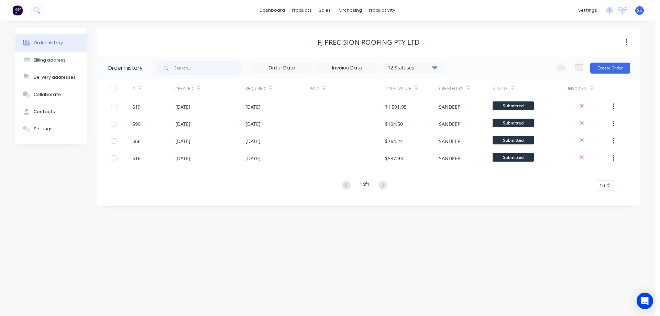
click at [19, 9] on img at bounding box center [17, 10] width 10 height 10
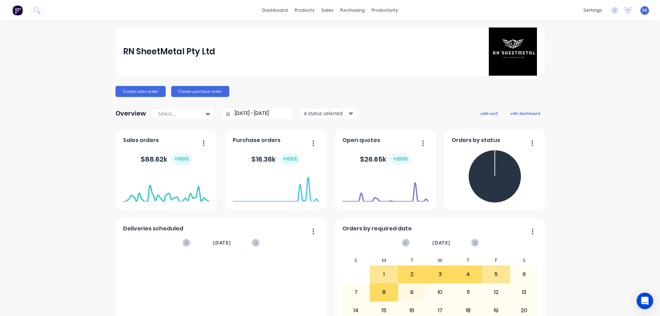
click at [313, 110] on div "4 status selected" at bounding box center [325, 113] width 43 height 7
click at [275, 116] on input "[DATE] - [DATE]" at bounding box center [259, 113] width 59 height 10
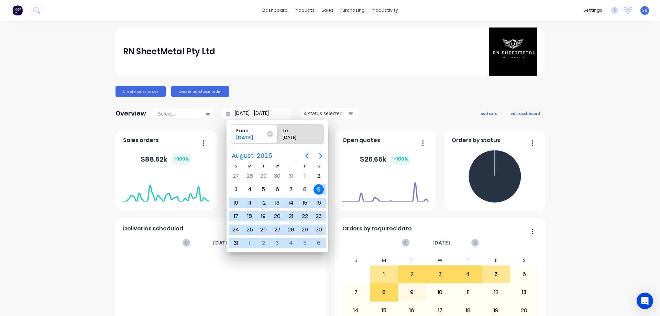
click at [244, 113] on input "[DATE] - [DATE]" at bounding box center [259, 113] width 59 height 10
click at [321, 154] on icon "Next page" at bounding box center [320, 156] width 3 height 6
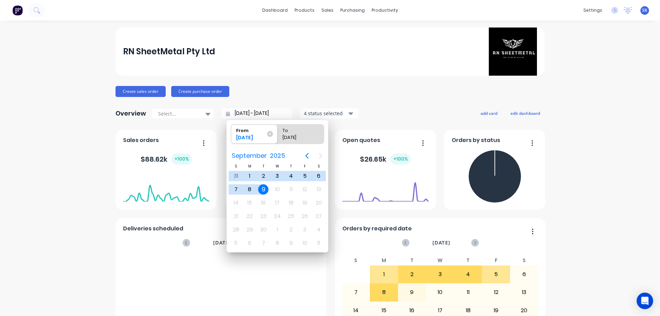
click at [265, 188] on div "9" at bounding box center [263, 189] width 10 height 10
type input "09/09/25 - 09/09/25"
radio input "false"
radio input "true"
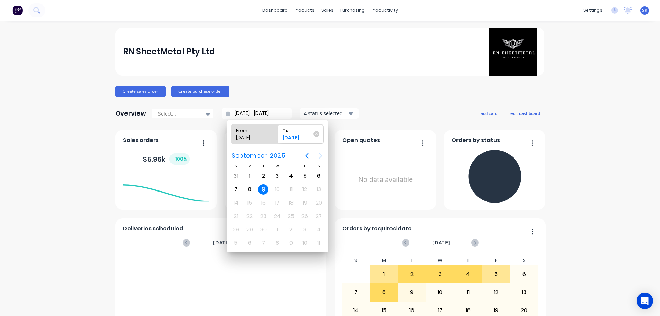
click at [265, 188] on div "9" at bounding box center [263, 189] width 10 height 10
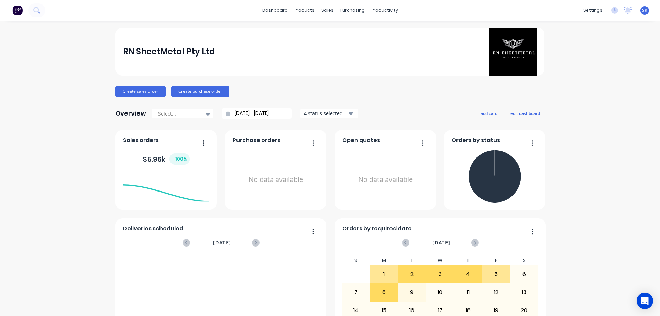
click at [317, 114] on div "4 status selected" at bounding box center [325, 113] width 43 height 7
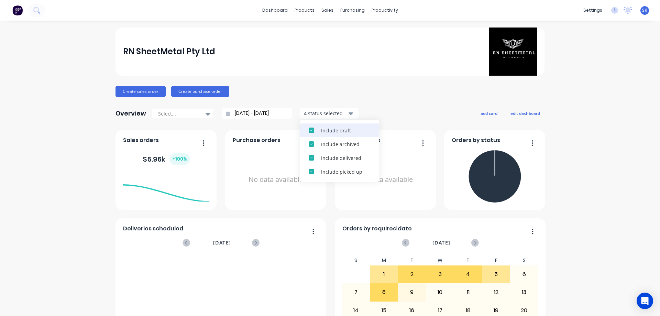
click at [317, 130] on button "Include draft" at bounding box center [339, 130] width 79 height 14
click at [317, 130] on button "Include archived" at bounding box center [339, 130] width 79 height 14
click at [377, 108] on div "Overview Select... 09/09/25 - 09/09/25 2 status selected Include delivered Incl…" at bounding box center [330, 114] width 429 height 14
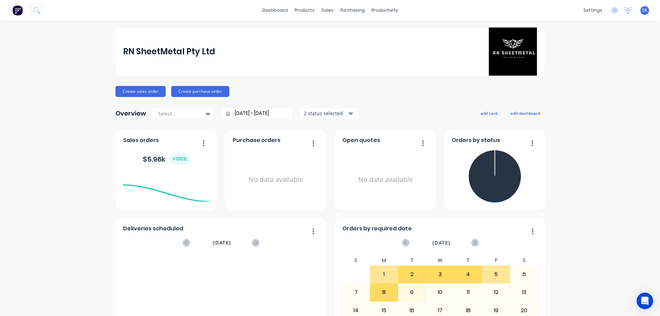
click at [255, 116] on input "09/09/25 - 09/09/25" at bounding box center [259, 113] width 59 height 10
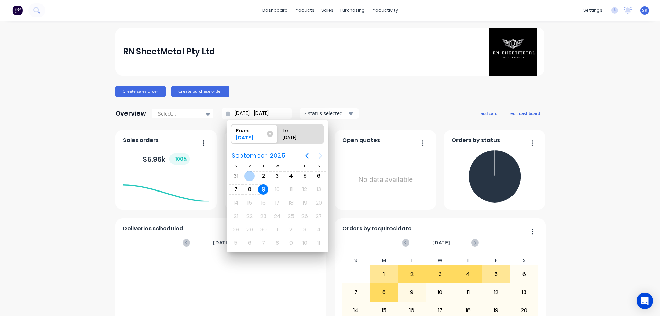
click at [251, 175] on div "1" at bounding box center [249, 176] width 10 height 10
type input "01/09/25 - 09/09/25"
radio input "false"
radio input "true"
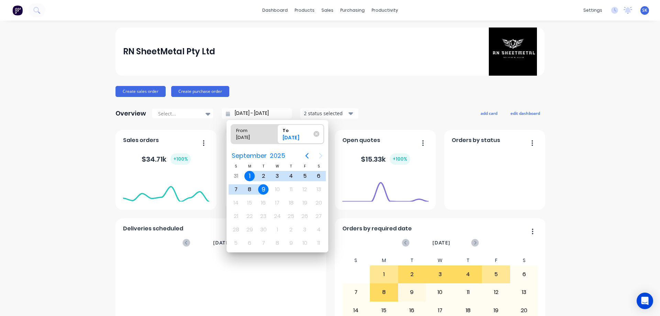
click at [264, 187] on div "9" at bounding box center [263, 189] width 10 height 10
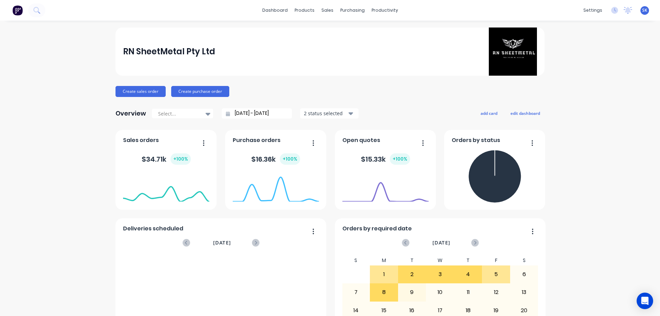
click at [22, 13] on img at bounding box center [17, 10] width 10 height 10
click at [323, 9] on div "sales" at bounding box center [327, 10] width 19 height 10
click at [333, 26] on link "Sales Orders" at bounding box center [361, 33] width 91 height 14
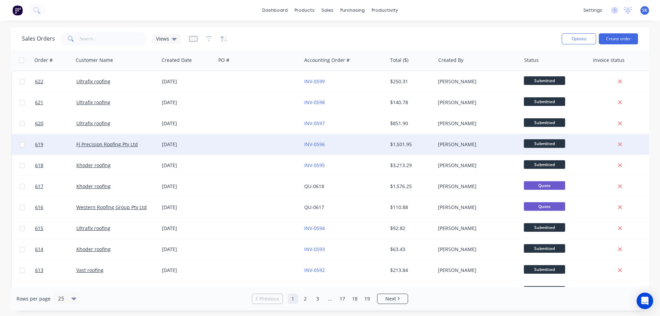
click at [169, 141] on div "[DATE]" at bounding box center [187, 144] width 51 height 7
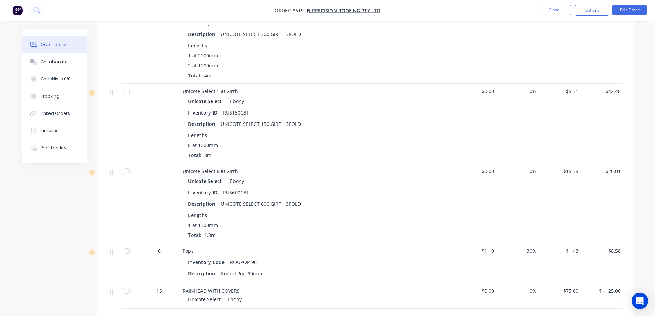
scroll to position [577, 0]
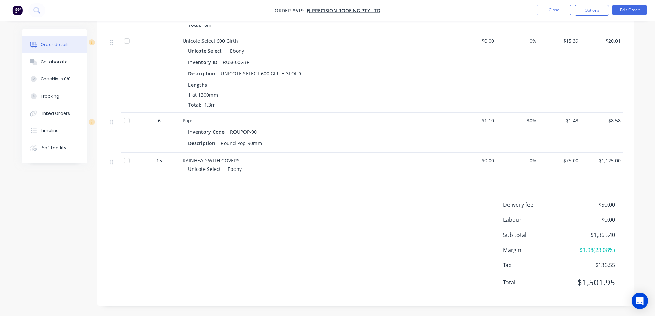
click at [14, 8] on img "button" at bounding box center [17, 10] width 10 height 10
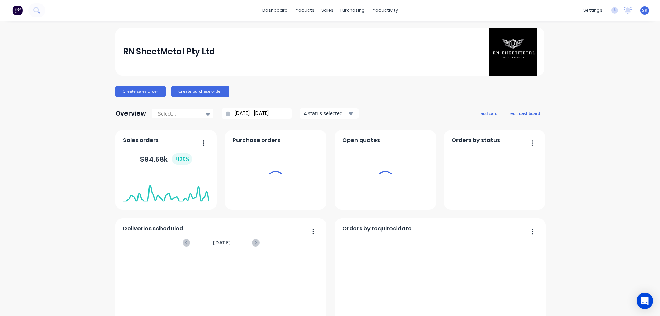
click at [324, 11] on div "sales" at bounding box center [327, 10] width 19 height 10
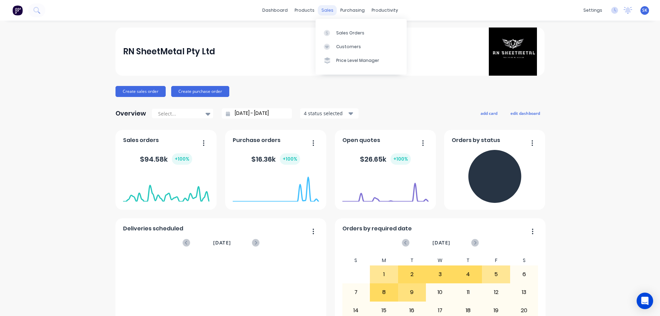
click at [323, 9] on div "sales" at bounding box center [327, 10] width 19 height 10
click at [334, 33] on link "Sales Orders" at bounding box center [361, 33] width 91 height 14
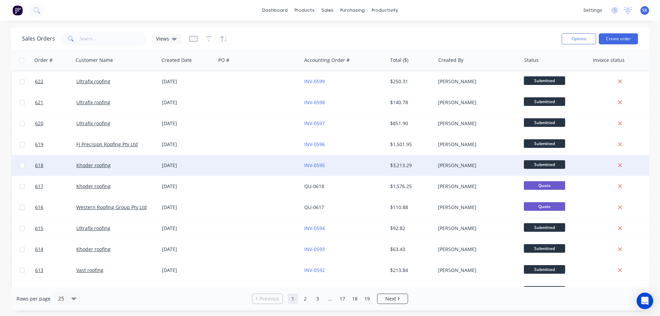
click at [173, 167] on div "[DATE]" at bounding box center [187, 165] width 51 height 7
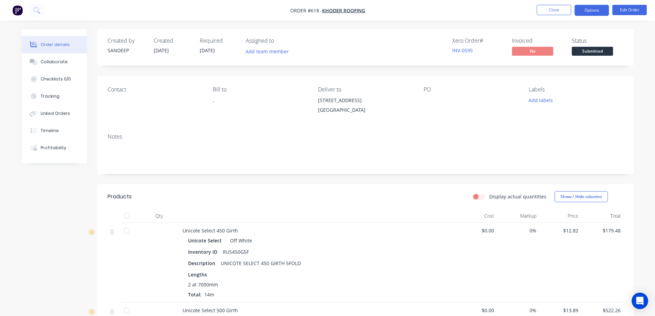
click at [600, 10] on button "Options" at bounding box center [591, 10] width 34 height 11
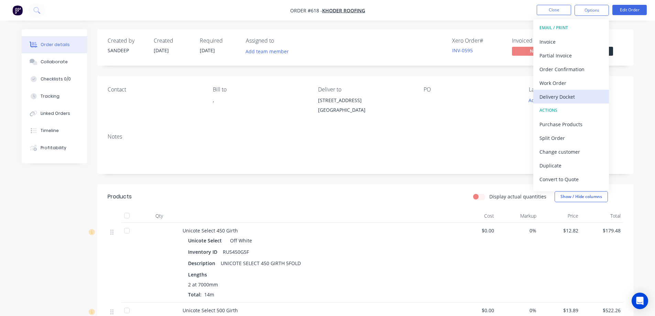
click at [549, 93] on div "Delivery Docket" at bounding box center [570, 97] width 63 height 10
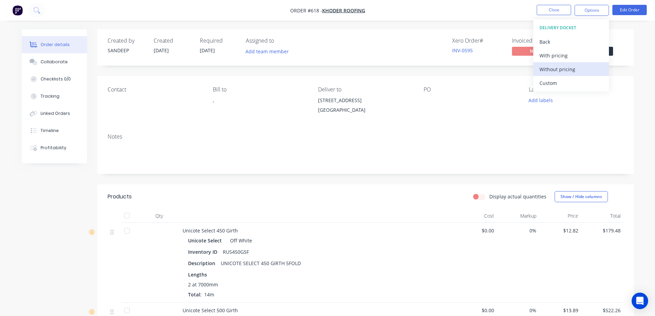
click at [554, 71] on div "Without pricing" at bounding box center [570, 69] width 63 height 10
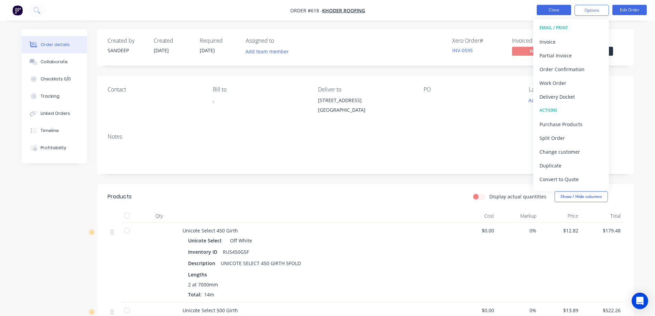
click at [542, 8] on button "Close" at bounding box center [554, 10] width 34 height 10
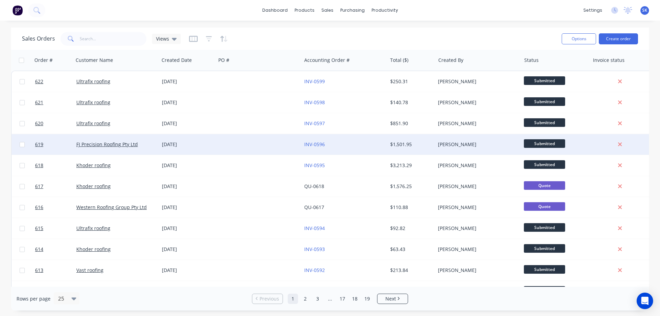
click at [182, 142] on div "[DATE]" at bounding box center [187, 144] width 51 height 7
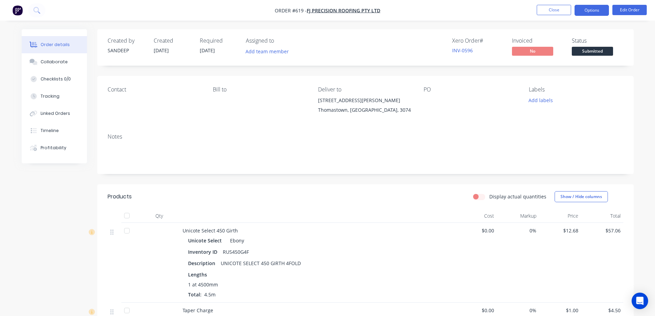
click at [582, 8] on button "Options" at bounding box center [591, 10] width 34 height 11
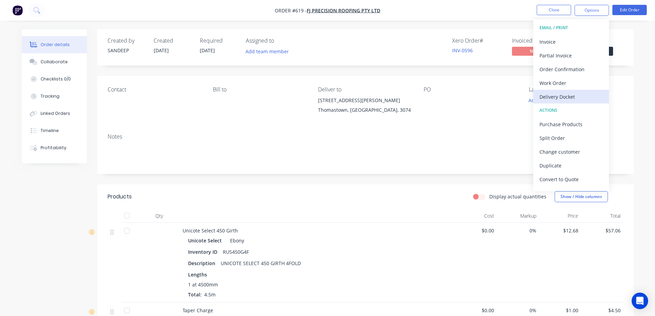
click at [558, 95] on div "Delivery Docket" at bounding box center [570, 97] width 63 height 10
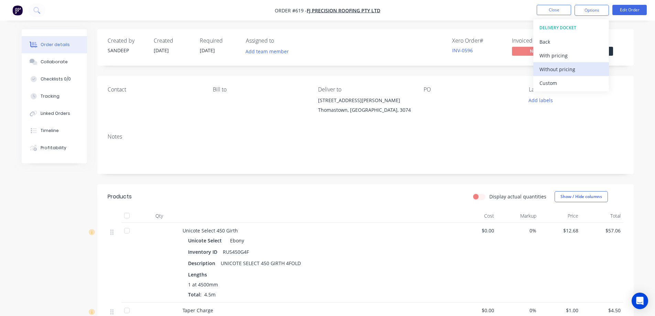
click at [558, 74] on div "Without pricing" at bounding box center [570, 69] width 63 height 10
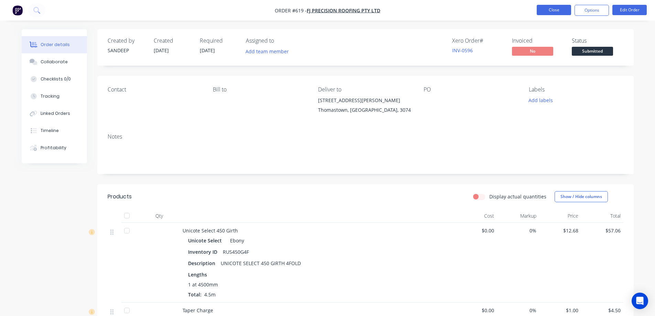
click at [546, 6] on button "Close" at bounding box center [554, 10] width 34 height 10
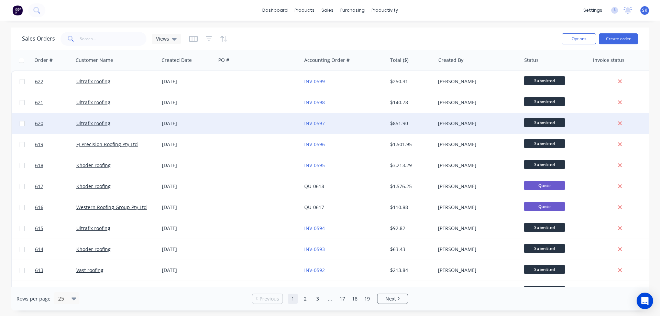
click at [236, 121] on div at bounding box center [259, 123] width 86 height 21
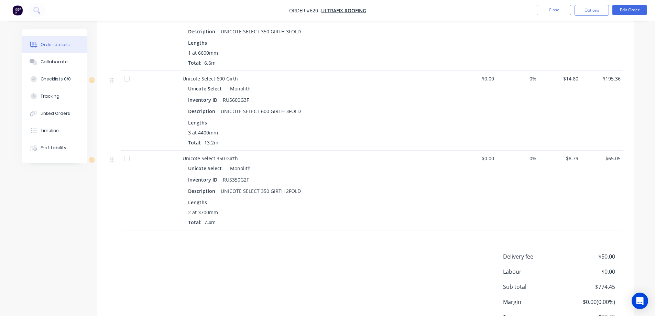
scroll to position [1281, 0]
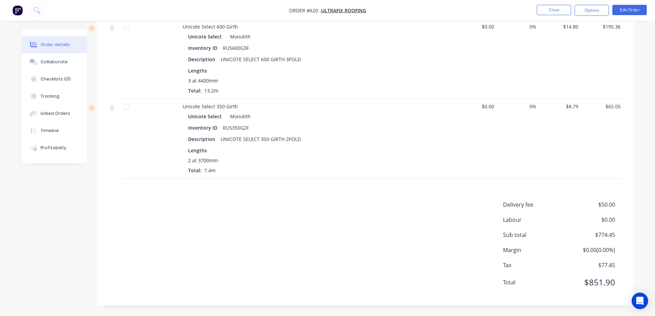
click at [591, 16] on nav "Order #620 - Ultrafix roofing Close Options Edit Order" at bounding box center [327, 10] width 655 height 21
click at [591, 13] on button "Options" at bounding box center [591, 10] width 34 height 11
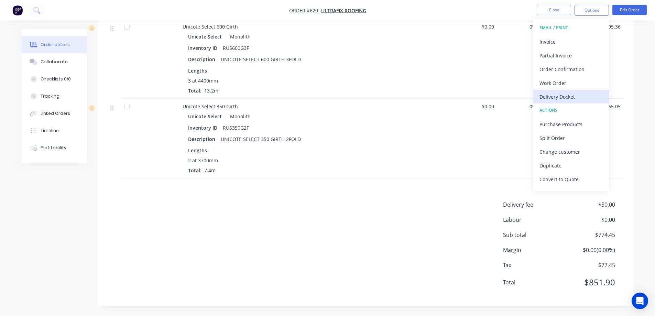
click at [561, 94] on div "Delivery Docket" at bounding box center [570, 97] width 63 height 10
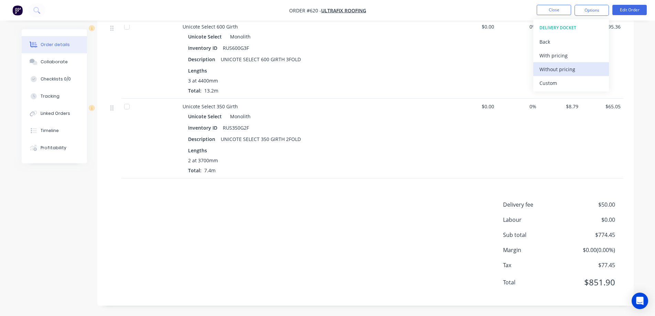
click at [558, 67] on div "Without pricing" at bounding box center [570, 69] width 63 height 10
click at [13, 14] on img "button" at bounding box center [17, 10] width 10 height 10
